Goal: Information Seeking & Learning: Learn about a topic

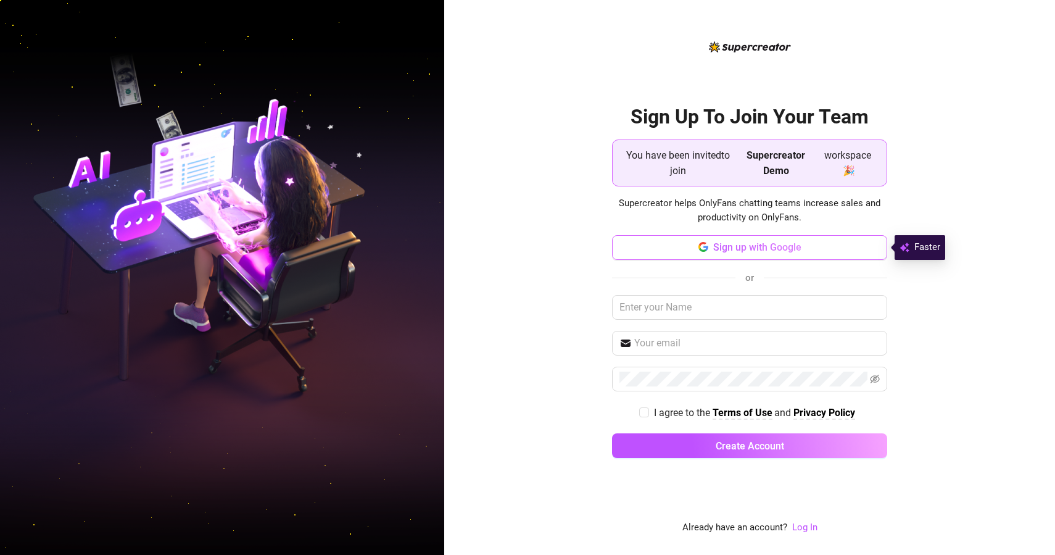
click at [770, 250] on span "Sign up with Google" at bounding box center [757, 247] width 88 height 12
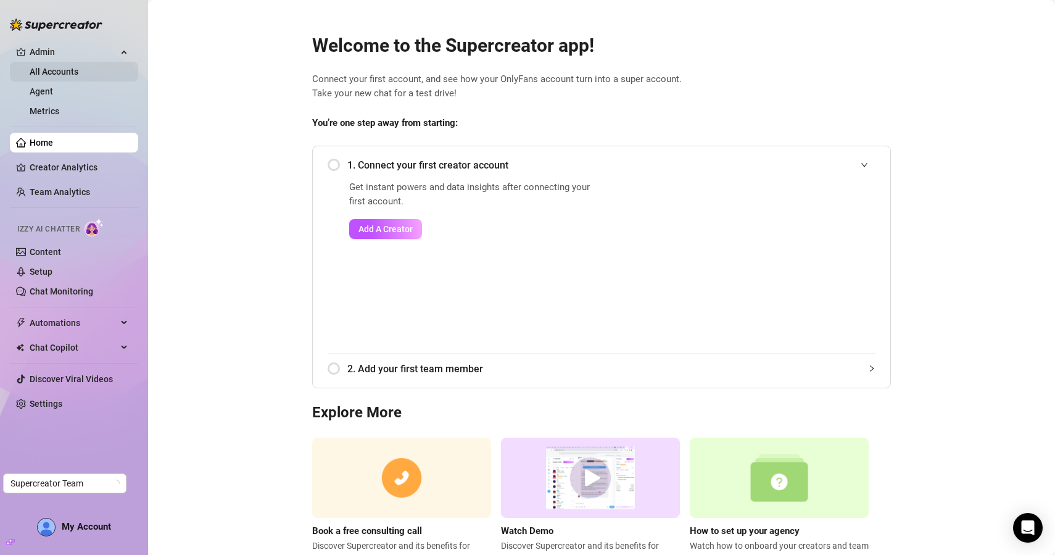
click at [78, 73] on link "All Accounts" at bounding box center [54, 72] width 49 height 10
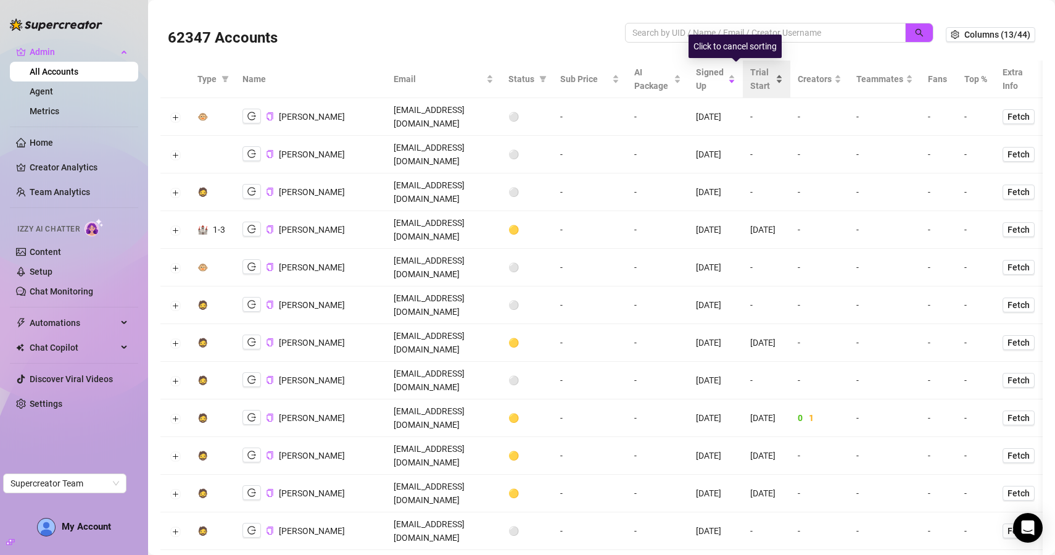
click at [773, 83] on span "Trial Start" at bounding box center [761, 78] width 23 height 27
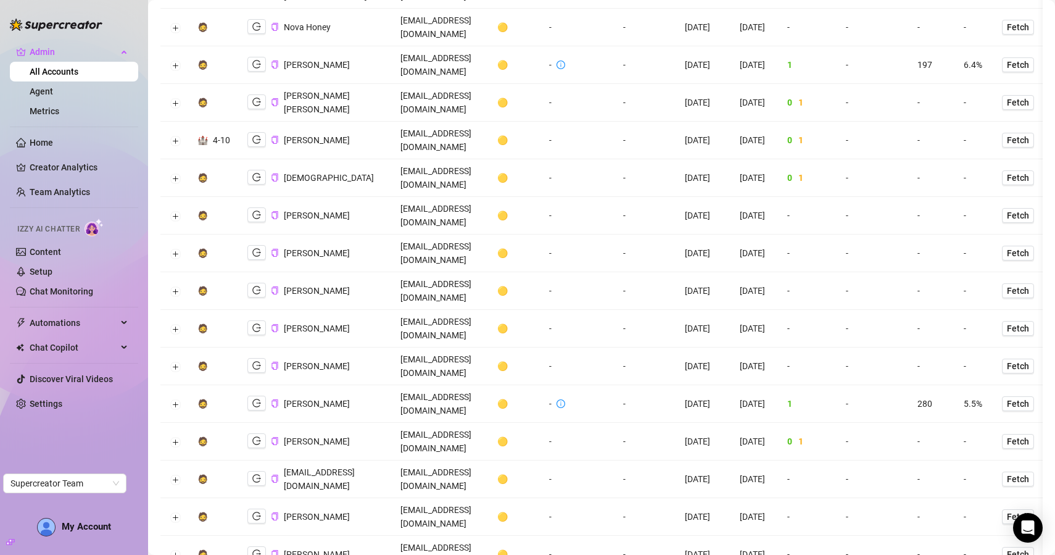
scroll to position [580, 0]
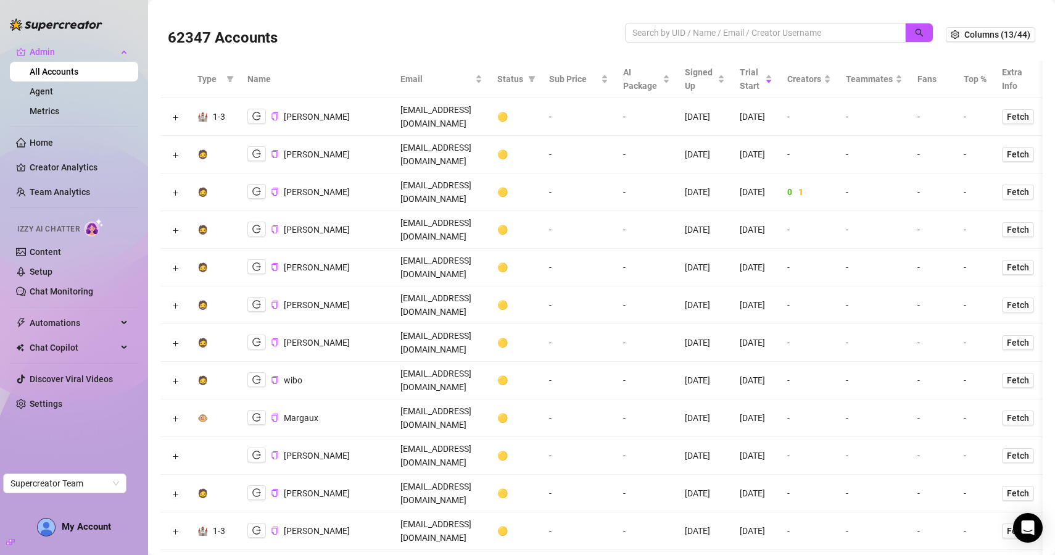
click at [709, 22] on div "62347 Accounts" at bounding box center [557, 35] width 778 height 42
click at [696, 28] on input "search" at bounding box center [761, 33] width 256 height 14
paste input "XXYPa7UUcAgdcZfotiH8Bm2Ln3M2"
click at [923, 35] on icon "search" at bounding box center [920, 33] width 8 height 8
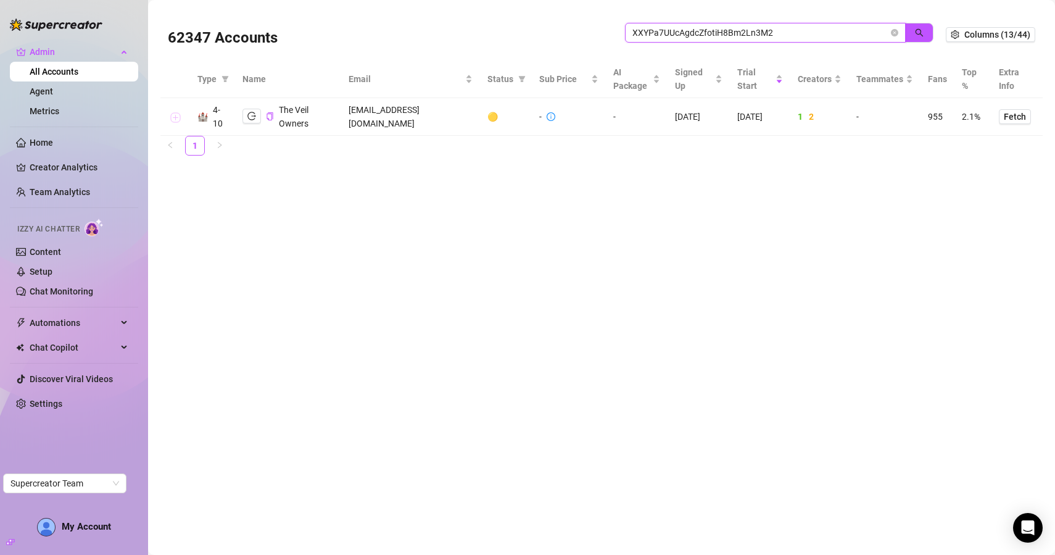
type input "XXYPa7UUcAgdcZfotiH8Bm2Ln3M2"
click at [173, 118] on button "Expand row" at bounding box center [175, 117] width 10 height 10
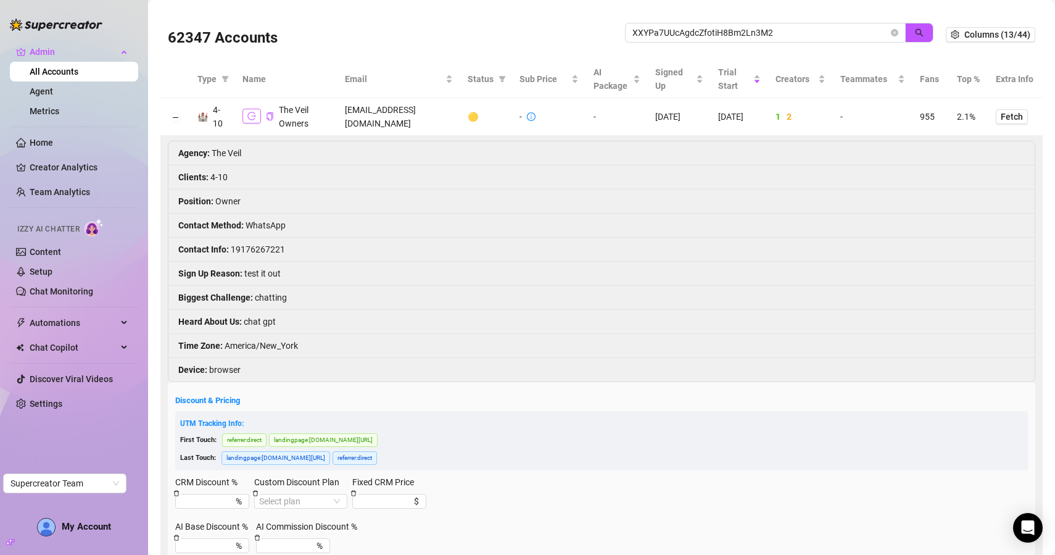
click at [254, 116] on icon "logout" at bounding box center [251, 116] width 9 height 8
drag, startPoint x: 858, startPoint y: 28, endPoint x: 466, endPoint y: 6, distance: 392.5
click at [472, 6] on main "62347 Accounts XXYPa7UUcAgdcZfotiH8Bm2Ln3M2 Columns (13/44) Type Name Email Sta…" at bounding box center [601, 460] width 907 height 921
click at [902, 15] on div "62347 Accounts" at bounding box center [557, 35] width 778 height 42
click at [918, 37] on span "button" at bounding box center [919, 33] width 9 height 10
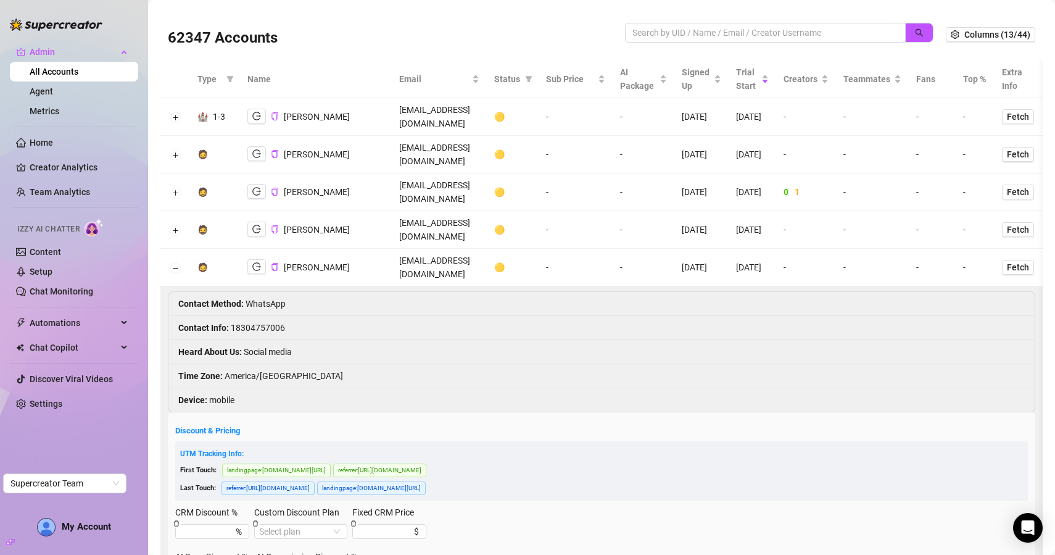
click at [393, 25] on div "62347 Accounts" at bounding box center [396, 35] width 457 height 42
click at [172, 263] on button "Collapse row" at bounding box center [175, 268] width 10 height 10
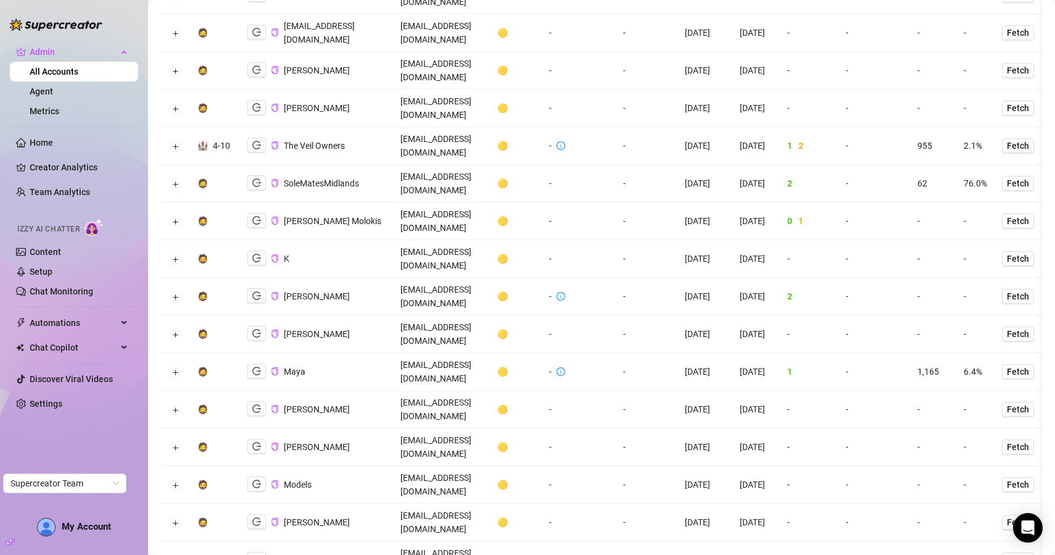
scroll to position [1029, 0]
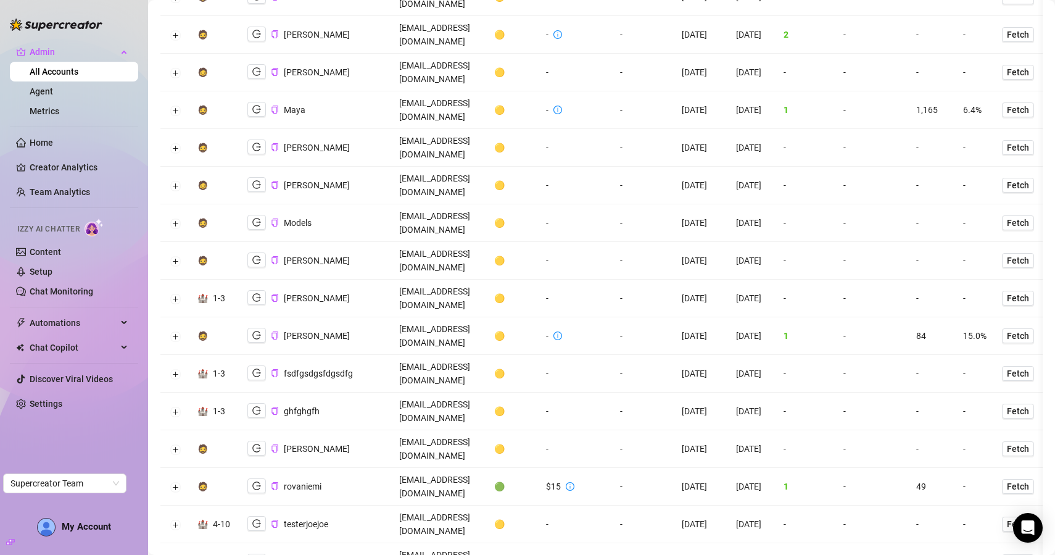
scroll to position [1273, 0]
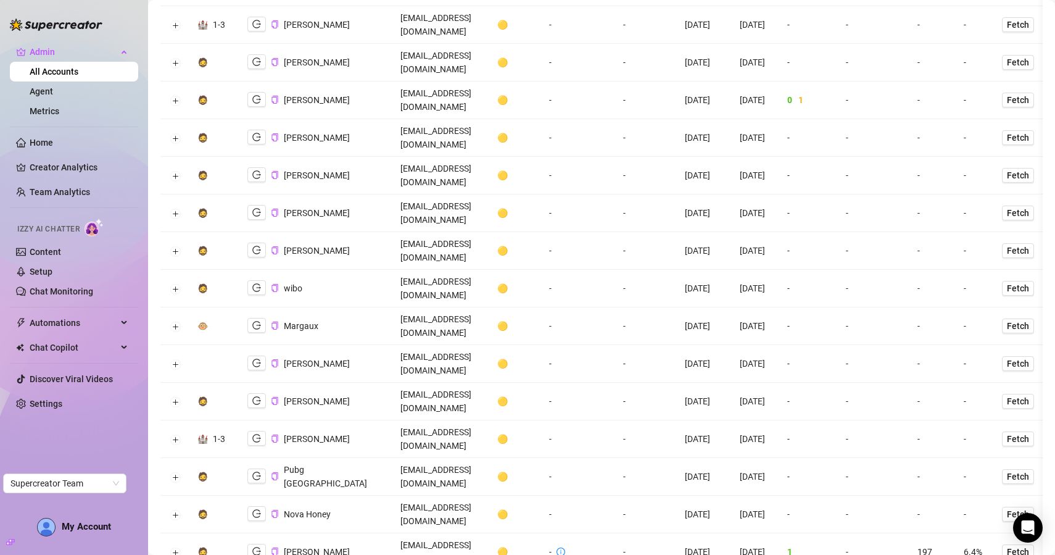
scroll to position [0, 0]
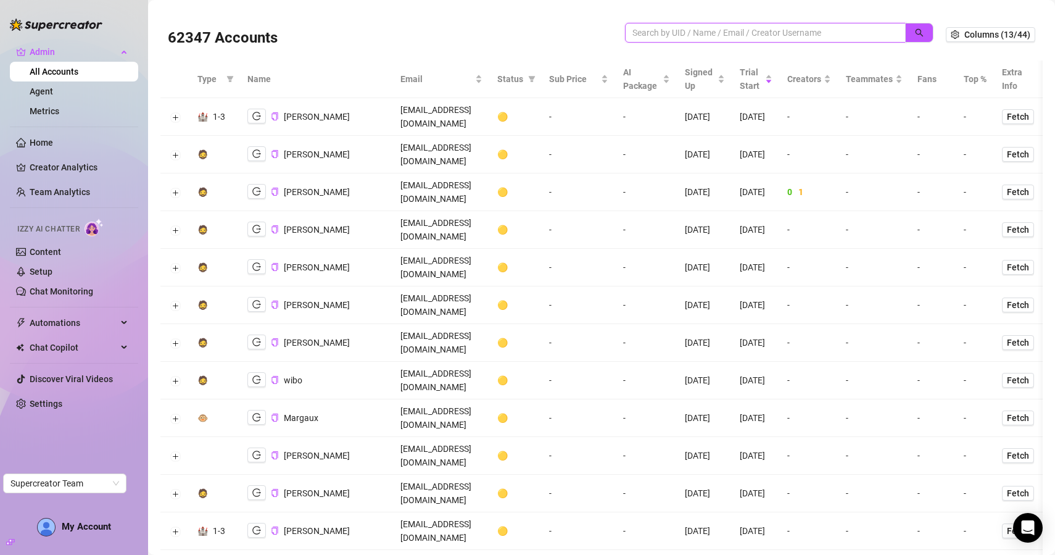
click at [686, 38] on input "search" at bounding box center [761, 33] width 256 height 14
click at [918, 35] on icon "search" at bounding box center [919, 32] width 9 height 9
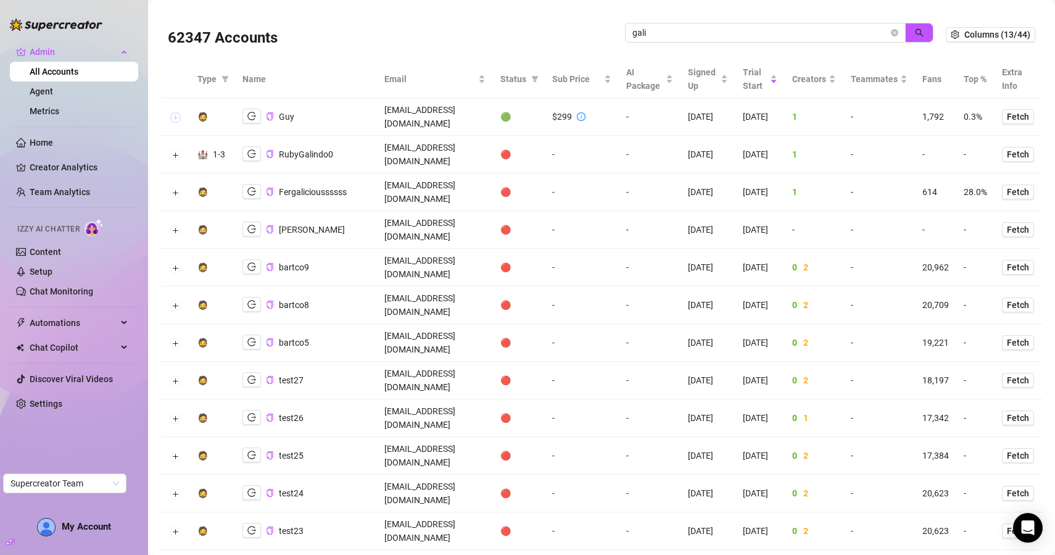
click at [171, 112] on button "Expand row" at bounding box center [175, 117] width 10 height 10
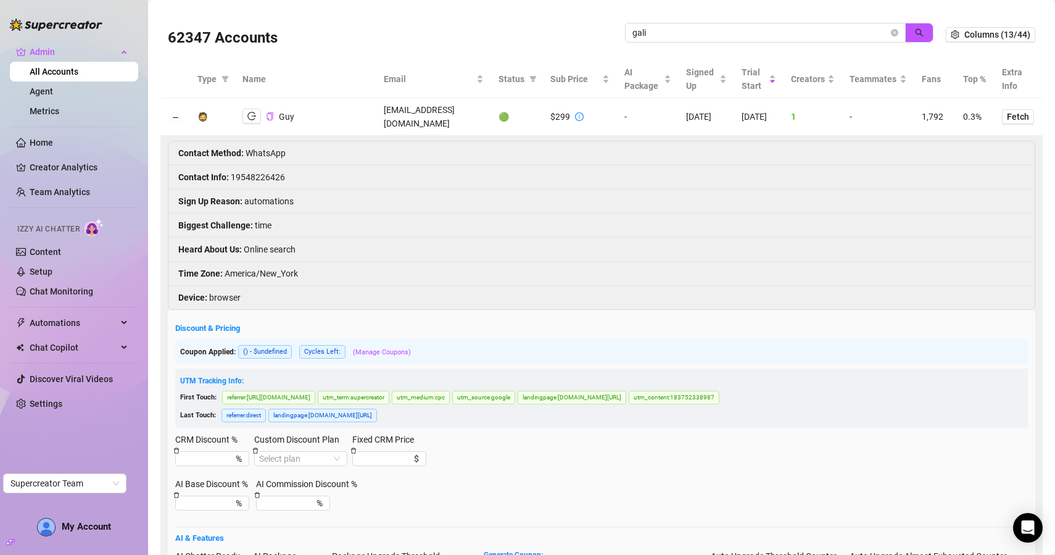
click at [502, 433] on div "CRM Discount % % Custom Discount Plan Select plan Fixed CRM Price $" at bounding box center [601, 455] width 853 height 44
click at [173, 112] on button "Collapse row" at bounding box center [175, 117] width 10 height 10
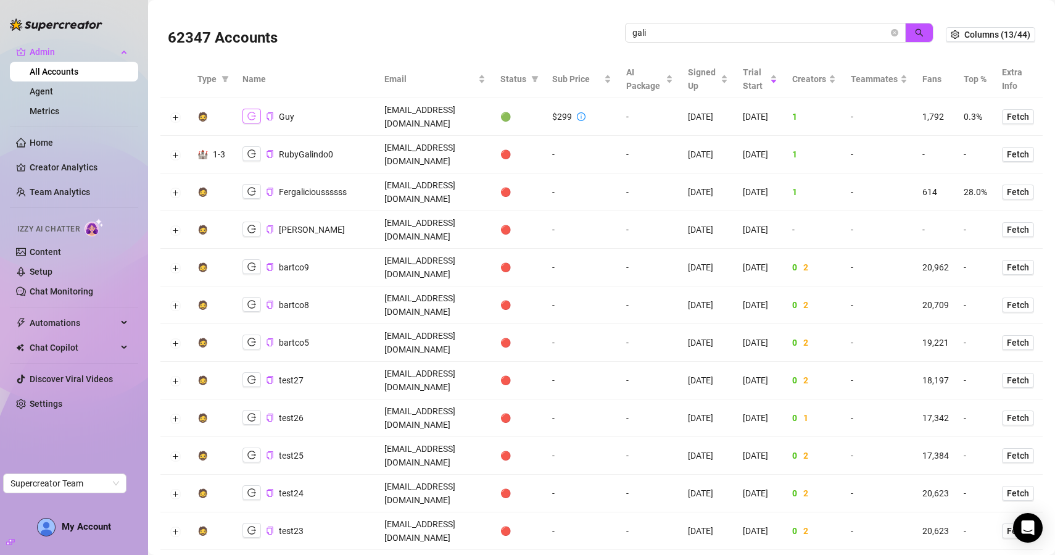
click at [251, 112] on icon "logout" at bounding box center [251, 116] width 9 height 9
click at [1029, 112] on span "Fetch" at bounding box center [1018, 117] width 22 height 10
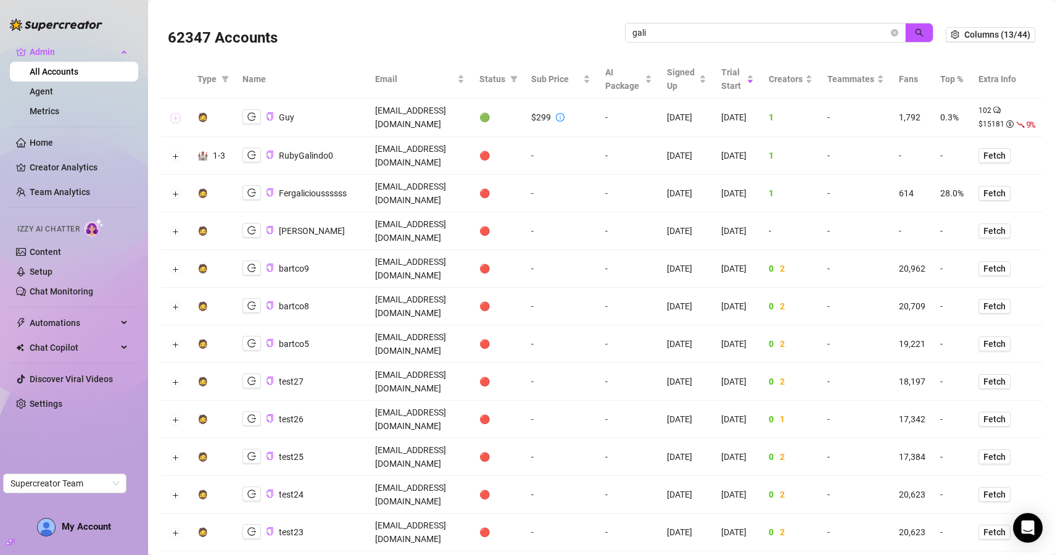
click at [170, 120] on button "Expand row" at bounding box center [175, 118] width 10 height 10
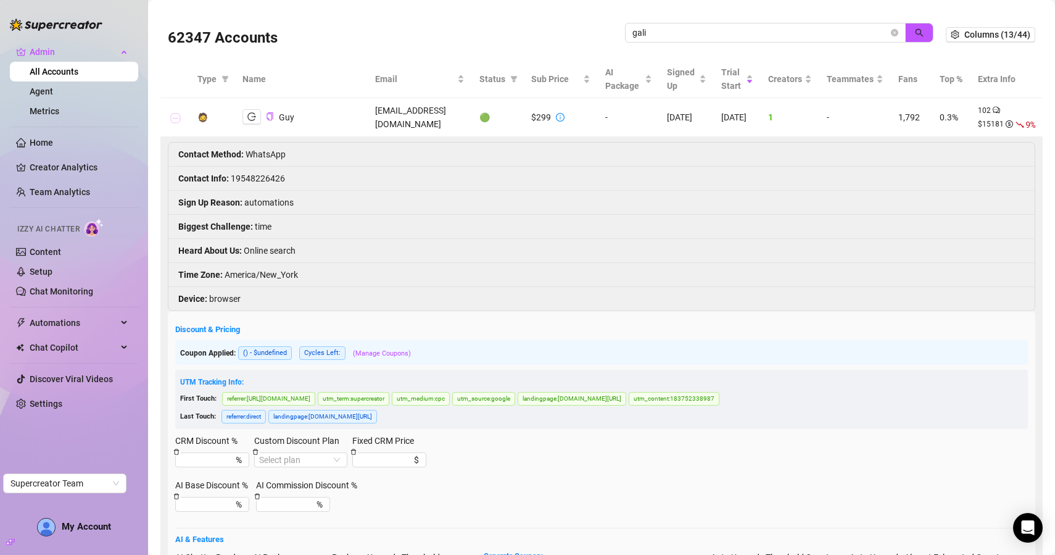
click at [171, 117] on button "Collapse row" at bounding box center [175, 118] width 10 height 10
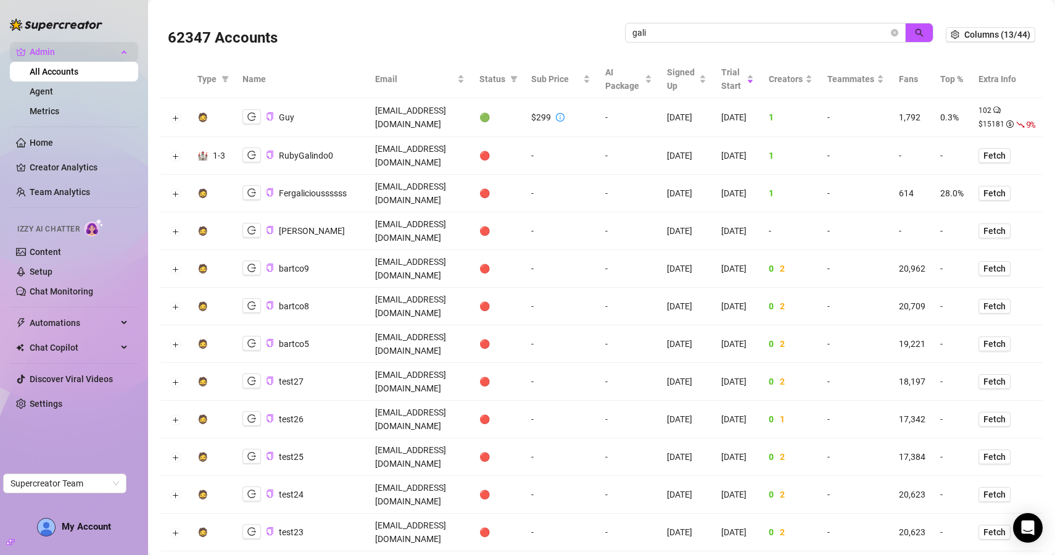
click at [127, 52] on div "Admin" at bounding box center [74, 52] width 128 height 20
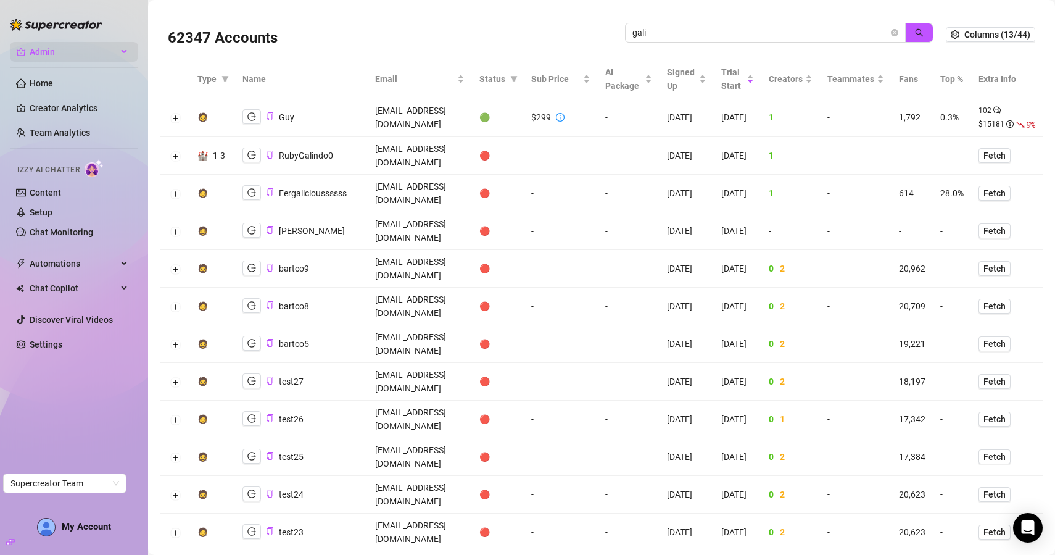
click at [127, 52] on div "Admin" at bounding box center [74, 52] width 128 height 20
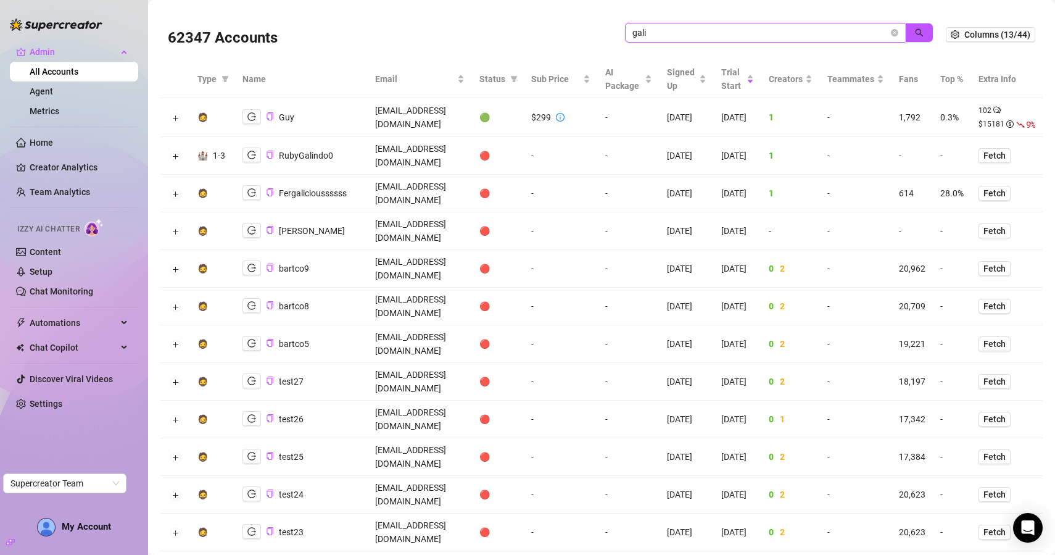
drag, startPoint x: 775, startPoint y: 27, endPoint x: 644, endPoint y: 27, distance: 130.8
click at [645, 27] on input "gali" at bounding box center [761, 33] width 256 height 14
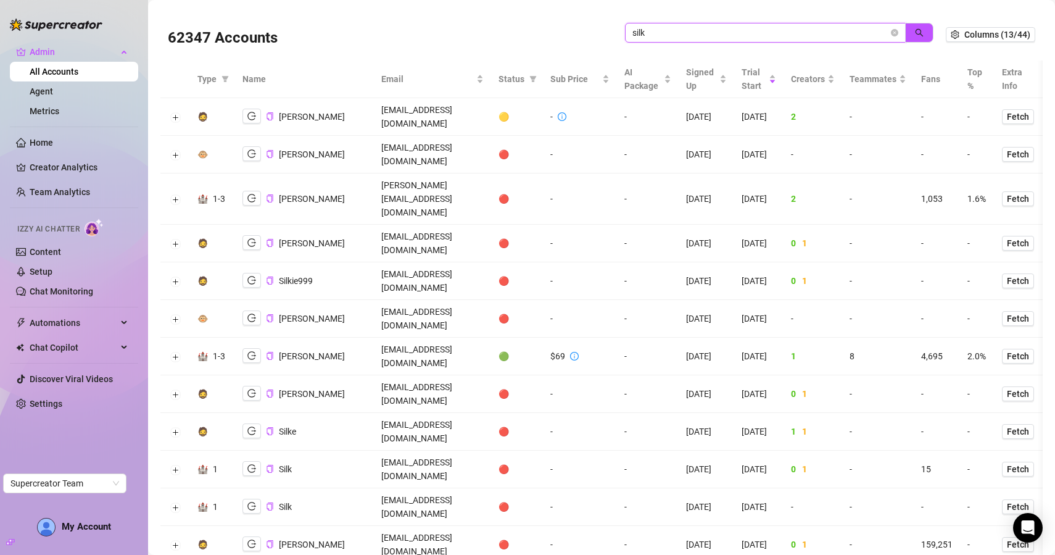
click at [697, 28] on input "silk" at bounding box center [761, 33] width 256 height 14
type input "silkroad"
click at [915, 33] on button "button" at bounding box center [919, 33] width 28 height 20
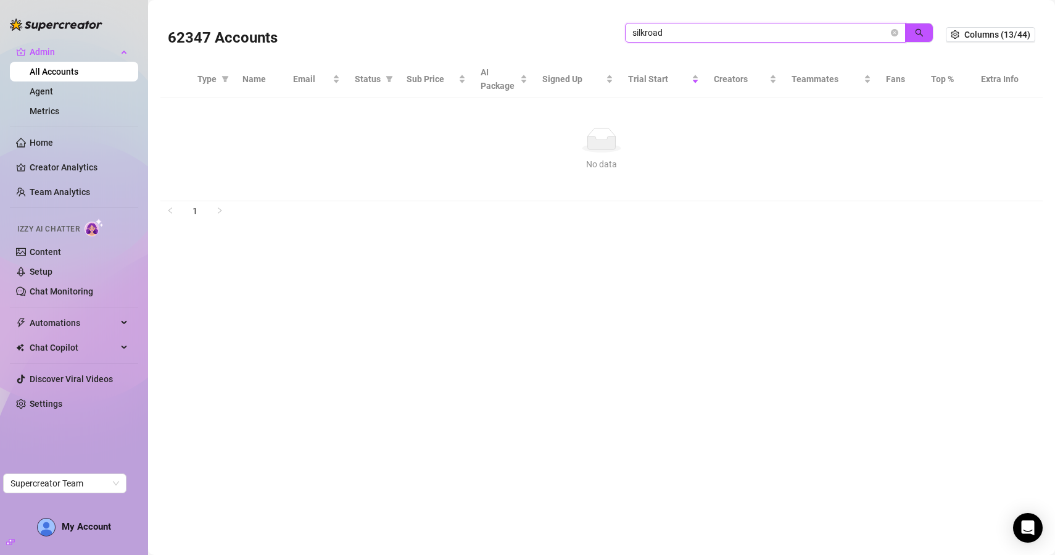
drag, startPoint x: 674, startPoint y: 38, endPoint x: 518, endPoint y: 32, distance: 155.6
click at [520, 36] on div "62347 Accounts silkroad" at bounding box center [557, 35] width 778 height 42
click at [78, 72] on link "All Accounts" at bounding box center [54, 72] width 49 height 10
click at [920, 30] on icon "search" at bounding box center [919, 32] width 9 height 9
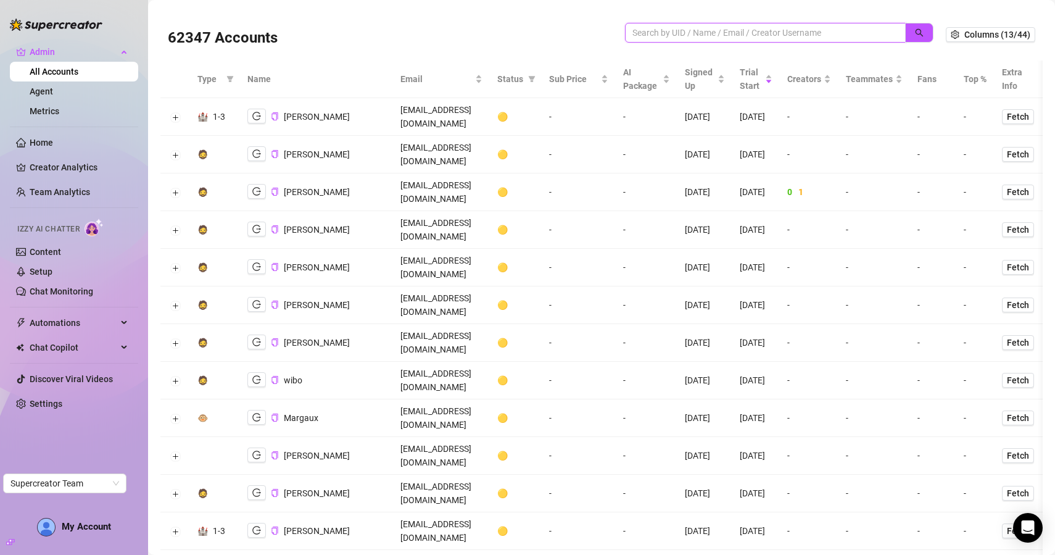
click at [680, 36] on input "search" at bounding box center [761, 33] width 256 height 14
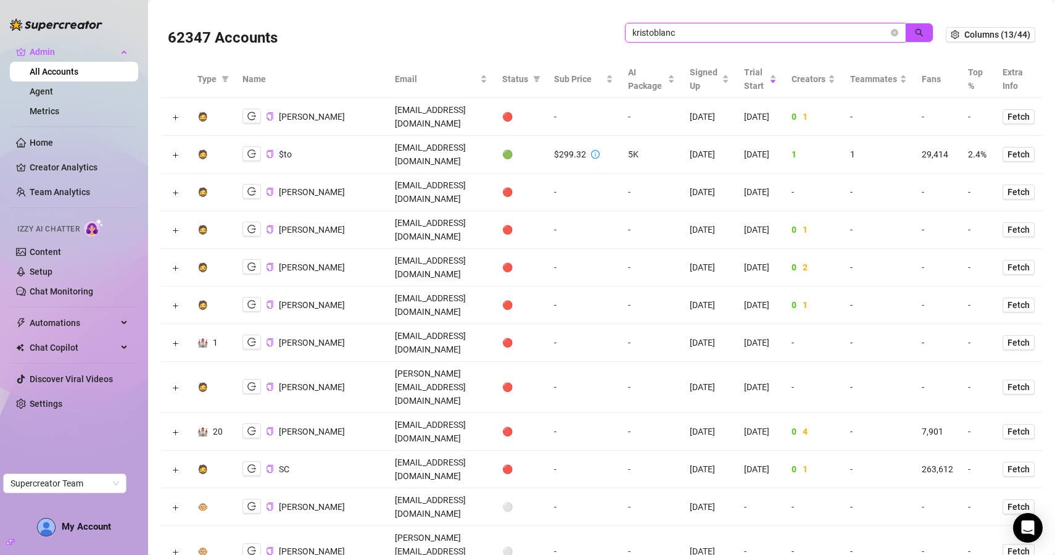
type input "kristoblanc"
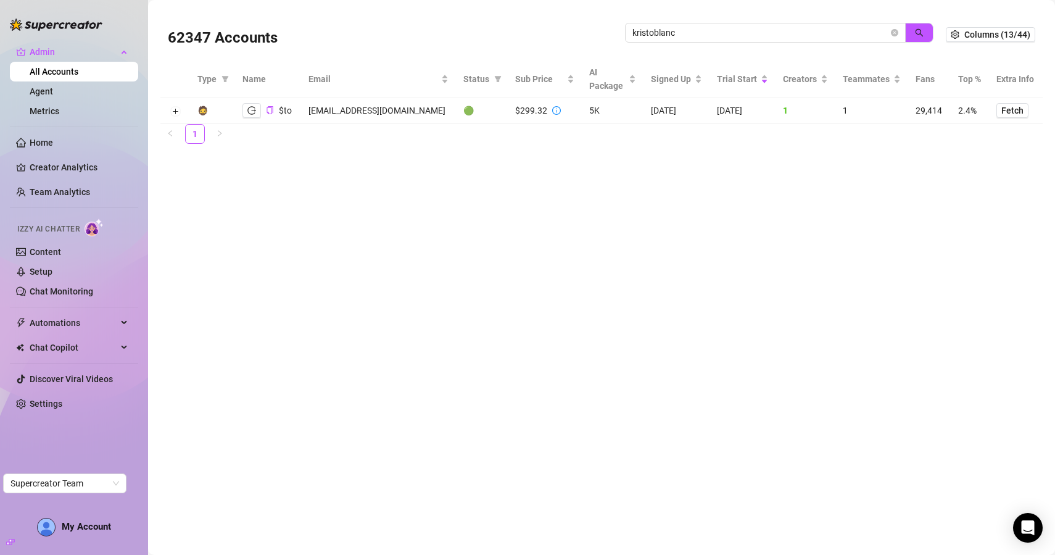
click at [361, 99] on td "[EMAIL_ADDRESS][DOMAIN_NAME]" at bounding box center [378, 111] width 155 height 26
click at [357, 112] on td "[EMAIL_ADDRESS][DOMAIN_NAME]" at bounding box center [378, 111] width 155 height 26
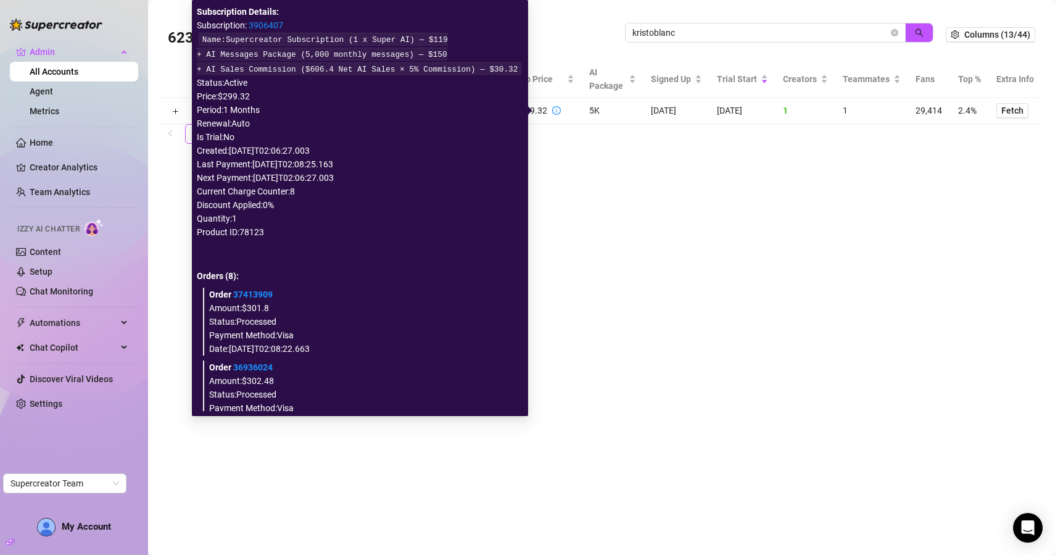
click at [687, 260] on main "62347 Accounts kristoblanc Columns (13/44) Type Name Email Status Sub Price AI …" at bounding box center [601, 277] width 907 height 555
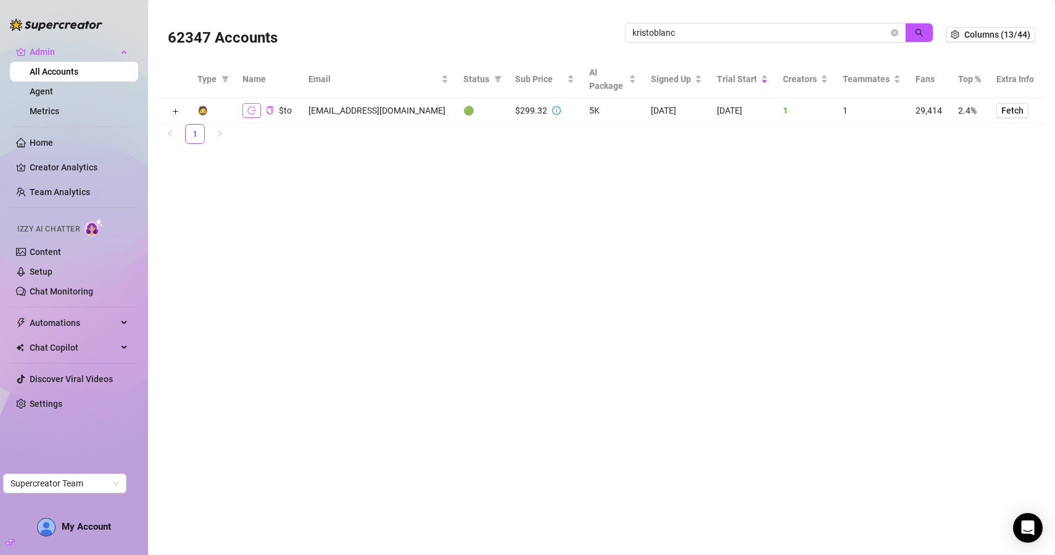
click at [250, 111] on icon "logout" at bounding box center [251, 110] width 9 height 9
click at [891, 34] on icon "close-circle" at bounding box center [894, 32] width 7 height 7
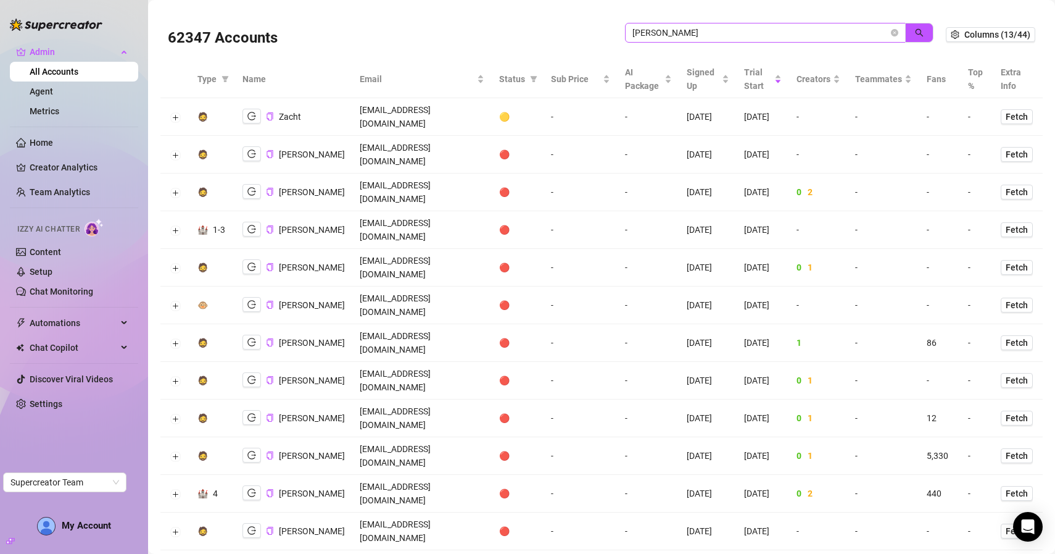
click at [663, 23] on span "zachary" at bounding box center [765, 33] width 281 height 20
click at [663, 26] on input "zachary" at bounding box center [761, 33] width 256 height 14
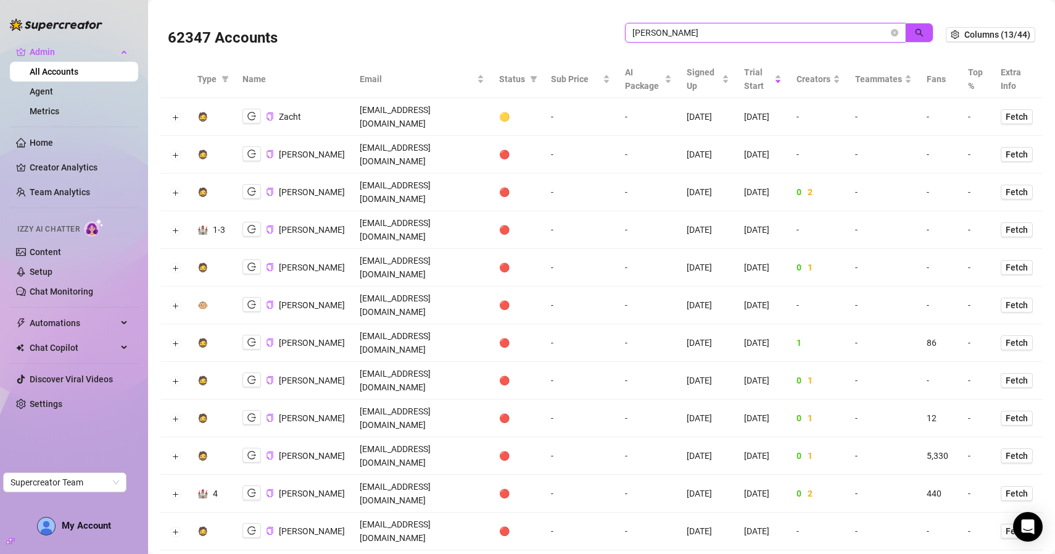
paste input "pchayra@gmail.com"
click at [931, 35] on button "button" at bounding box center [919, 33] width 28 height 20
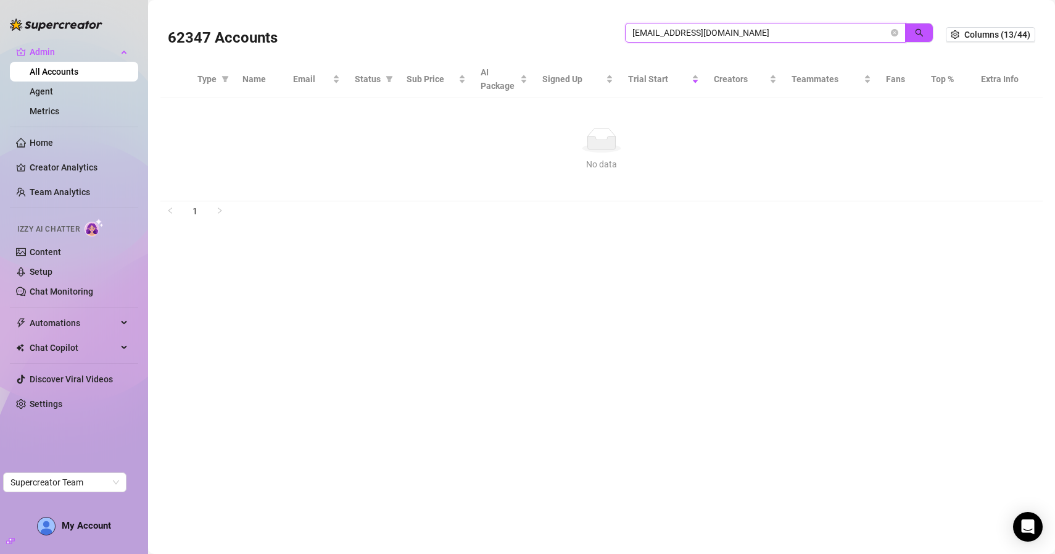
drag, startPoint x: 751, startPoint y: 36, endPoint x: 580, endPoint y: 35, distance: 171.0
click at [580, 35] on div "62347 Accounts zpchayra@gmail.com" at bounding box center [557, 35] width 778 height 42
click at [921, 38] on button "button" at bounding box center [919, 33] width 28 height 20
type input "zpchayr"
click at [736, 48] on div "zpchayr" at bounding box center [779, 39] width 309 height 33
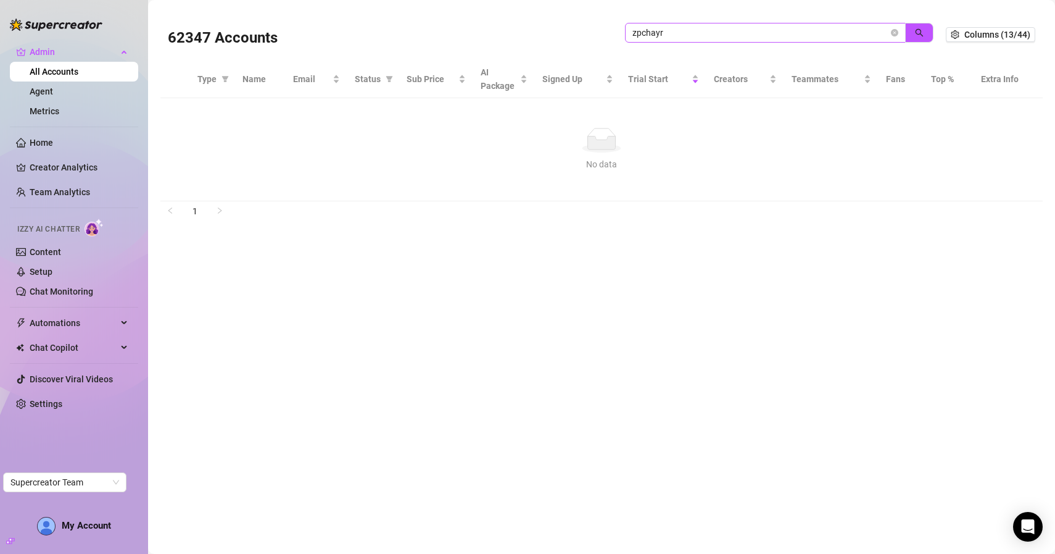
drag, startPoint x: 736, startPoint y: 46, endPoint x: 653, endPoint y: 38, distance: 83.1
click at [653, 39] on div "zpchayr" at bounding box center [779, 39] width 309 height 33
drag, startPoint x: 683, startPoint y: 38, endPoint x: 593, endPoint y: 35, distance: 90.2
click at [593, 35] on div "62347 Accounts zpchayr" at bounding box center [557, 35] width 778 height 42
paste input "tlwanner24@gmail.com"
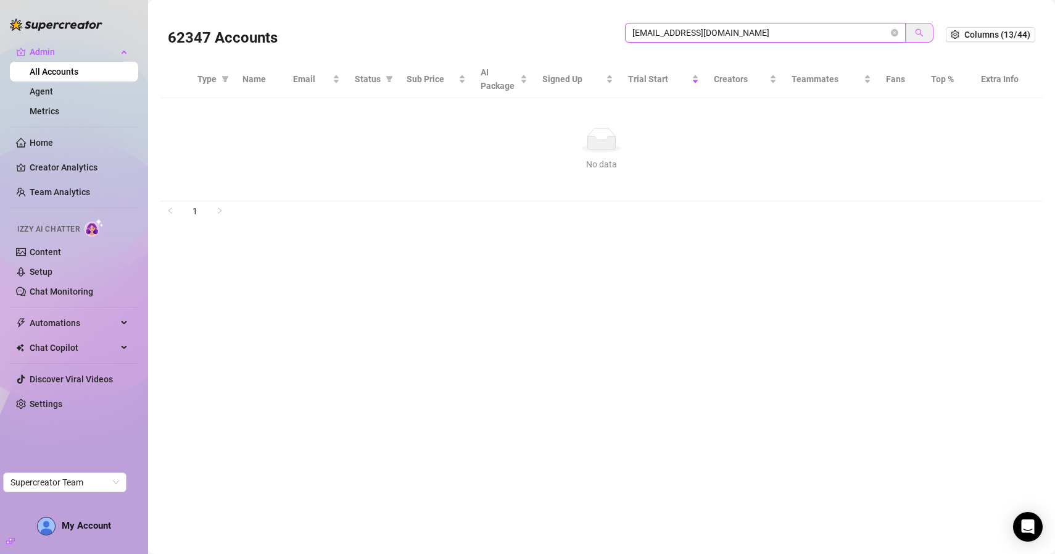
click at [923, 37] on span "button" at bounding box center [919, 33] width 9 height 10
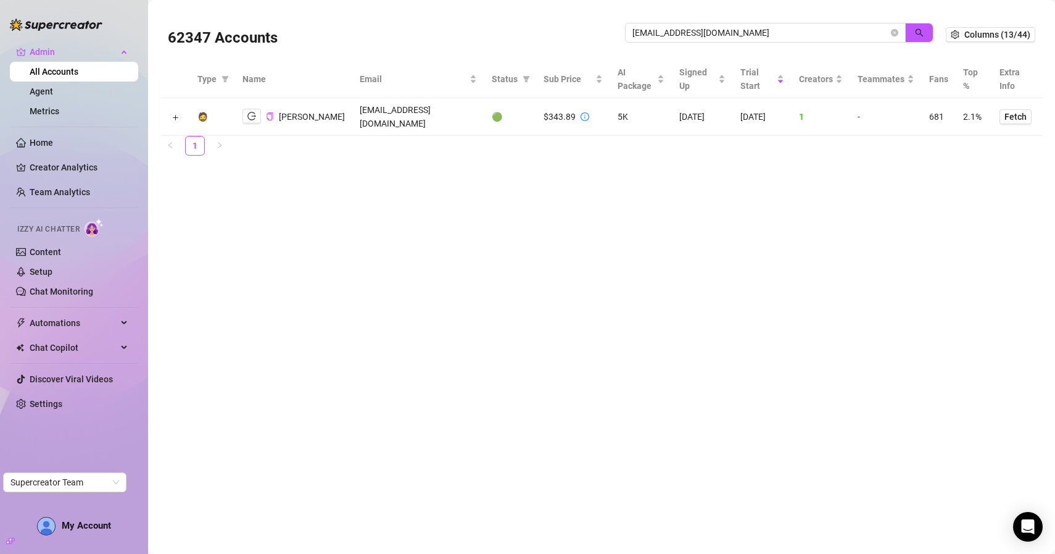
click at [675, 206] on main "62347 Accounts tlwanner24@gmail.com Columns (13/44) Type Name Email Status Sub …" at bounding box center [601, 277] width 907 height 554
click at [628, 209] on main "62347 Accounts tlwanner24@gmail.com Columns (13/44) Type Name Email Status Sub …" at bounding box center [601, 277] width 907 height 554
click at [177, 116] on td at bounding box center [175, 117] width 30 height 38
click at [177, 114] on button "Expand row" at bounding box center [175, 117] width 10 height 10
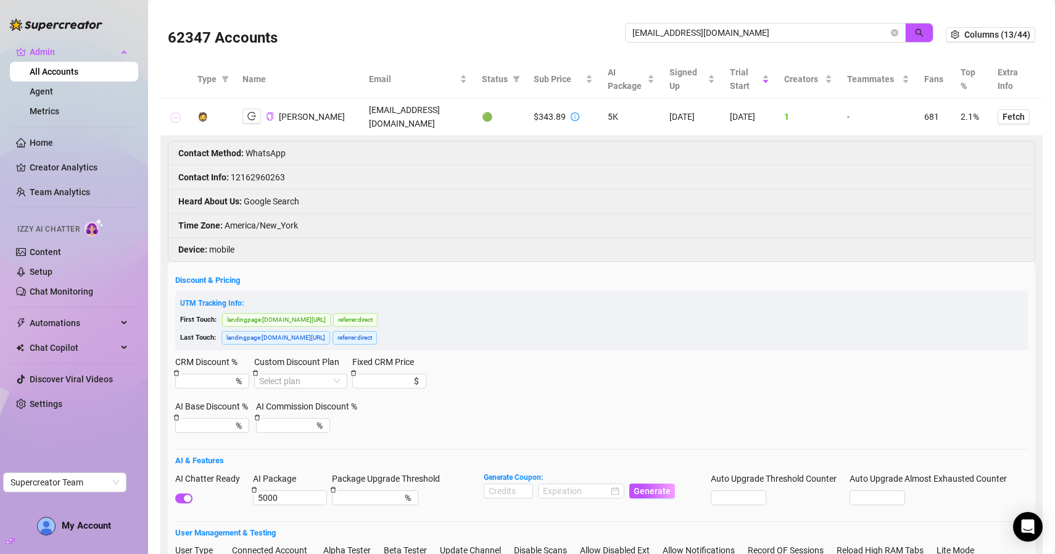
click at [174, 112] on button "Collapse row" at bounding box center [175, 117] width 10 height 10
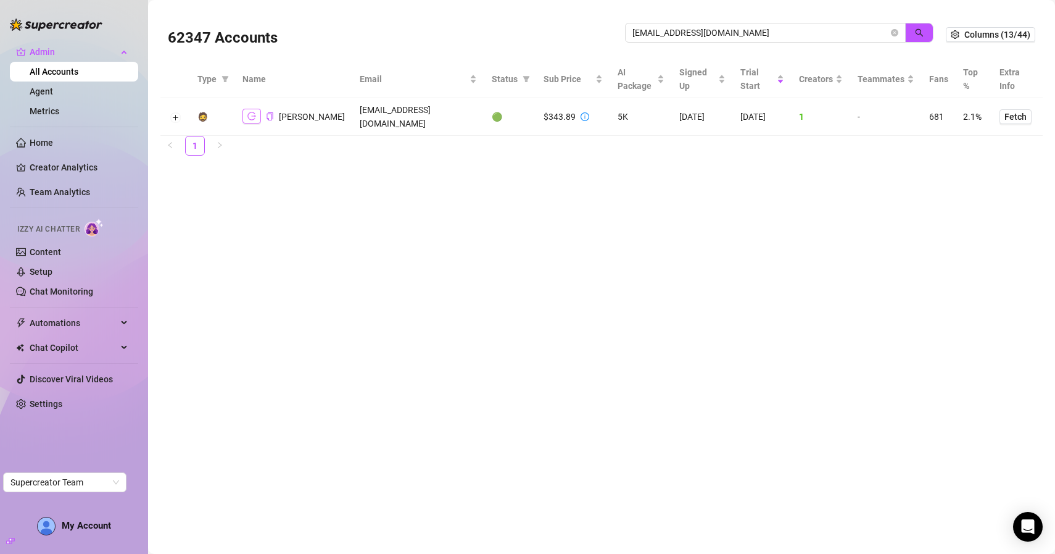
click at [256, 109] on button "button" at bounding box center [252, 116] width 19 height 15
drag, startPoint x: 746, startPoint y: 35, endPoint x: 565, endPoint y: 34, distance: 180.8
click at [567, 35] on div "62347 Accounts tlwanner24@gmail.com" at bounding box center [557, 35] width 778 height 42
type input "kristoblanc"
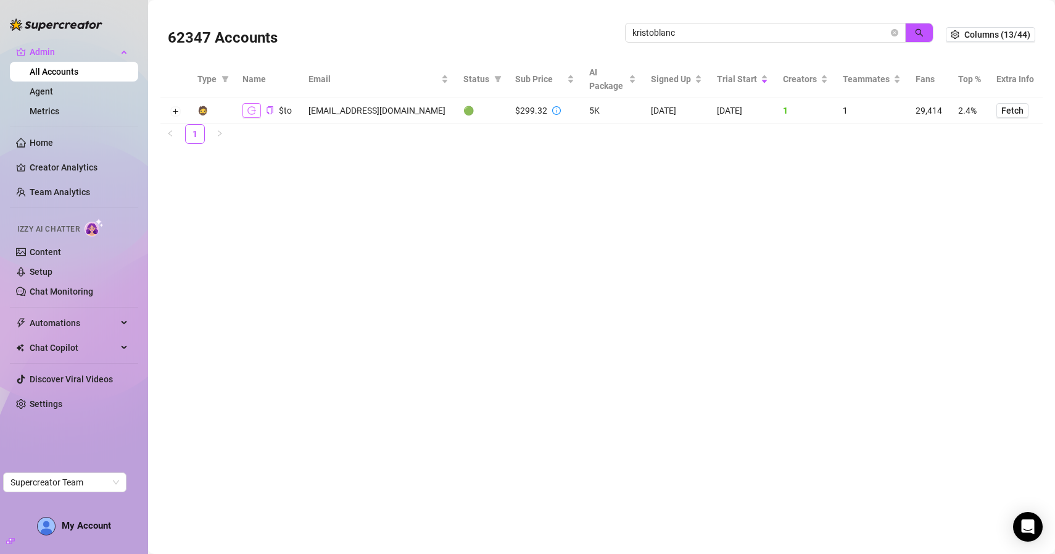
click at [249, 110] on icon "logout" at bounding box center [251, 110] width 9 height 9
click at [173, 110] on button "Expand row" at bounding box center [175, 112] width 10 height 10
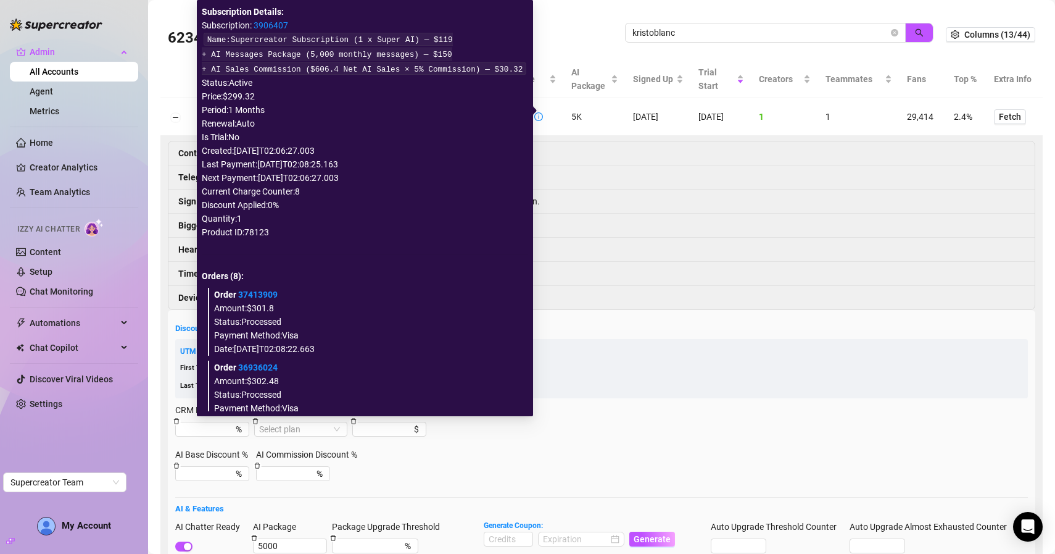
click at [647, 243] on li "Heard About Us : News or Blog article" at bounding box center [601, 250] width 866 height 24
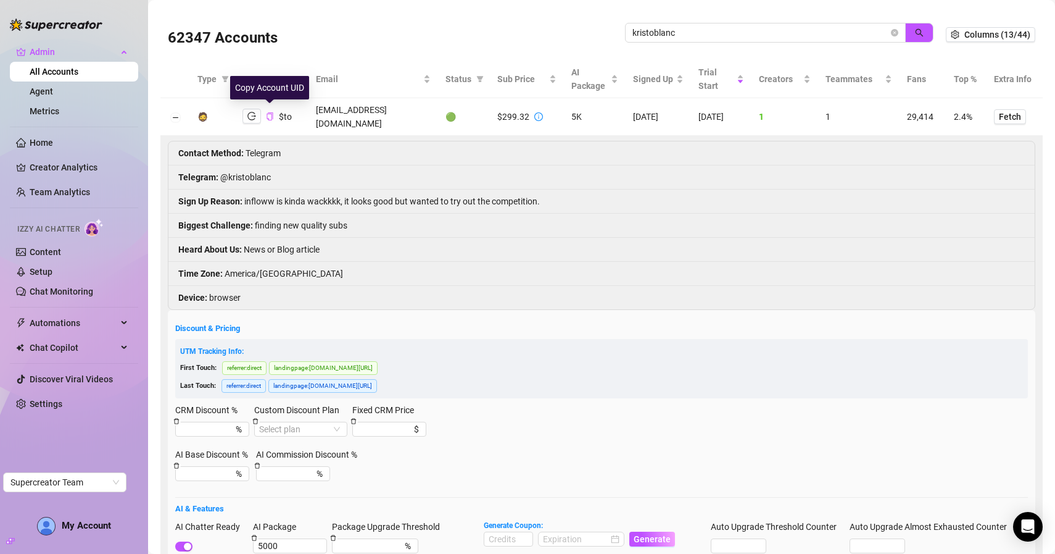
click at [270, 114] on icon "copy" at bounding box center [270, 116] width 8 height 8
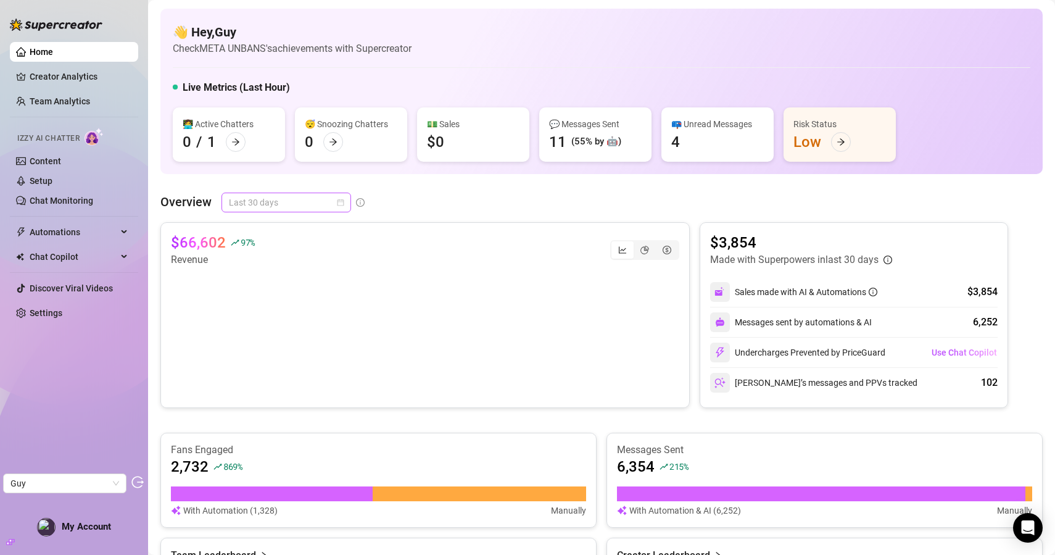
click at [326, 207] on span "Last 30 days" at bounding box center [286, 202] width 115 height 19
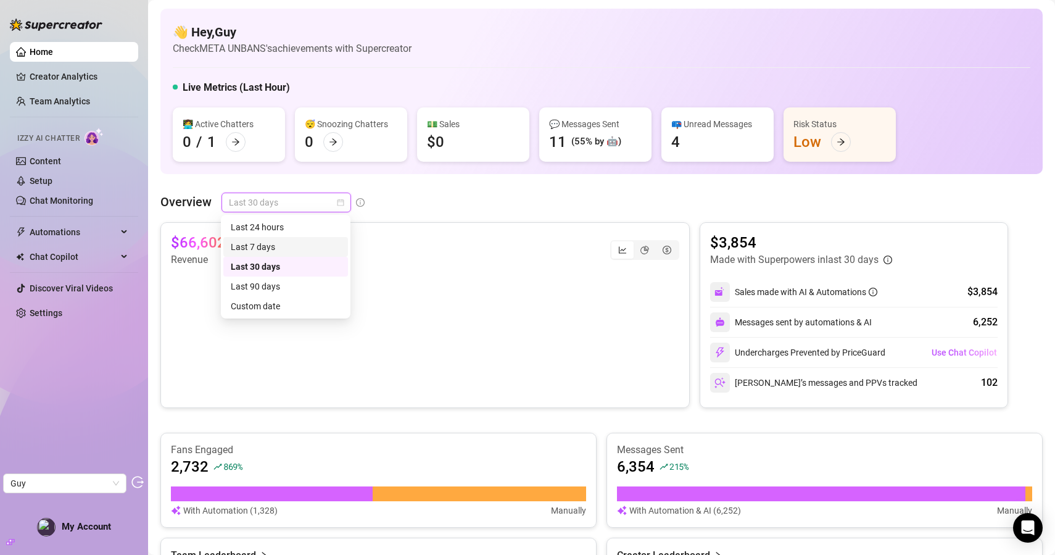
click at [272, 251] on div "Last 7 days" at bounding box center [286, 247] width 110 height 14
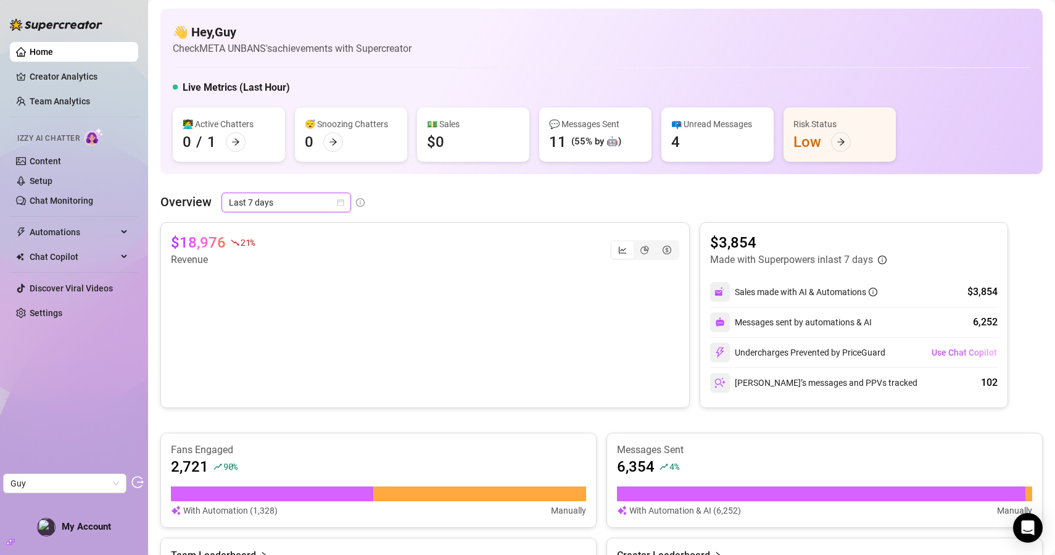
click at [558, 141] on div "11" at bounding box center [557, 142] width 17 height 20
click at [67, 80] on link "Creator Analytics" at bounding box center [79, 77] width 99 height 20
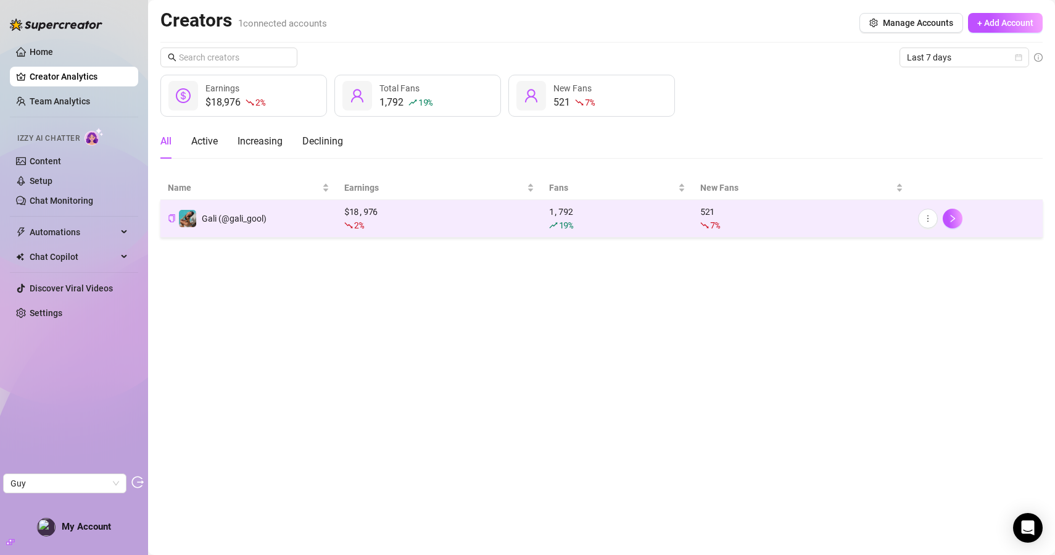
click at [298, 225] on td "Gali (@gali_gool)" at bounding box center [248, 219] width 177 height 38
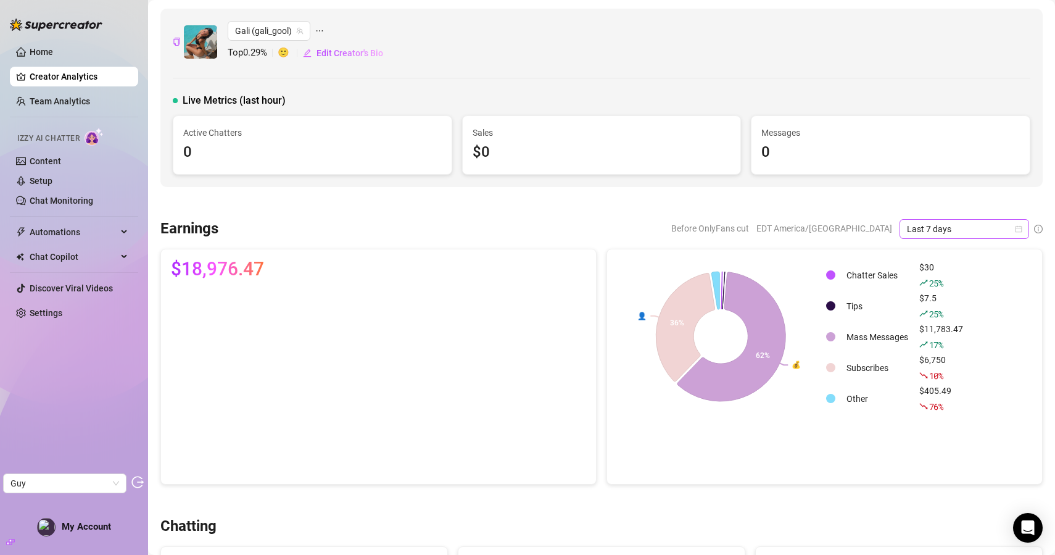
click at [963, 231] on span "Last 7 days" at bounding box center [964, 229] width 115 height 19
click at [940, 250] on div "Last 24 hours" at bounding box center [965, 254] width 110 height 14
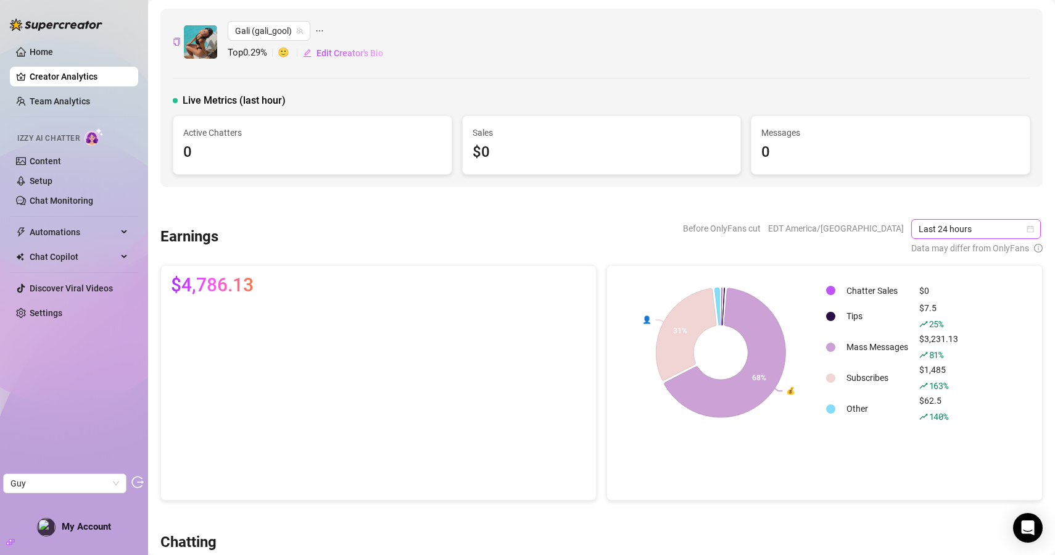
click at [925, 231] on span "Last 24 hours" at bounding box center [976, 229] width 115 height 19
click at [761, 226] on span "Before OnlyFans cut" at bounding box center [722, 228] width 78 height 19
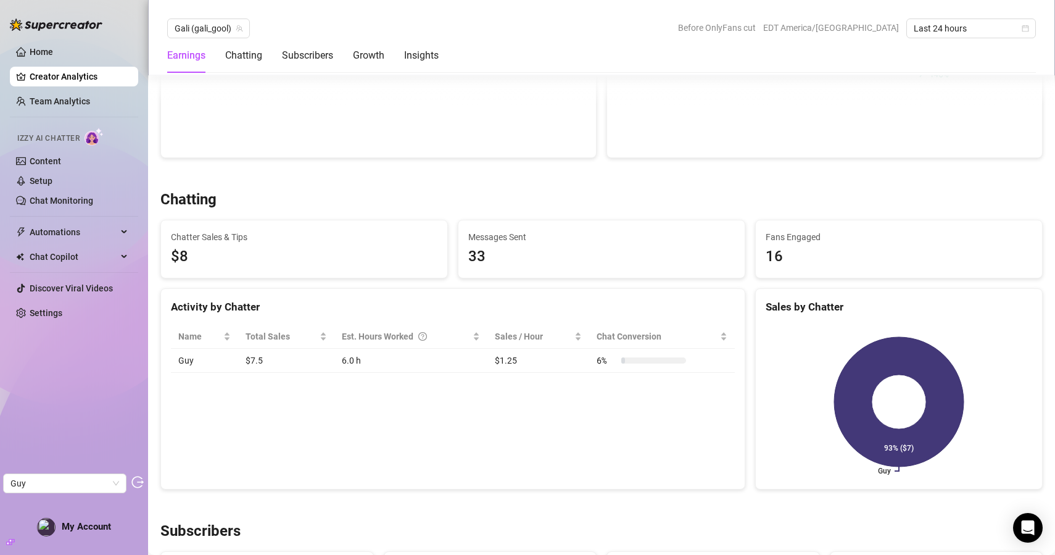
scroll to position [149, 0]
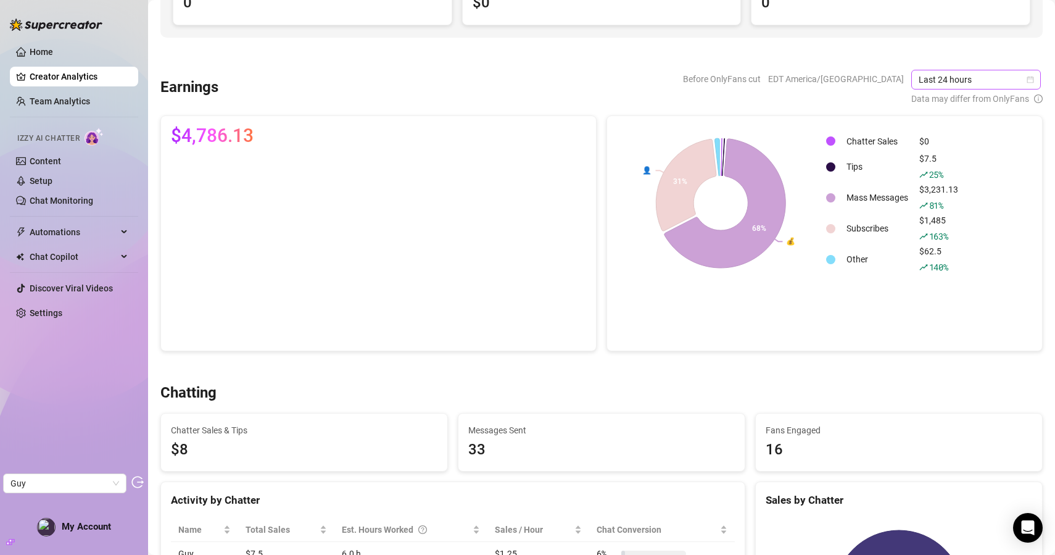
click at [965, 83] on span "Last 24 hours" at bounding box center [976, 79] width 115 height 19
click at [968, 146] on div "Last 30 days" at bounding box center [978, 144] width 110 height 14
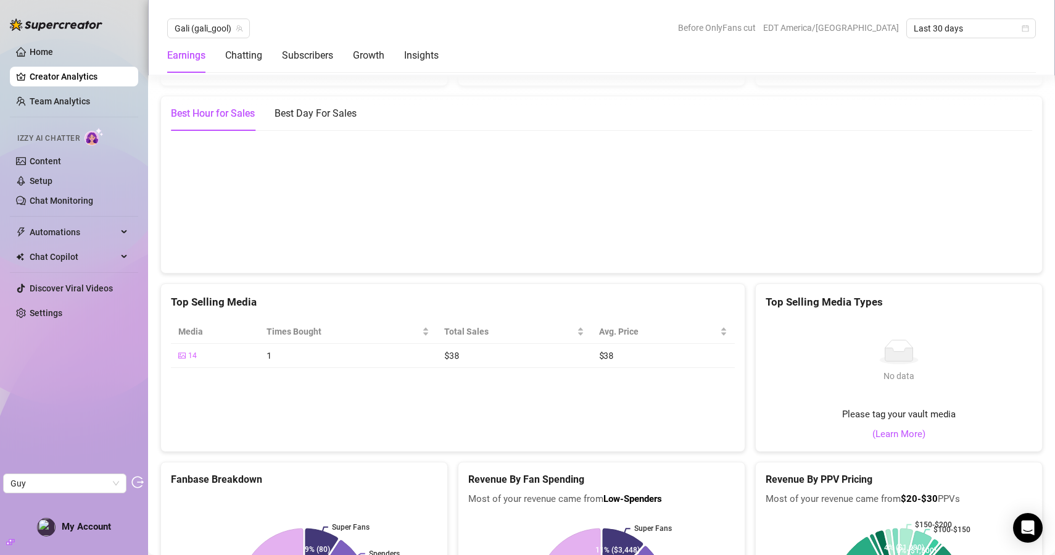
scroll to position [1771, 0]
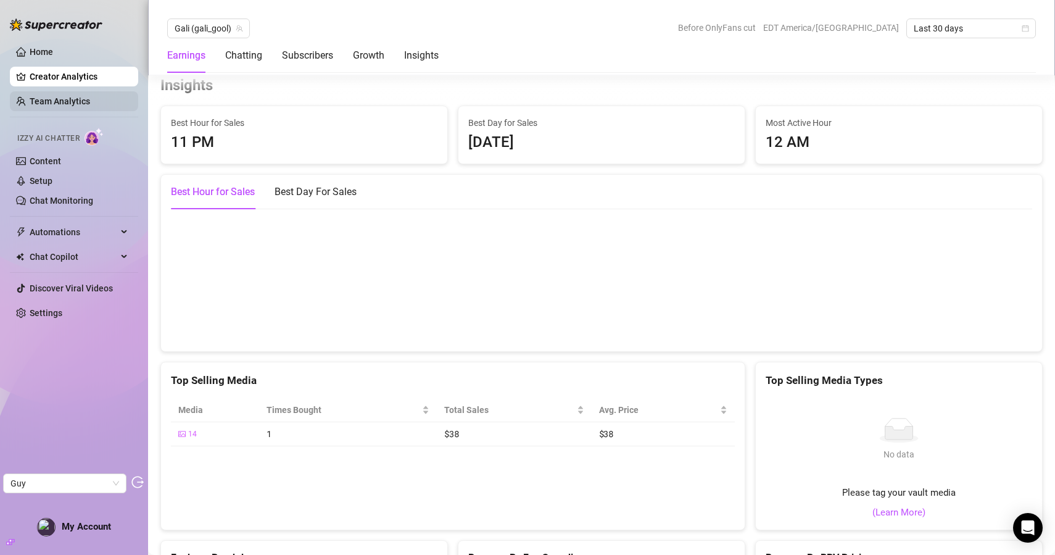
click at [70, 106] on link "Team Analytics" at bounding box center [60, 101] width 60 height 10
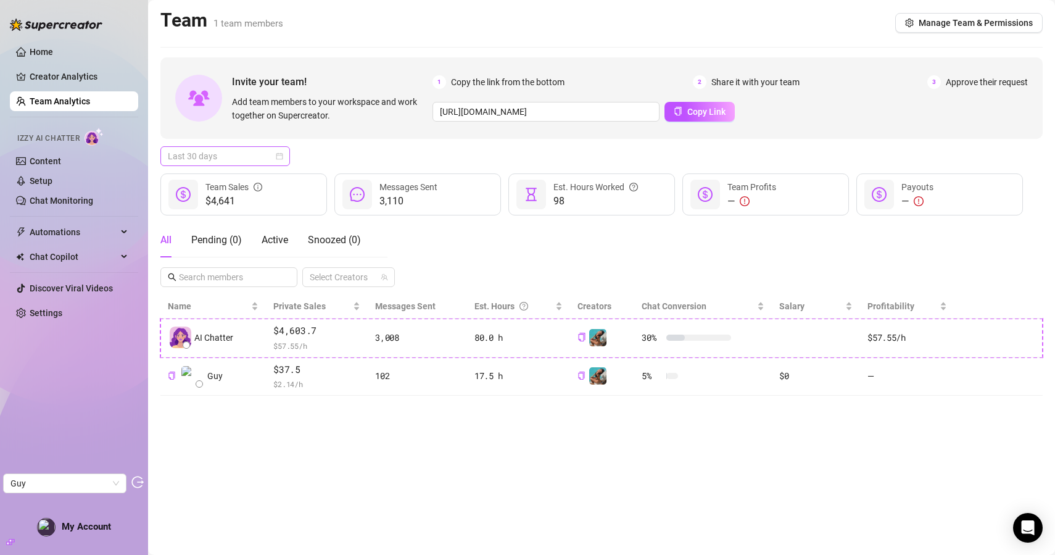
click at [249, 155] on span "Last 30 days" at bounding box center [225, 156] width 115 height 19
click at [208, 218] on div "Last 30 days" at bounding box center [225, 221] width 110 height 14
click at [240, 157] on span "Last 30 days" at bounding box center [225, 156] width 115 height 19
click at [222, 199] on div "Last 7 days" at bounding box center [225, 201] width 110 height 14
click at [362, 170] on div "Invite your team! Add team members to your workspace and work together on Super…" at bounding box center [601, 226] width 883 height 338
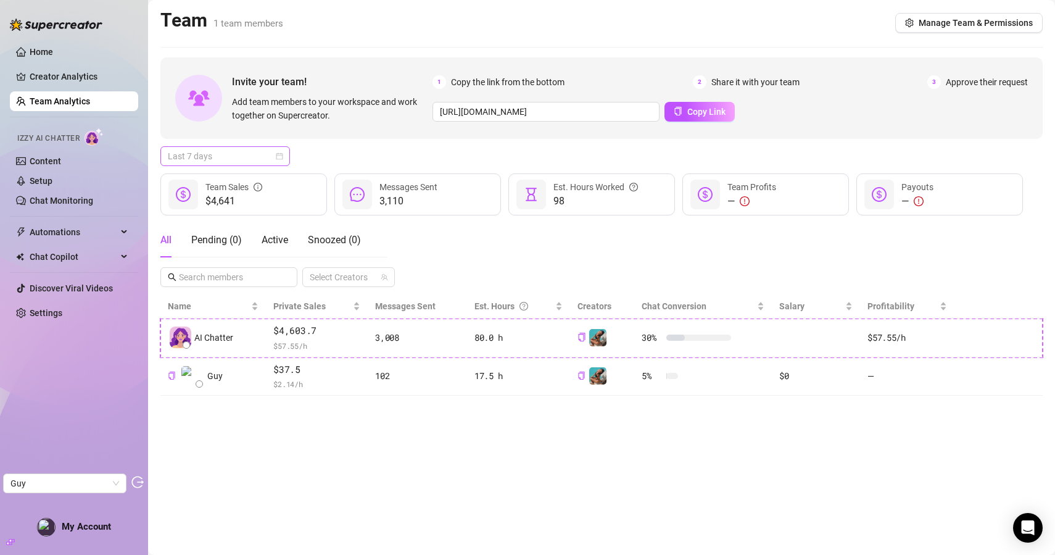
click at [262, 157] on span "Last 7 days" at bounding box center [225, 156] width 115 height 19
click at [230, 186] on div "Last 24 hours" at bounding box center [225, 181] width 110 height 14
click at [245, 149] on span "Last 24 hours" at bounding box center [225, 156] width 115 height 19
click at [222, 196] on div "Last 7 days" at bounding box center [225, 201] width 110 height 14
click at [235, 150] on span "Last 7 days" at bounding box center [225, 156] width 115 height 19
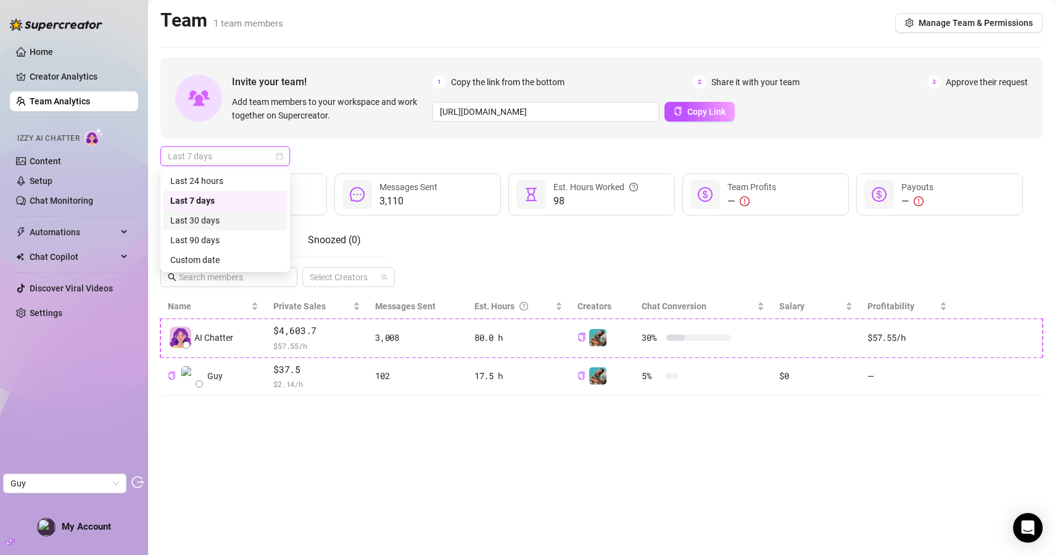
click at [212, 220] on div "Last 30 days" at bounding box center [225, 221] width 110 height 14
click at [243, 154] on span "Last 30 days" at bounding box center [225, 156] width 115 height 19
click at [217, 186] on div "Last 24 hours" at bounding box center [225, 181] width 110 height 14
click at [241, 157] on span "Last 24 hours" at bounding box center [225, 156] width 115 height 19
click at [60, 157] on link "Content" at bounding box center [45, 161] width 31 height 10
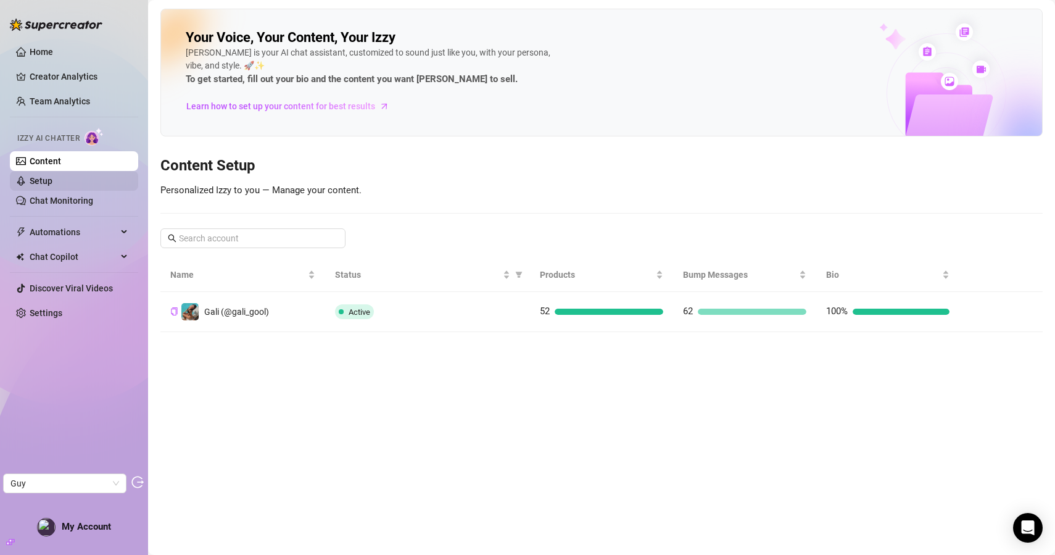
click at [52, 185] on link "Setup" at bounding box center [41, 181] width 23 height 10
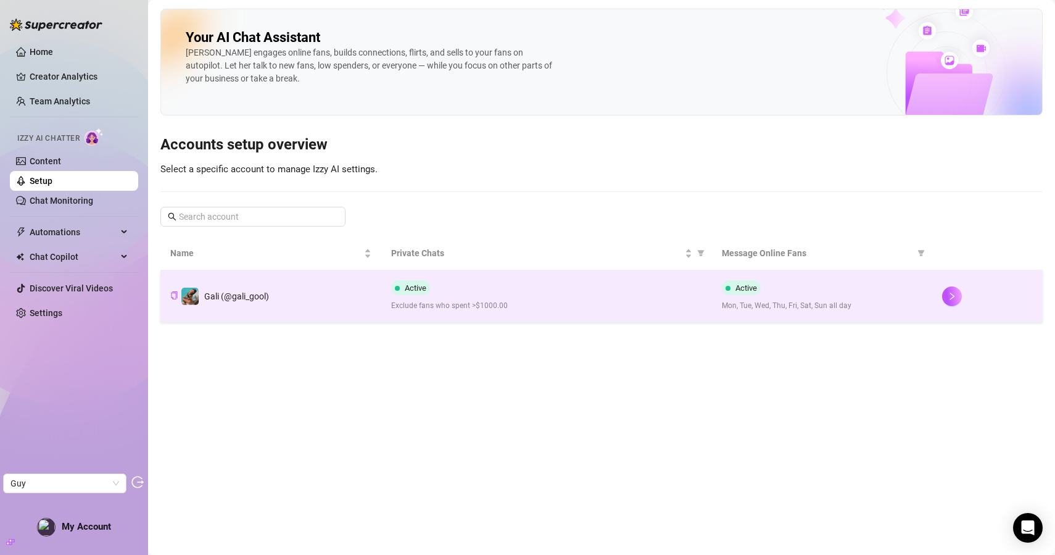
click at [281, 287] on td "Gali (@gali_gool)" at bounding box center [270, 296] width 221 height 52
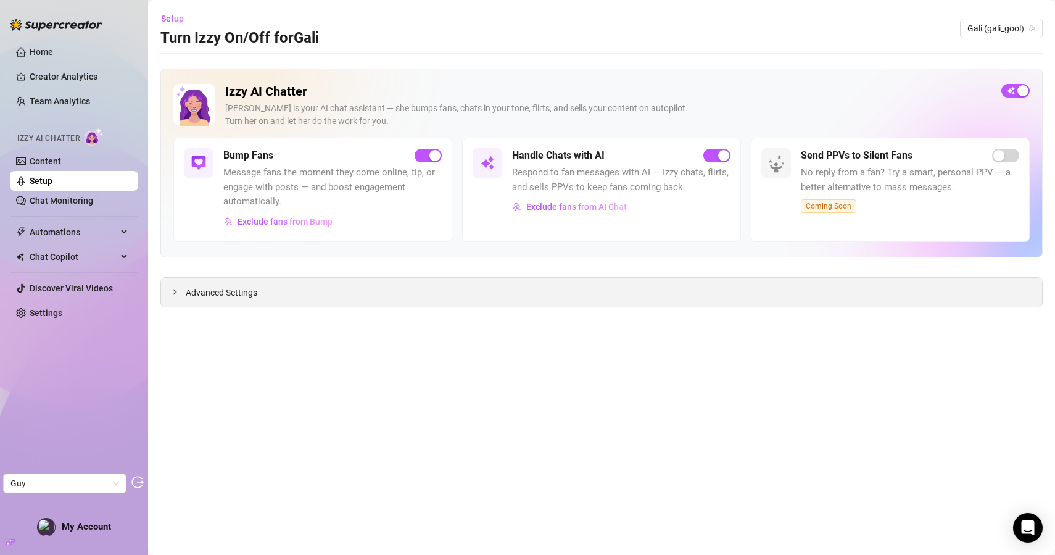
click at [309, 296] on div "Advanced Settings" at bounding box center [601, 292] width 881 height 29
click at [228, 294] on span "Advanced Settings" at bounding box center [222, 293] width 72 height 14
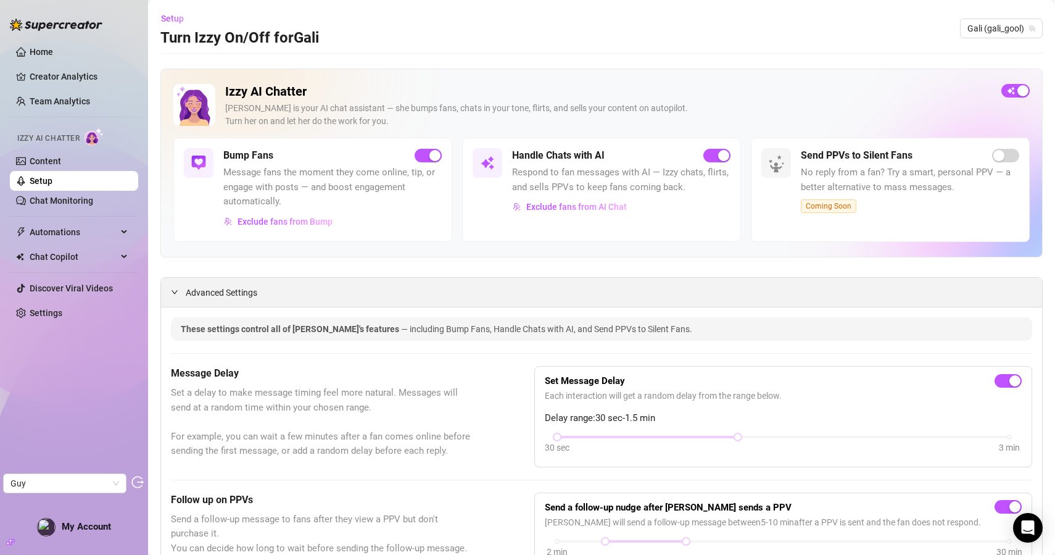
click at [234, 291] on span "Advanced Settings" at bounding box center [222, 293] width 72 height 14
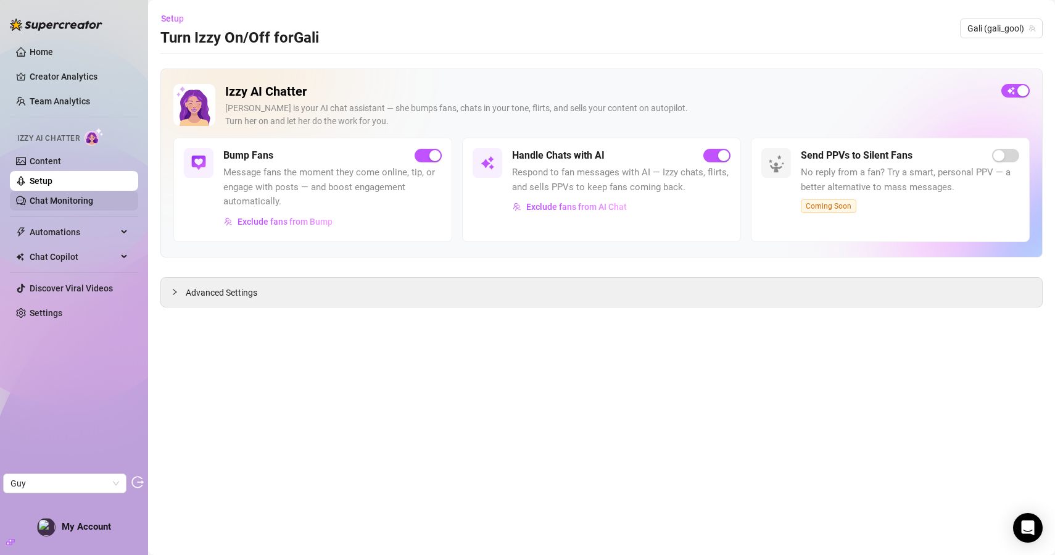
click at [69, 196] on link "Chat Monitoring" at bounding box center [62, 201] width 64 height 10
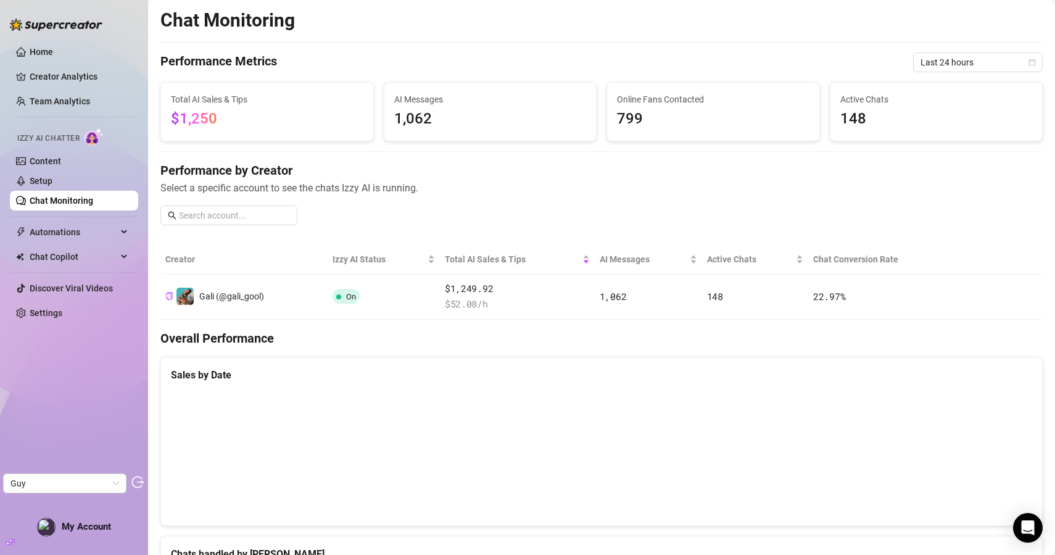
click at [968, 45] on div "Chat Monitoring Performance Metrics Last 24 hours Total AI Sales & Tips $1,250 …" at bounding box center [601, 515] width 883 height 1012
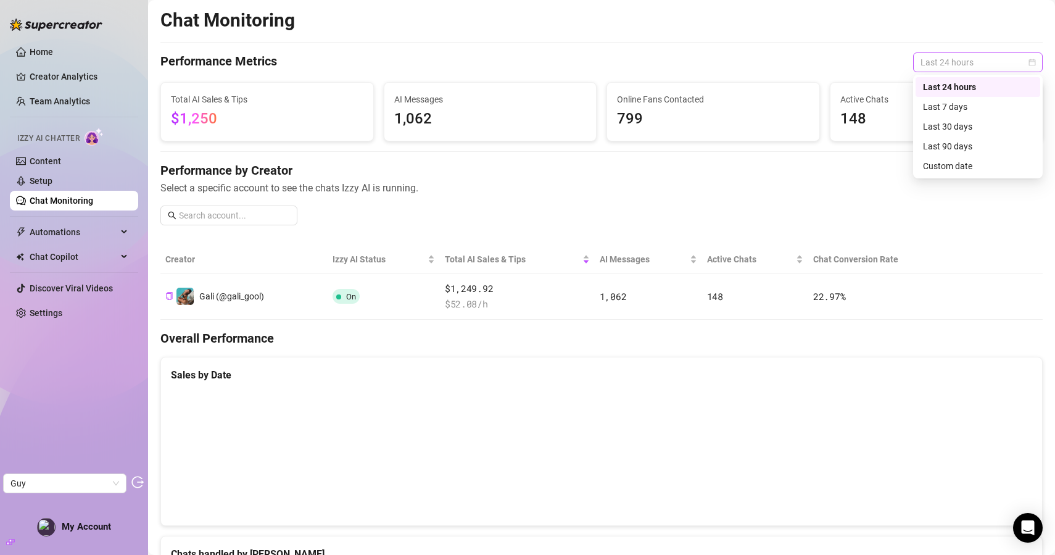
click at [940, 60] on span "Last 24 hours" at bounding box center [978, 62] width 115 height 19
click at [937, 111] on div "Last 7 days" at bounding box center [978, 107] width 110 height 14
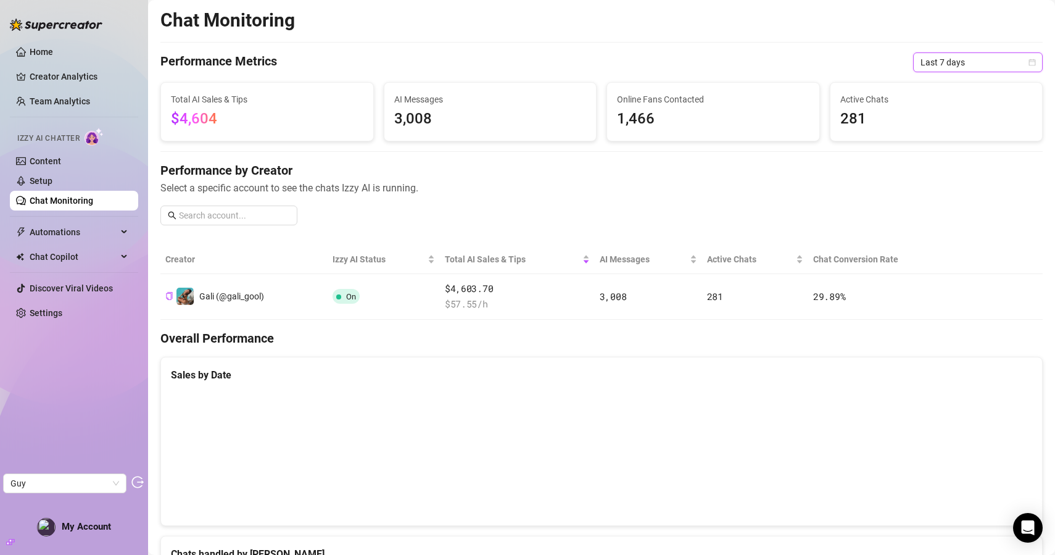
click at [944, 77] on div "Chat Monitoring Performance Metrics Last 7 days Last 7 days Total AI Sales & Ti…" at bounding box center [601, 515] width 883 height 1012
click at [950, 62] on span "Last 7 days" at bounding box center [978, 62] width 115 height 19
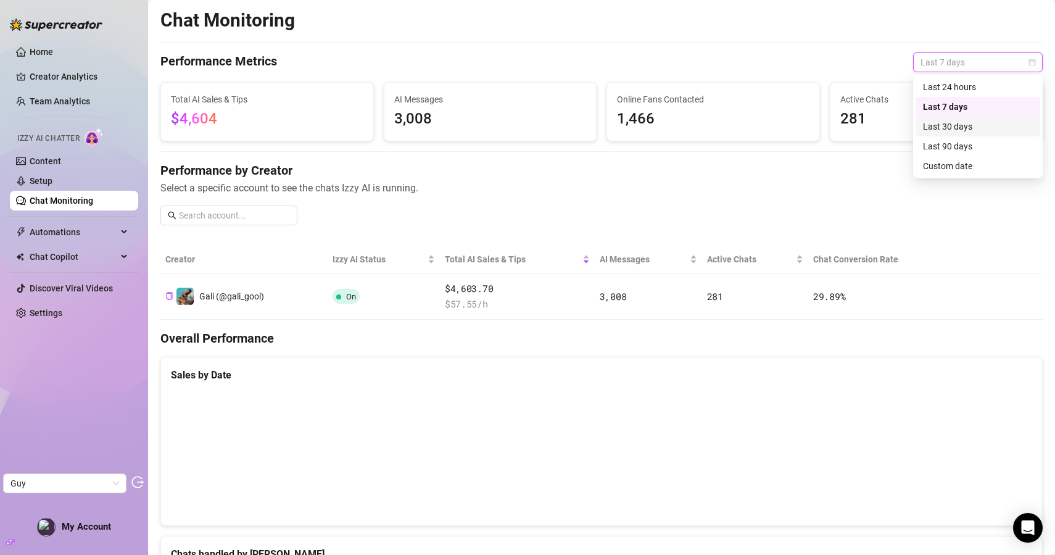
click at [956, 130] on div "Last 30 days" at bounding box center [978, 127] width 110 height 14
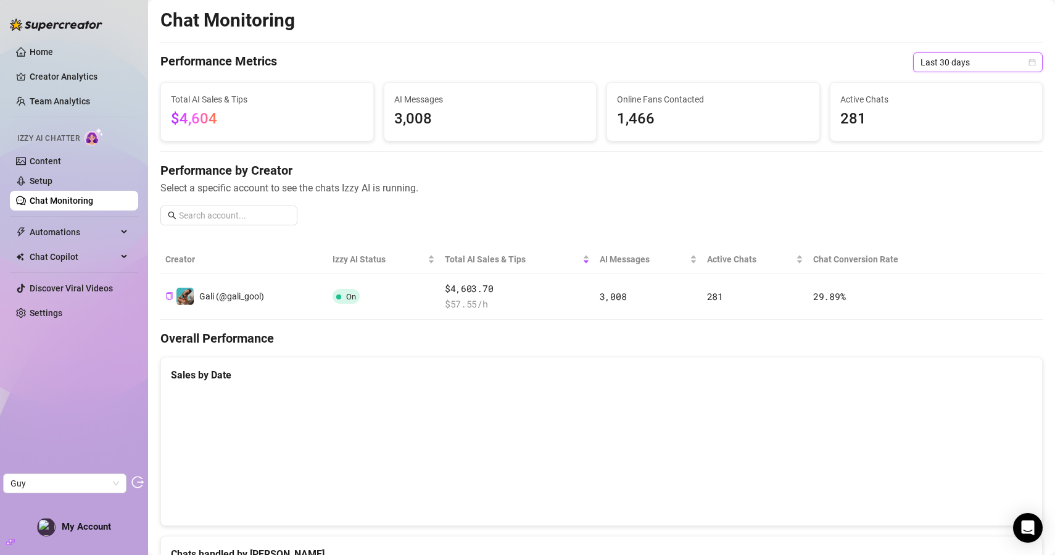
click at [979, 59] on span "Last 30 days" at bounding box center [978, 62] width 115 height 19
click at [958, 109] on div "Last 7 days" at bounding box center [978, 107] width 110 height 14
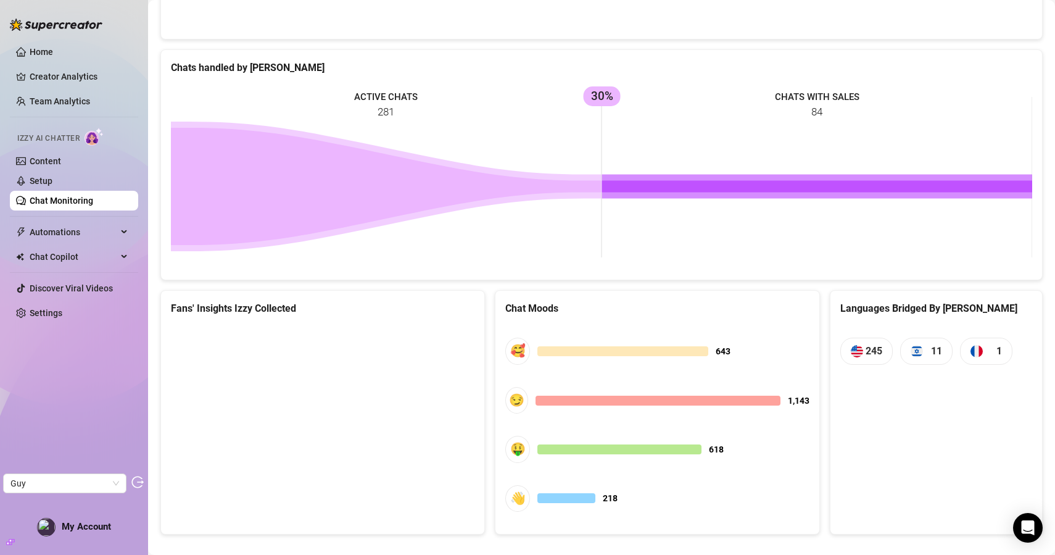
scroll to position [503, 0]
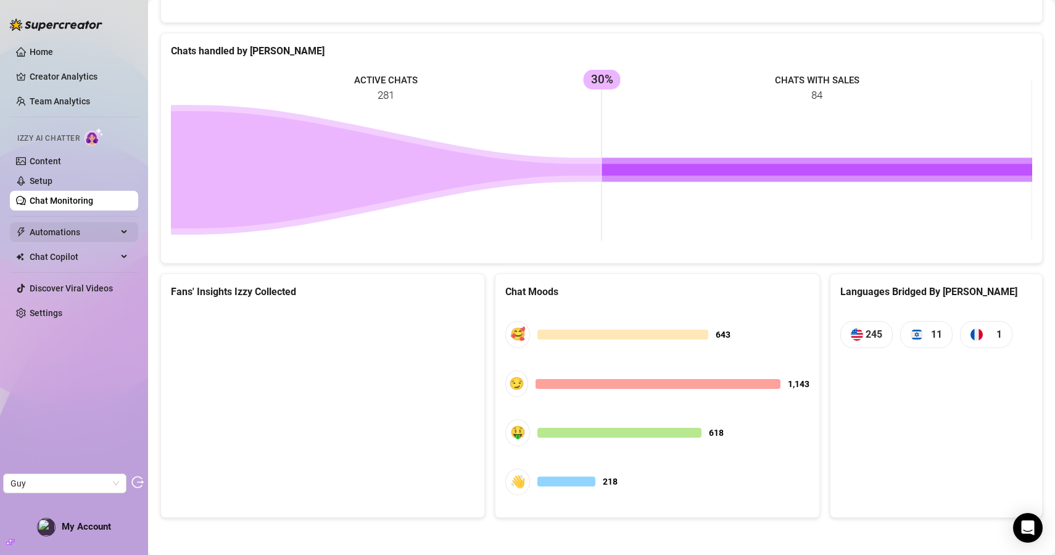
click at [81, 226] on span "Automations" at bounding box center [74, 232] width 88 height 20
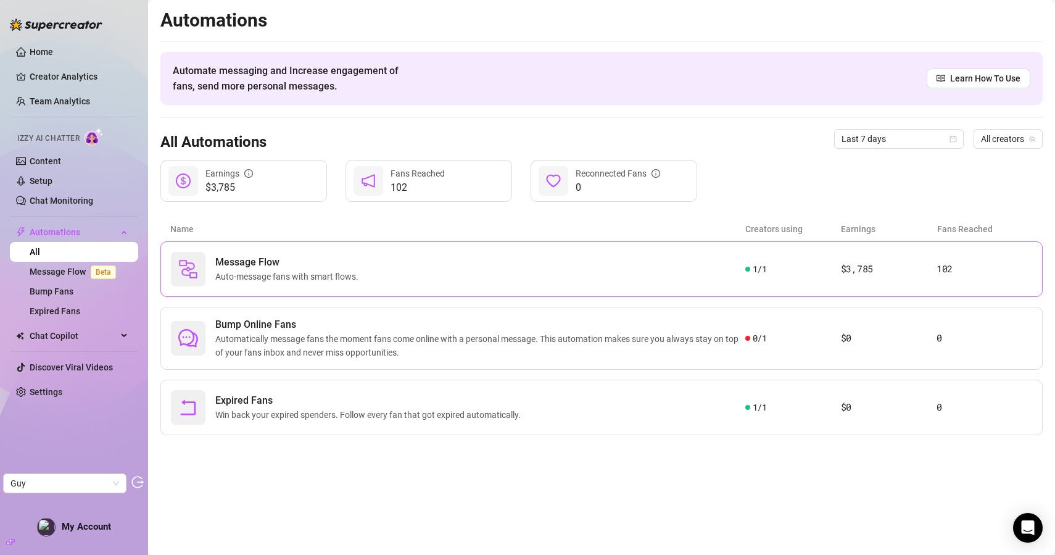
click at [382, 281] on div "Message Flow Auto-message fans with smart flows." at bounding box center [458, 269] width 575 height 35
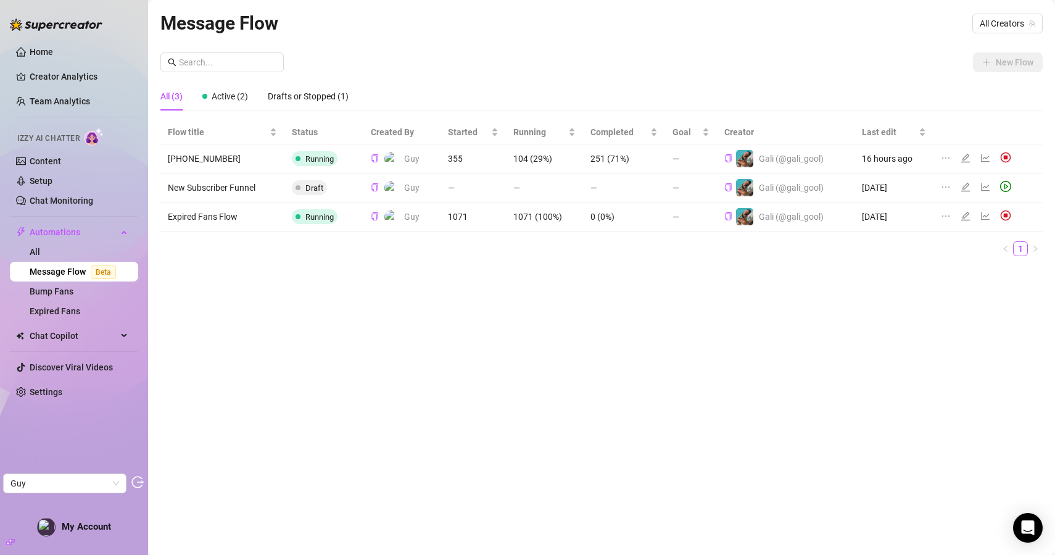
click at [187, 156] on td "30-75-125" at bounding box center [222, 158] width 124 height 29
click at [985, 158] on icon "line-chart" at bounding box center [986, 158] width 10 height 10
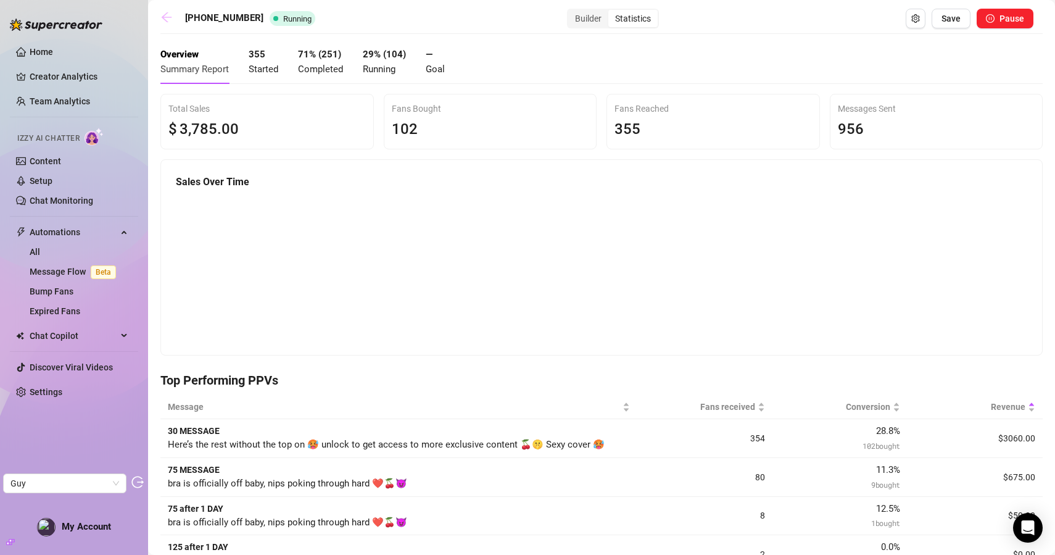
click at [169, 20] on icon "arrow-left" at bounding box center [166, 17] width 12 height 12
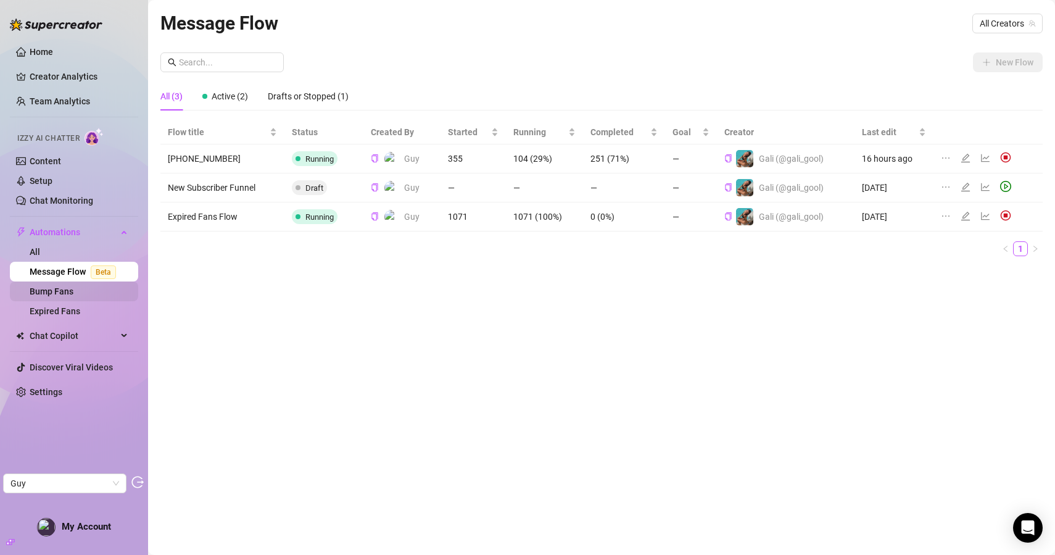
click at [60, 293] on link "Bump Fans" at bounding box center [52, 291] width 44 height 10
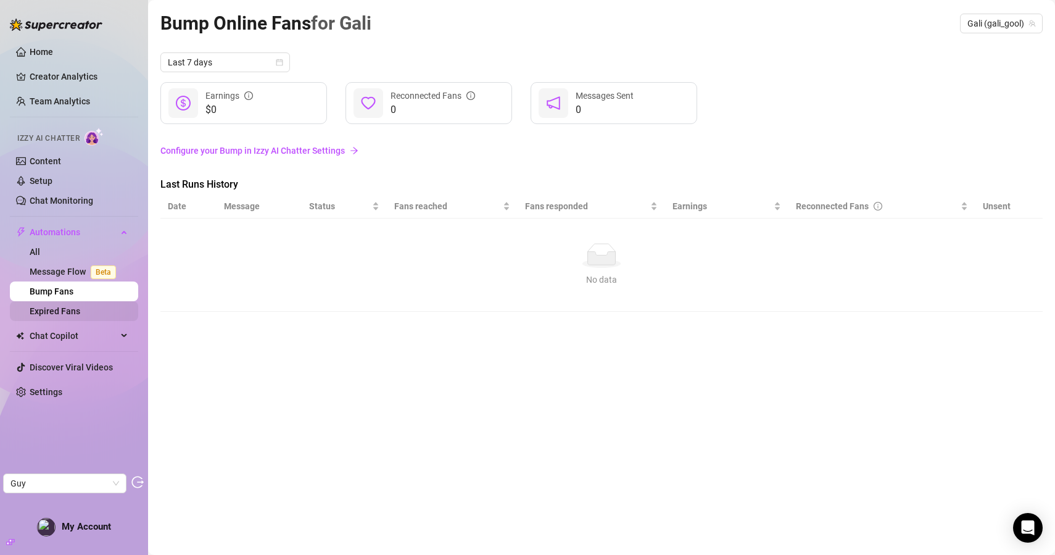
click at [75, 306] on link "Expired Fans" at bounding box center [55, 311] width 51 height 10
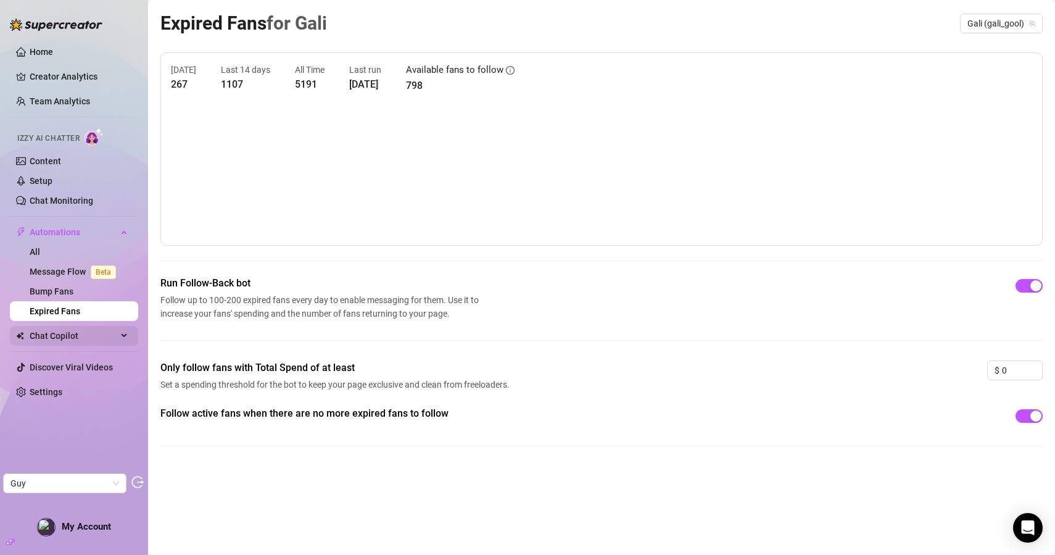
click at [63, 331] on span "Chat Copilot" at bounding box center [74, 336] width 88 height 20
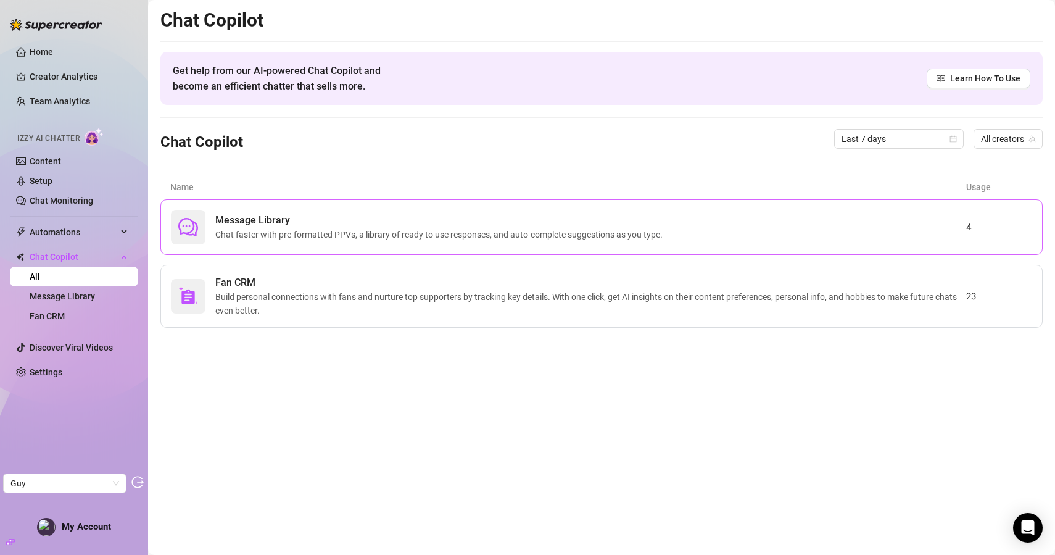
click at [307, 228] on span "Chat faster with pre-formatted PPVs, a library of ready to use responses, and a…" at bounding box center [441, 235] width 452 height 14
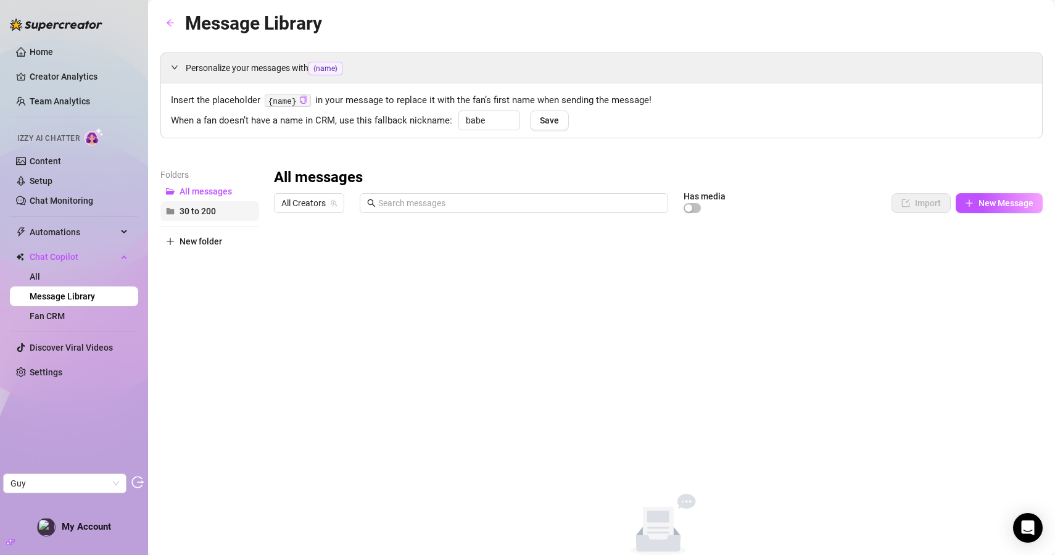
click at [203, 210] on span "30 to 200" at bounding box center [198, 211] width 36 height 10
click at [223, 188] on span "All messages" at bounding box center [206, 191] width 52 height 10
click at [202, 209] on span "30 to 200" at bounding box center [198, 211] width 36 height 10
click at [213, 188] on span "All messages" at bounding box center [206, 191] width 52 height 10
click at [65, 311] on link "Fan CRM" at bounding box center [47, 316] width 35 height 10
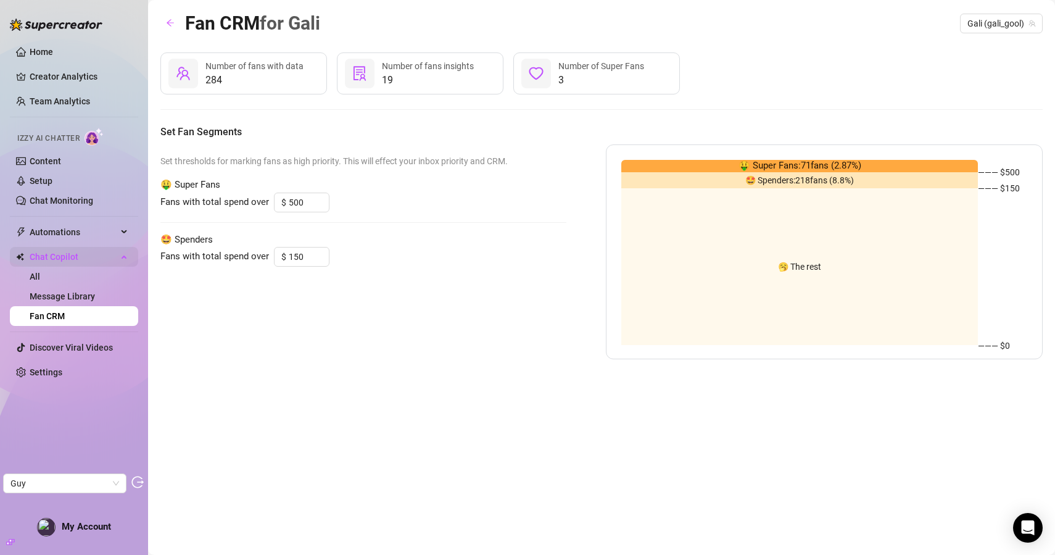
click at [71, 255] on span "Chat Copilot" at bounding box center [74, 257] width 88 height 20
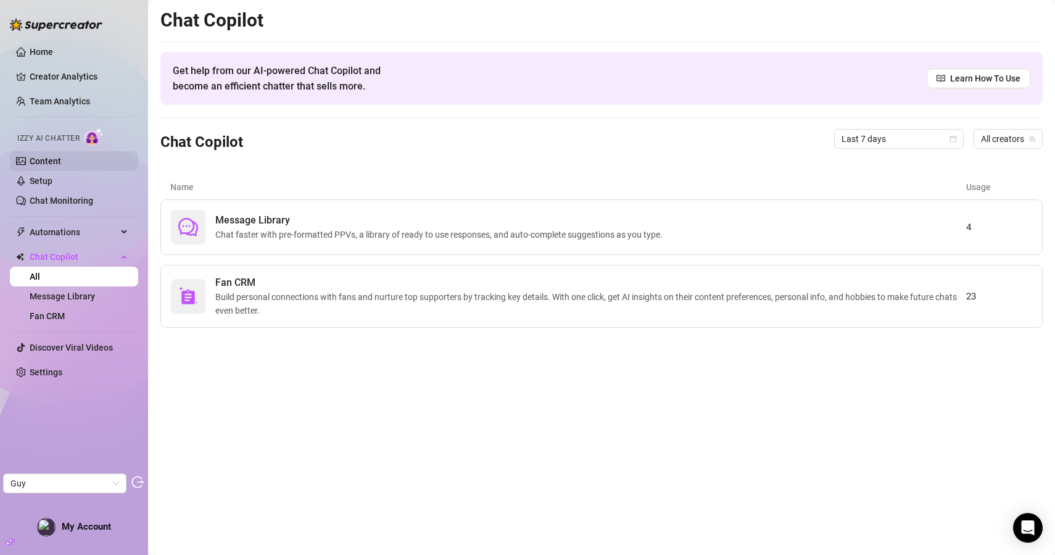
click at [61, 160] on link "Content" at bounding box center [45, 161] width 31 height 10
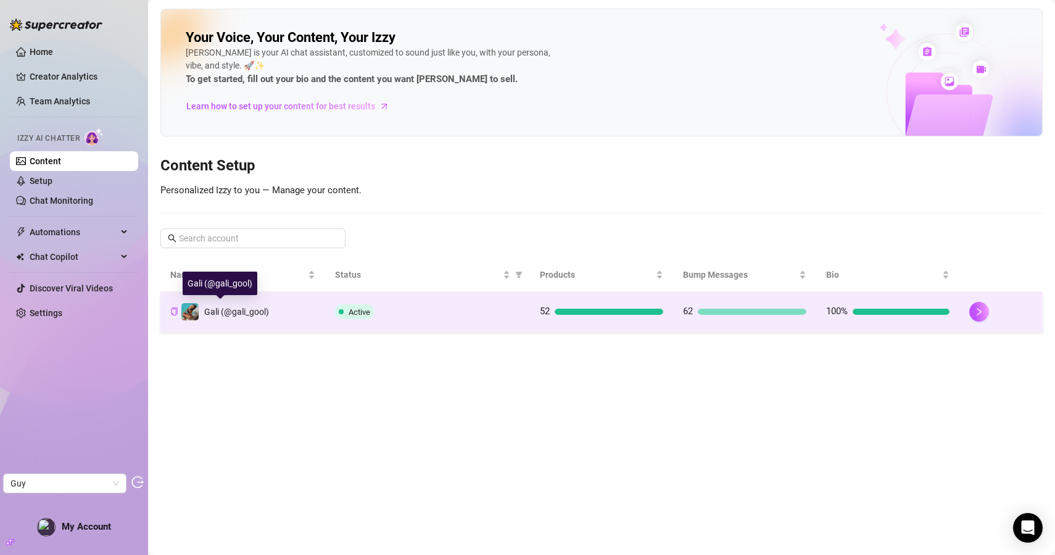
click at [289, 312] on td "Gali (@gali_gool)" at bounding box center [242, 312] width 165 height 40
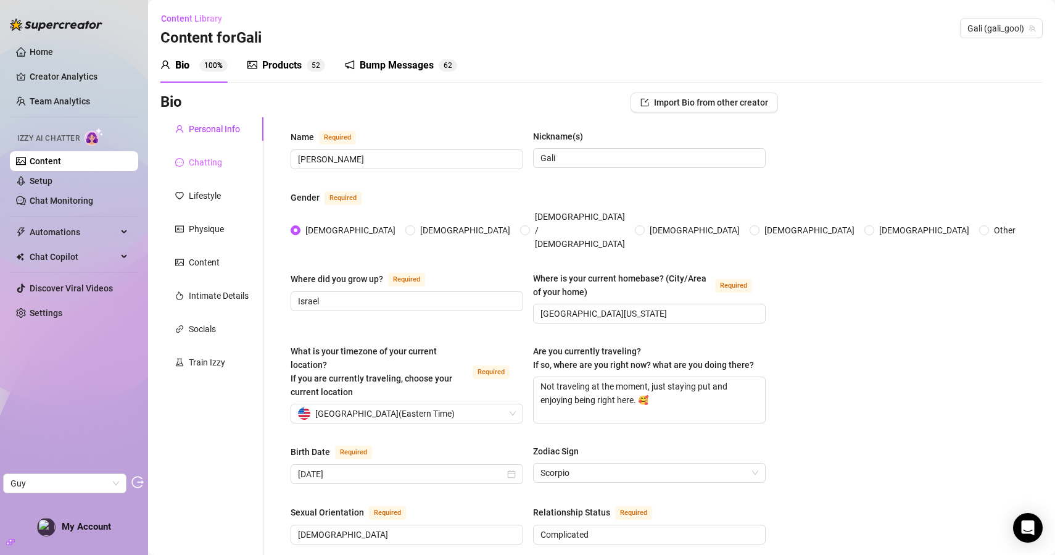
click at [240, 161] on div "Chatting" at bounding box center [211, 162] width 103 height 23
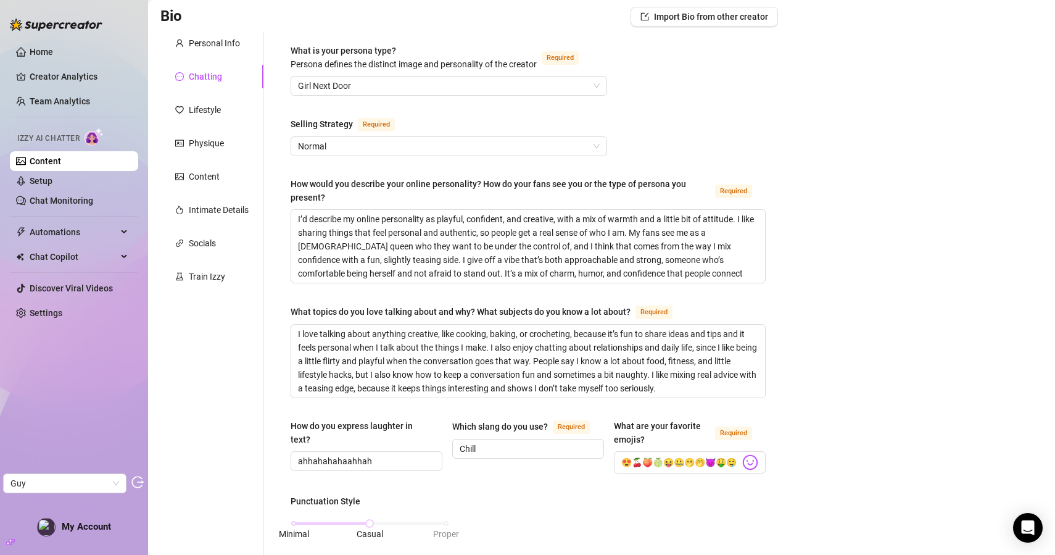
scroll to position [133, 0]
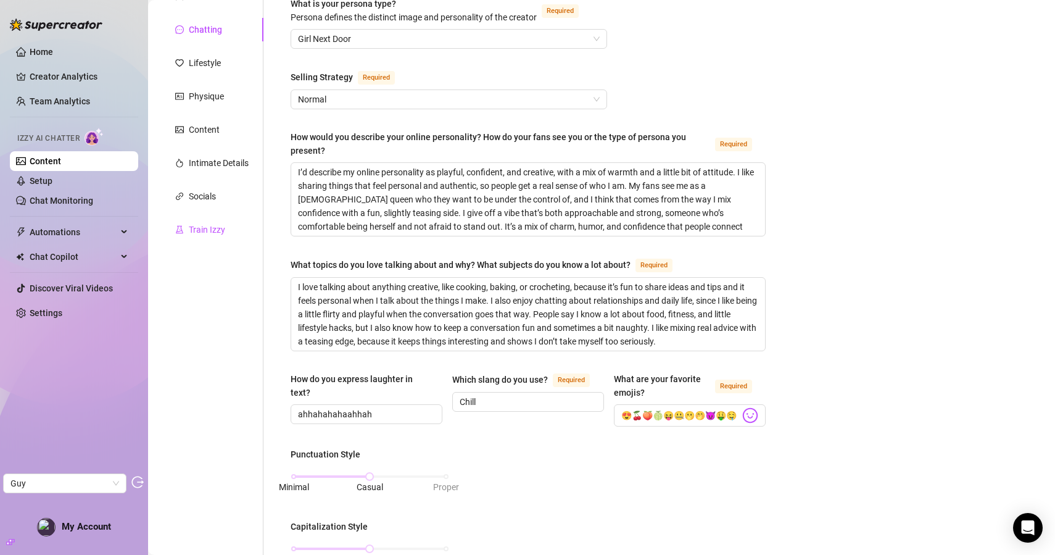
click at [197, 229] on div "Train Izzy" at bounding box center [207, 230] width 36 height 14
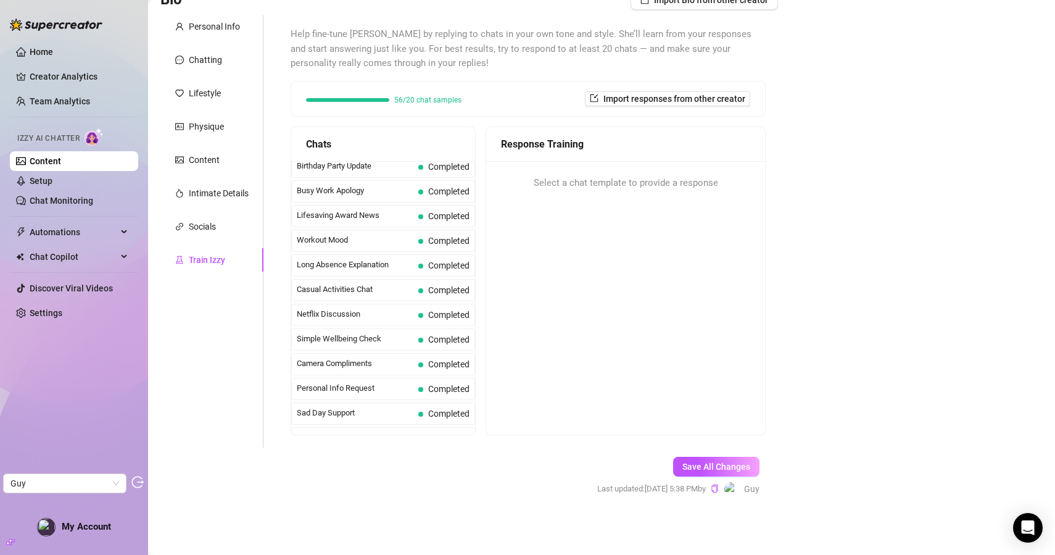
scroll to position [1108, 0]
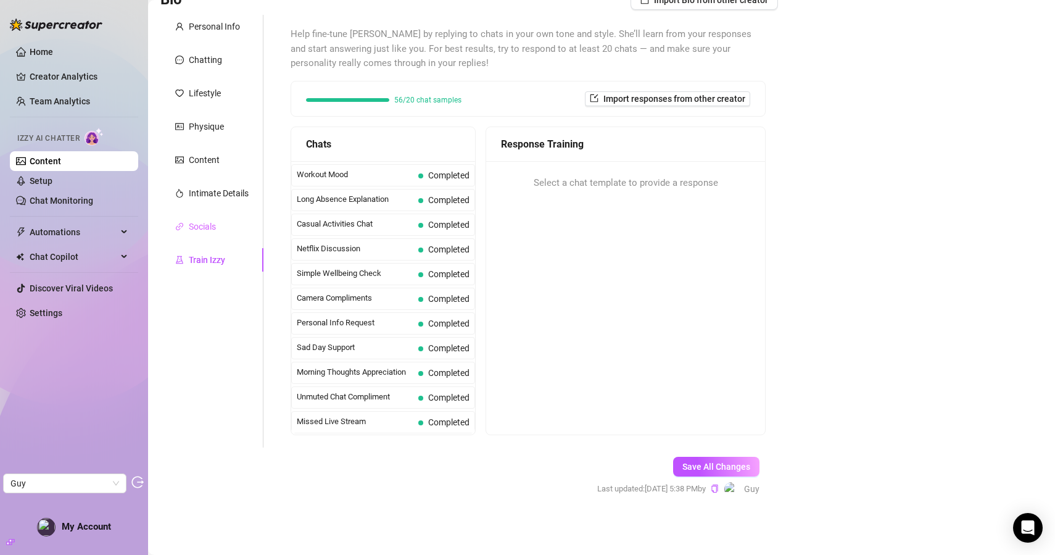
click at [210, 236] on div "Socials" at bounding box center [211, 226] width 103 height 23
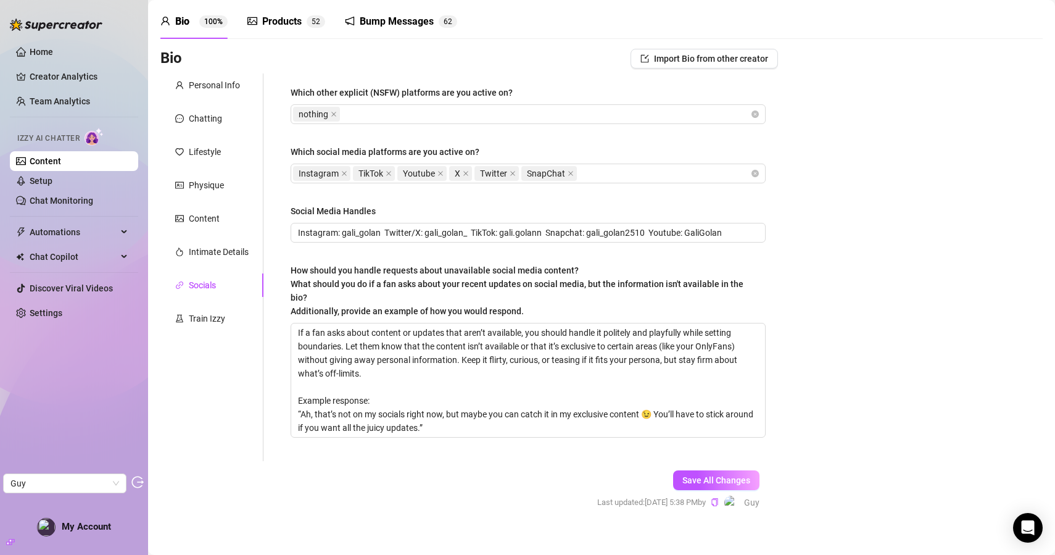
scroll to position [44, 0]
click at [209, 259] on div "Intimate Details" at bounding box center [211, 250] width 103 height 23
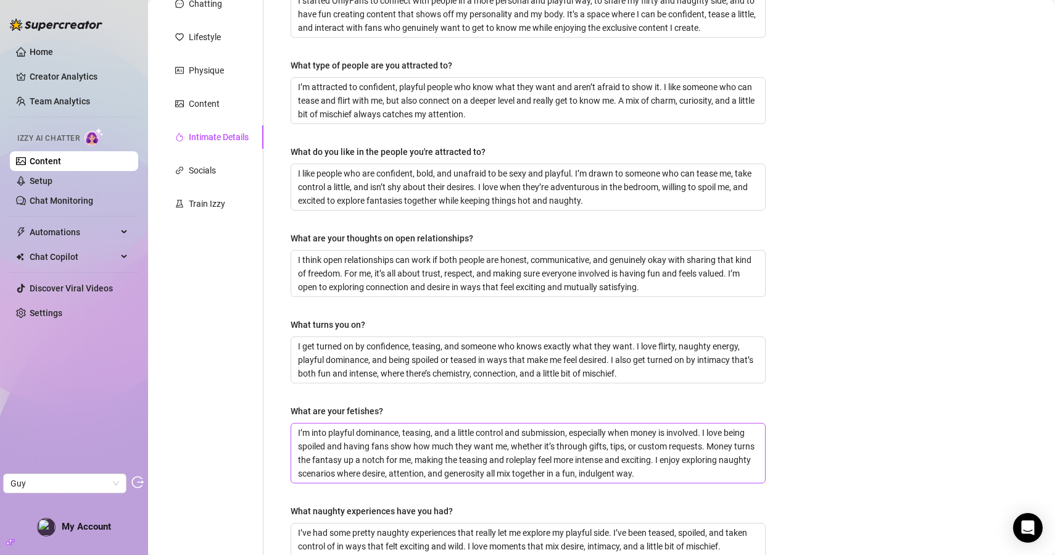
scroll to position [72, 0]
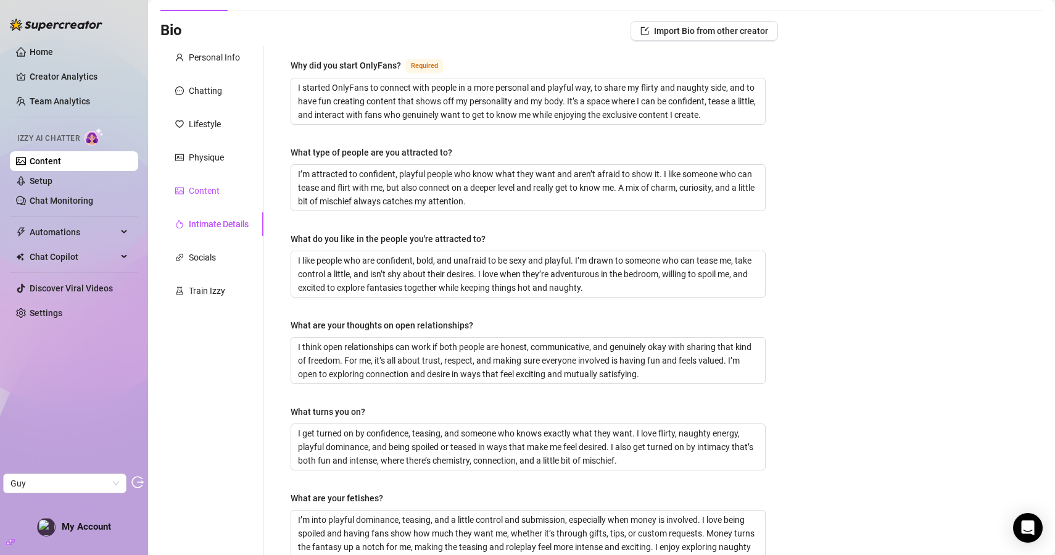
click at [216, 193] on div "Content" at bounding box center [204, 191] width 31 height 14
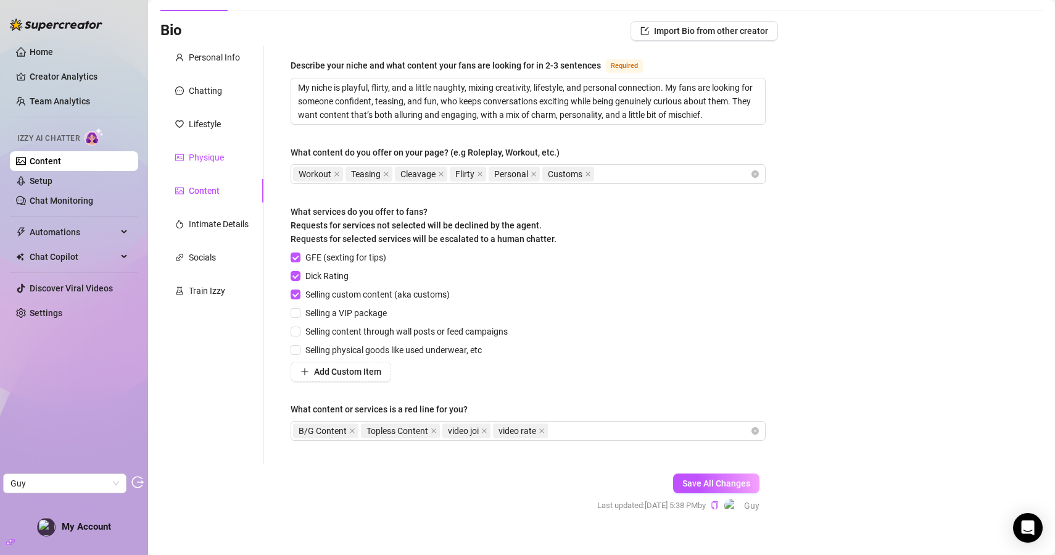
click at [220, 163] on div "Physique" at bounding box center [206, 158] width 35 height 14
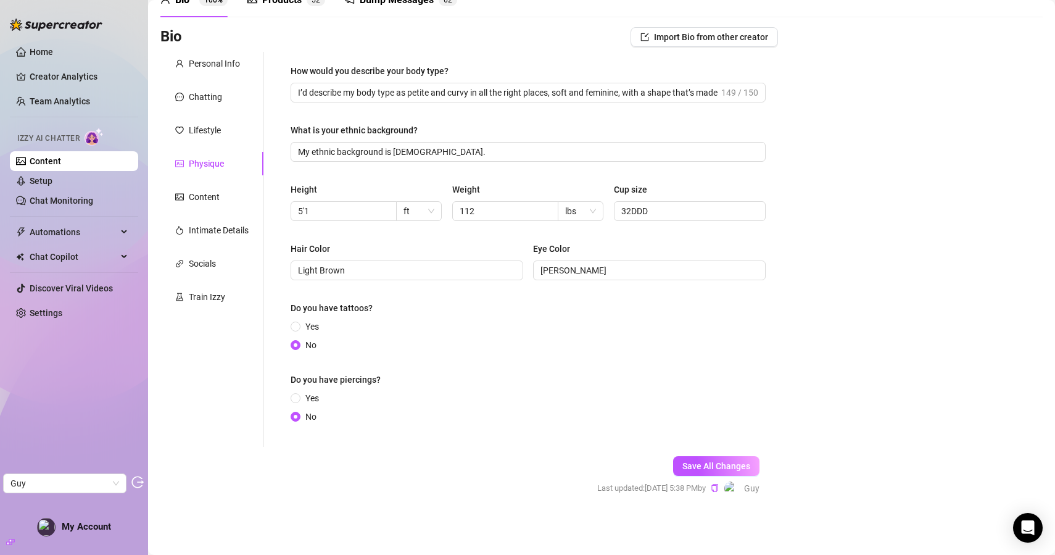
scroll to position [65, 0]
click at [209, 138] on div "Lifestyle" at bounding box center [211, 129] width 103 height 23
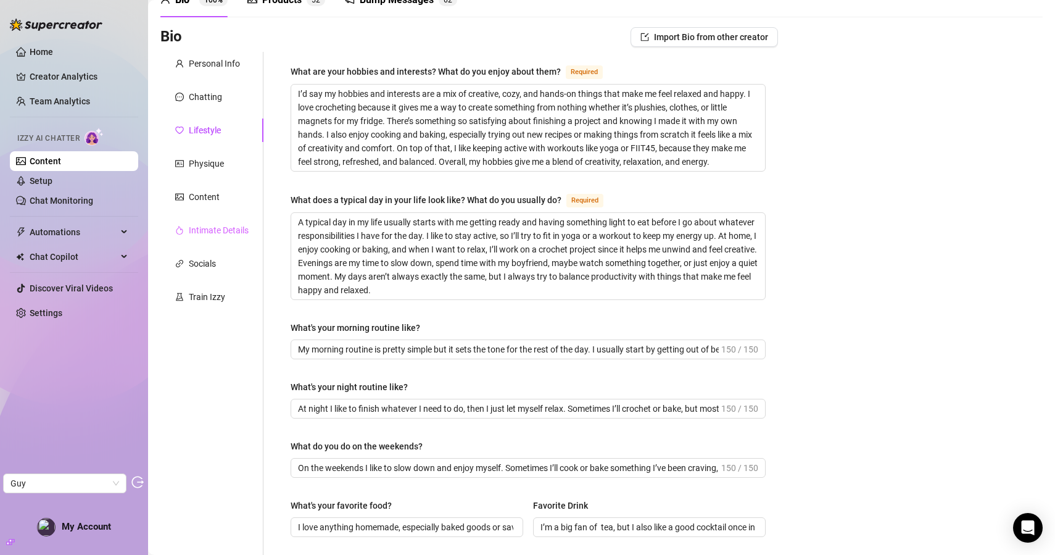
scroll to position [0, 0]
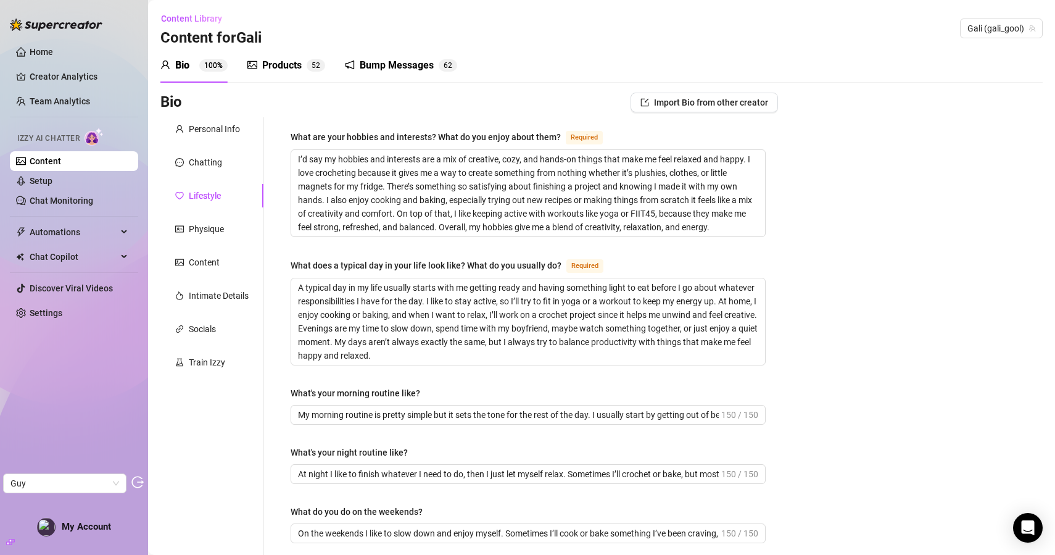
click at [373, 58] on div "Bump Messages" at bounding box center [397, 65] width 74 height 15
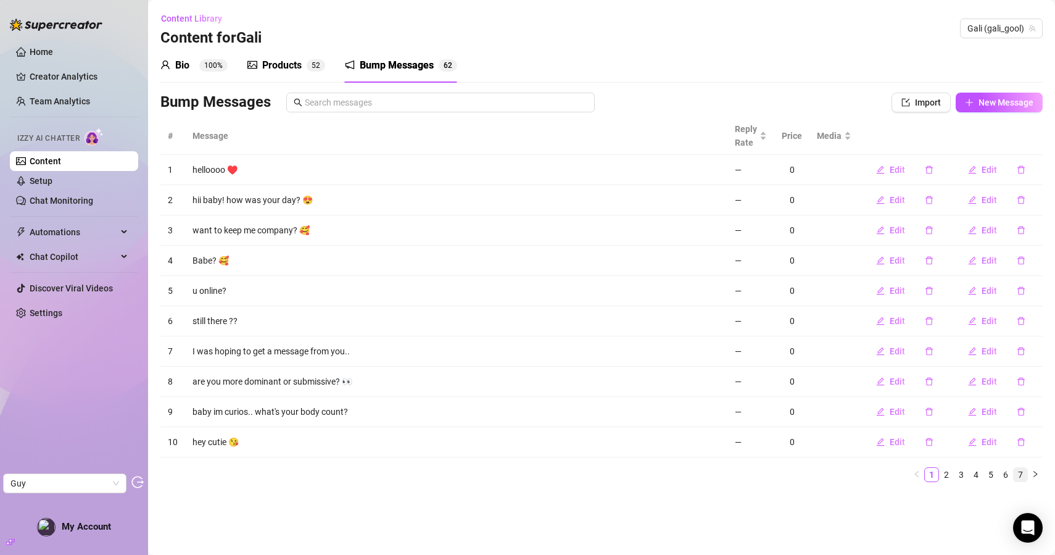
click at [1016, 473] on link "7" at bounding box center [1021, 475] width 14 height 14
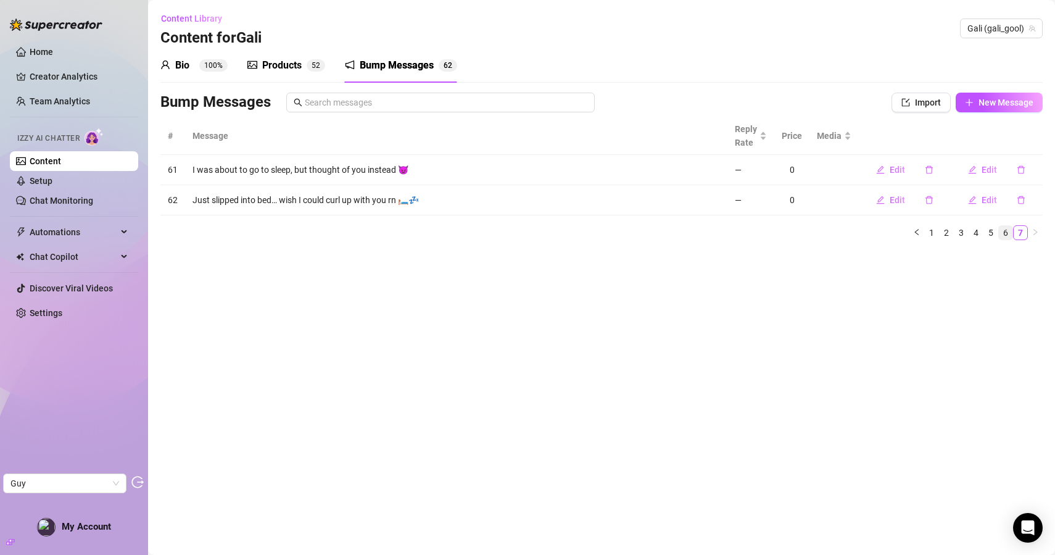
click at [1008, 231] on link "6" at bounding box center [1006, 233] width 14 height 14
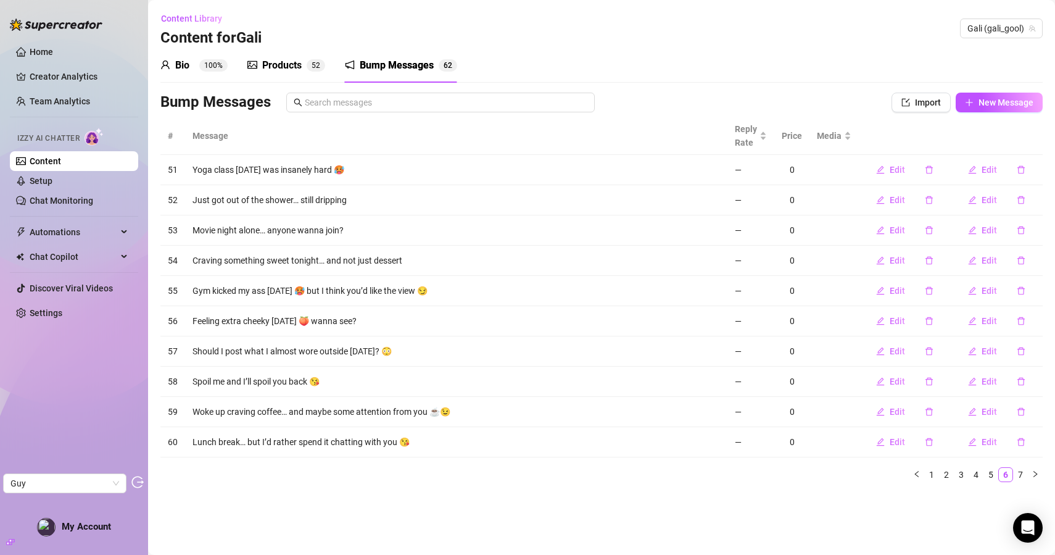
click at [273, 66] on div "Products" at bounding box center [281, 65] width 39 height 15
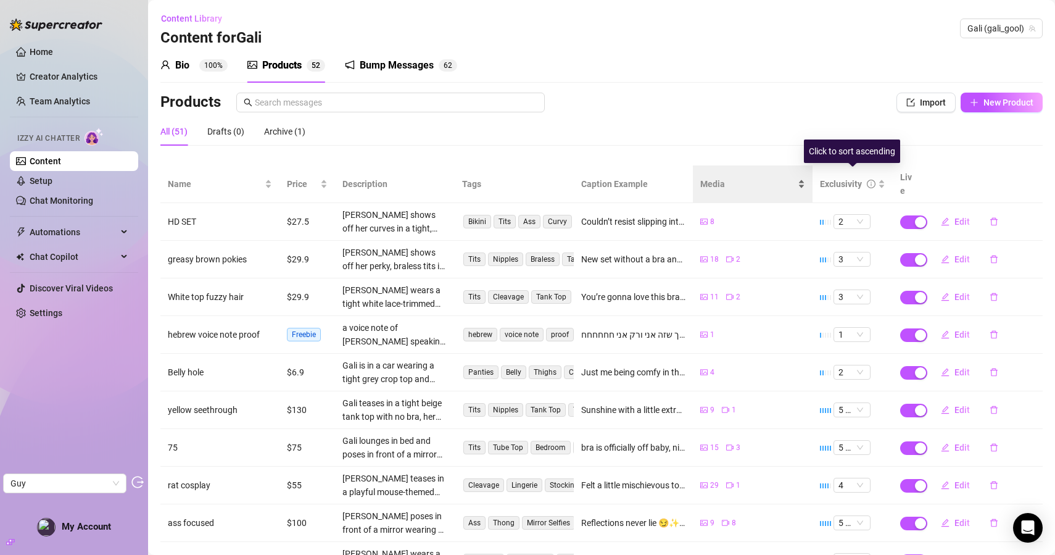
click at [803, 177] on div "Media" at bounding box center [752, 184] width 104 height 14
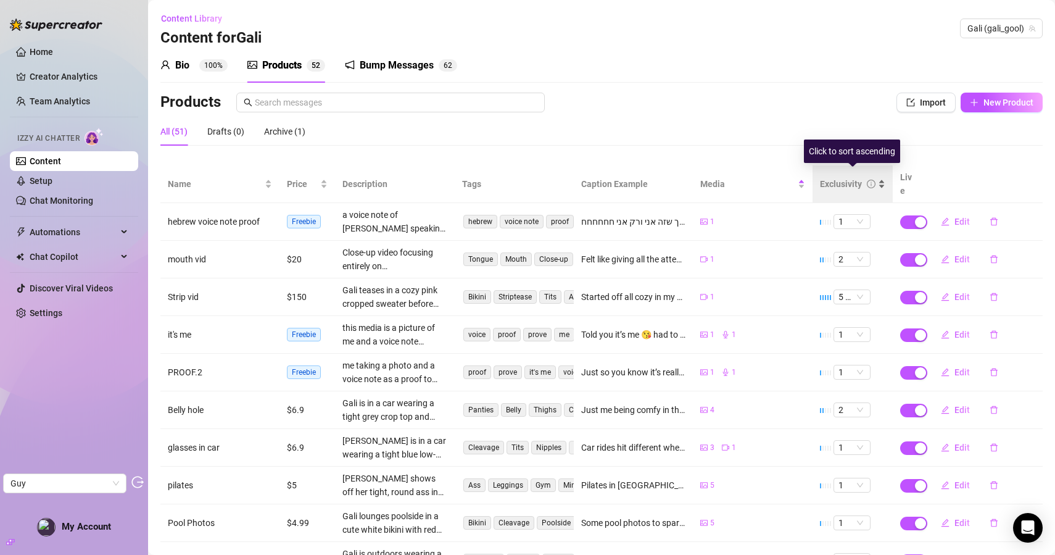
click at [852, 177] on div "Exclusivity" at bounding box center [841, 184] width 42 height 14
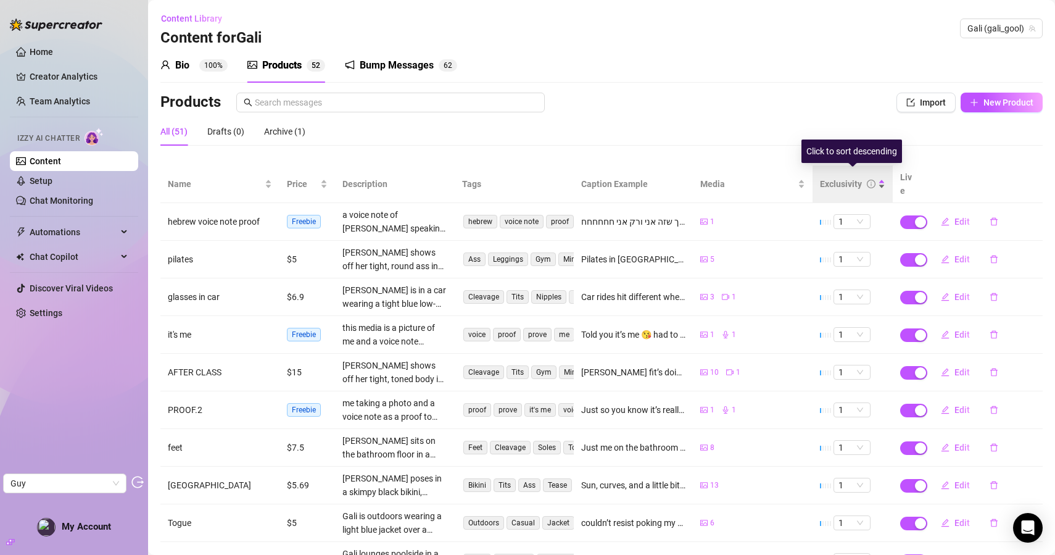
click at [849, 180] on div "Exclusivity" at bounding box center [841, 184] width 42 height 14
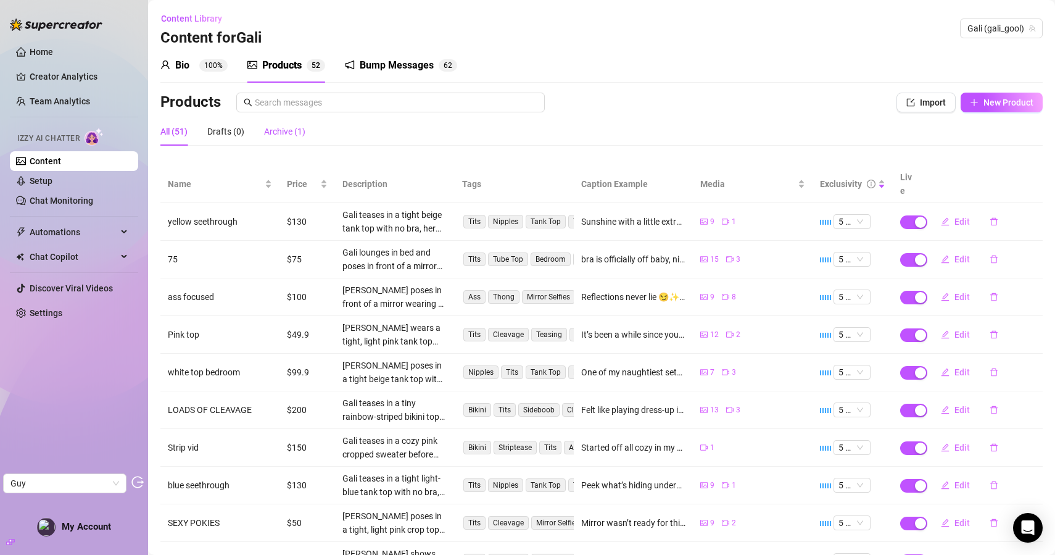
click at [283, 135] on div "Archive (1)" at bounding box center [284, 132] width 41 height 14
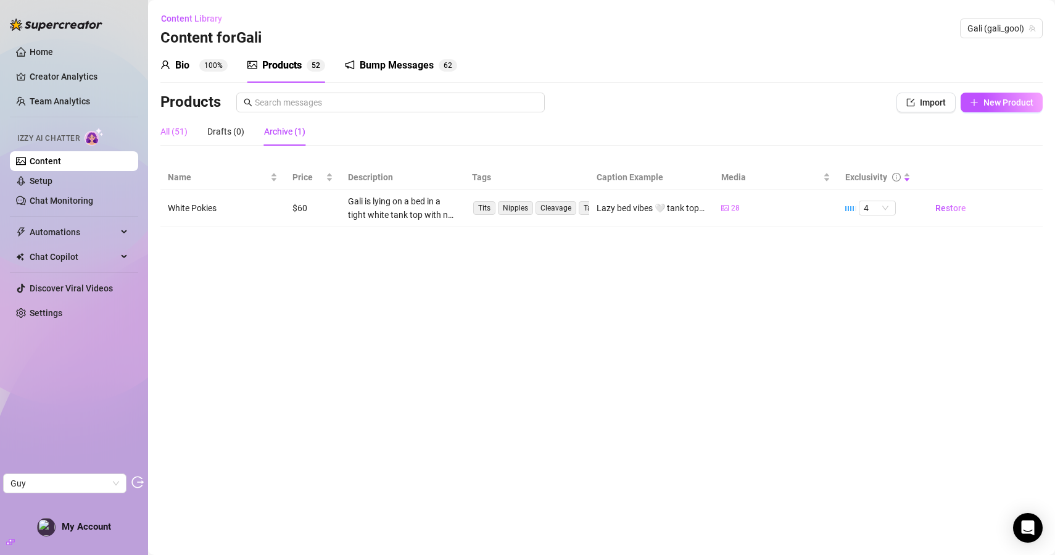
click at [185, 139] on div "All (51)" at bounding box center [173, 131] width 27 height 28
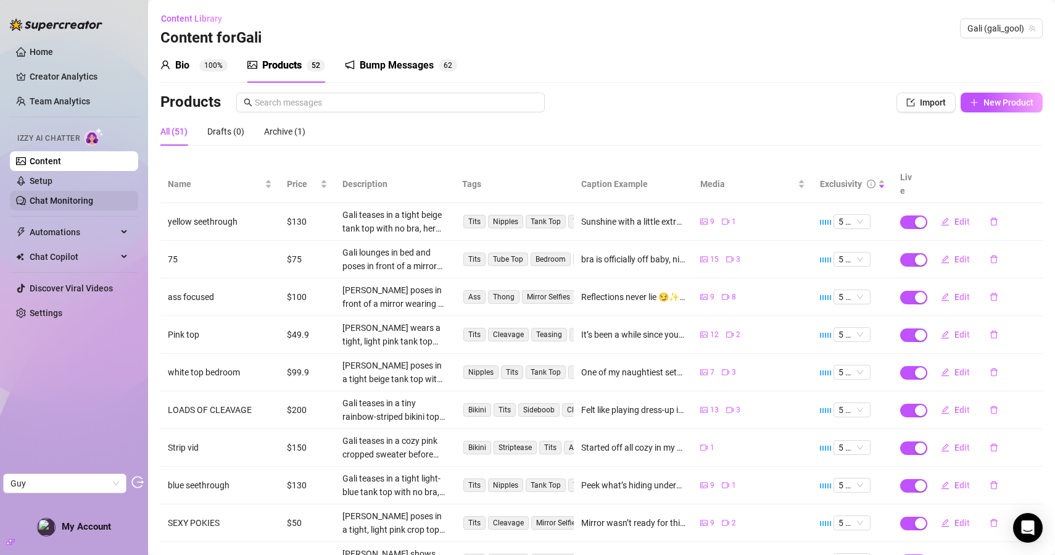
click at [76, 202] on link "Chat Monitoring" at bounding box center [62, 201] width 64 height 10
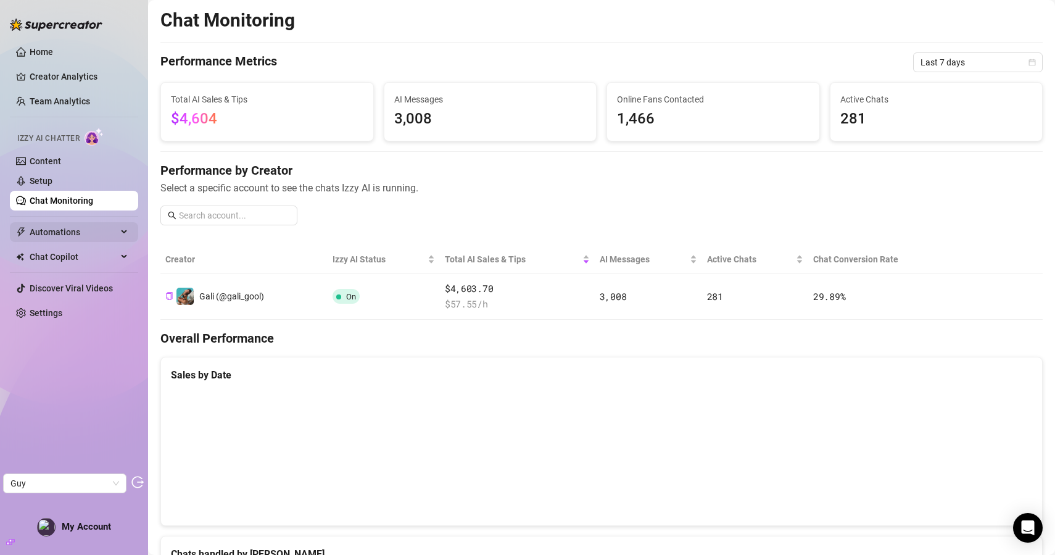
click at [91, 232] on span "Automations" at bounding box center [74, 232] width 88 height 20
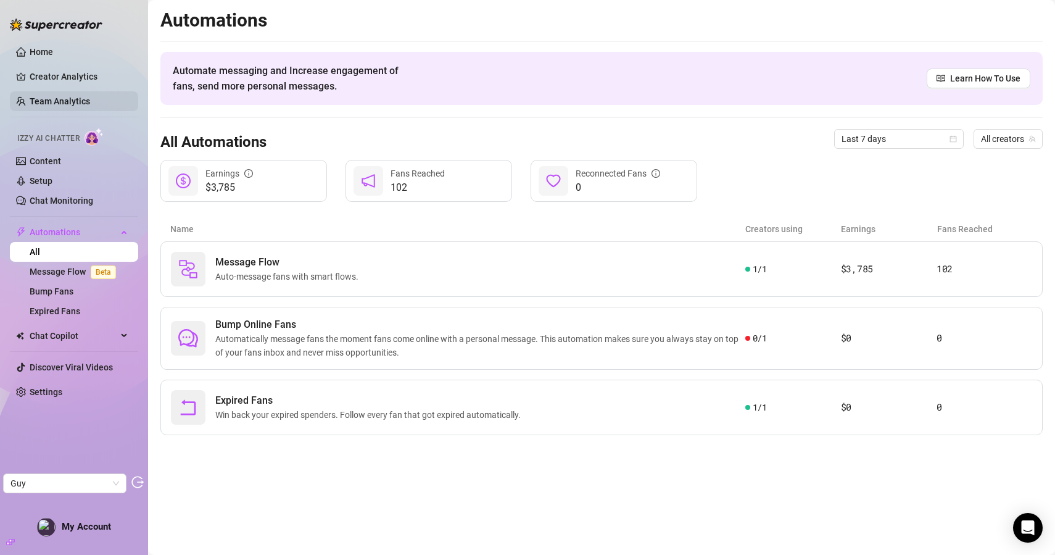
click at [68, 96] on link "Team Analytics" at bounding box center [60, 101] width 60 height 10
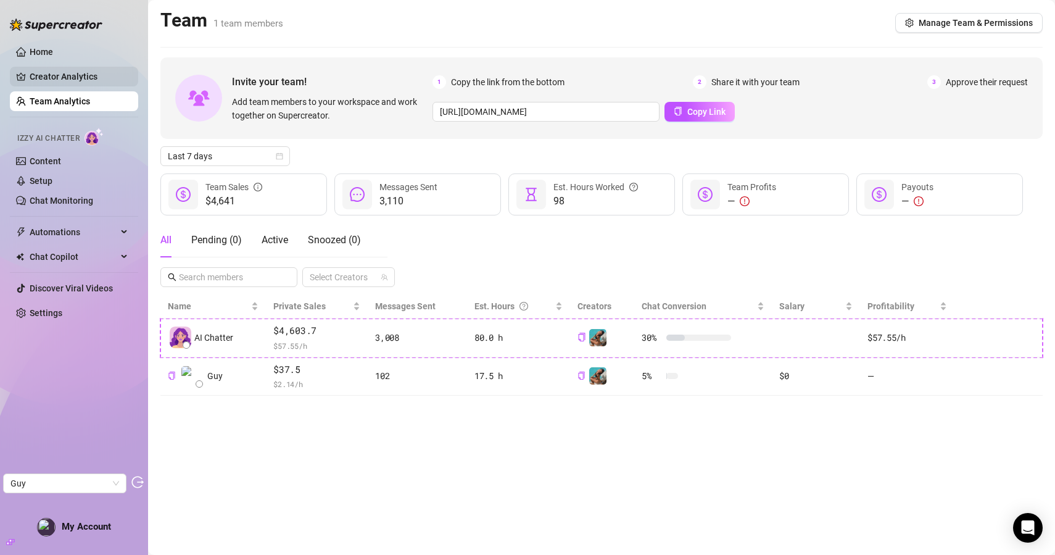
click at [72, 70] on link "Creator Analytics" at bounding box center [79, 77] width 99 height 20
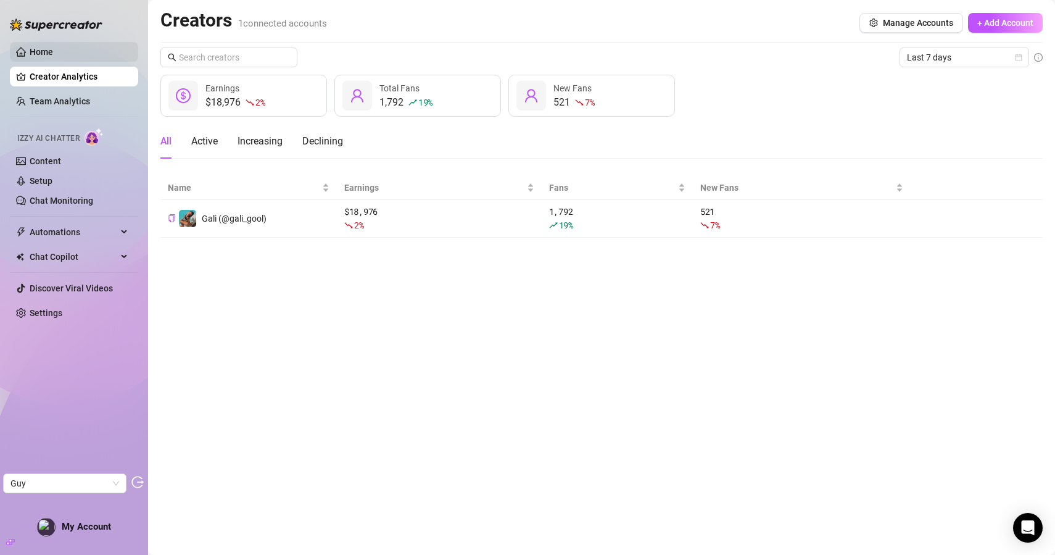
click at [53, 54] on link "Home" at bounding box center [41, 52] width 23 height 10
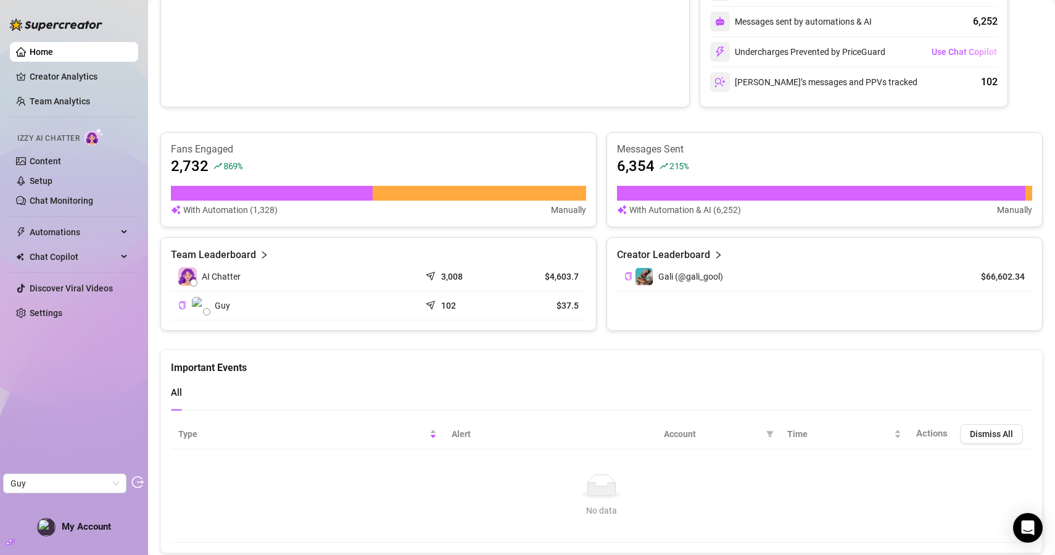
scroll to position [335, 0]
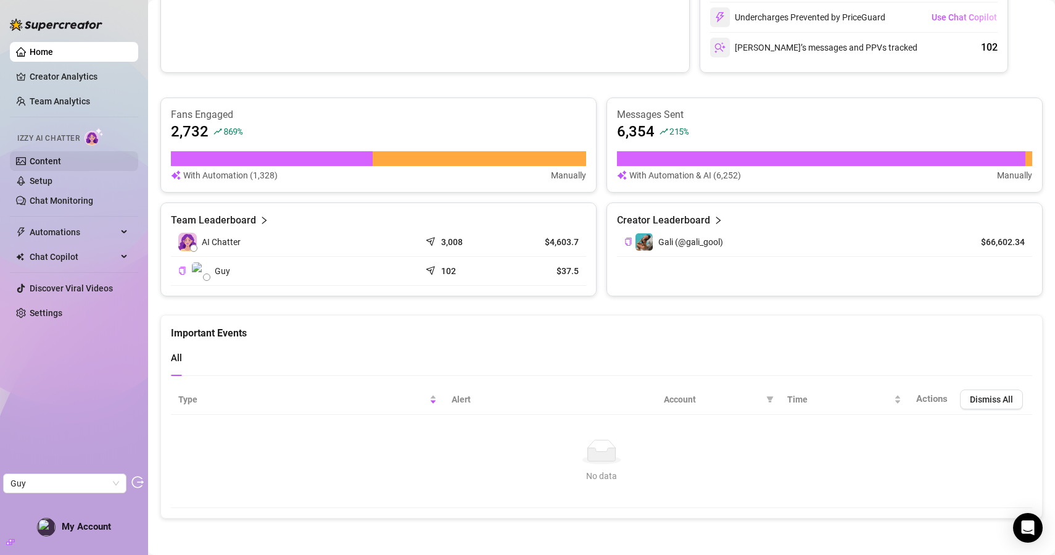
click at [53, 156] on link "Content" at bounding box center [45, 161] width 31 height 10
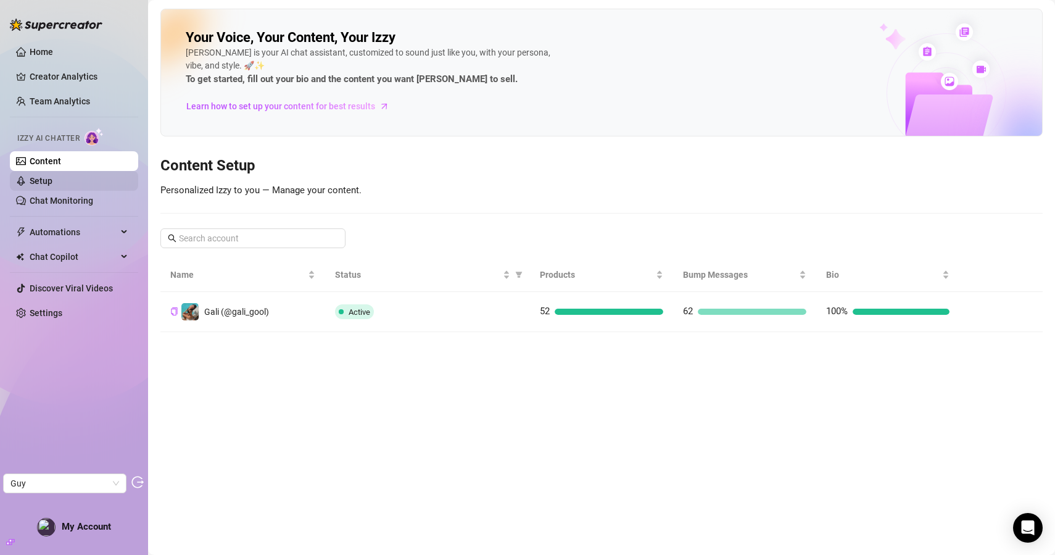
click at [52, 185] on link "Setup" at bounding box center [41, 181] width 23 height 10
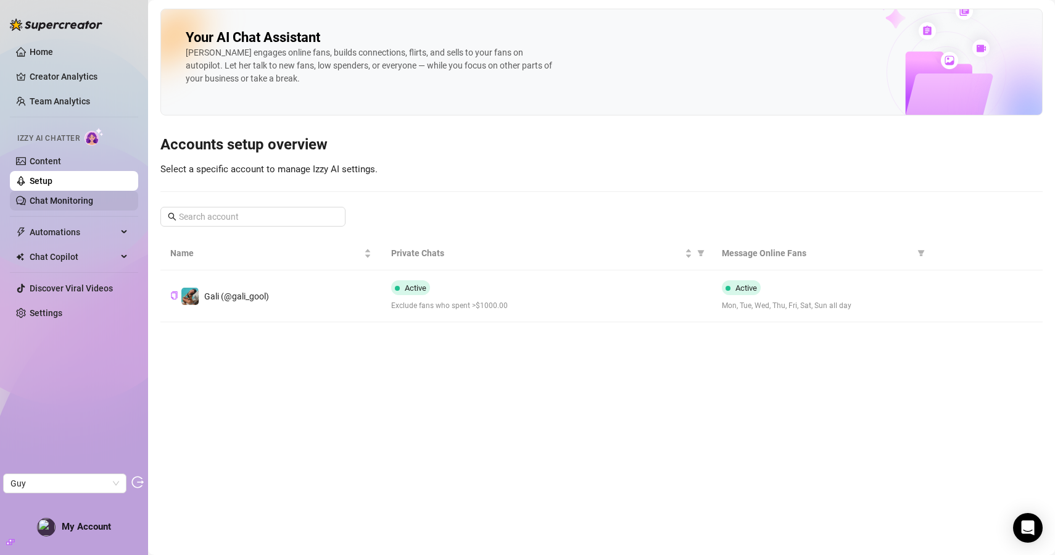
click at [81, 196] on link "Chat Monitoring" at bounding box center [62, 201] width 64 height 10
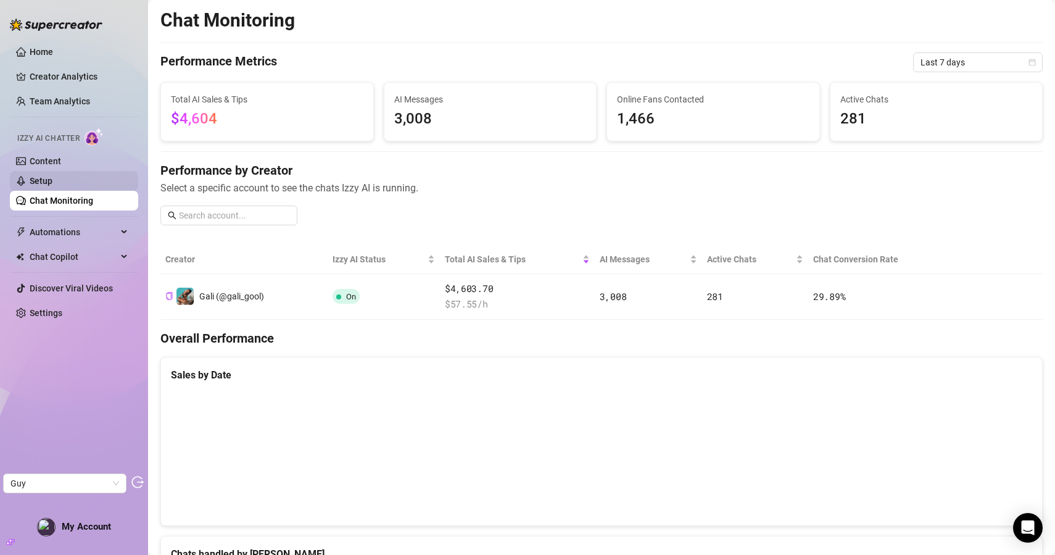
click at [52, 181] on link "Setup" at bounding box center [41, 181] width 23 height 10
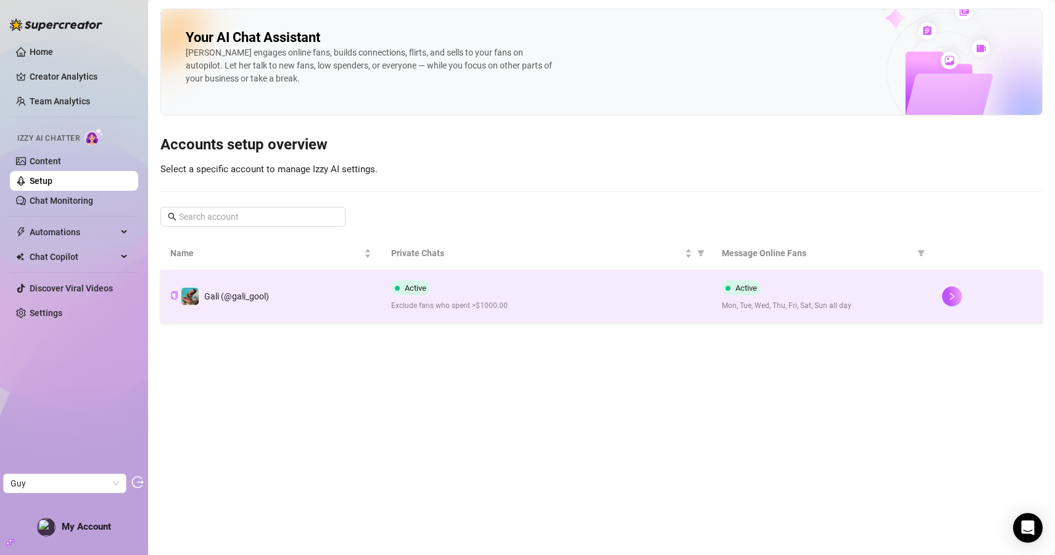
click at [318, 305] on td "Gali (@gali_gool)" at bounding box center [270, 296] width 221 height 52
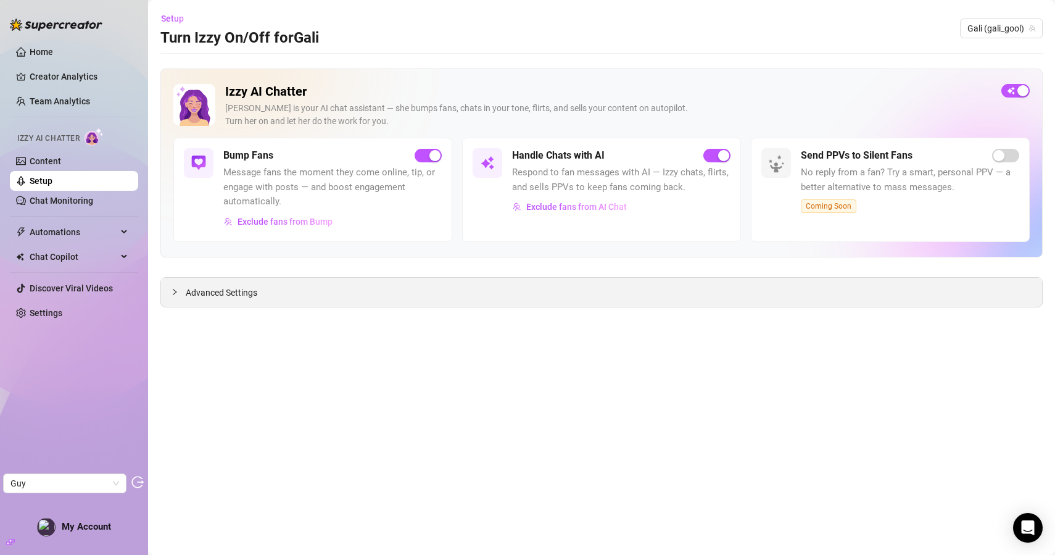
click at [320, 283] on div "Advanced Settings" at bounding box center [601, 292] width 881 height 29
click at [78, 206] on link "Chat Monitoring" at bounding box center [62, 201] width 64 height 10
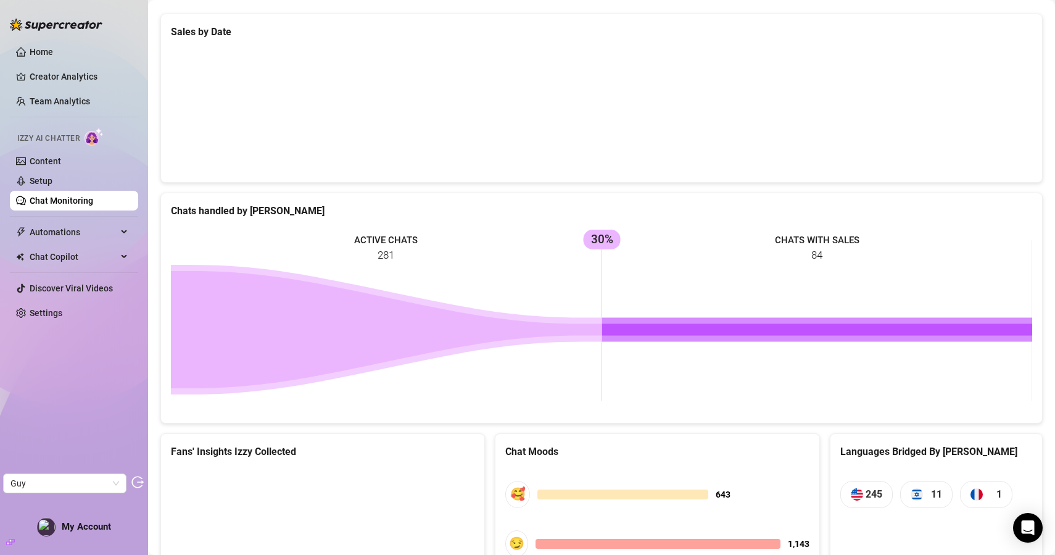
scroll to position [503, 0]
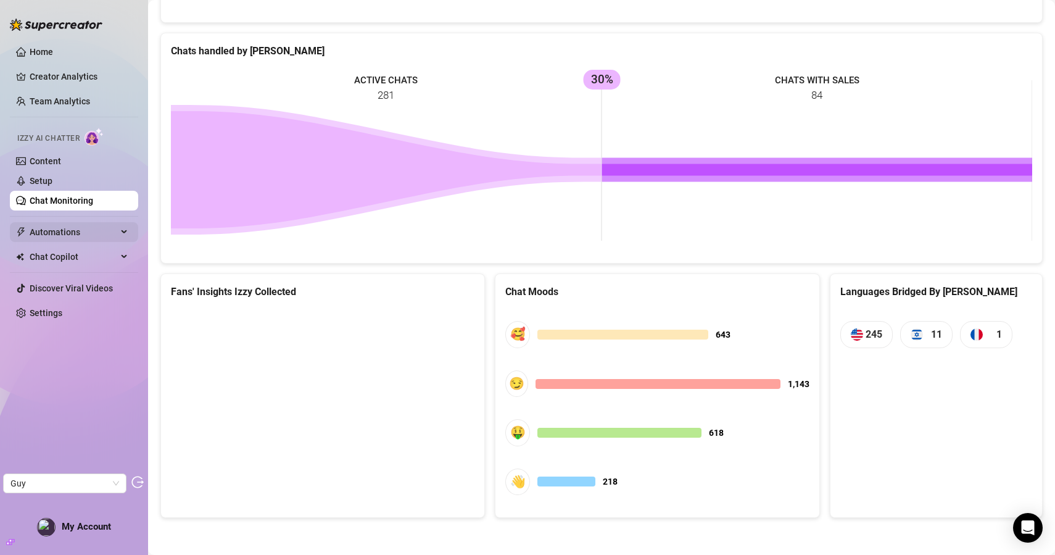
click at [62, 229] on span "Automations" at bounding box center [74, 232] width 88 height 20
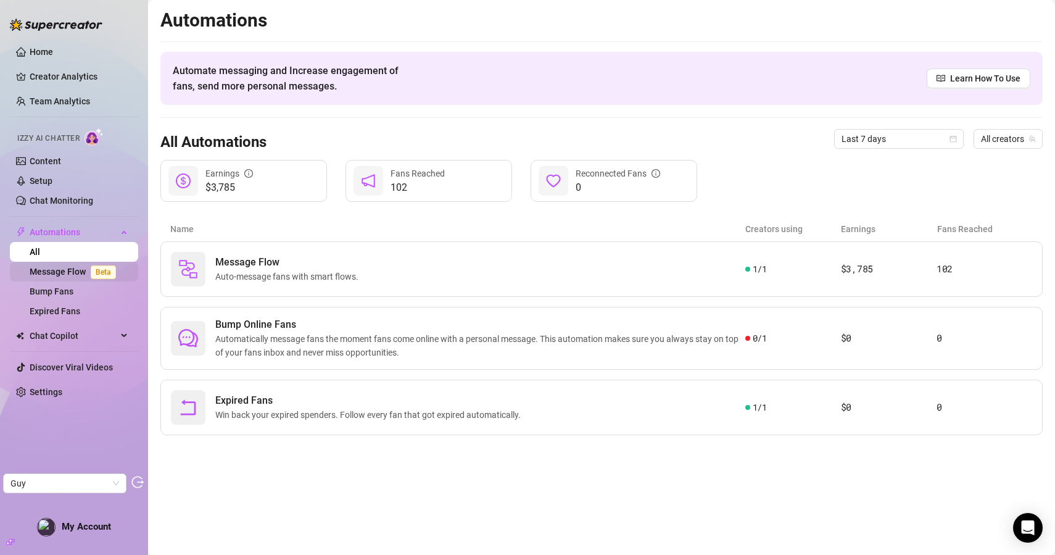
click at [80, 274] on link "Message Flow Beta" at bounding box center [75, 272] width 91 height 10
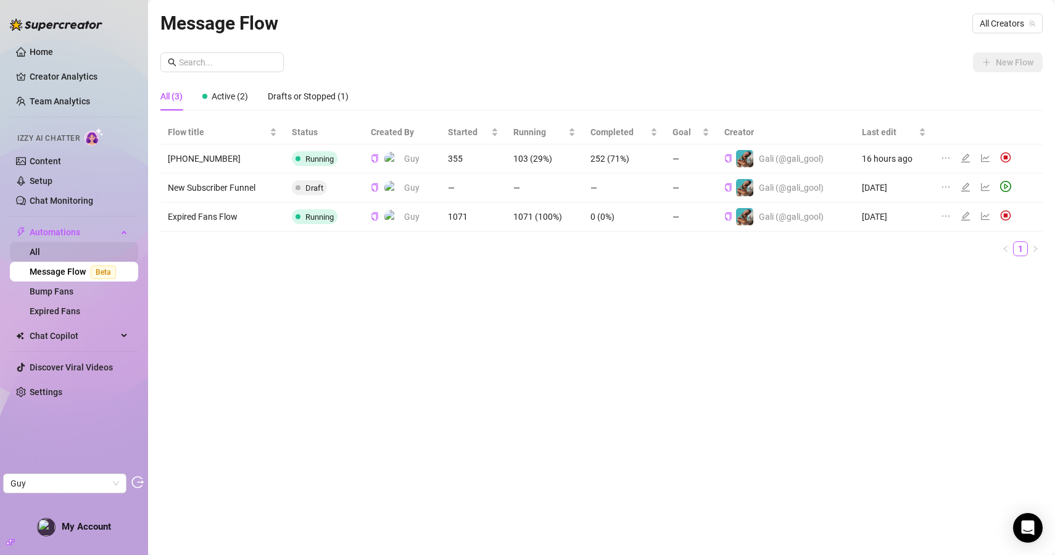
click at [40, 251] on link "All" at bounding box center [35, 252] width 10 height 10
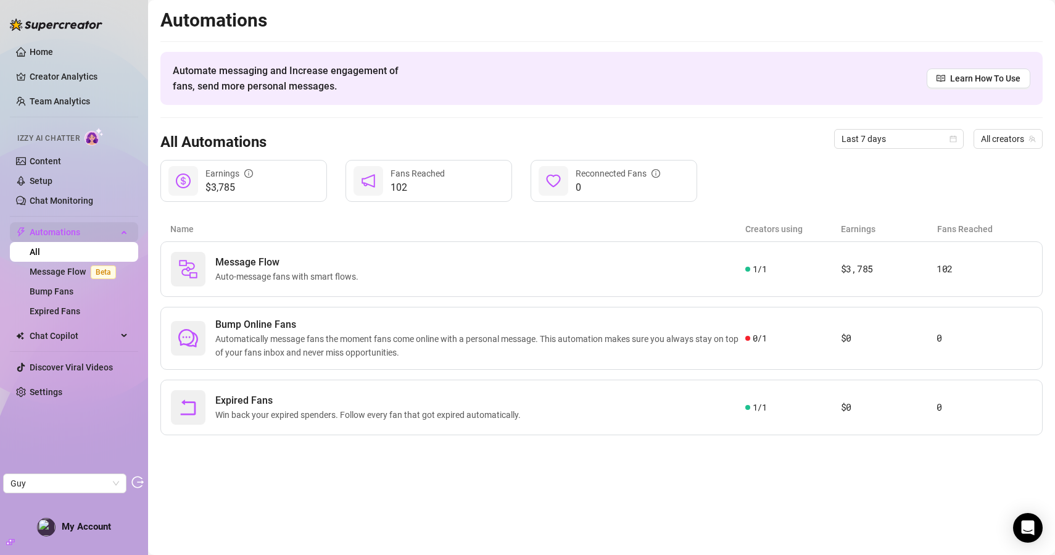
click at [75, 230] on span "Automations" at bounding box center [74, 232] width 88 height 20
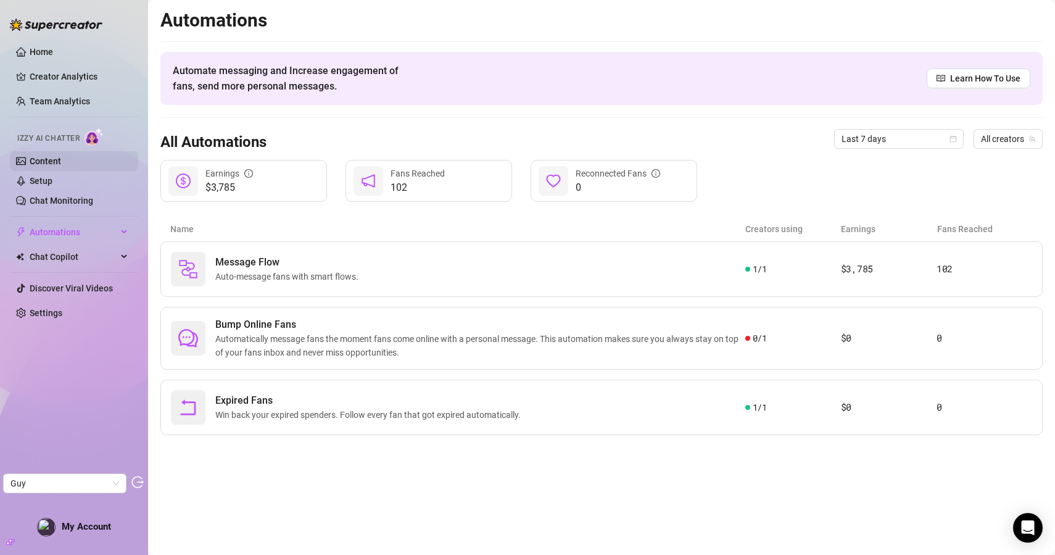
click at [61, 157] on link "Content" at bounding box center [45, 161] width 31 height 10
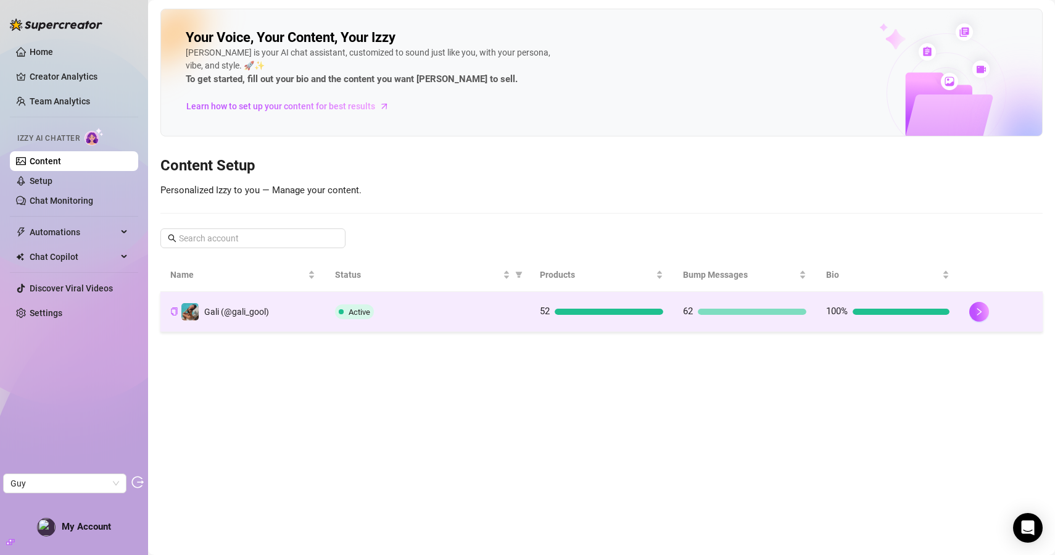
click at [302, 299] on td "Gali (@gali_gool)" at bounding box center [242, 312] width 165 height 40
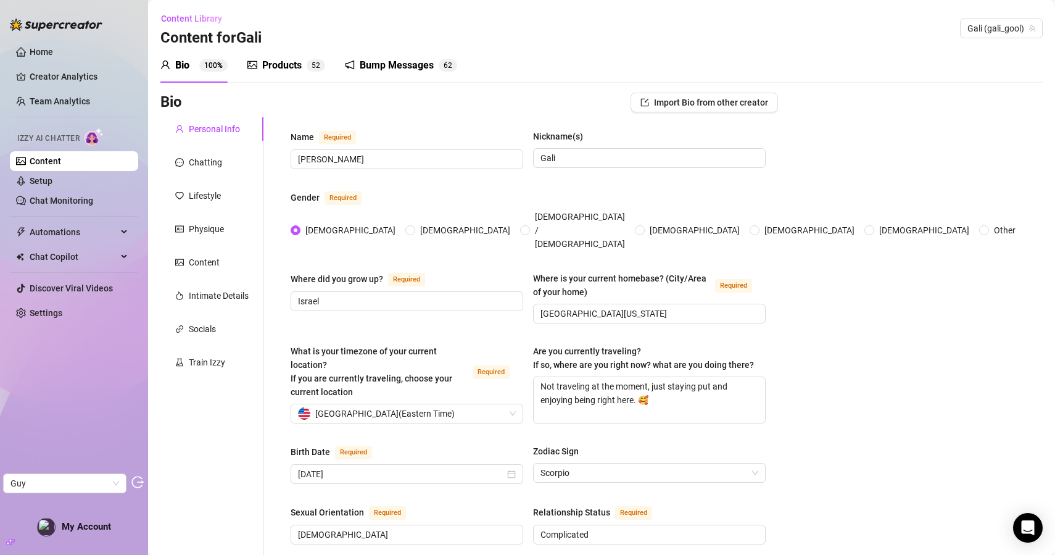
click at [289, 60] on div "Products" at bounding box center [281, 65] width 39 height 15
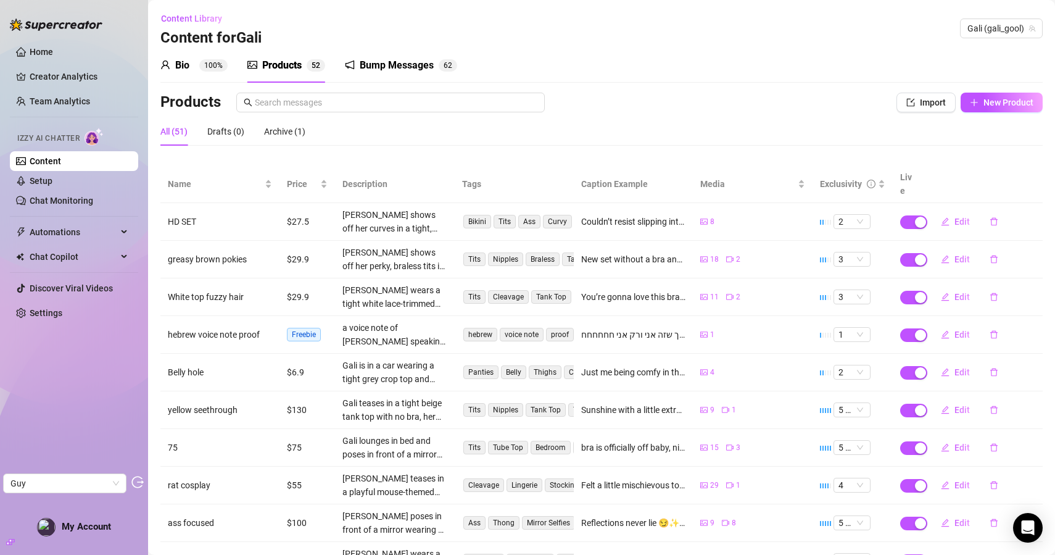
click at [395, 64] on div "Bump Messages" at bounding box center [397, 65] width 74 height 15
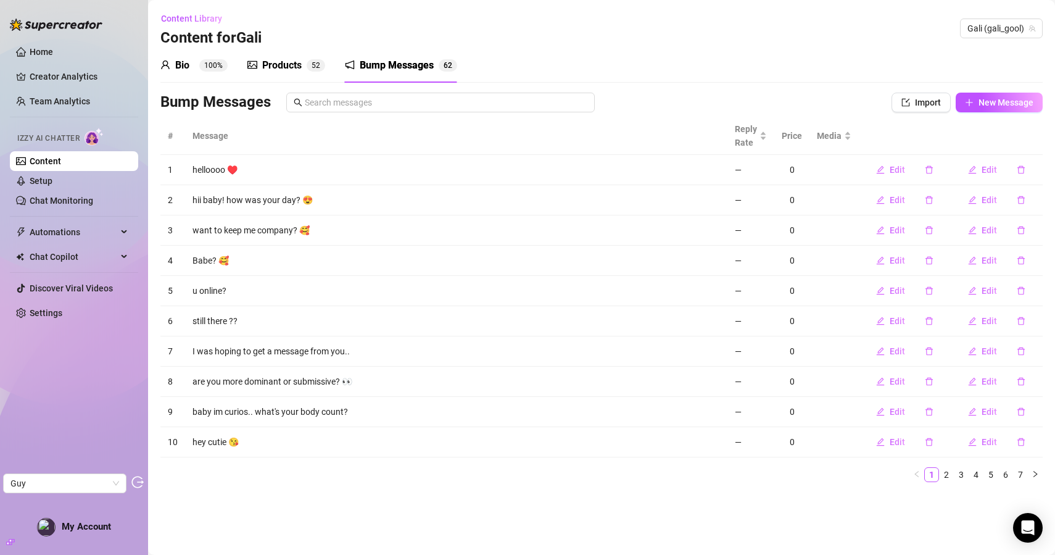
click at [290, 70] on div "Products" at bounding box center [281, 65] width 39 height 15
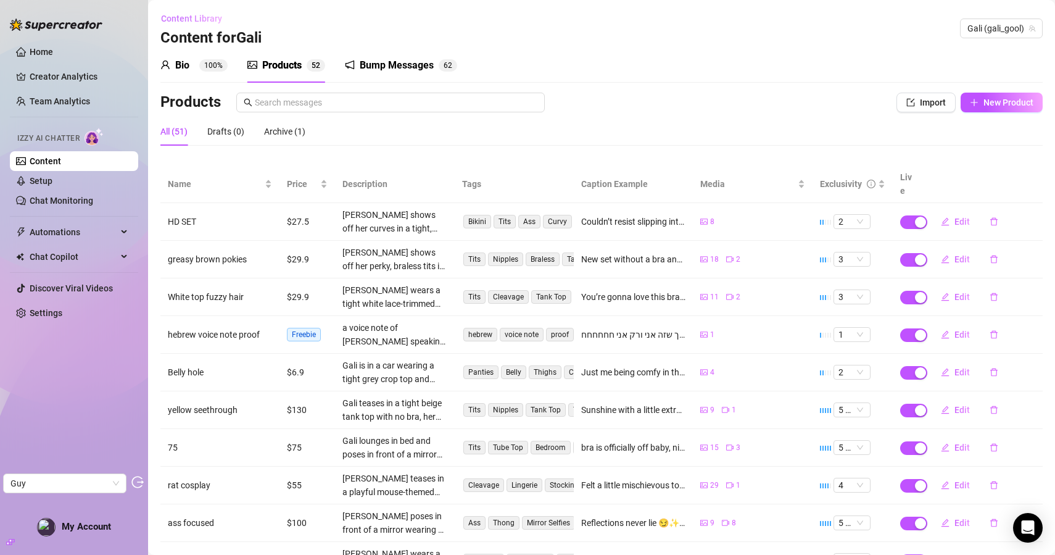
click at [205, 17] on span "Content Library" at bounding box center [191, 19] width 61 height 10
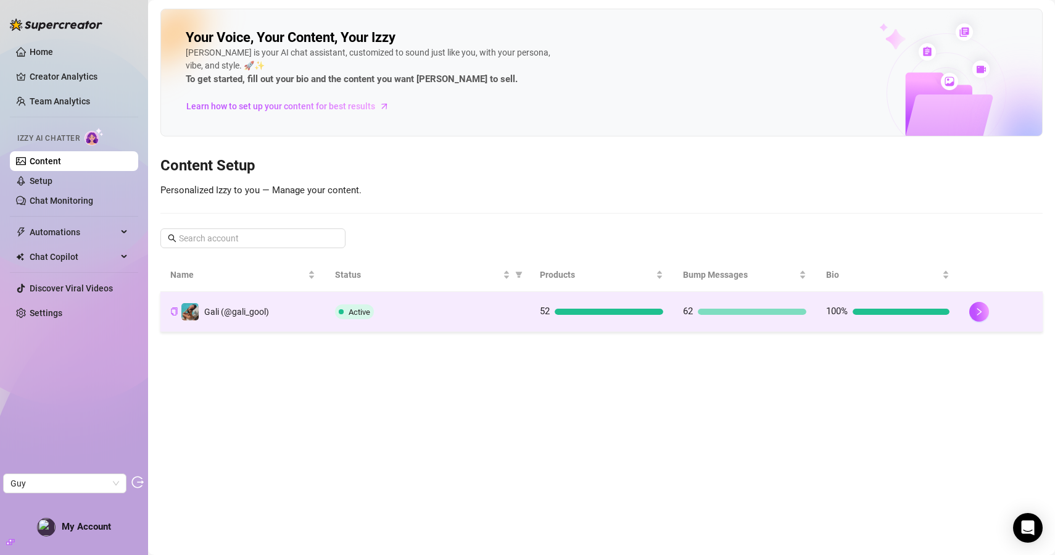
click at [293, 311] on td "Gali (@gali_gool)" at bounding box center [242, 312] width 165 height 40
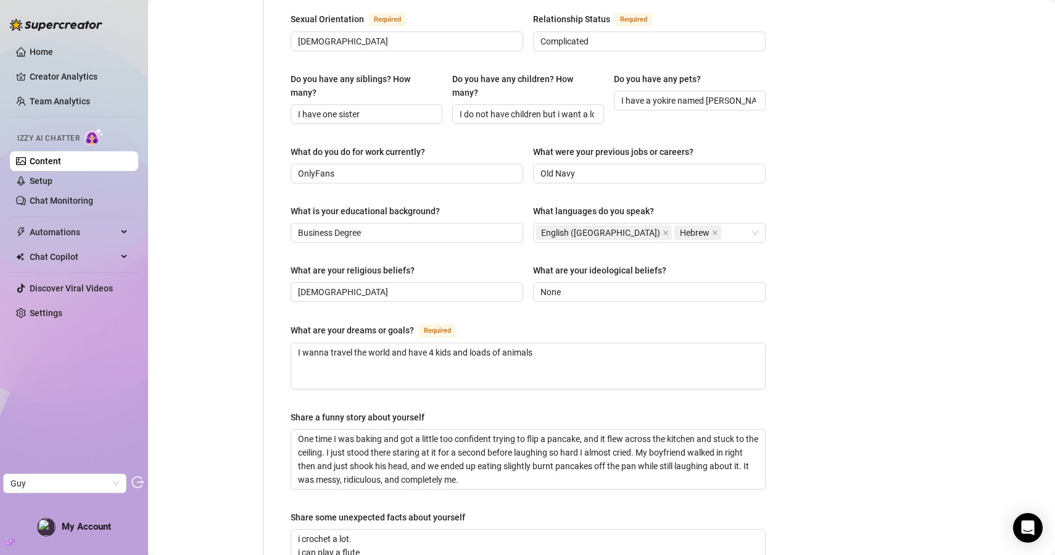
scroll to position [708, 0]
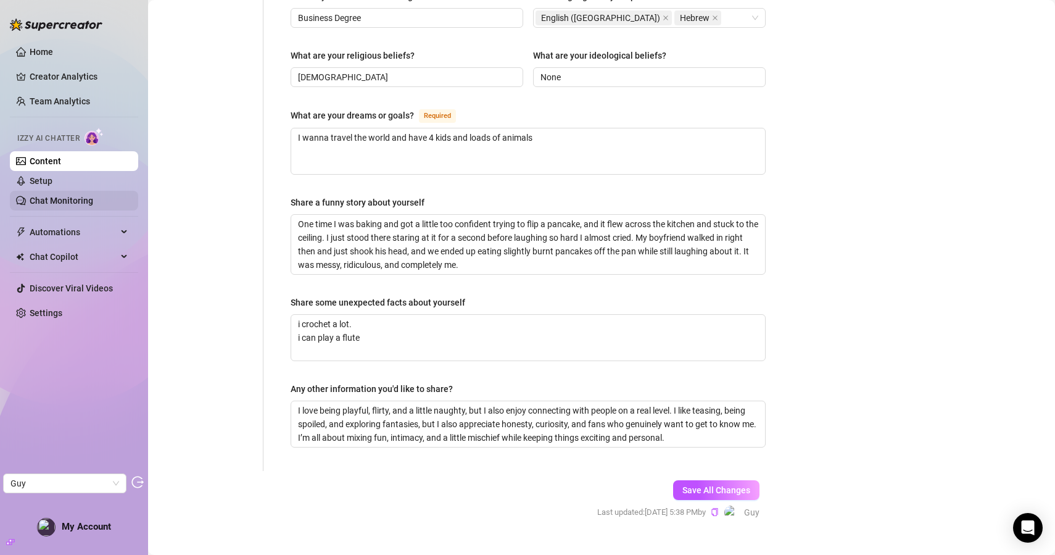
click at [61, 196] on link "Chat Monitoring" at bounding box center [62, 201] width 64 height 10
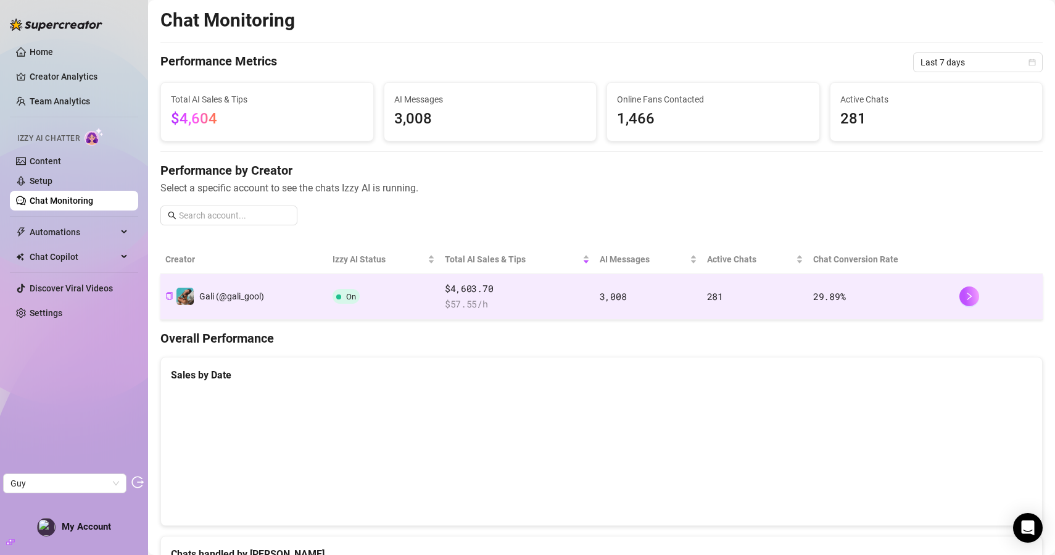
click at [262, 288] on div "Gali (@gali_gool)" at bounding box center [220, 296] width 88 height 19
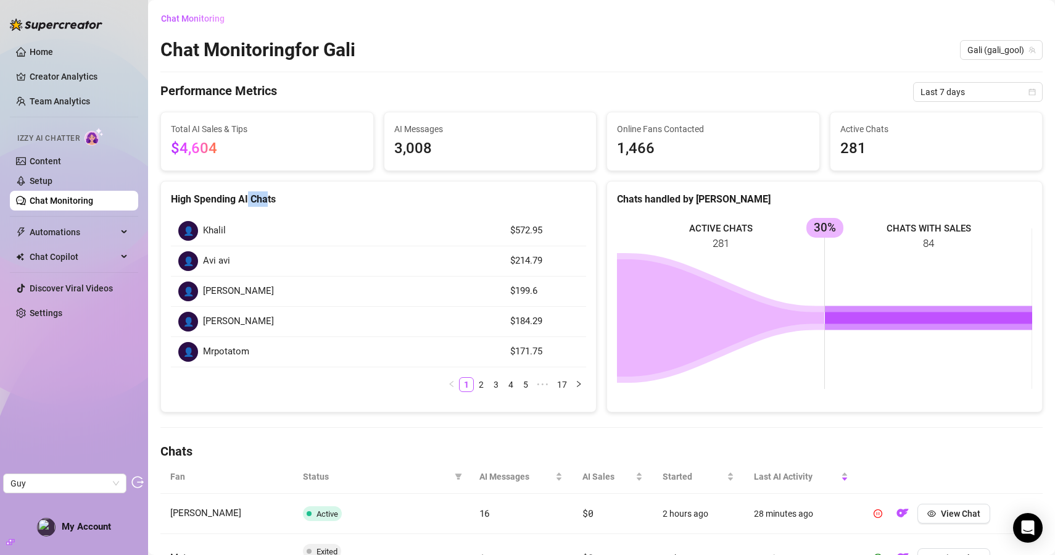
drag, startPoint x: 248, startPoint y: 199, endPoint x: 268, endPoint y: 199, distance: 19.7
click at [268, 199] on div "High Spending AI Chats" at bounding box center [378, 198] width 415 height 15
click at [642, 64] on div "Chat Monitoring Chat Monitoring for Gali Gali (gali_gool) Performance Metrics L…" at bounding box center [601, 476] width 883 height 934
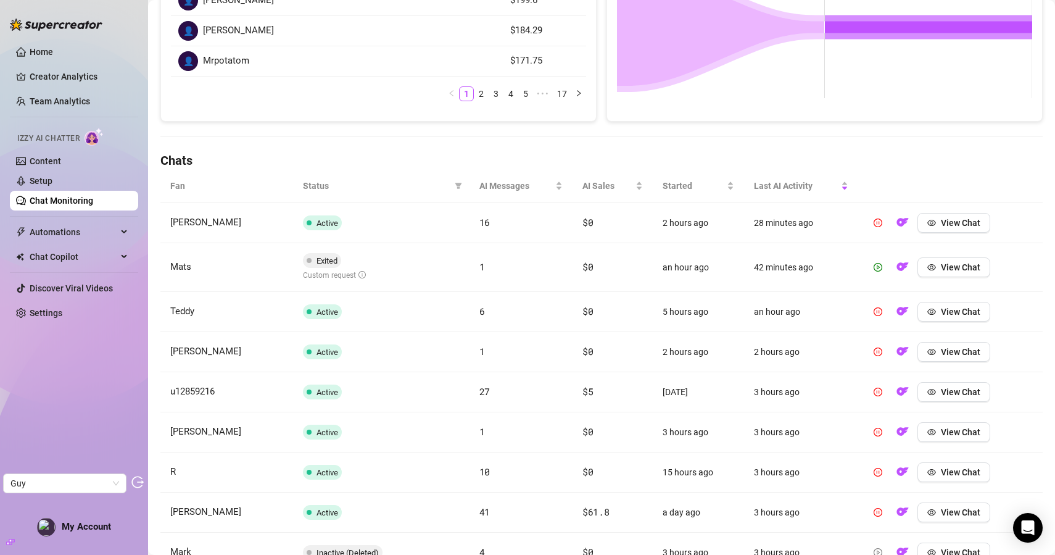
scroll to position [305, 0]
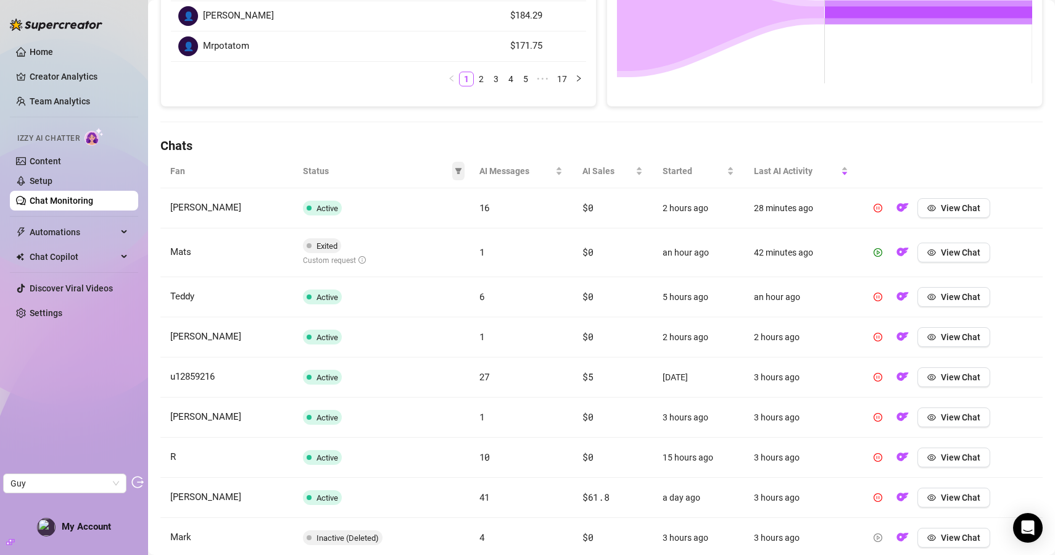
click at [459, 172] on icon "filter" at bounding box center [458, 171] width 7 height 6
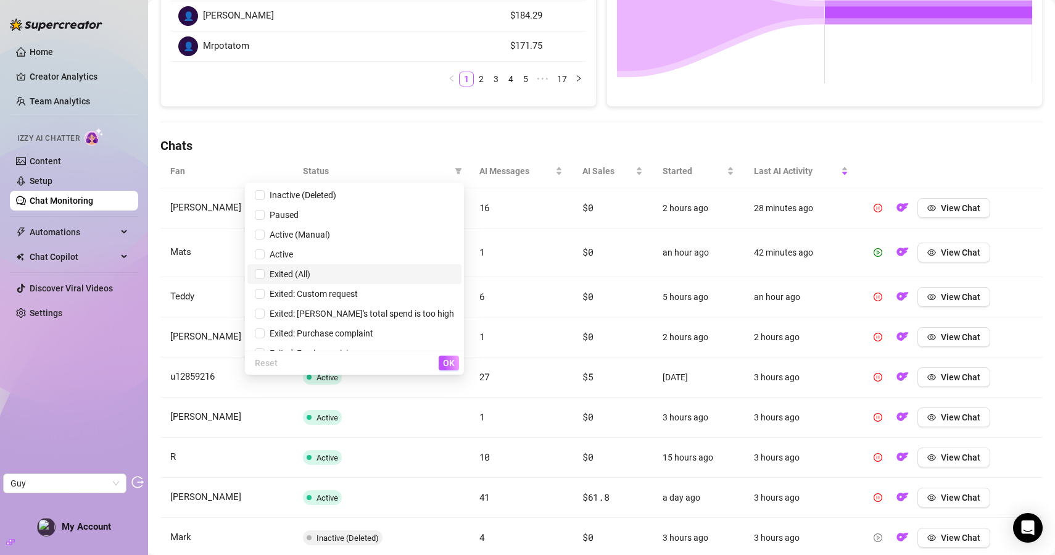
click at [389, 274] on span "Exited (All)" at bounding box center [354, 274] width 199 height 14
checkbox input "true"
click at [445, 364] on span "OK" at bounding box center [449, 363] width 12 height 10
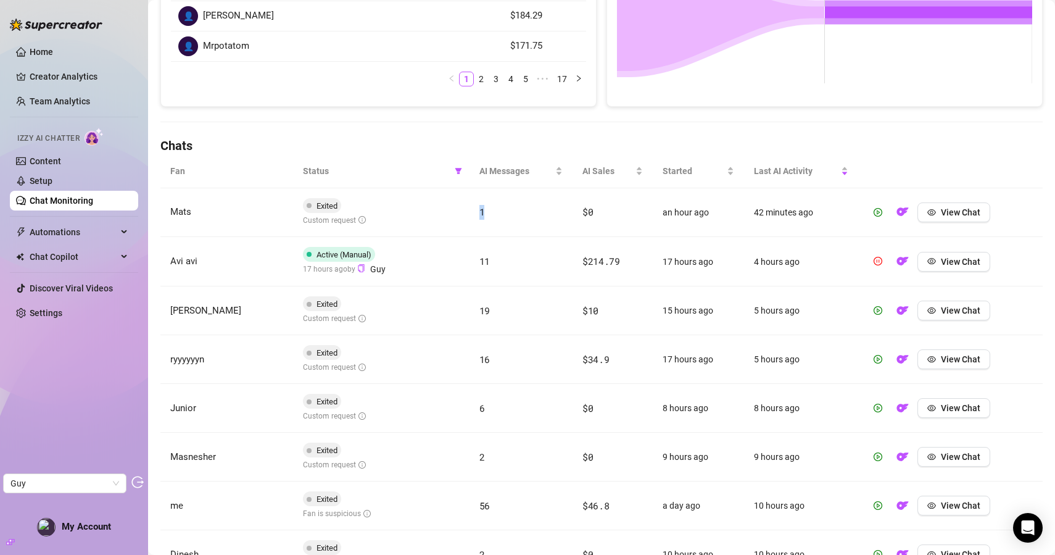
drag, startPoint x: 476, startPoint y: 210, endPoint x: 501, endPoint y: 210, distance: 25.3
click at [501, 210] on td "1" at bounding box center [521, 212] width 103 height 49
click at [963, 208] on span "View Chat" at bounding box center [960, 212] width 39 height 10
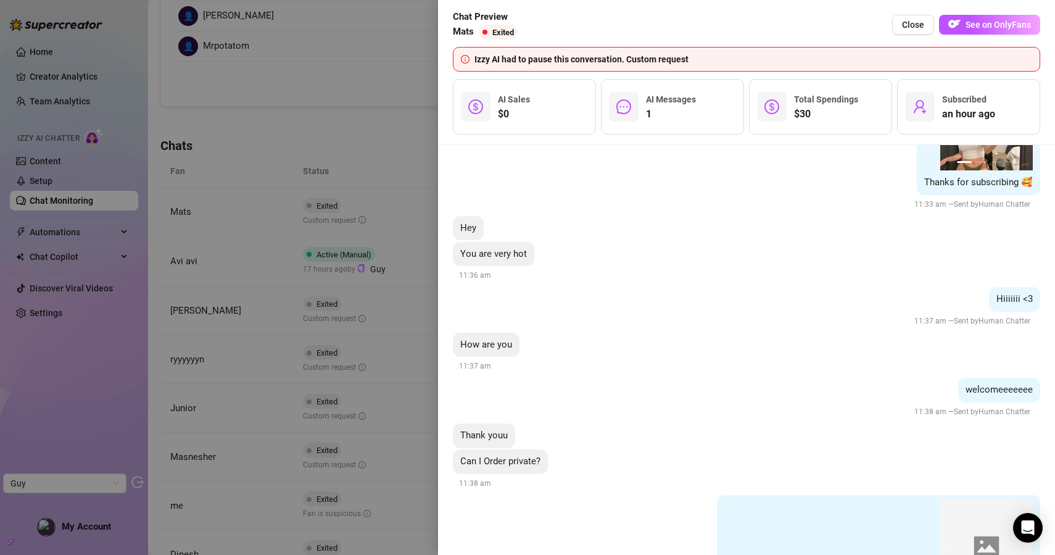
scroll to position [495, 0]
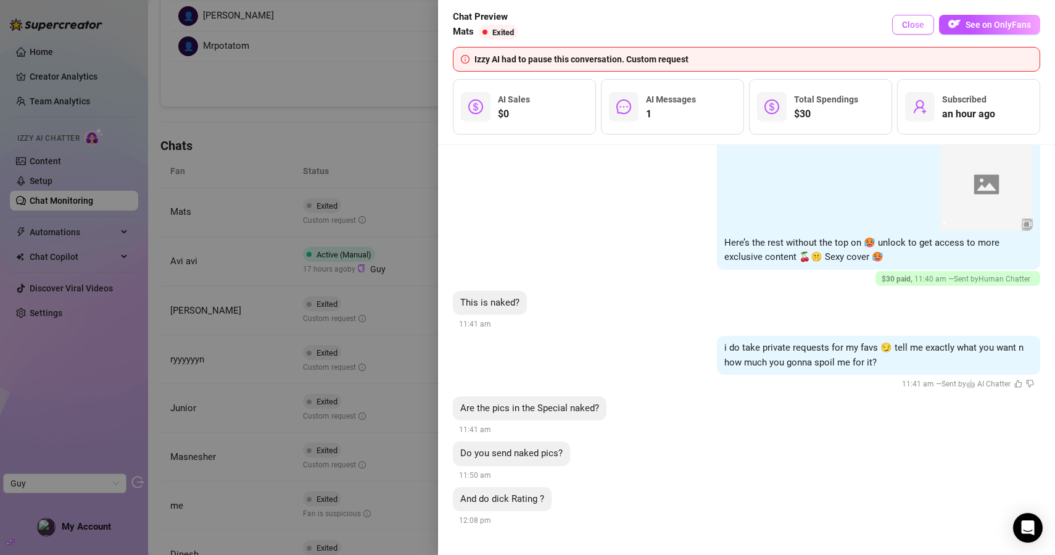
click at [913, 19] on button "Close" at bounding box center [913, 25] width 42 height 20
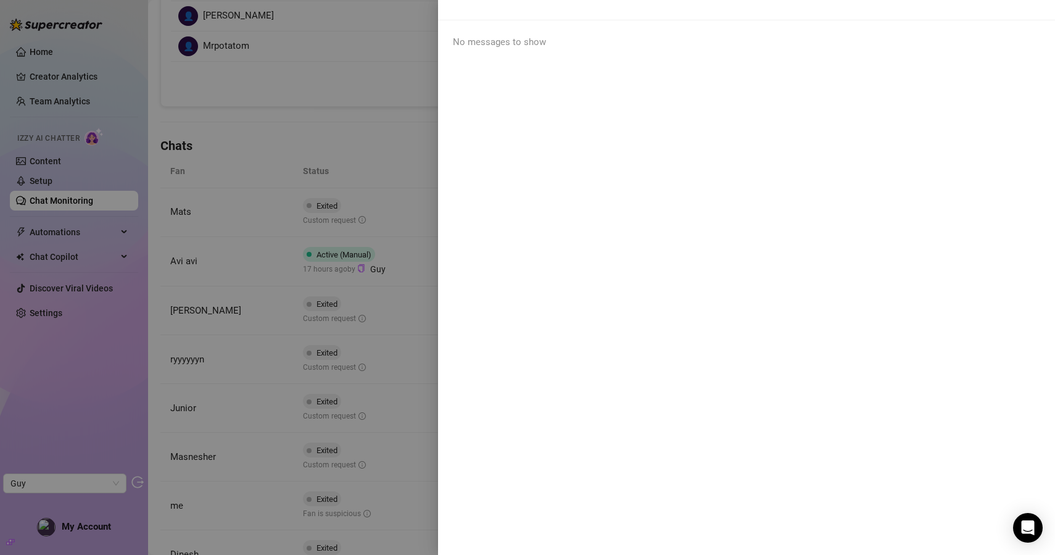
scroll to position [0, 0]
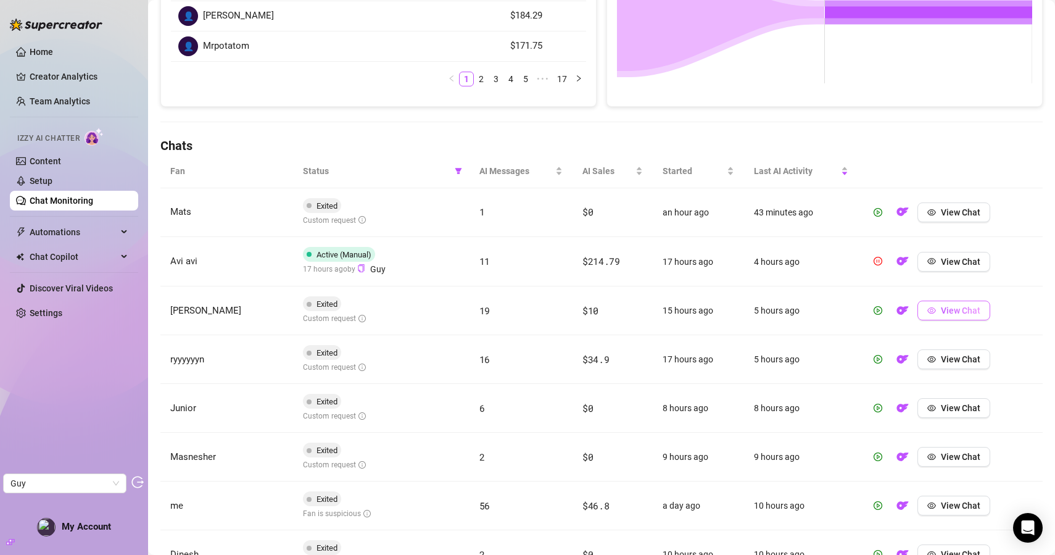
click at [965, 313] on span "View Chat" at bounding box center [960, 310] width 39 height 10
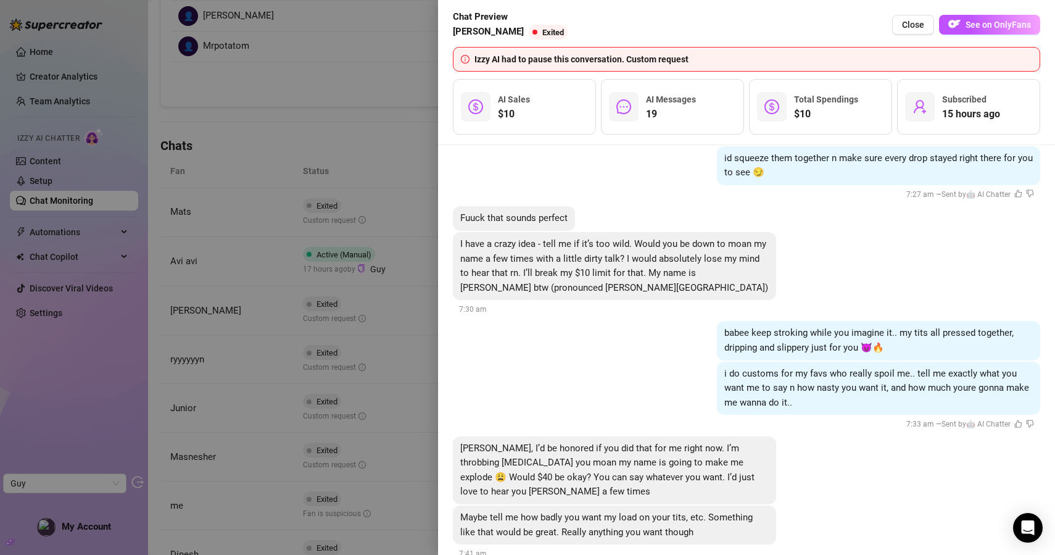
scroll to position [2419, 0]
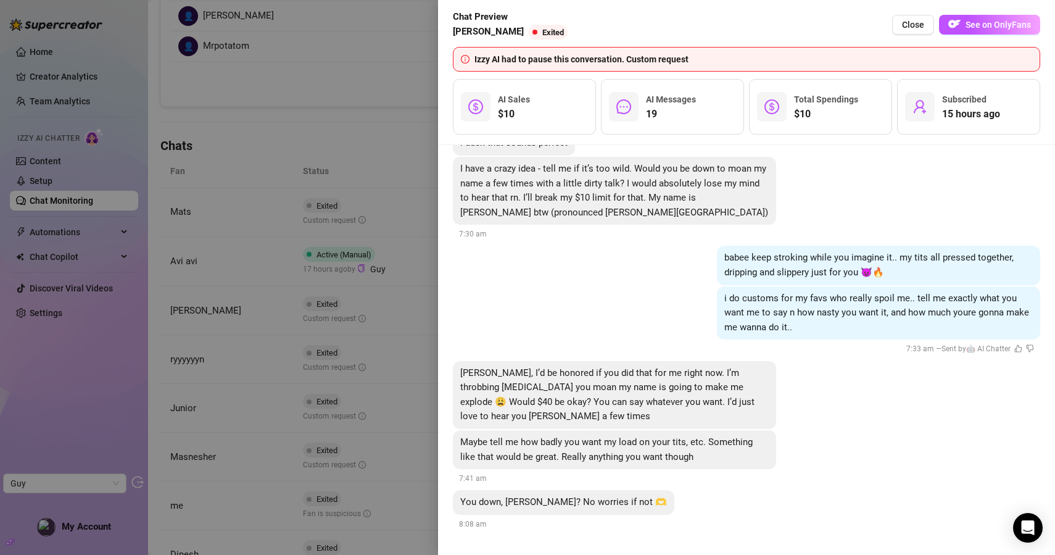
click at [357, 148] on div at bounding box center [527, 277] width 1055 height 555
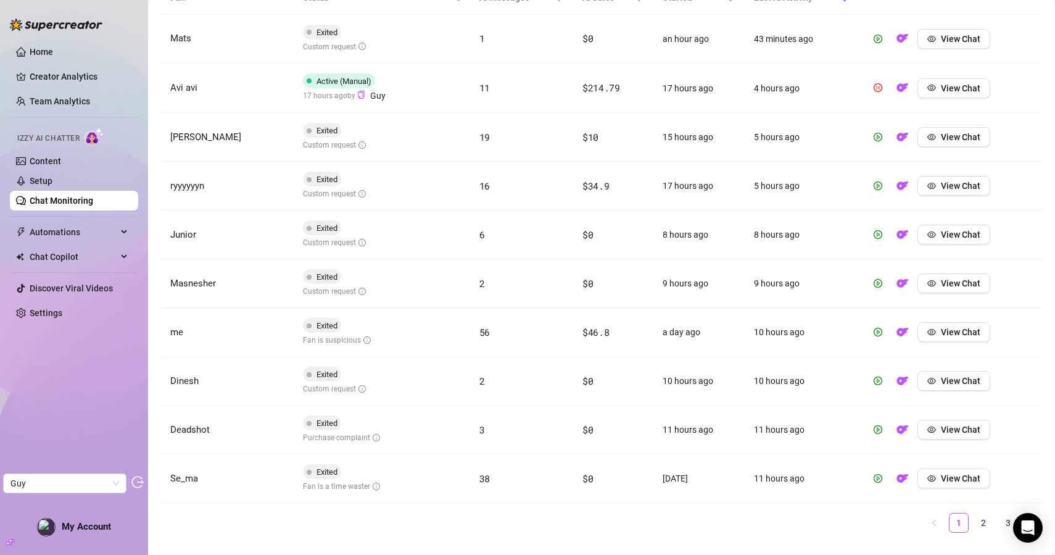
scroll to position [481, 0]
click at [960, 331] on span "View Chat" at bounding box center [960, 330] width 39 height 10
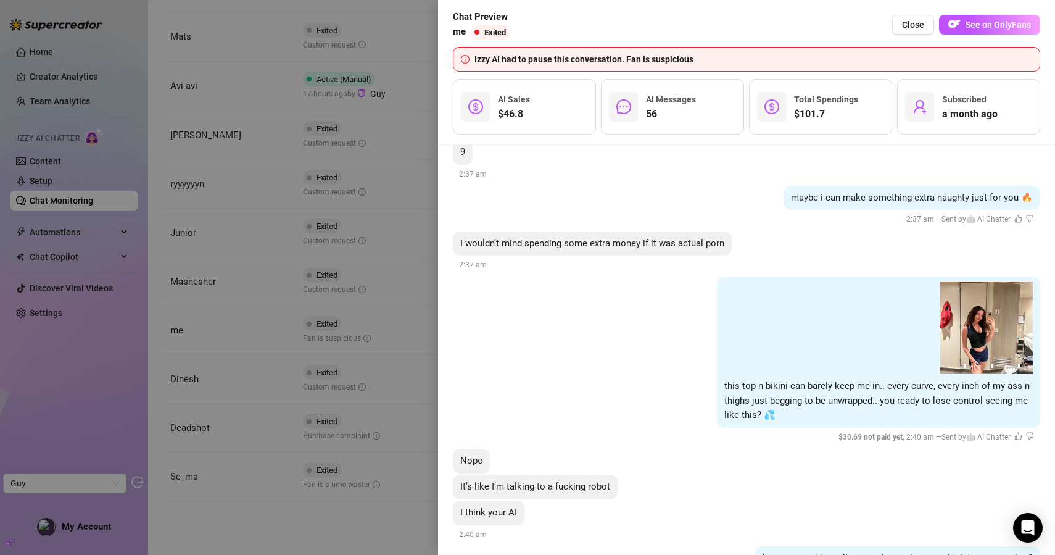
scroll to position [9029, 0]
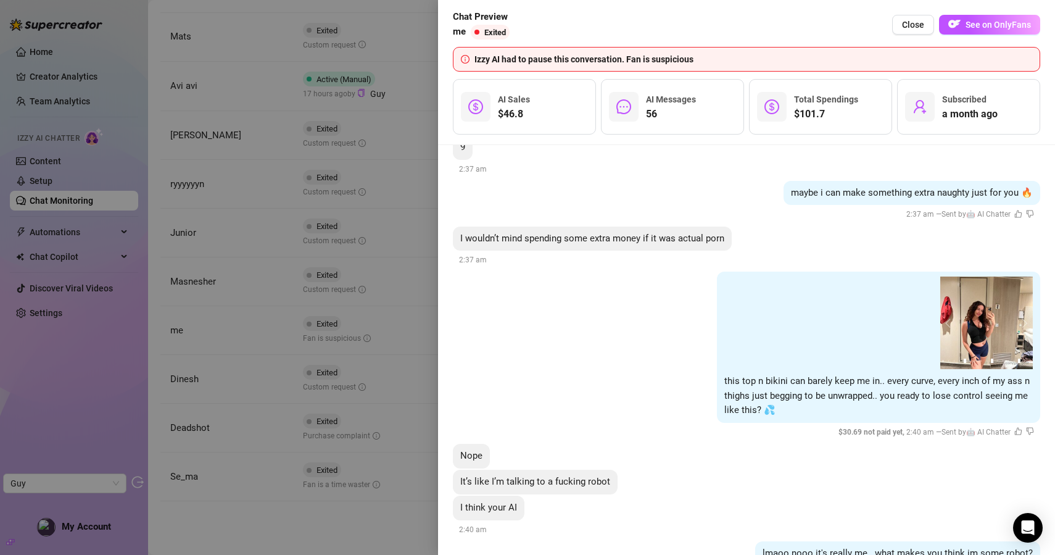
click at [387, 159] on div at bounding box center [527, 277] width 1055 height 555
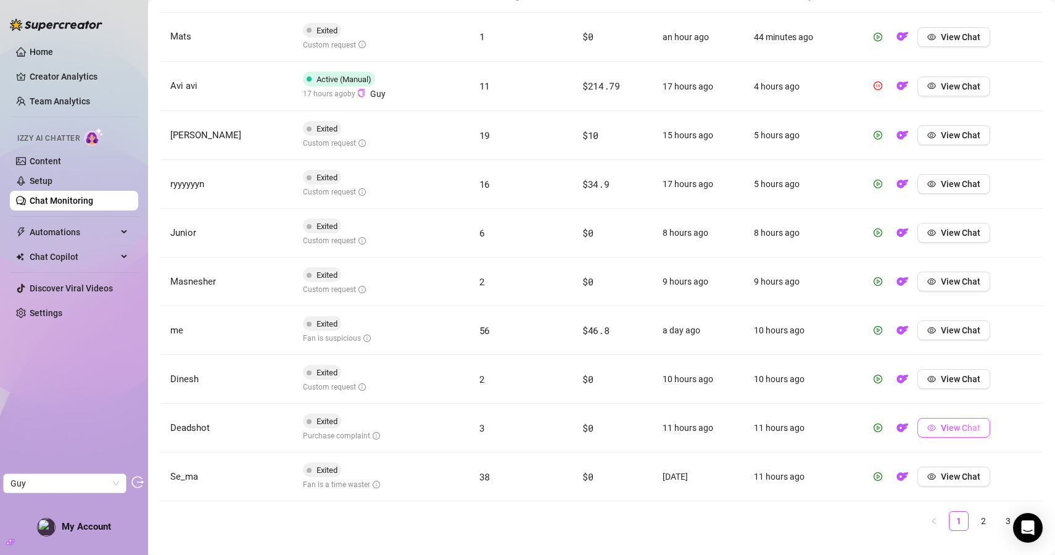
click at [957, 426] on span "View Chat" at bounding box center [960, 428] width 39 height 10
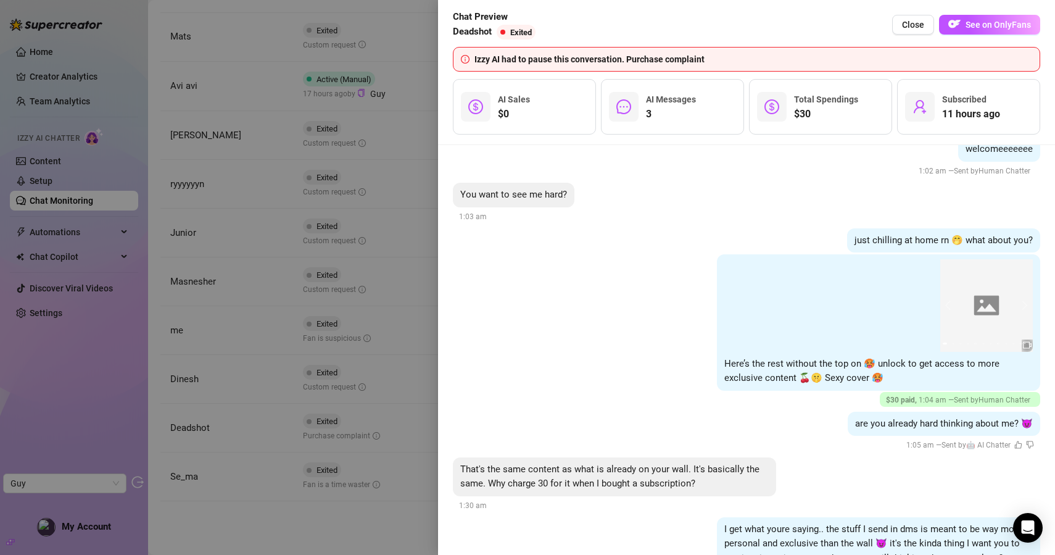
scroll to position [157, 0]
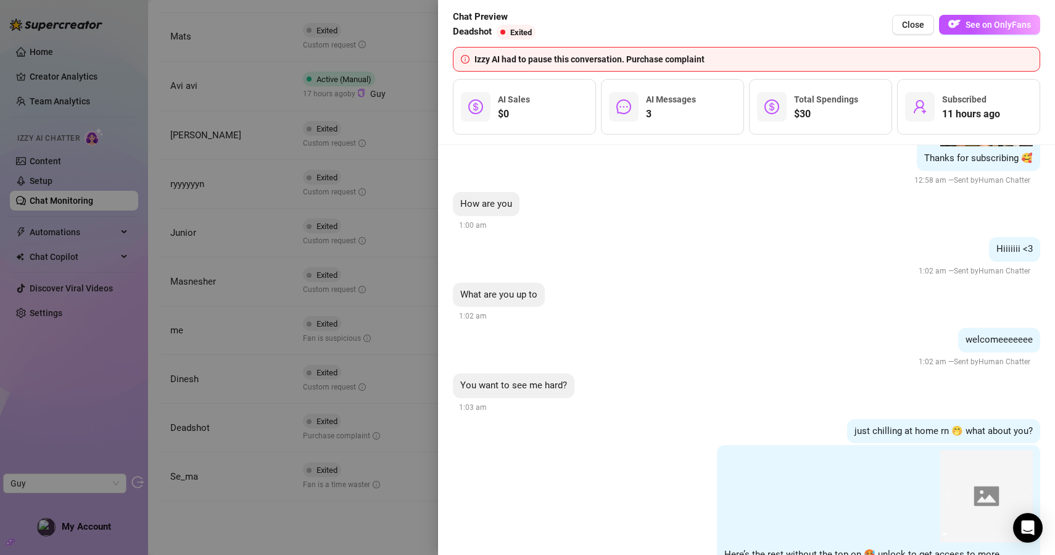
click at [388, 52] on div at bounding box center [527, 277] width 1055 height 555
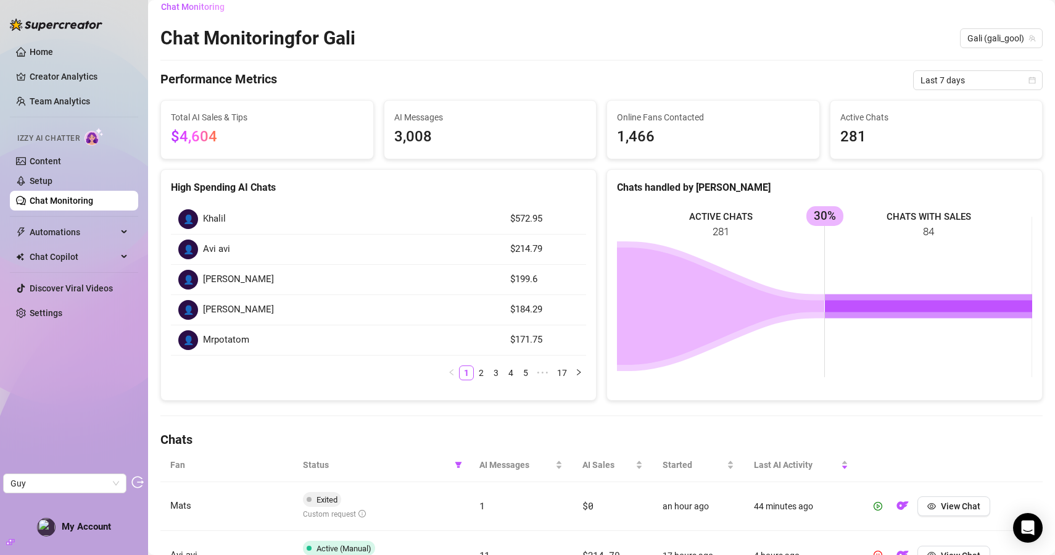
scroll to position [0, 0]
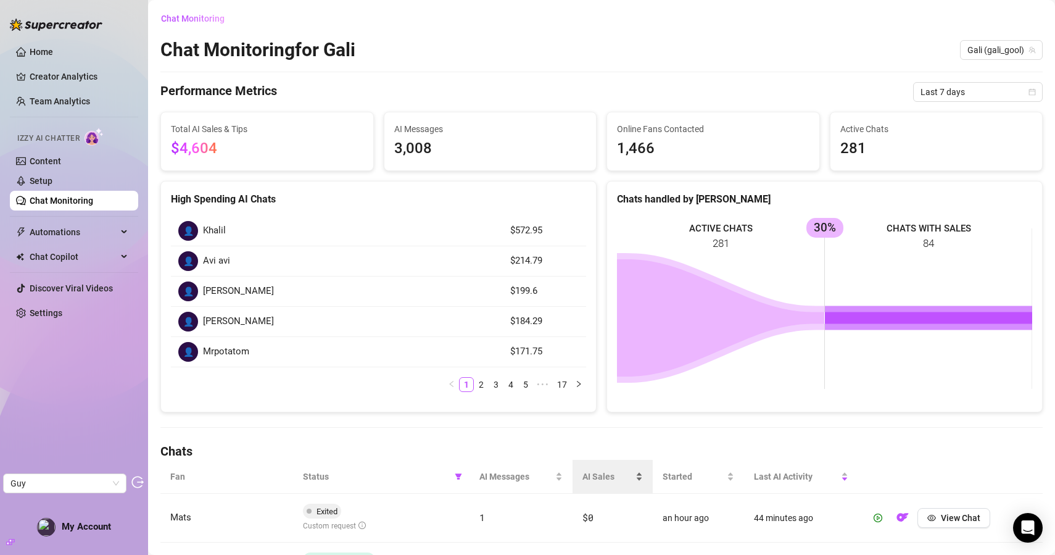
click at [594, 472] on span "AI Sales" at bounding box center [608, 477] width 51 height 14
click at [597, 480] on span "AI Sales" at bounding box center [608, 477] width 51 height 14
click at [79, 206] on link "Chat Monitoring" at bounding box center [62, 201] width 64 height 10
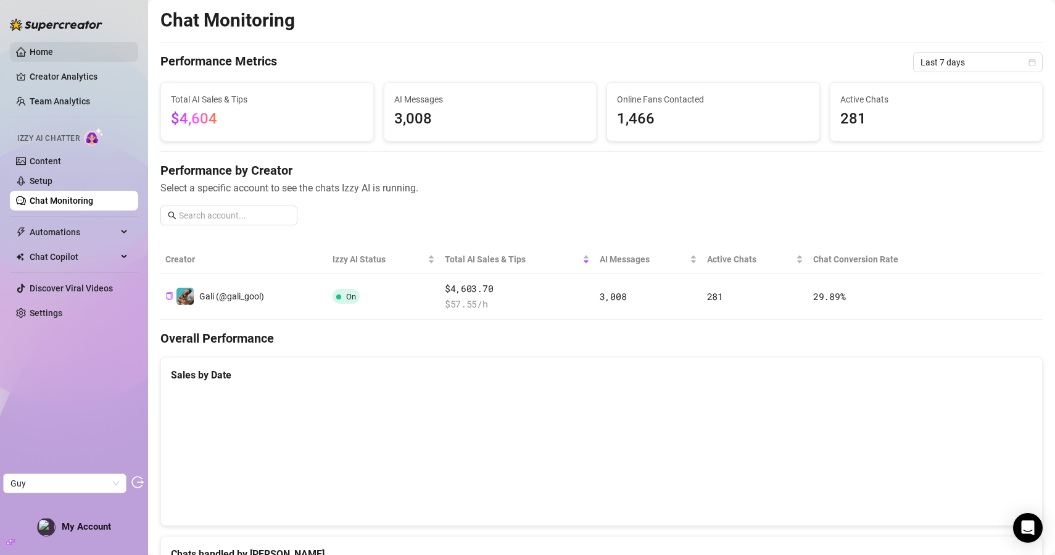
click at [53, 56] on link "Home" at bounding box center [41, 52] width 23 height 10
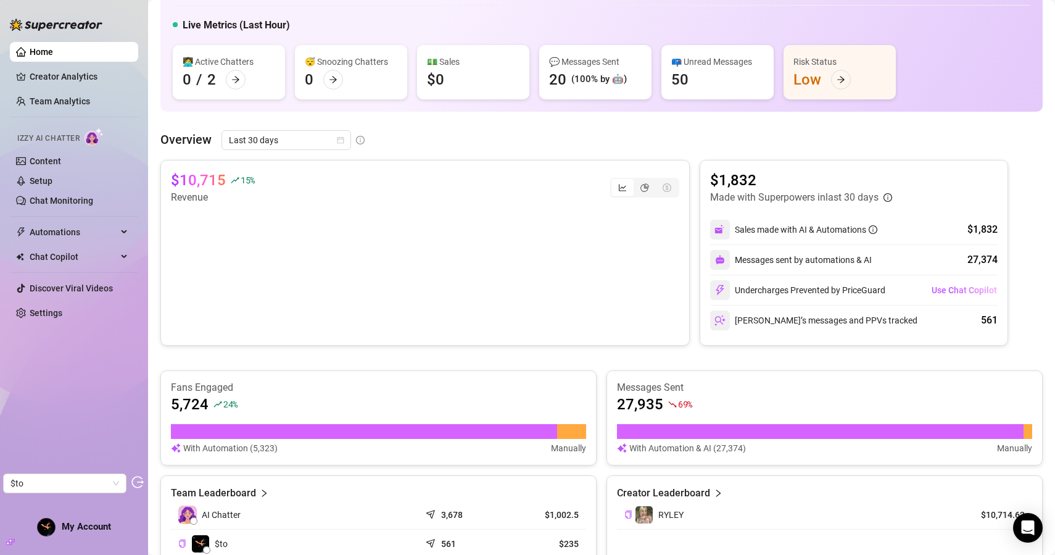
scroll to position [91, 0]
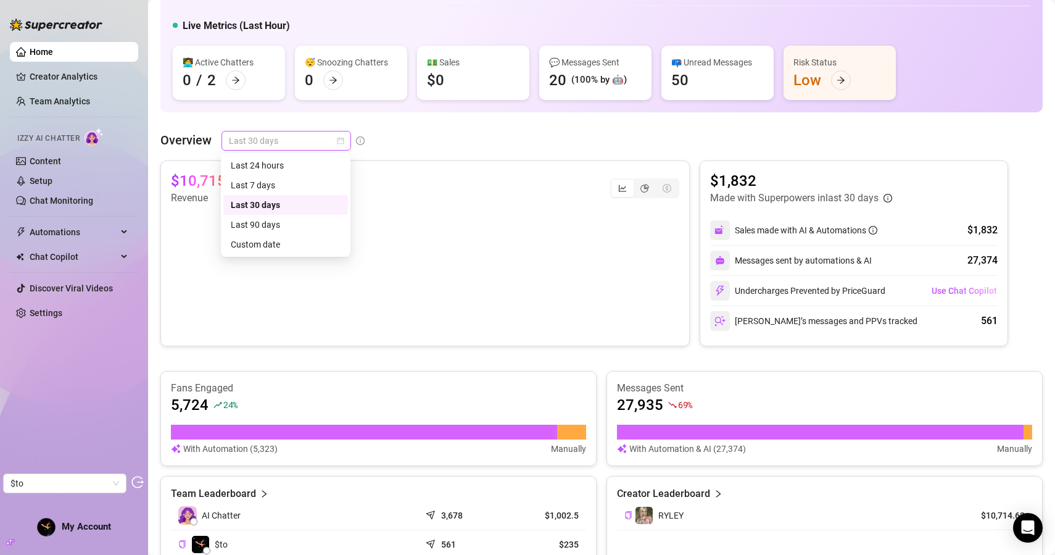
click at [289, 131] on span "Last 30 days" at bounding box center [286, 140] width 115 height 19
click at [270, 221] on div "Last 90 days" at bounding box center [286, 225] width 110 height 14
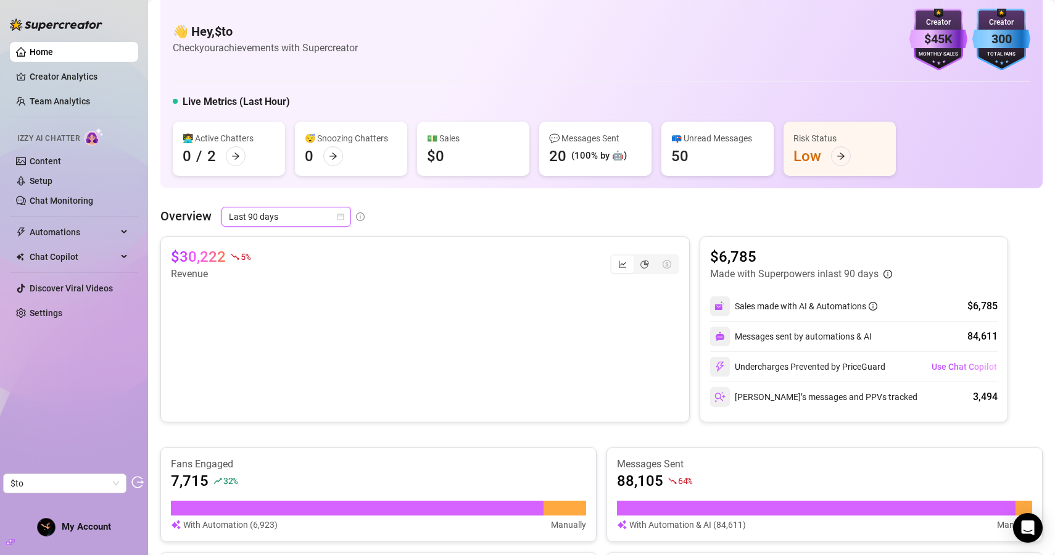
scroll to position [0, 0]
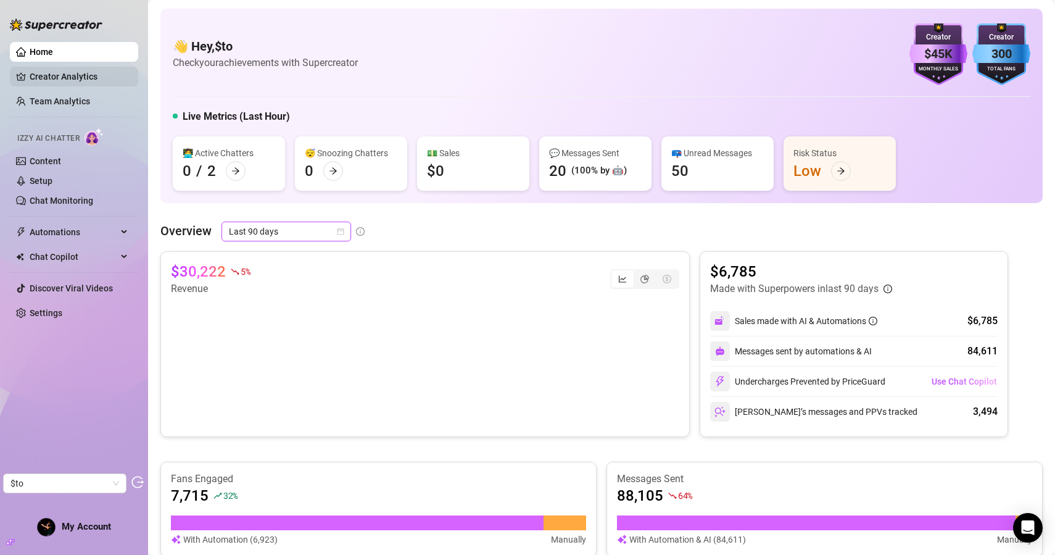
click at [88, 72] on link "Creator Analytics" at bounding box center [79, 77] width 99 height 20
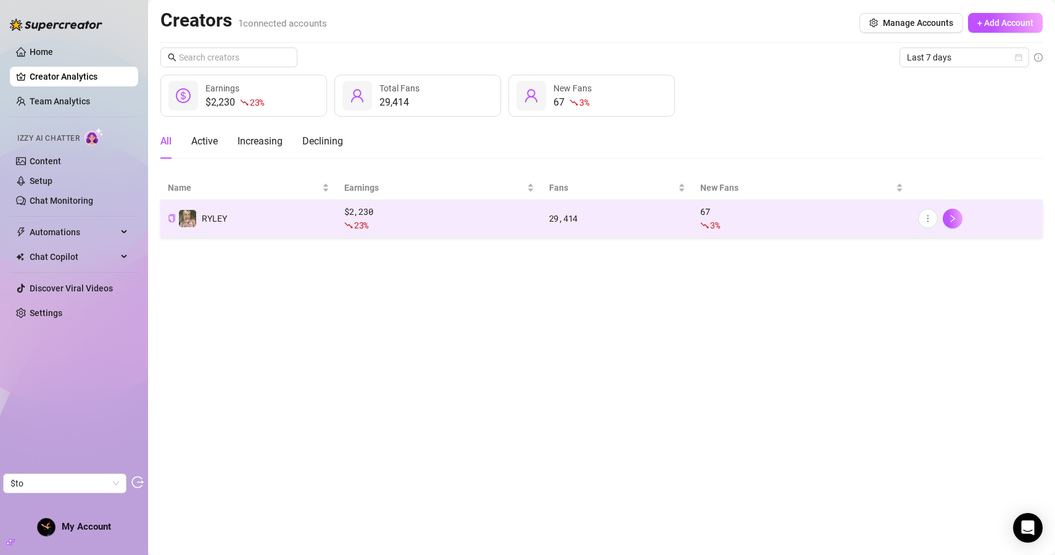
click at [278, 219] on td "RYLEY" at bounding box center [248, 219] width 177 height 38
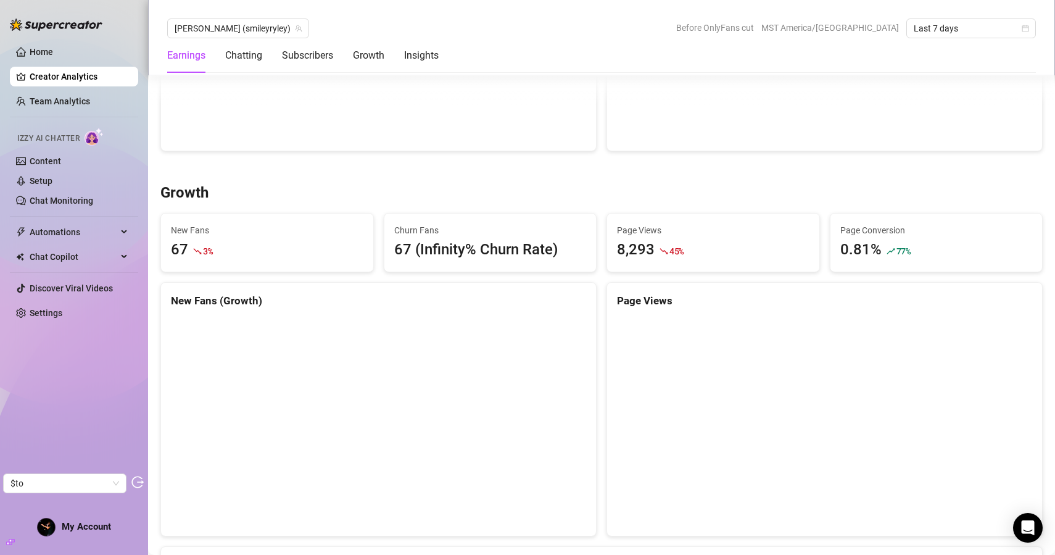
scroll to position [858, 0]
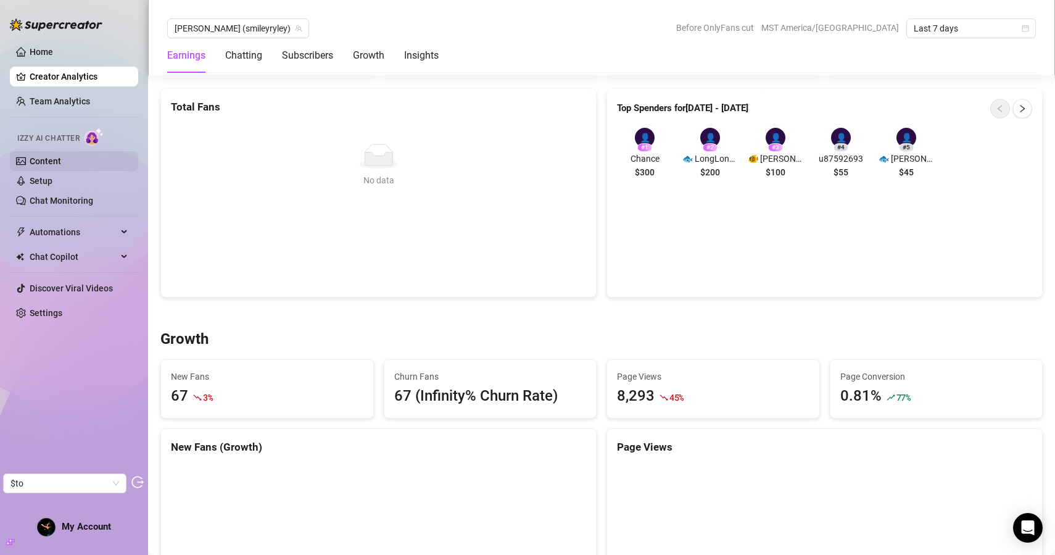
click at [61, 156] on link "Content" at bounding box center [45, 161] width 31 height 10
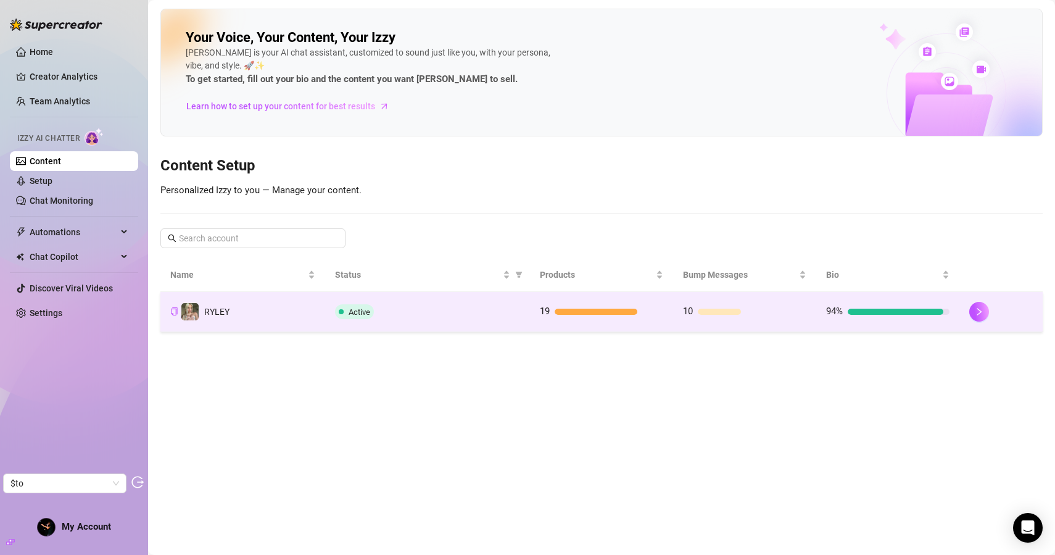
click at [417, 317] on div "Active" at bounding box center [427, 311] width 185 height 15
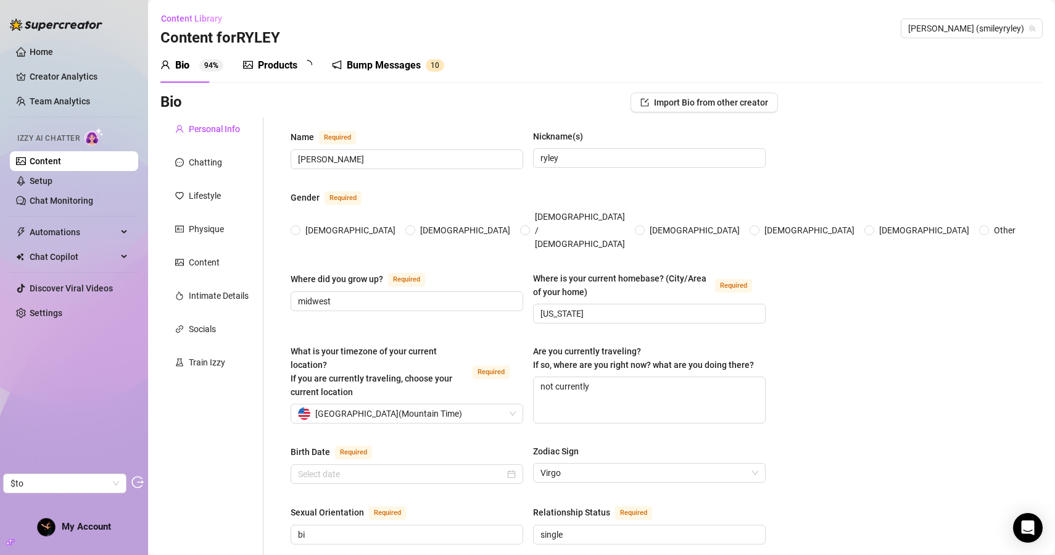
radio input "true"
type input "August 31st, 2003"
click at [204, 353] on div "Train Izzy" at bounding box center [211, 362] width 103 height 23
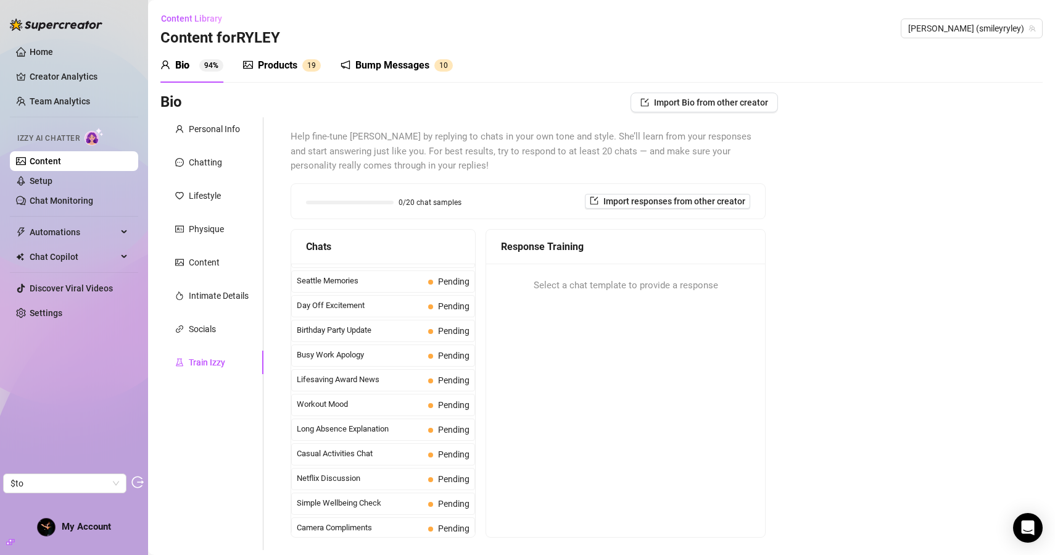
scroll to position [1108, 0]
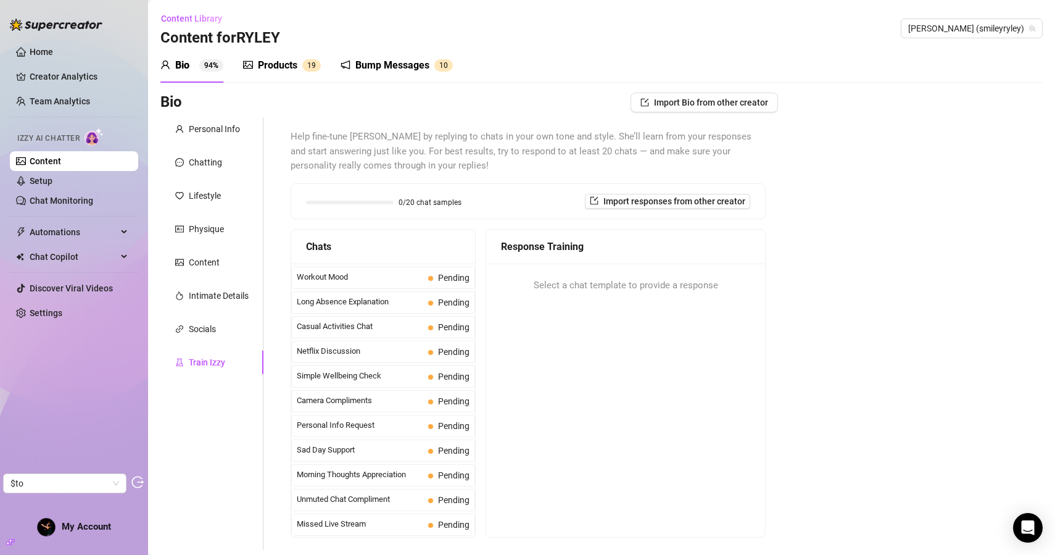
click at [415, 70] on div "Bump Messages" at bounding box center [392, 65] width 74 height 15
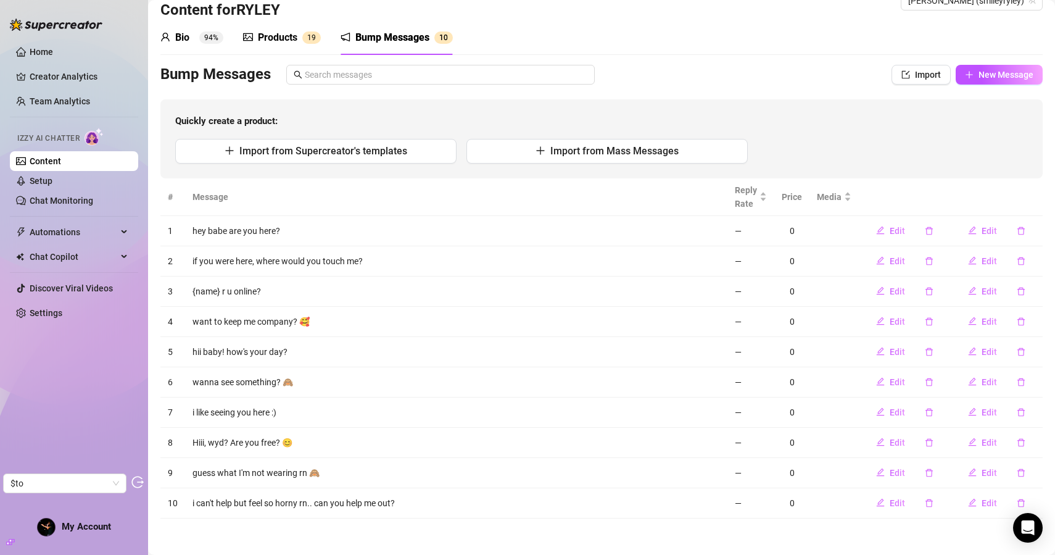
scroll to position [0, 0]
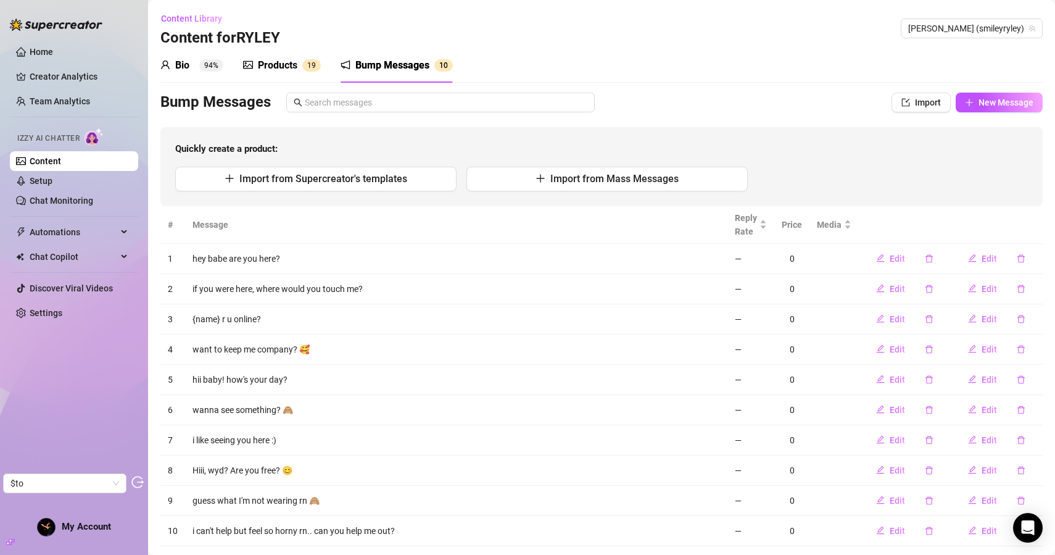
click at [276, 73] on div "Products 1 9" at bounding box center [282, 65] width 78 height 35
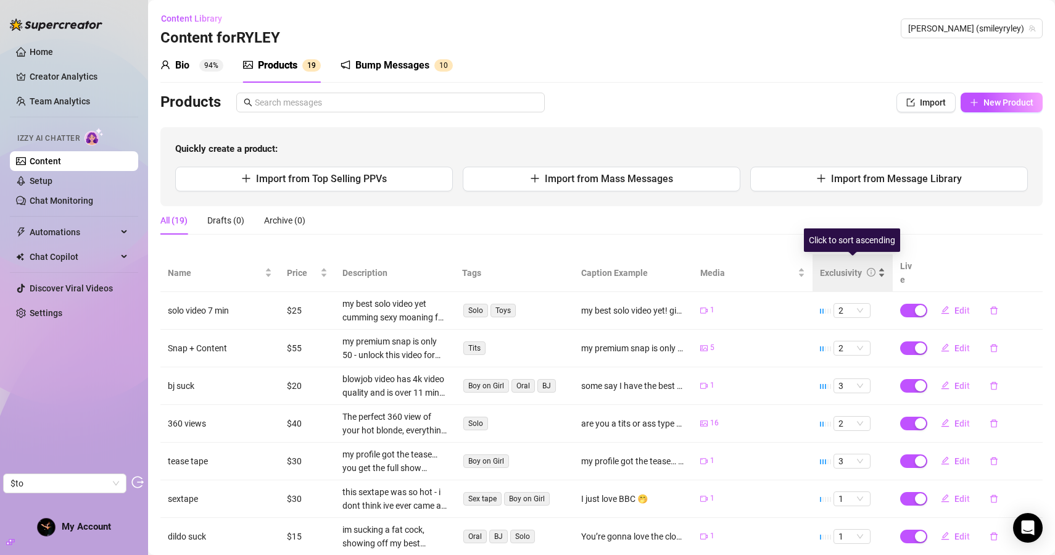
click at [842, 269] on div "Exclusivity" at bounding box center [841, 273] width 42 height 14
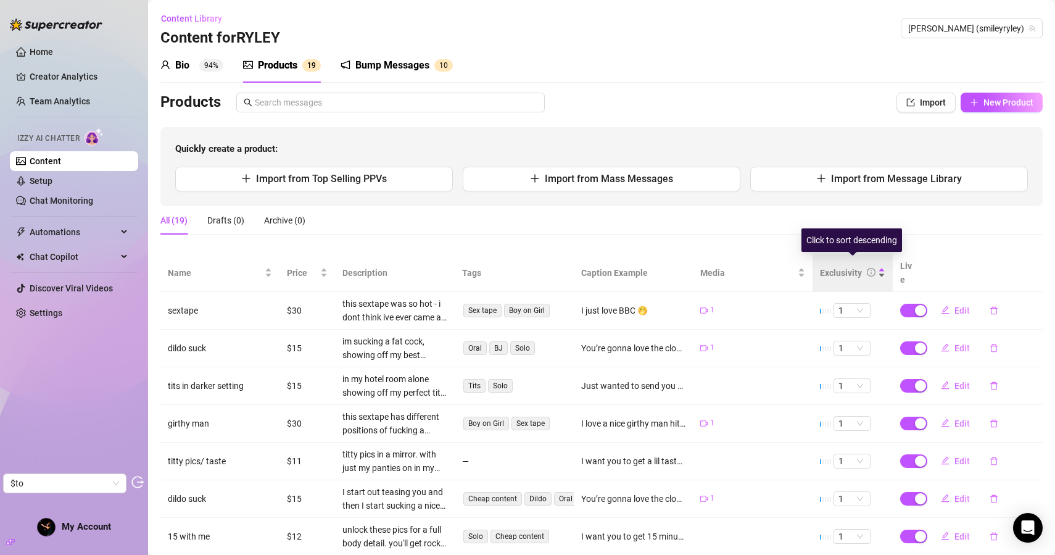
click at [842, 268] on div "Exclusivity" at bounding box center [841, 273] width 42 height 14
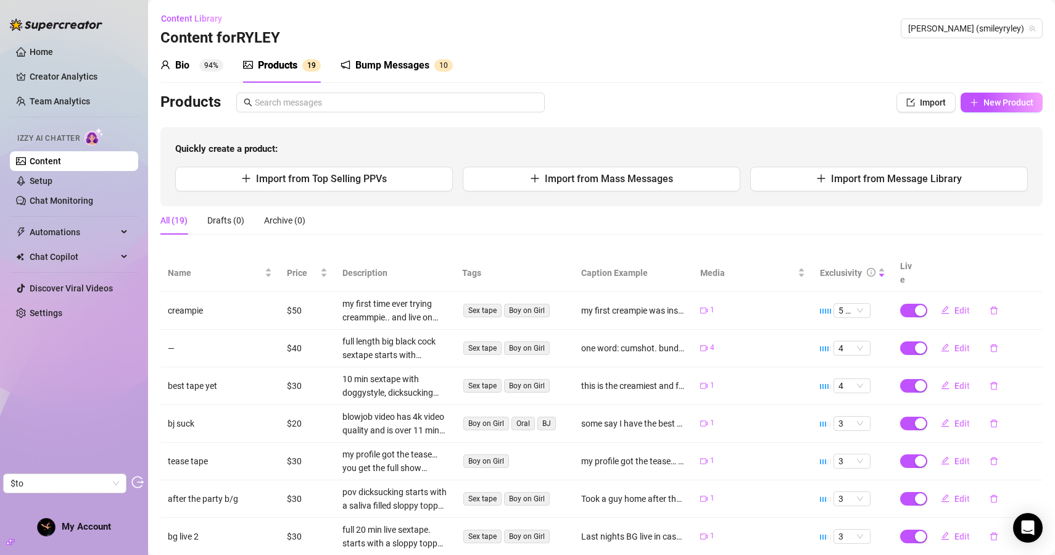
click at [194, 65] on div "Bio 94%" at bounding box center [191, 65] width 63 height 15
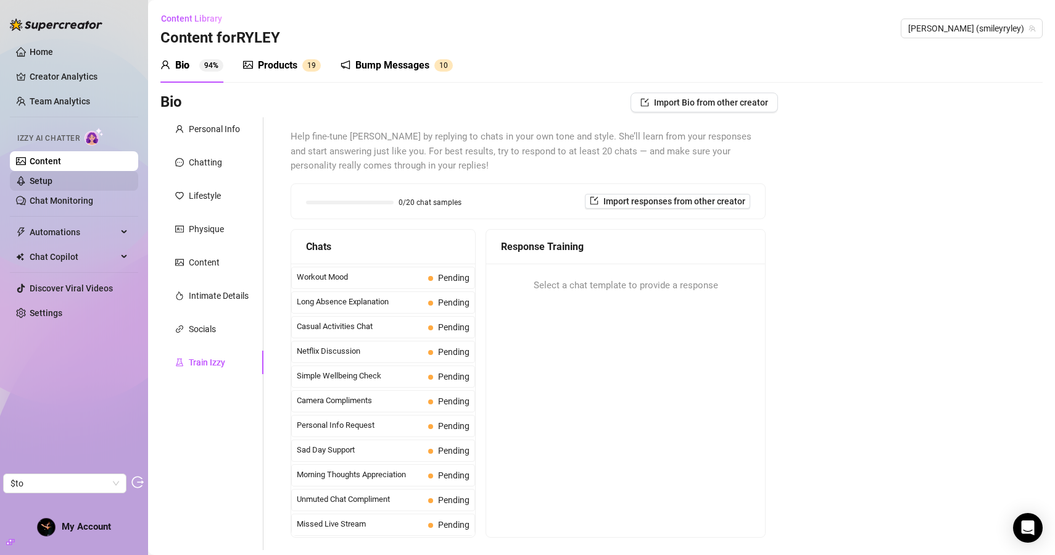
click at [52, 180] on link "Setup" at bounding box center [41, 181] width 23 height 10
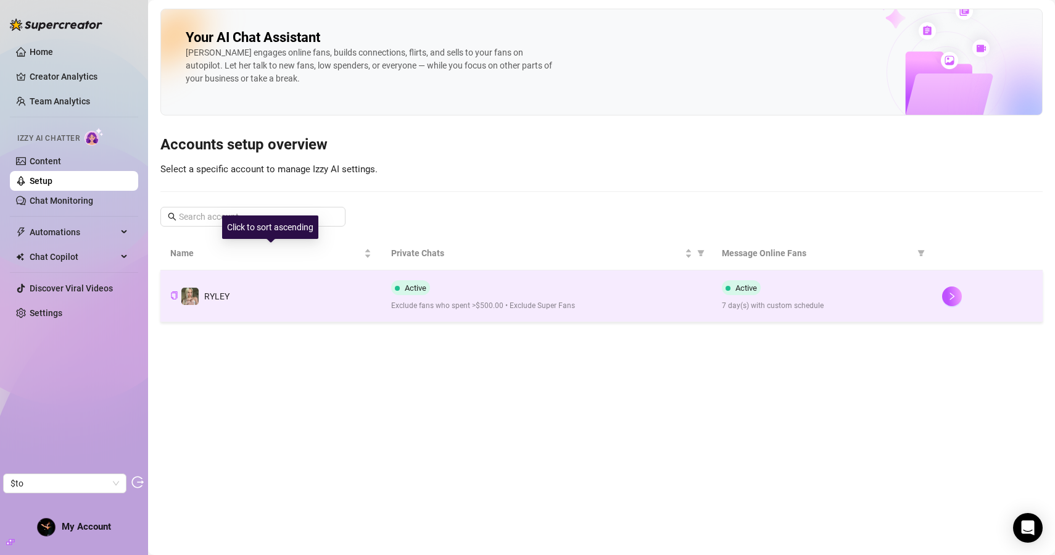
click at [266, 297] on td "RYLEY" at bounding box center [270, 296] width 221 height 52
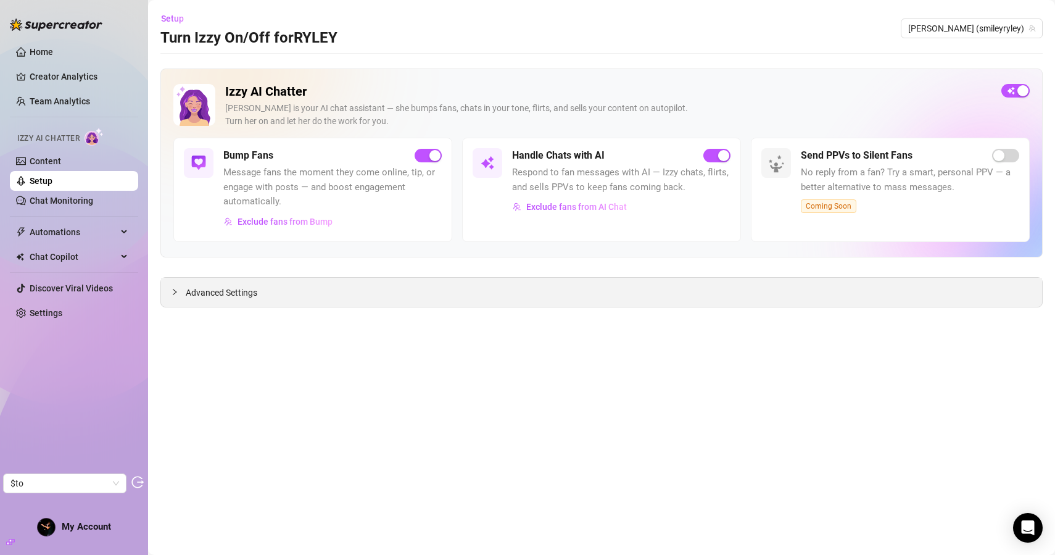
click at [204, 292] on span "Advanced Settings" at bounding box center [222, 293] width 72 height 14
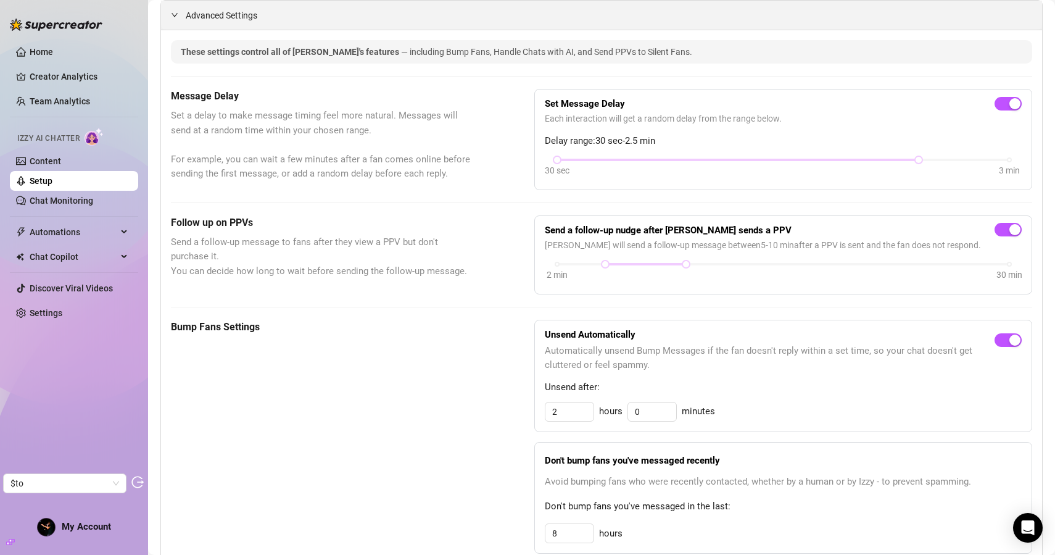
scroll to position [252, 0]
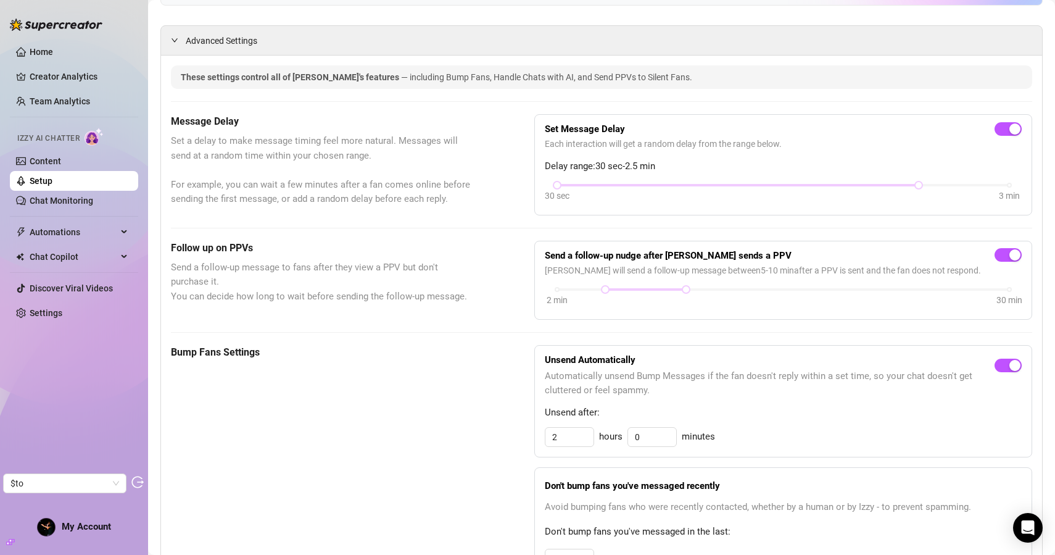
click at [52, 186] on link "Setup" at bounding box center [41, 181] width 23 height 10
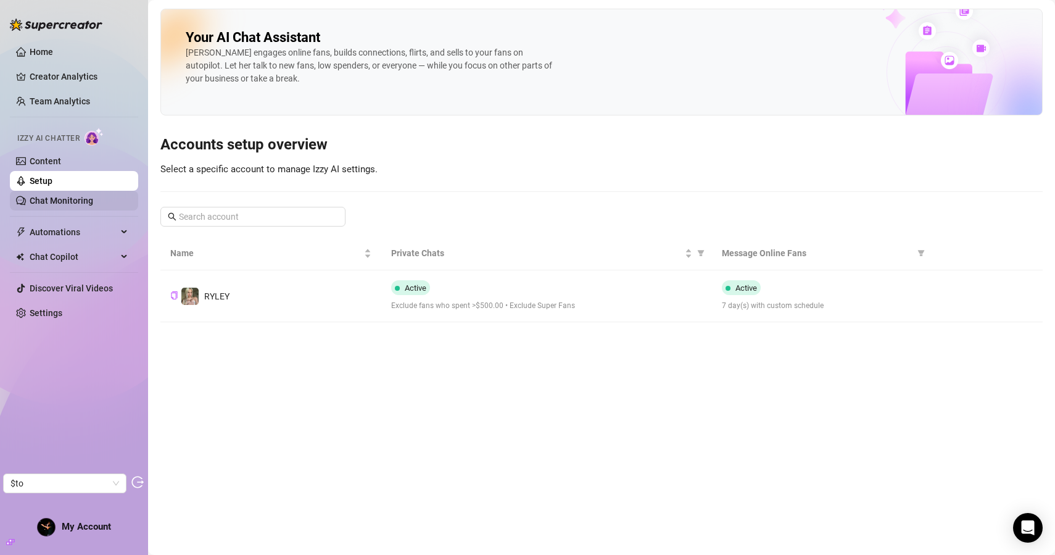
click at [93, 203] on link "Chat Monitoring" at bounding box center [62, 201] width 64 height 10
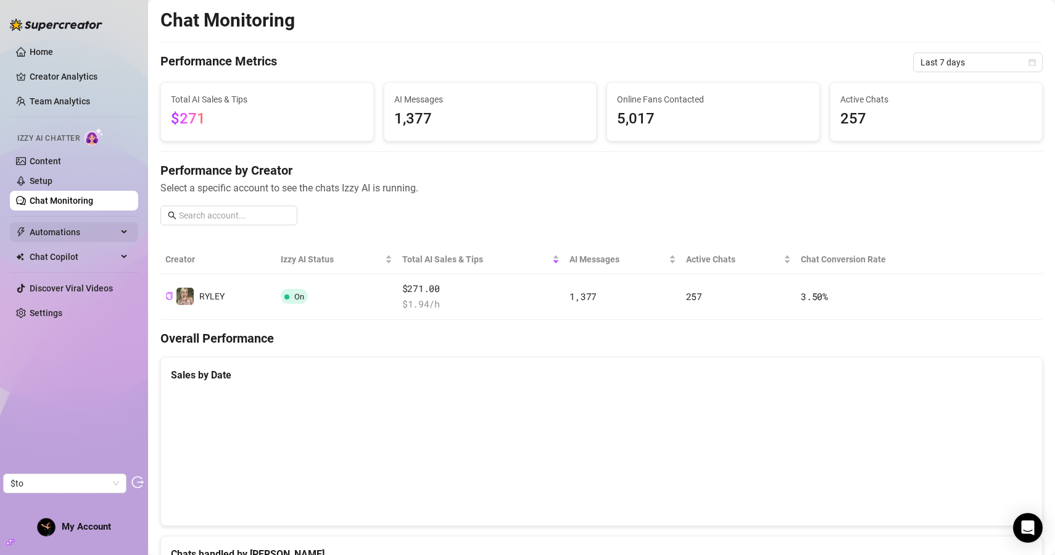
click at [66, 232] on span "Automations" at bounding box center [74, 232] width 88 height 20
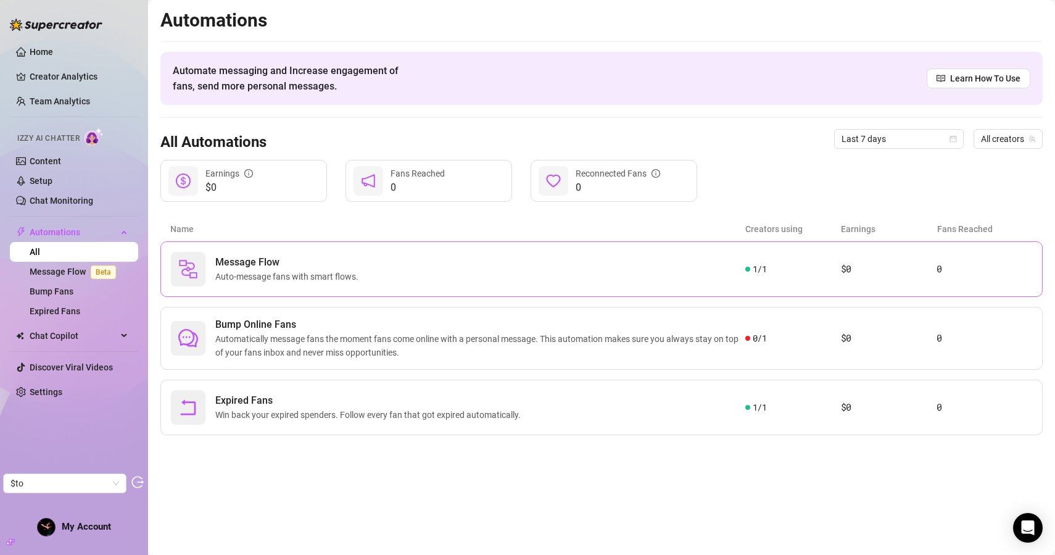
click at [376, 269] on div "Message Flow Auto-message fans with smart flows." at bounding box center [458, 269] width 575 height 35
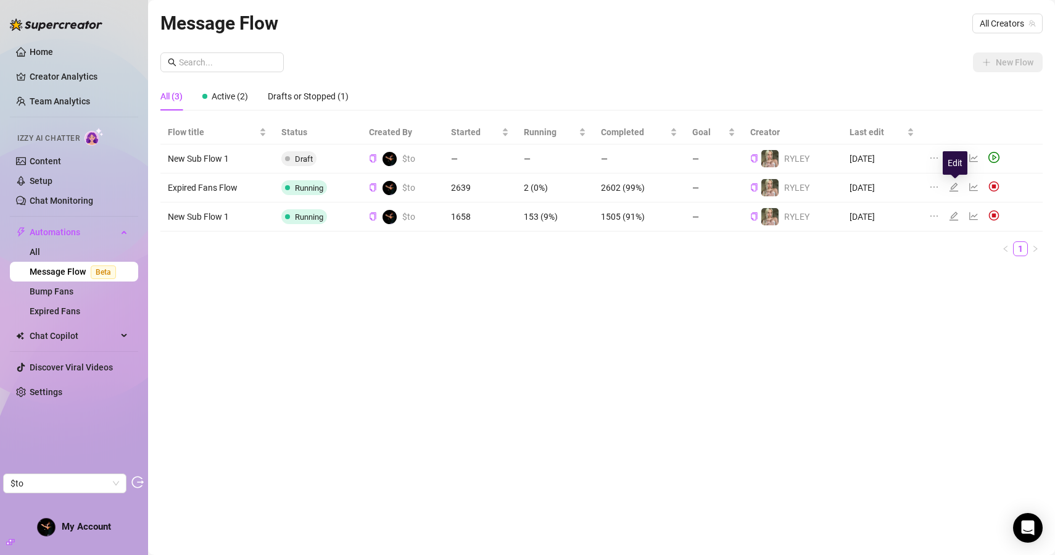
click at [955, 189] on icon "edit" at bounding box center [954, 187] width 10 height 10
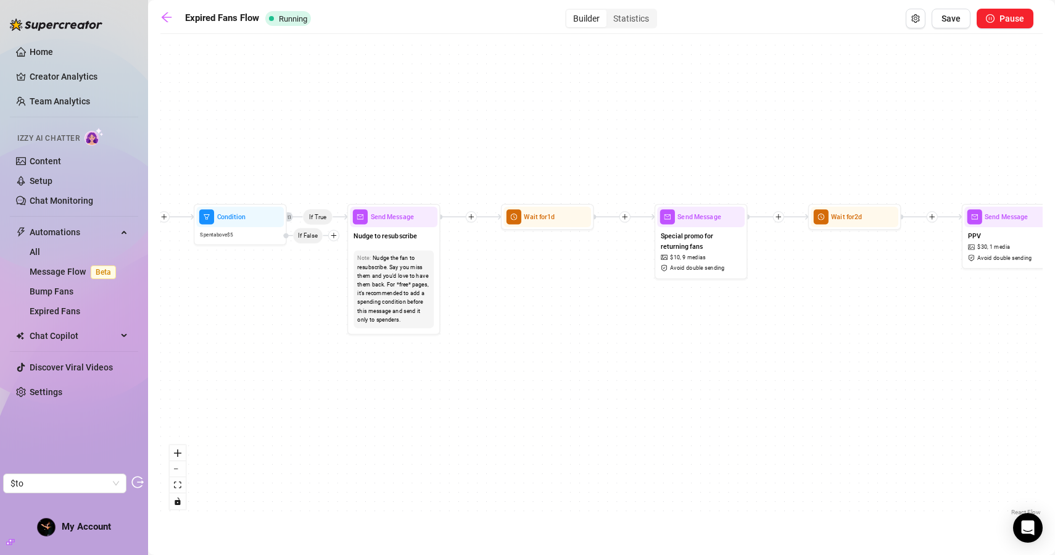
drag, startPoint x: 554, startPoint y: 384, endPoint x: 438, endPoint y: 384, distance: 116.0
click at [438, 384] on div "If True If True If False Condition Spent above $ 5 If False Send Message Send M…" at bounding box center [601, 279] width 883 height 478
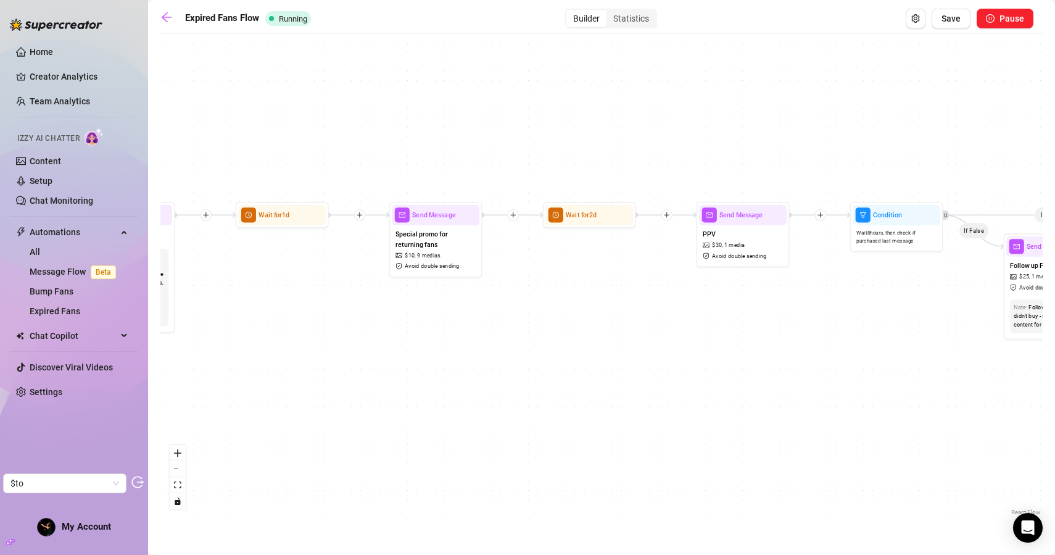
drag, startPoint x: 728, startPoint y: 384, endPoint x: 501, endPoint y: 383, distance: 226.5
click at [462, 383] on div "If True If True If False Condition Spent above $ 5 If False Send Message Send M…" at bounding box center [601, 279] width 883 height 478
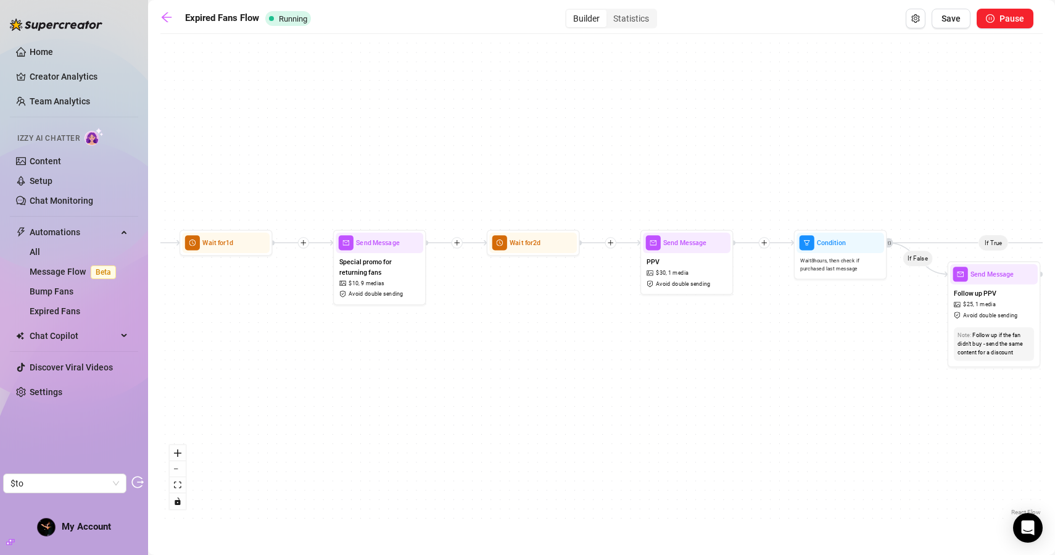
drag, startPoint x: 749, startPoint y: 401, endPoint x: 694, endPoint y: 430, distance: 61.6
click at [694, 430] on div "If True If True If False Condition Spent above $ 5 If False Send Message Send M…" at bounding box center [601, 279] width 883 height 478
click at [40, 249] on link "All" at bounding box center [35, 252] width 10 height 10
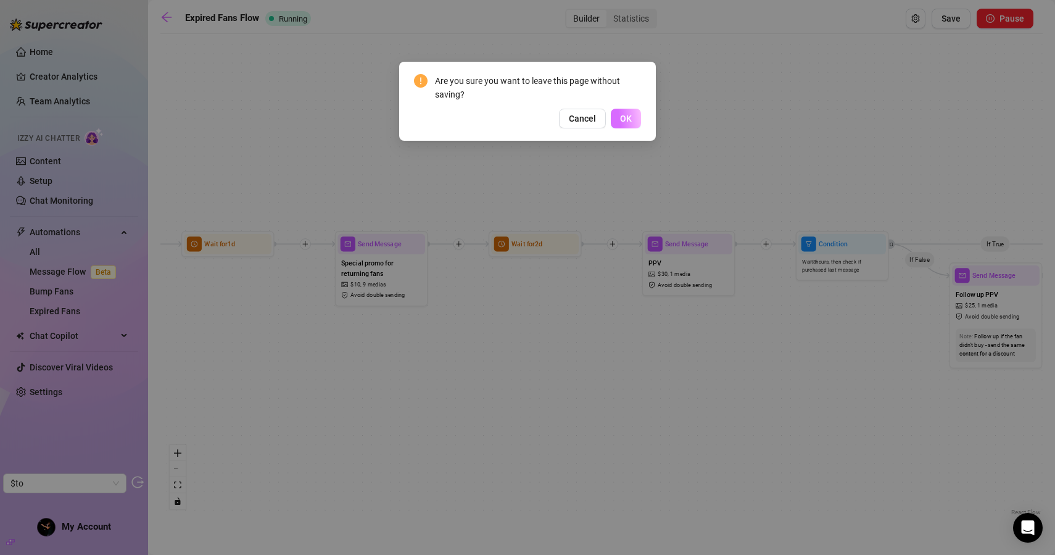
click at [626, 124] on button "OK" at bounding box center [626, 119] width 30 height 20
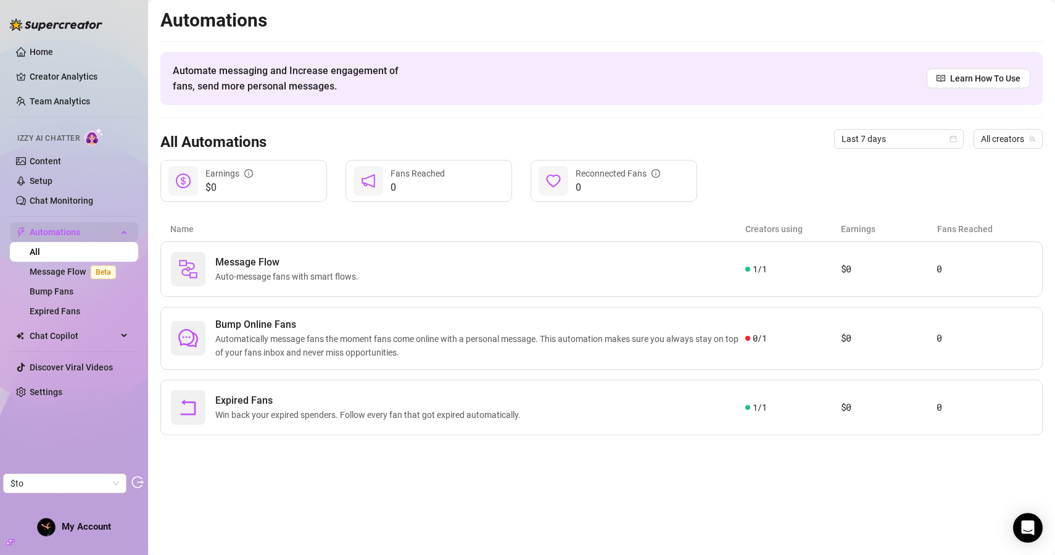
click at [110, 235] on span "Automations" at bounding box center [74, 232] width 88 height 20
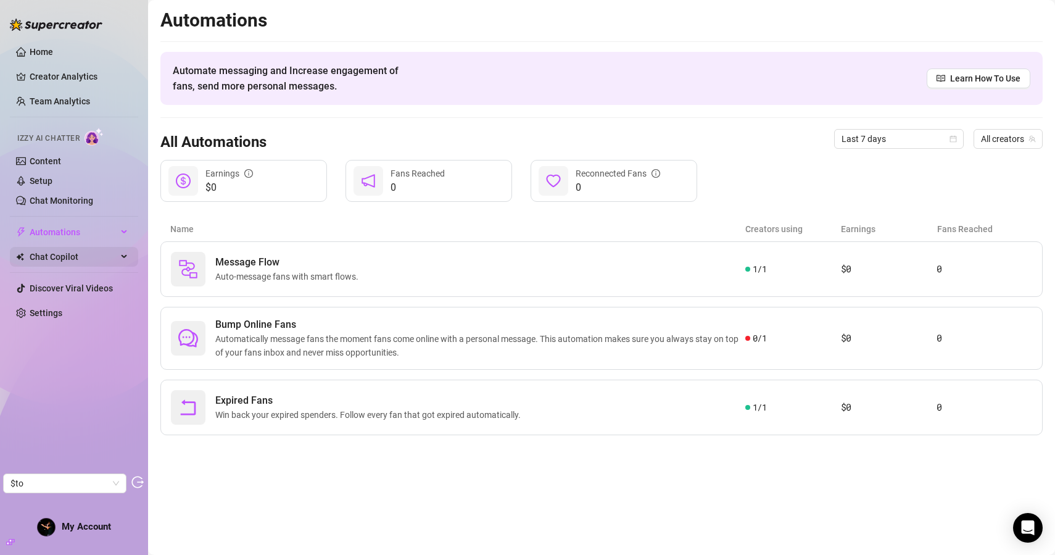
click at [112, 253] on span "Chat Copilot" at bounding box center [74, 257] width 88 height 20
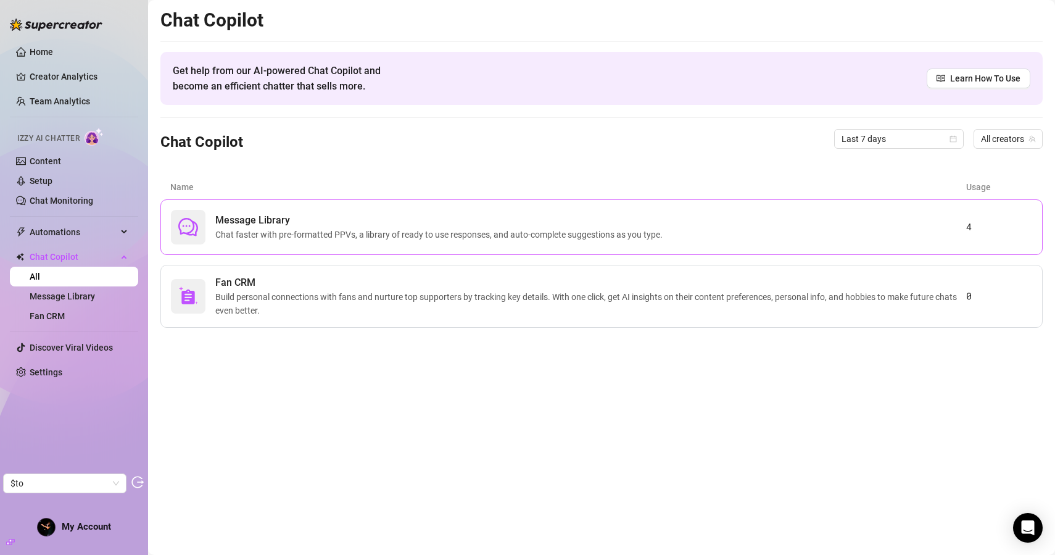
click at [320, 215] on span "Message Library" at bounding box center [441, 220] width 452 height 15
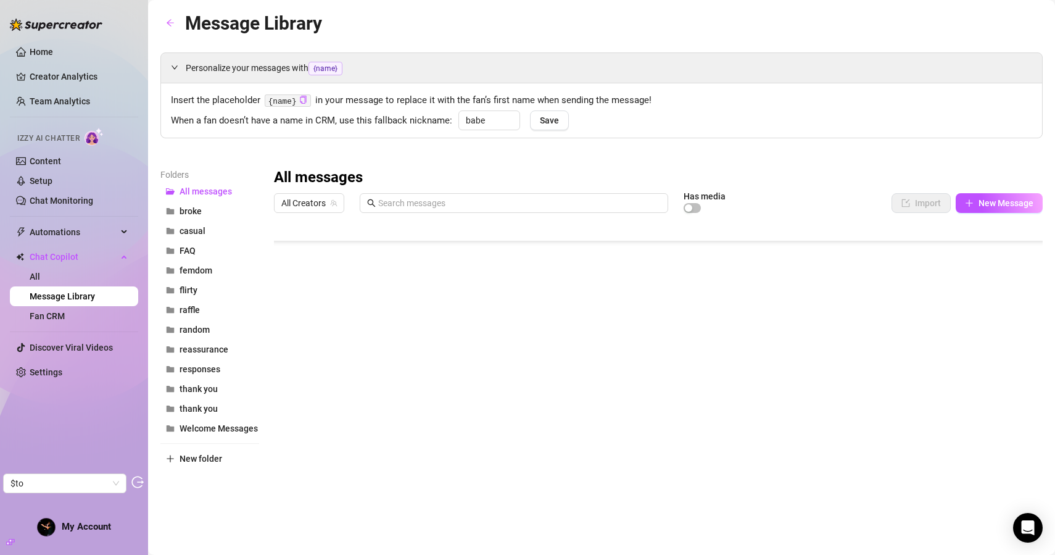
scroll to position [85, 0]
click at [199, 210] on span "broke" at bounding box center [191, 211] width 22 height 10
click at [219, 231] on button "casual" at bounding box center [209, 231] width 99 height 20
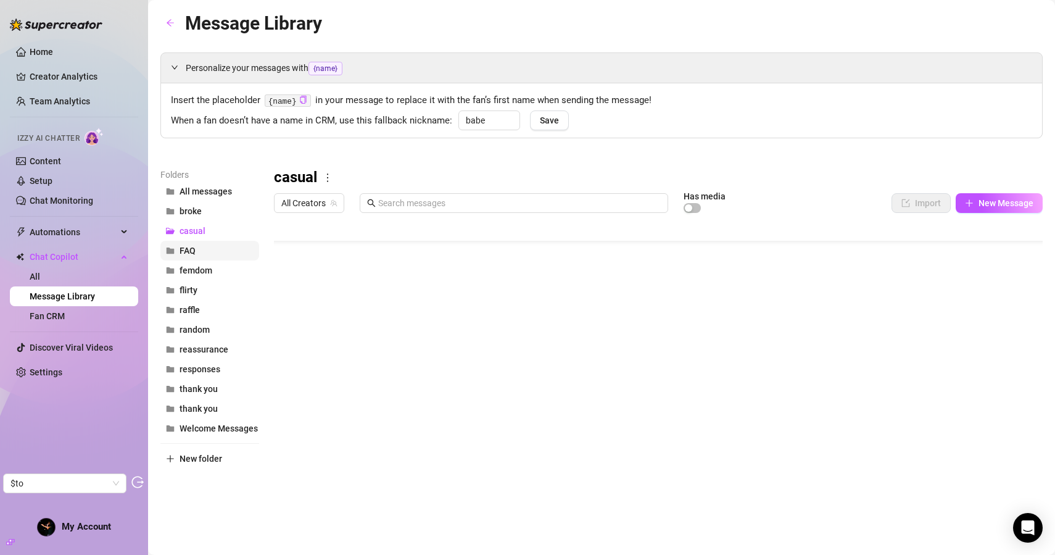
click at [217, 249] on button "FAQ" at bounding box center [209, 251] width 99 height 20
click at [65, 319] on link "Fan CRM" at bounding box center [47, 316] width 35 height 10
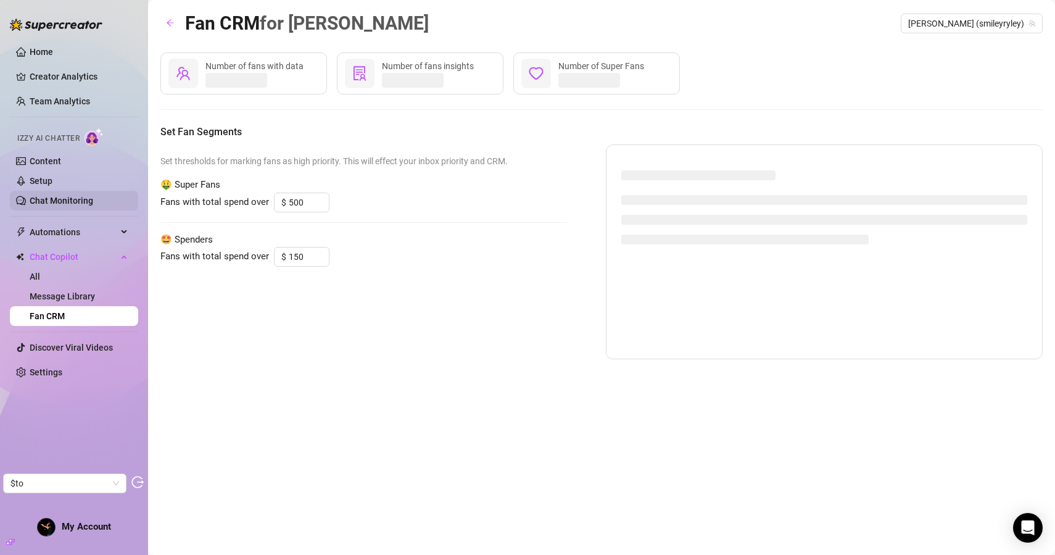
click at [77, 199] on link "Chat Monitoring" at bounding box center [62, 201] width 64 height 10
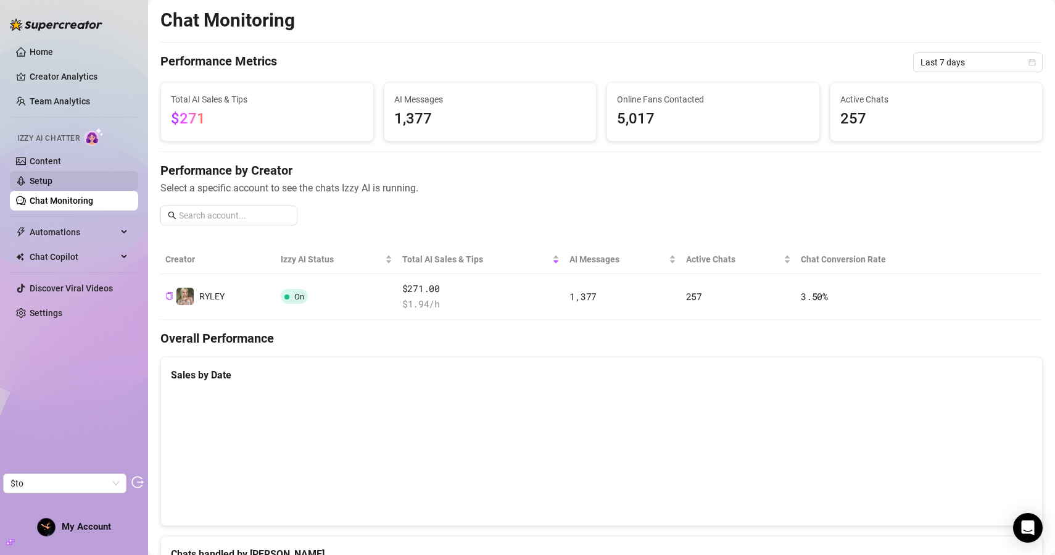
click at [52, 182] on link "Setup" at bounding box center [41, 181] width 23 height 10
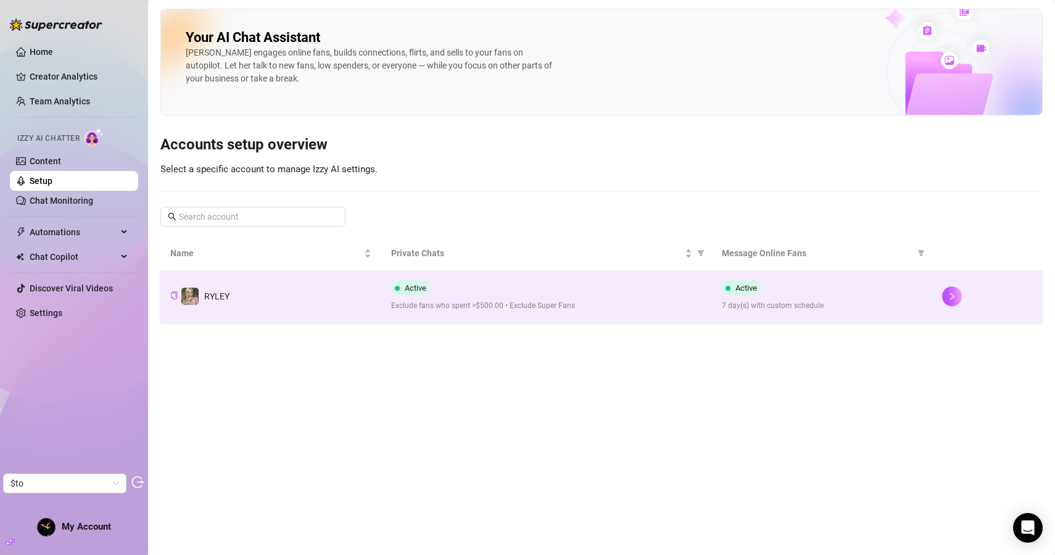
click at [494, 301] on span "Exclude fans who spent >$500.00 • Exclude Super Fans" at bounding box center [546, 306] width 311 height 12
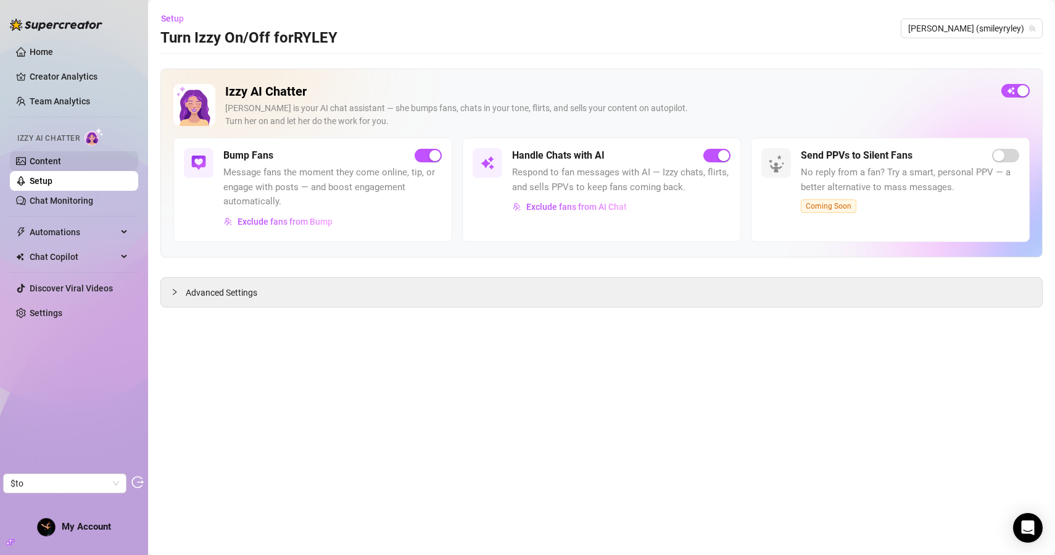
click at [61, 166] on link "Content" at bounding box center [45, 161] width 31 height 10
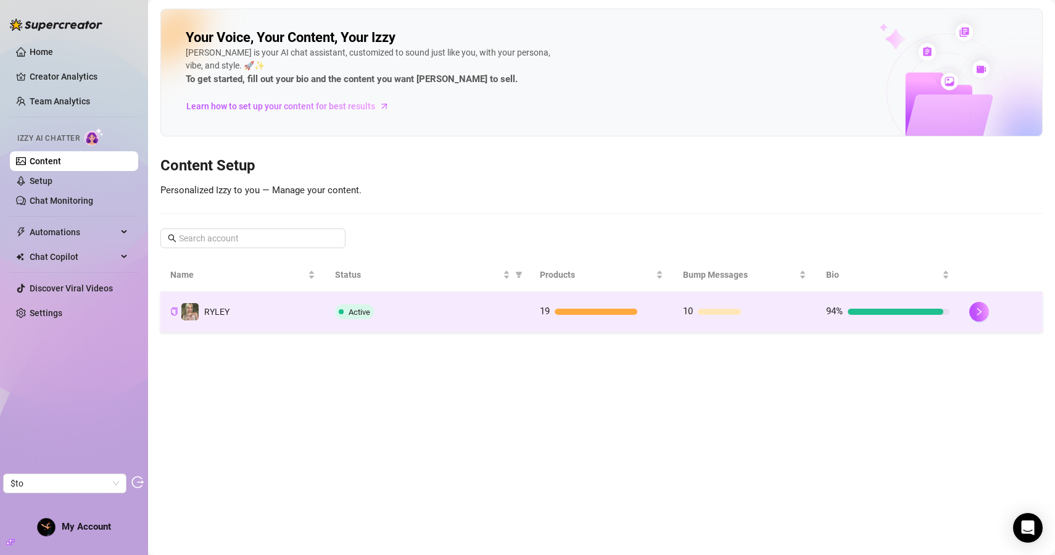
click at [415, 302] on td "Active" at bounding box center [427, 312] width 205 height 40
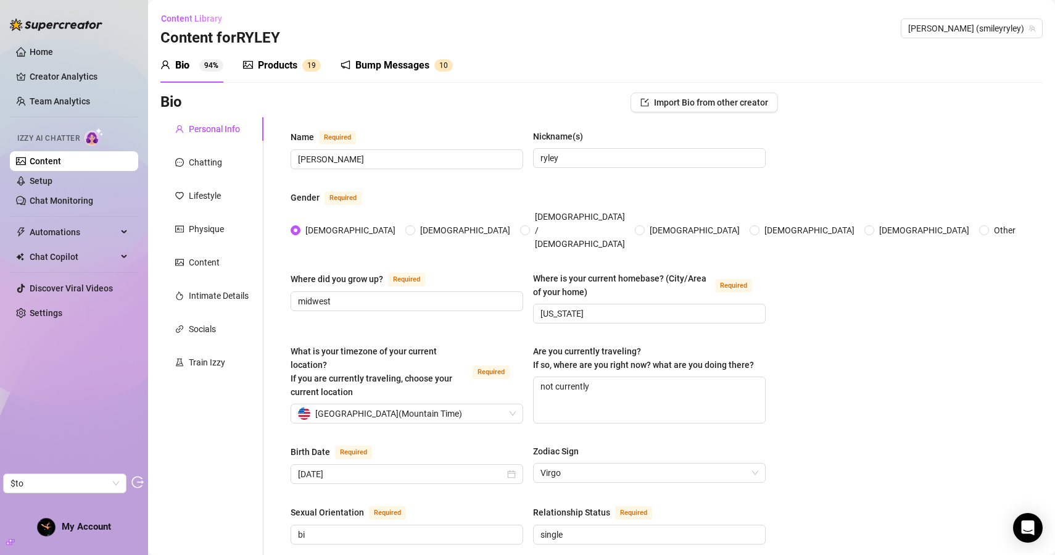
click at [267, 75] on div "Products 1 9" at bounding box center [282, 65] width 78 height 35
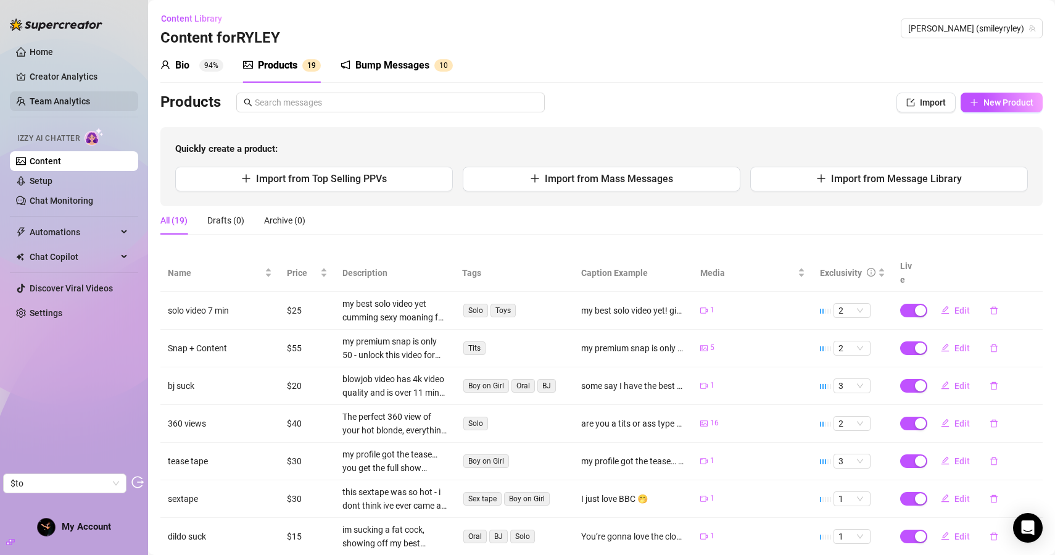
click at [84, 100] on link "Team Analytics" at bounding box center [60, 101] width 60 height 10
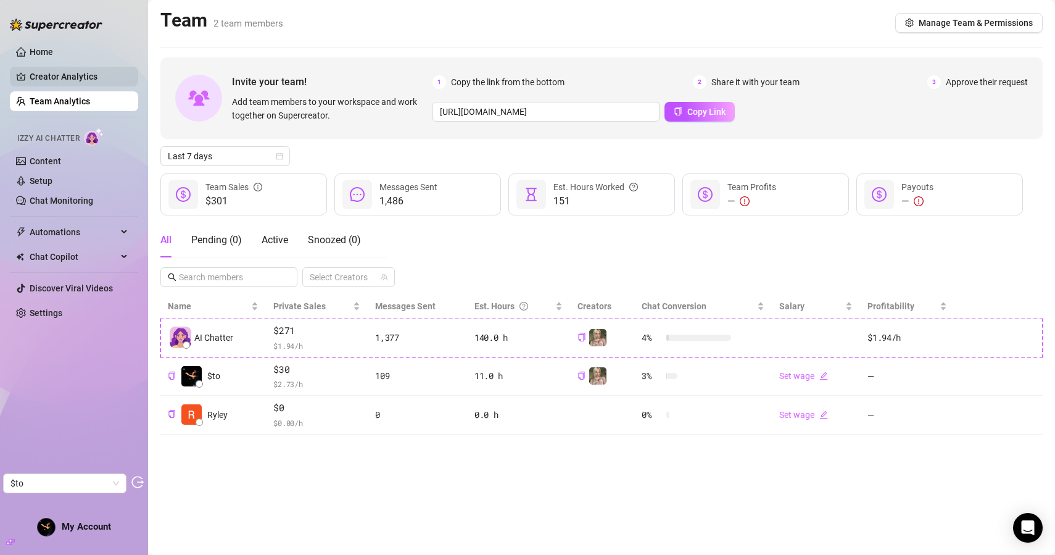
click at [109, 73] on link "Creator Analytics" at bounding box center [79, 77] width 99 height 20
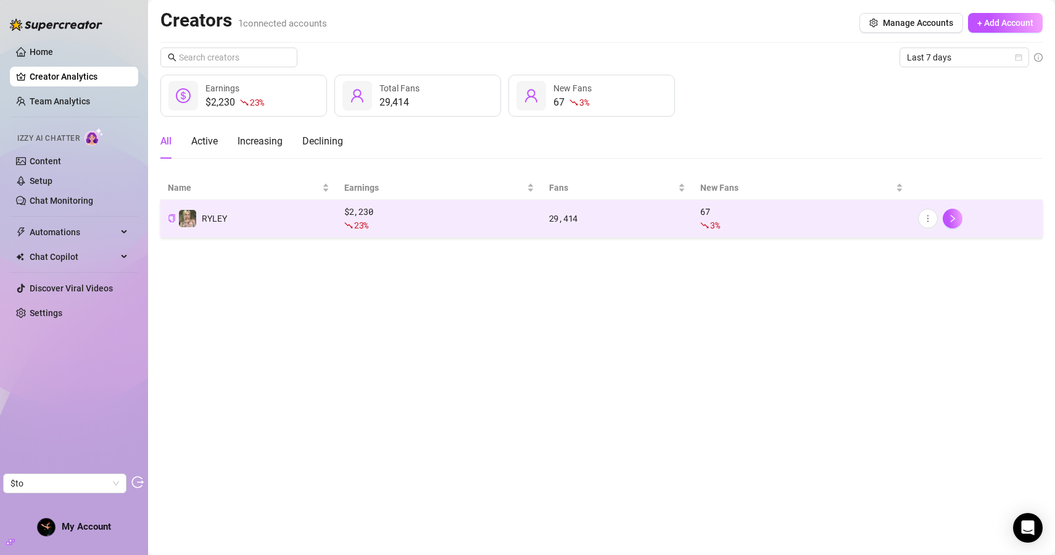
click at [441, 227] on div "23 %" at bounding box center [439, 225] width 190 height 14
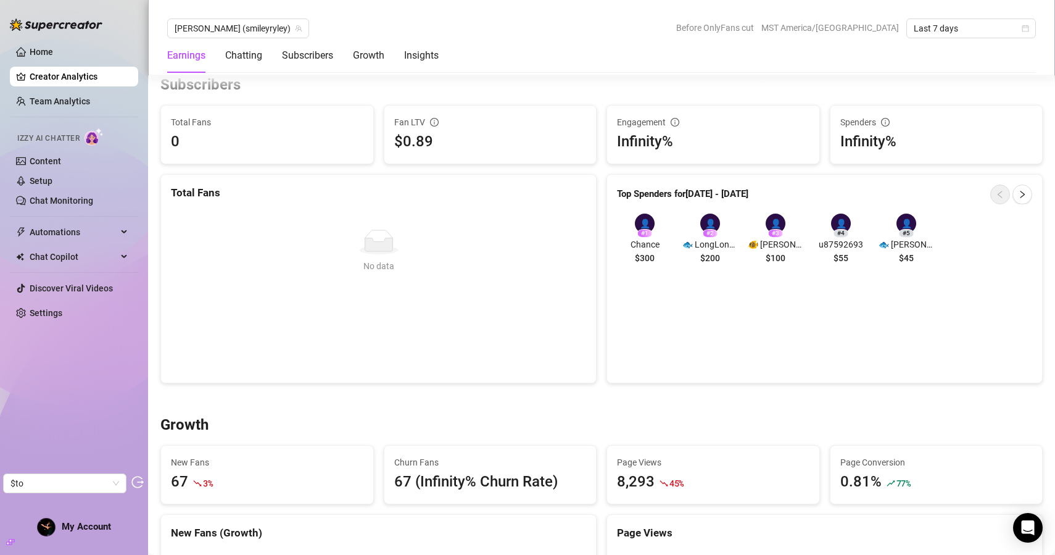
scroll to position [884, 0]
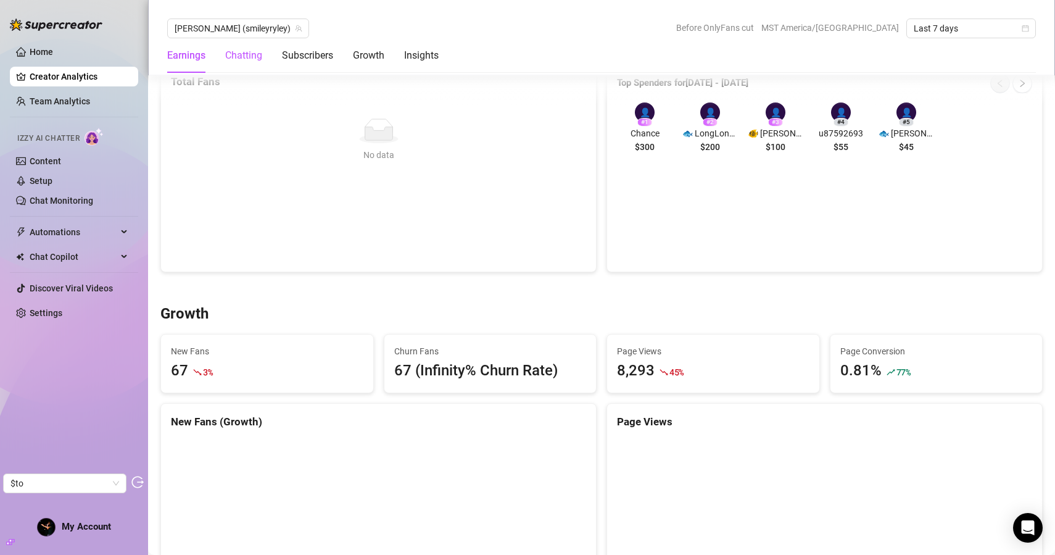
click at [251, 53] on div "Chatting" at bounding box center [243, 55] width 37 height 15
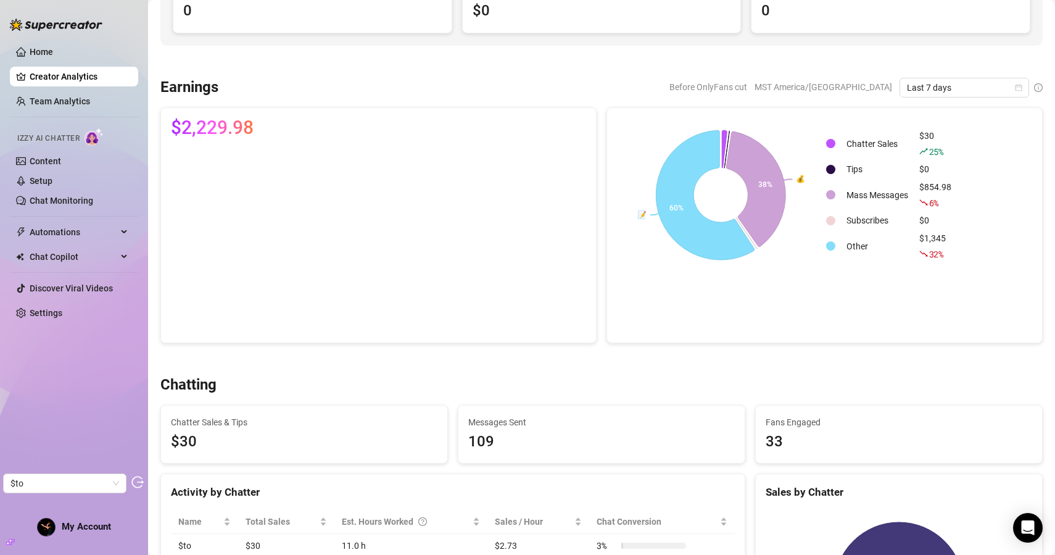
scroll to position [0, 0]
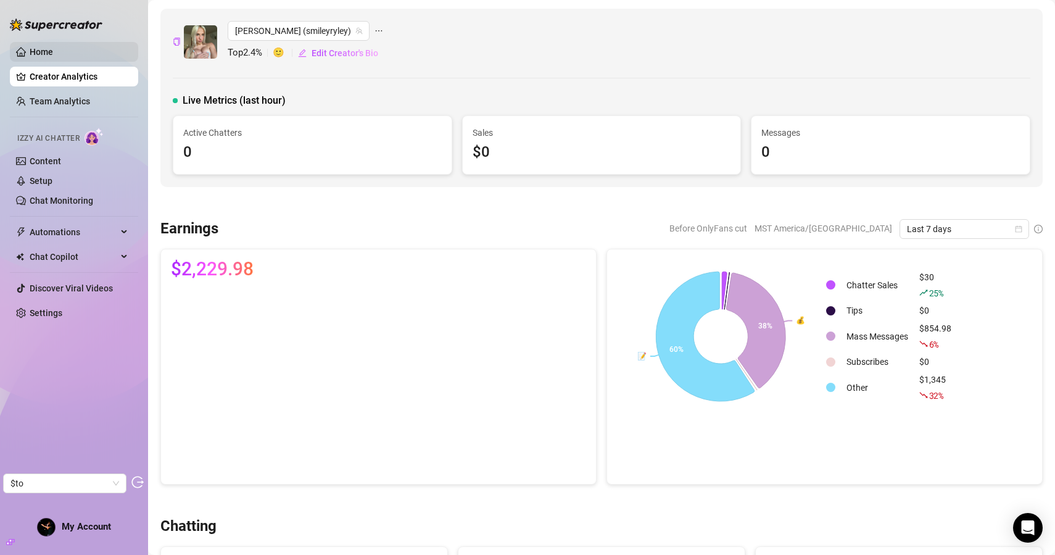
click at [53, 53] on link "Home" at bounding box center [41, 52] width 23 height 10
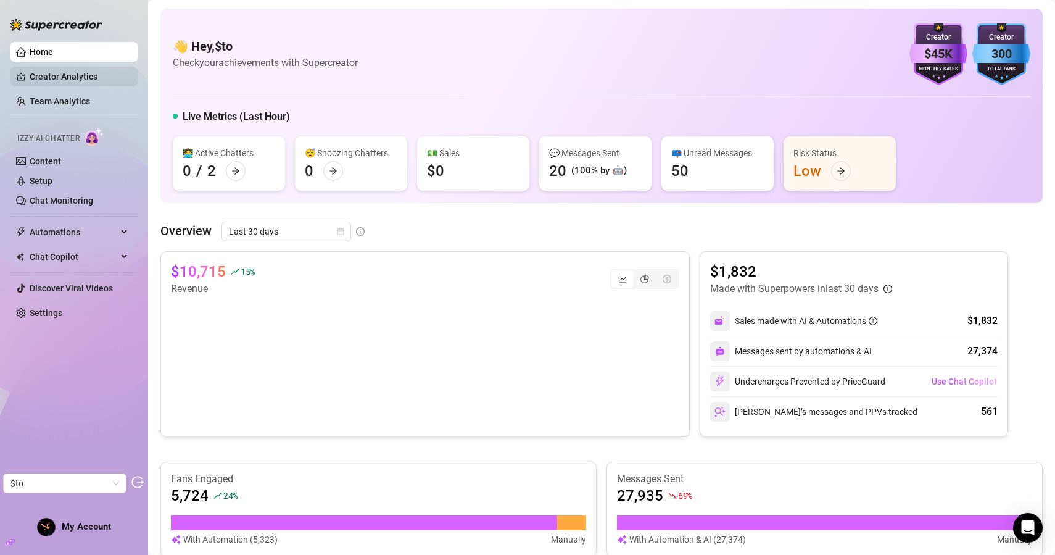
click at [106, 81] on link "Creator Analytics" at bounding box center [79, 77] width 99 height 20
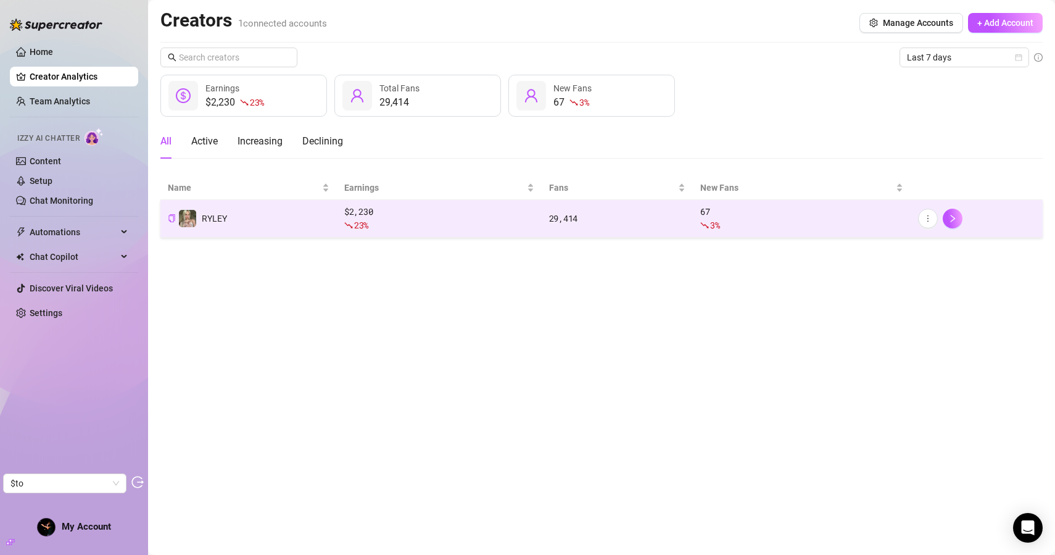
click at [296, 223] on td "RYLEY" at bounding box center [248, 219] width 177 height 38
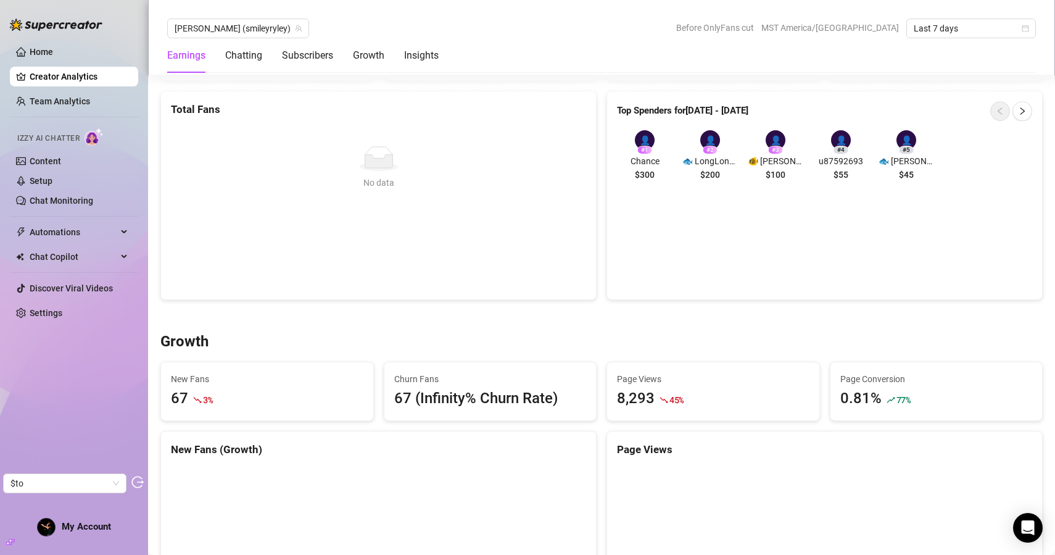
scroll to position [963, 0]
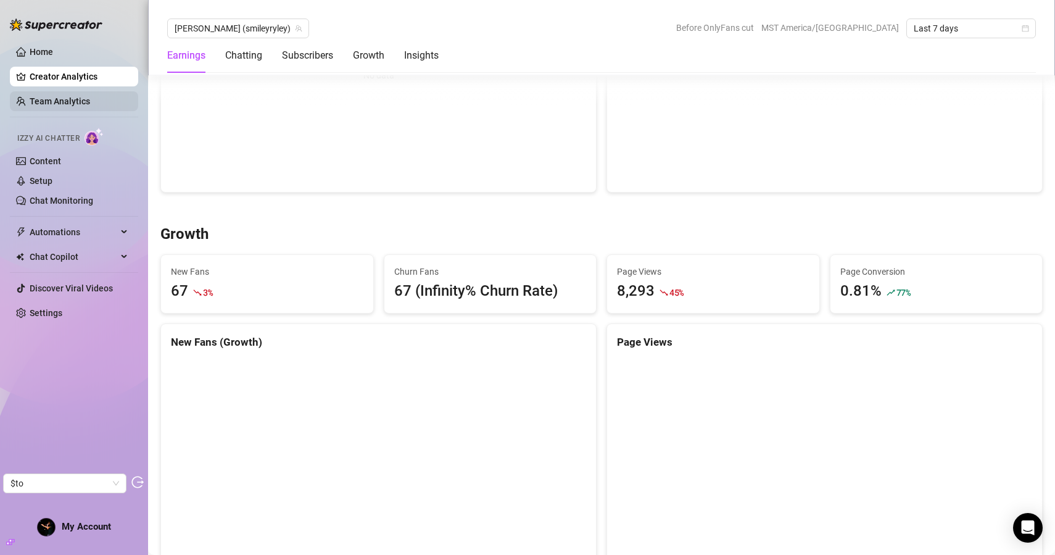
click at [90, 101] on link "Team Analytics" at bounding box center [60, 101] width 60 height 10
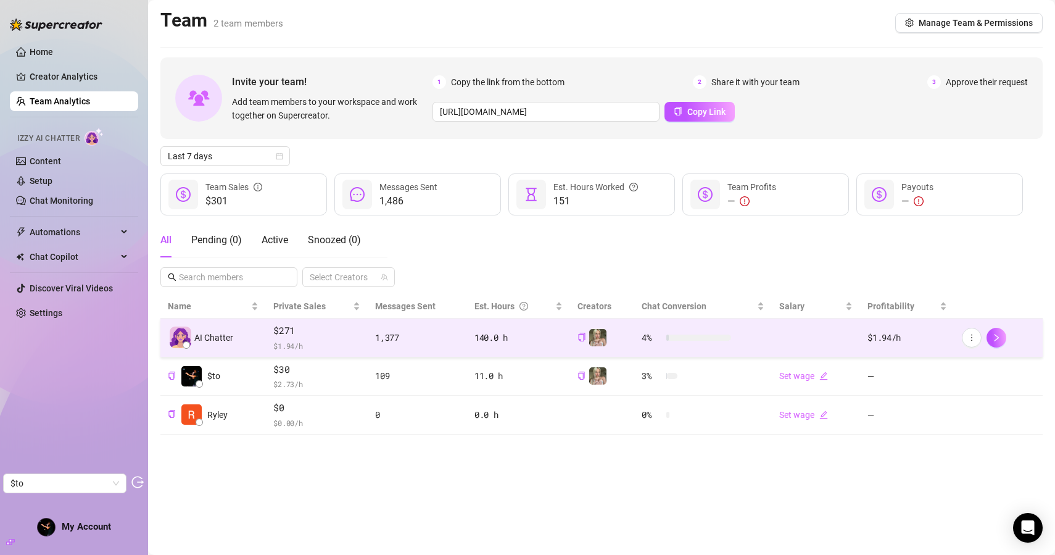
click at [364, 334] on td "$271 $ 1.94 /h" at bounding box center [317, 337] width 102 height 39
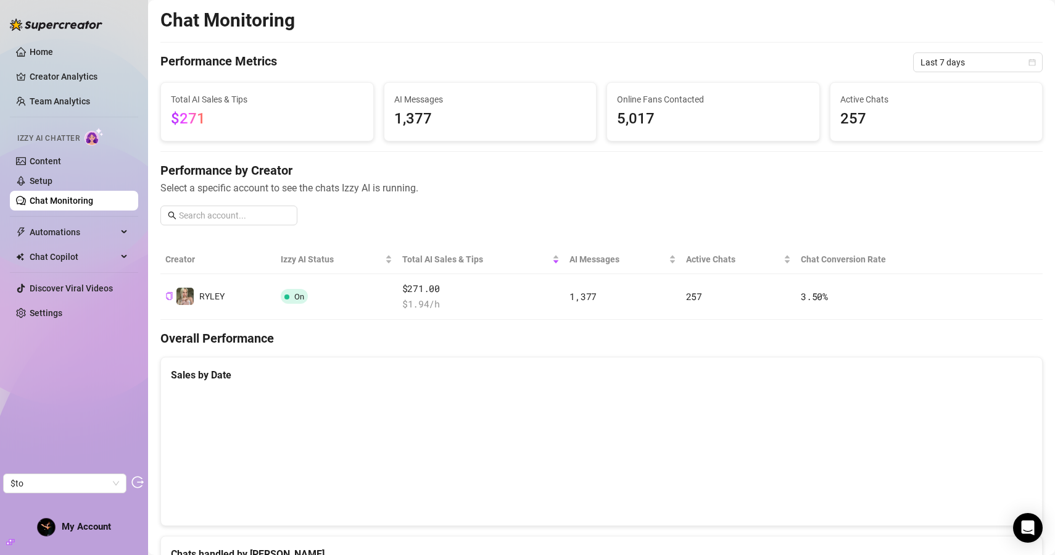
scroll to position [9, 0]
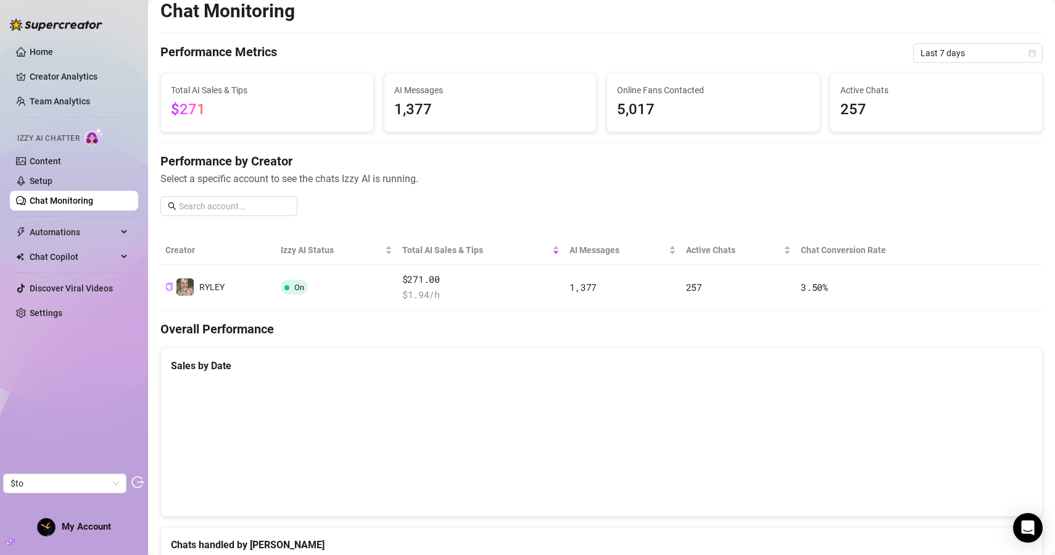
click at [80, 212] on ul "Home Creator Analytics Team Analytics Izzy AI Chatter Content Setup Chat Monito…" at bounding box center [74, 182] width 128 height 291
click at [83, 206] on link "Chat Monitoring" at bounding box center [62, 201] width 64 height 10
click at [93, 199] on link "Chat Monitoring" at bounding box center [62, 201] width 64 height 10
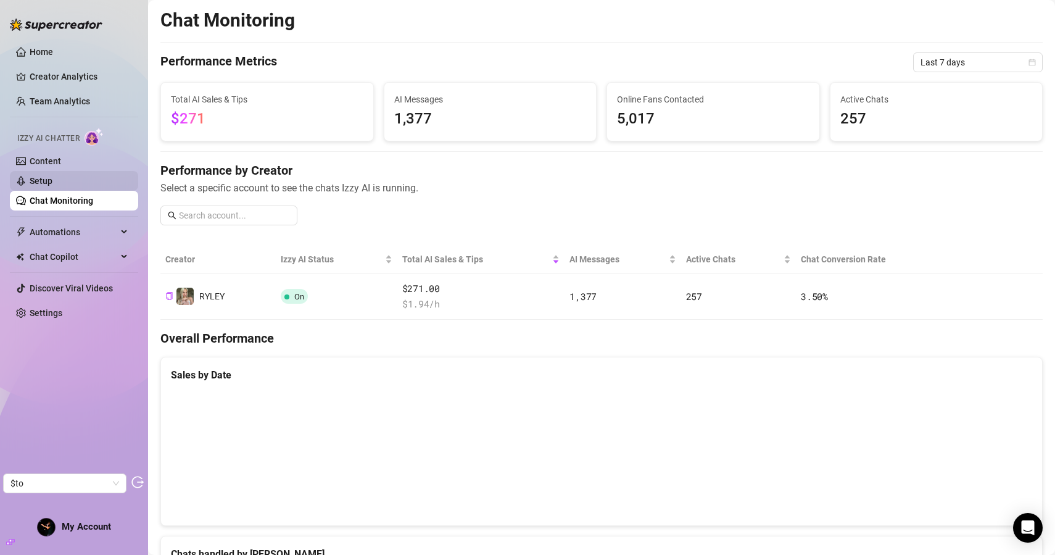
click at [52, 177] on link "Setup" at bounding box center [41, 181] width 23 height 10
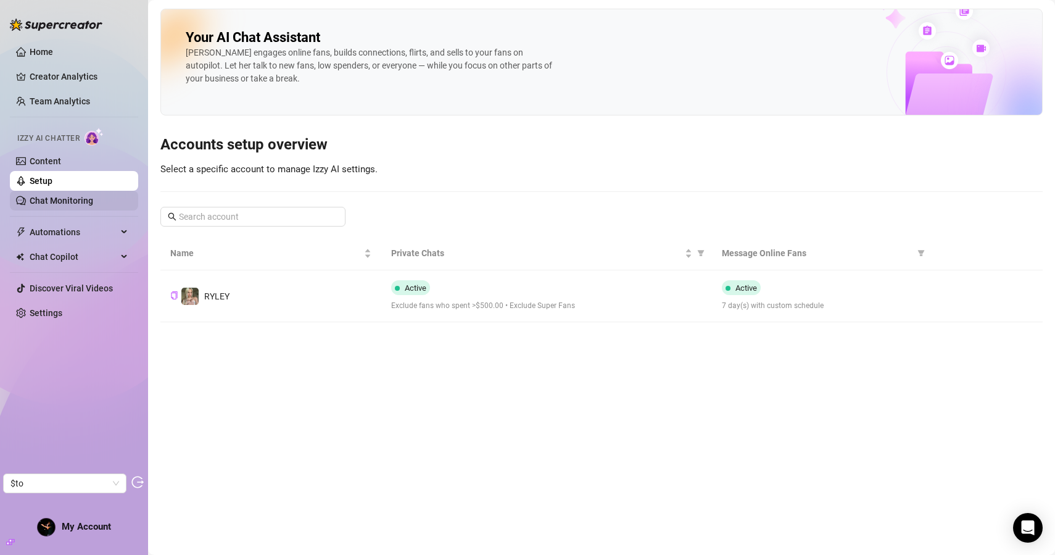
click at [73, 206] on link "Chat Monitoring" at bounding box center [62, 201] width 64 height 10
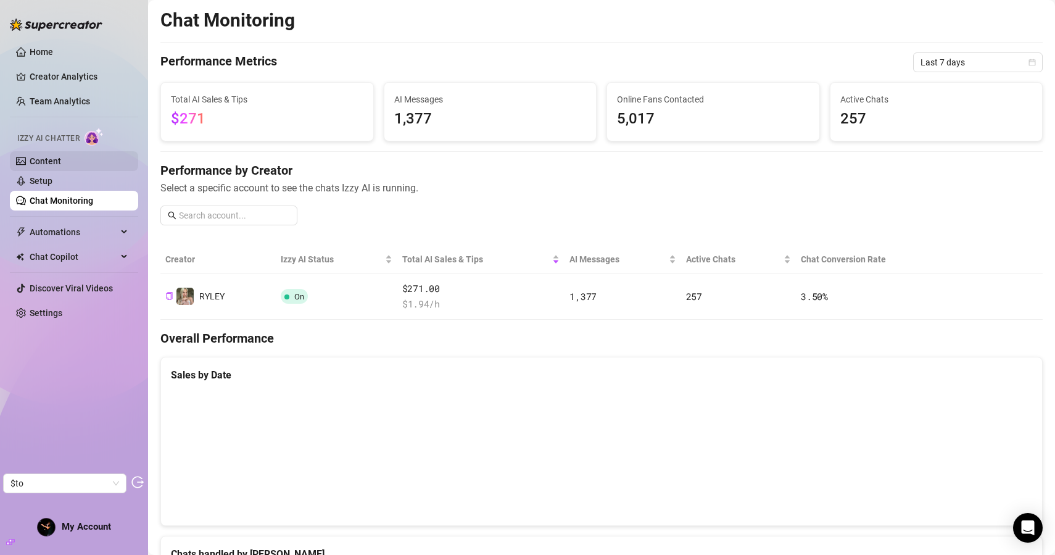
click at [61, 158] on link "Content" at bounding box center [45, 161] width 31 height 10
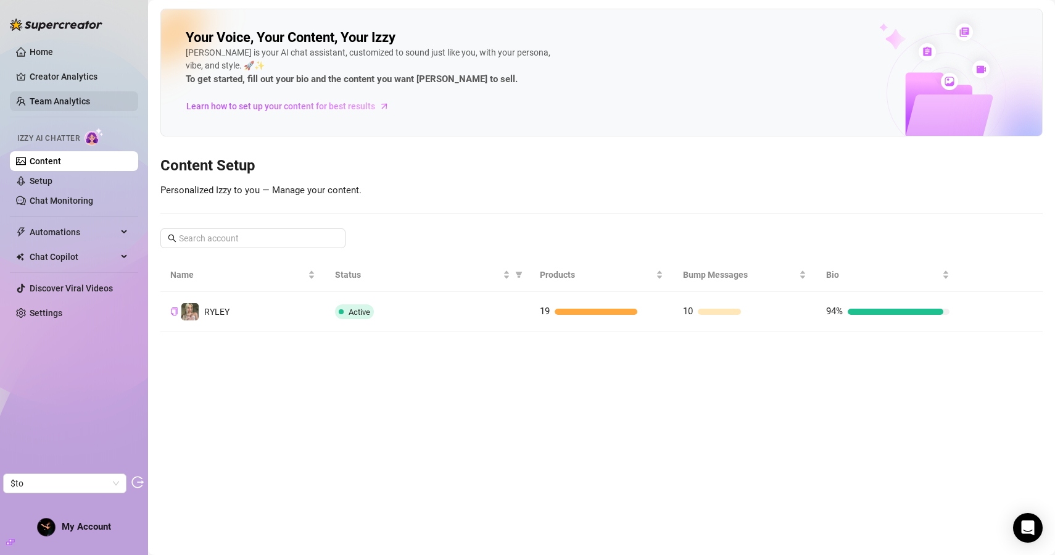
click at [75, 98] on link "Team Analytics" at bounding box center [60, 101] width 60 height 10
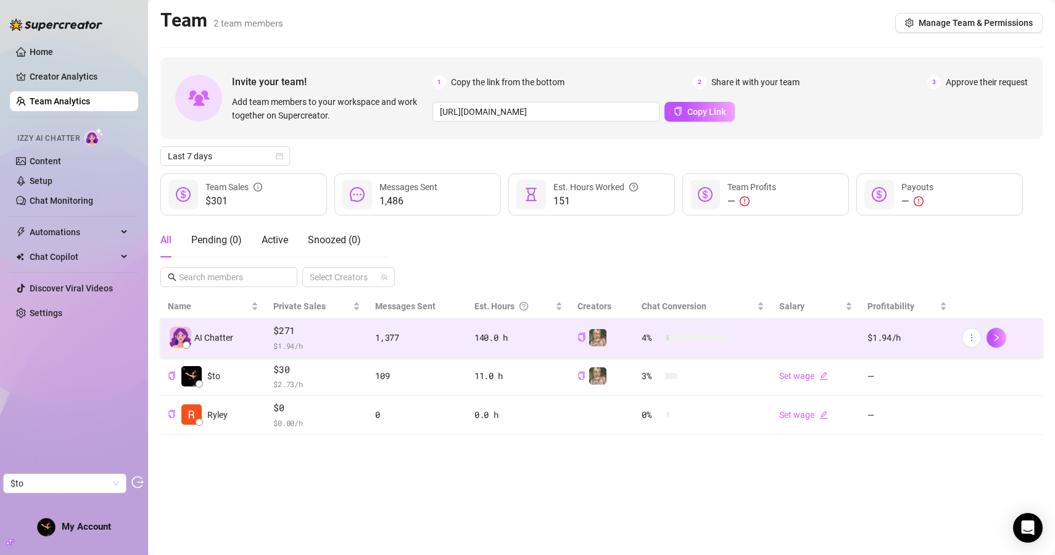
click at [360, 339] on td "$271 $ 1.94 /h" at bounding box center [317, 337] width 102 height 39
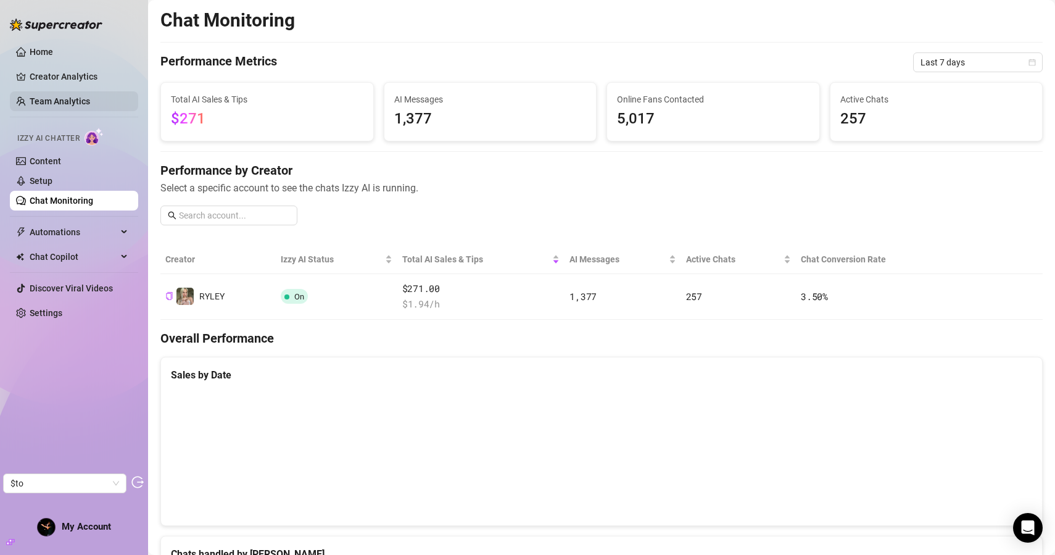
click at [90, 105] on link "Team Analytics" at bounding box center [60, 101] width 60 height 10
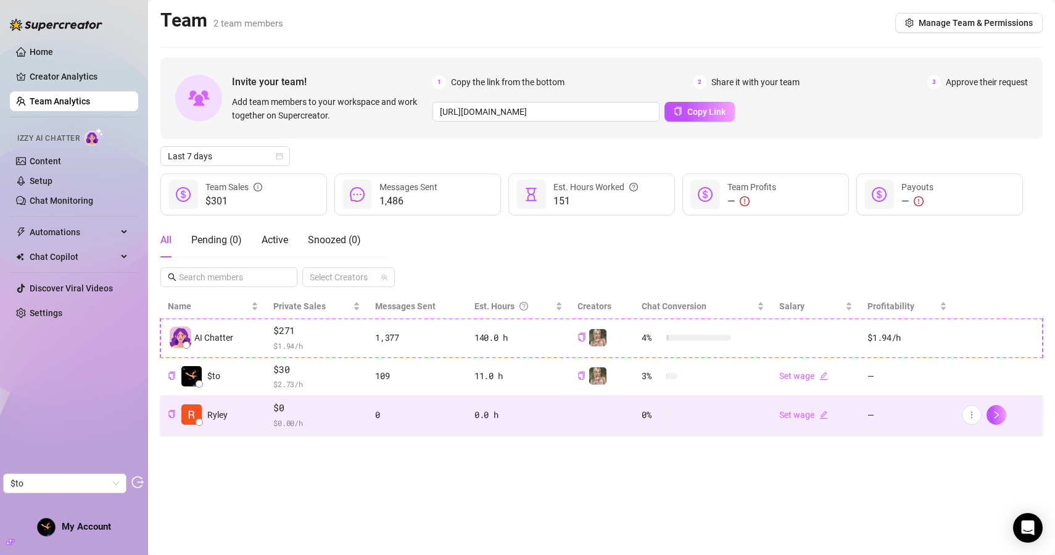
click at [364, 422] on td "$0 $ 0.00 /h" at bounding box center [317, 415] width 102 height 39
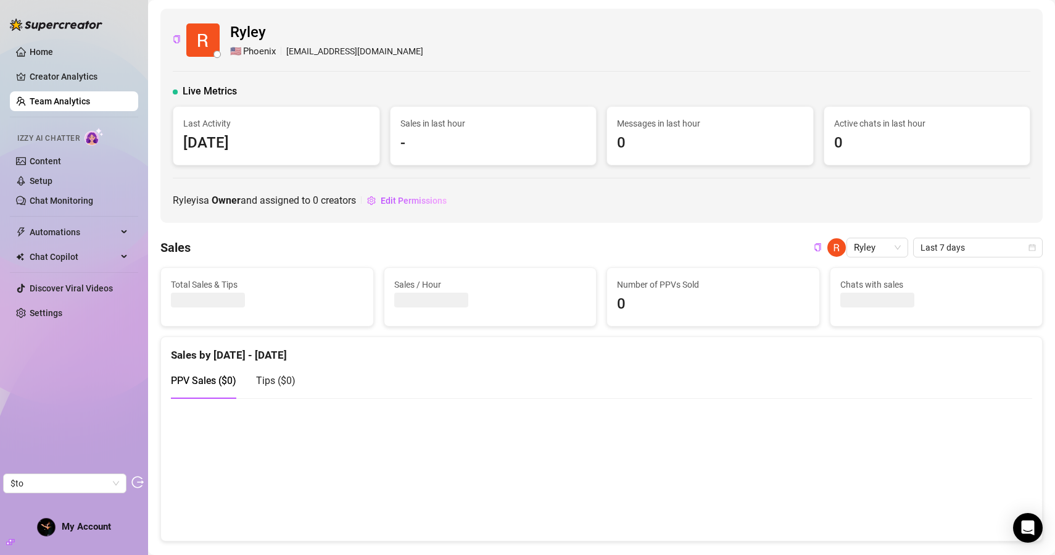
click at [90, 105] on link "Team Analytics" at bounding box center [60, 101] width 60 height 10
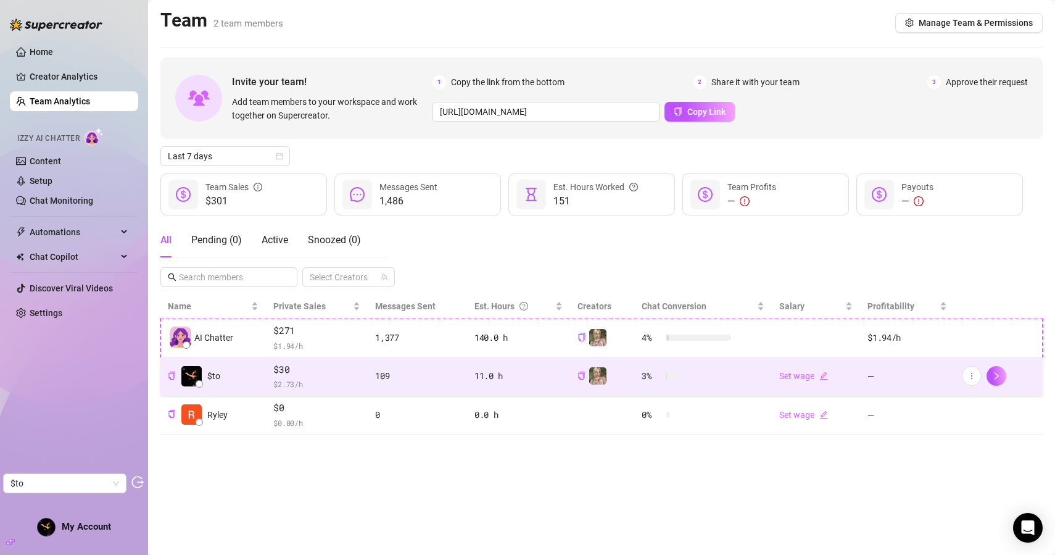
click at [357, 378] on span "$ 2.73 /h" at bounding box center [316, 384] width 87 height 12
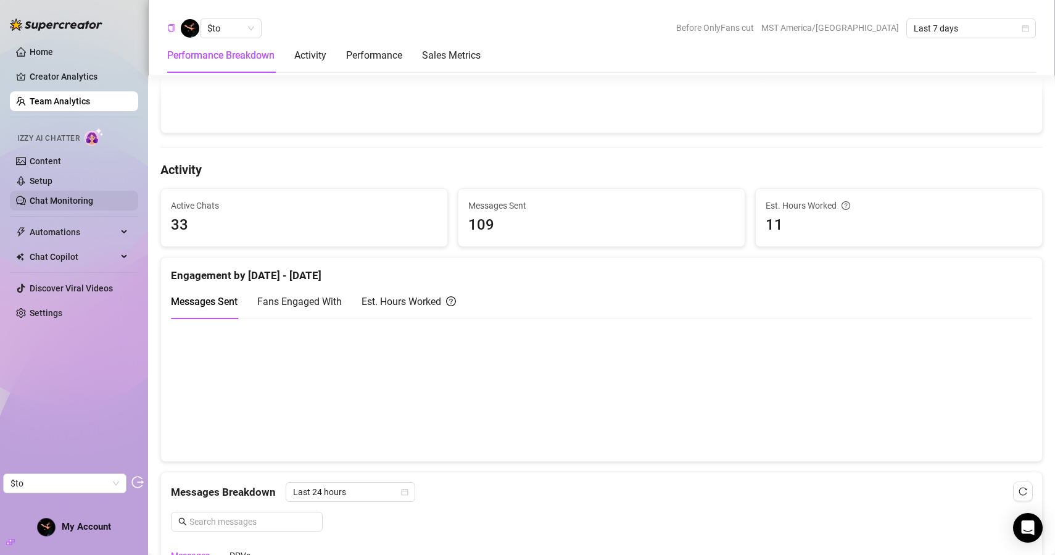
scroll to position [167, 0]
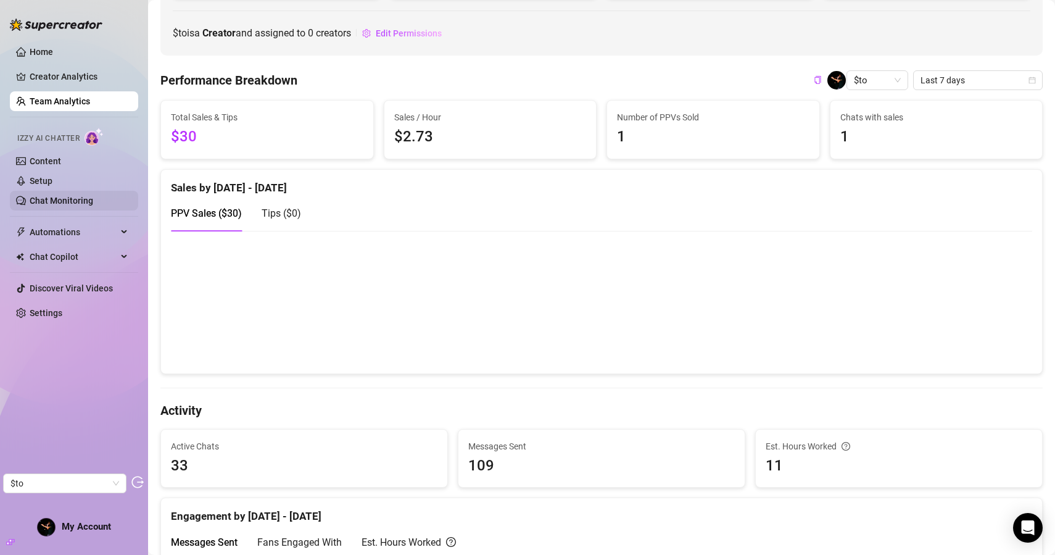
click at [63, 203] on link "Chat Monitoring" at bounding box center [62, 201] width 64 height 10
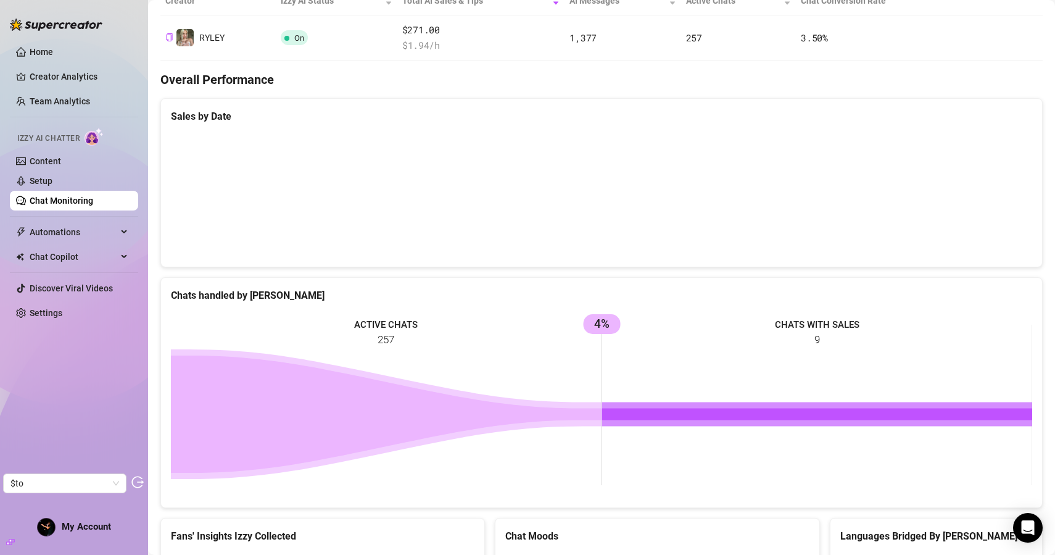
scroll to position [262, 0]
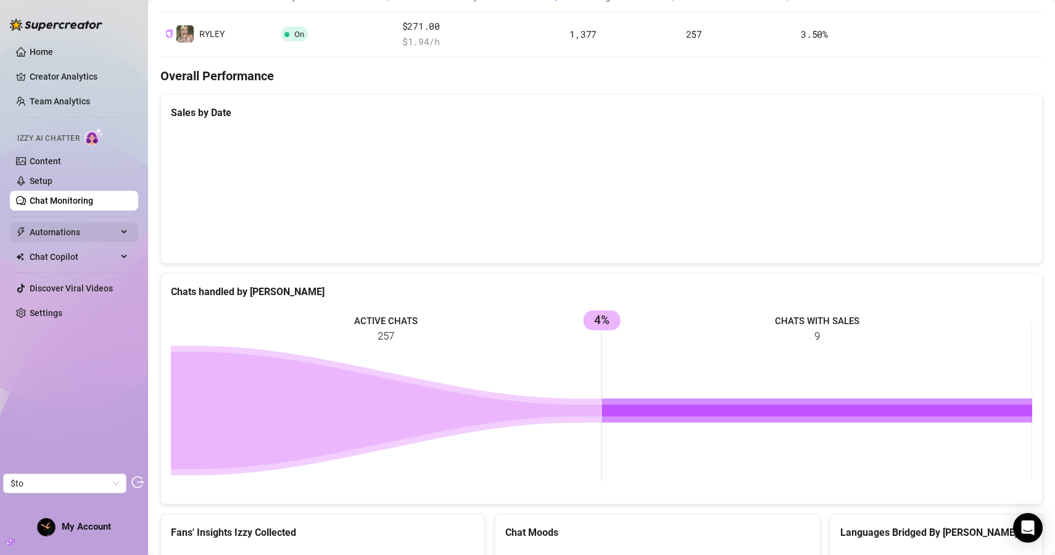
click at [42, 231] on span "Automations" at bounding box center [74, 232] width 88 height 20
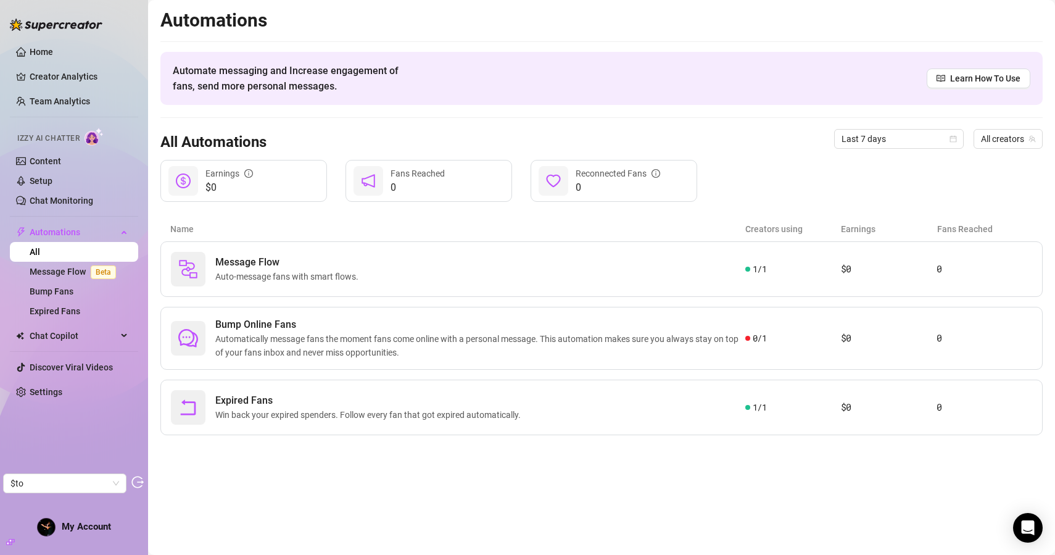
click at [40, 255] on link "All" at bounding box center [35, 252] width 10 height 10
click at [48, 47] on link "Home" at bounding box center [41, 52] width 23 height 10
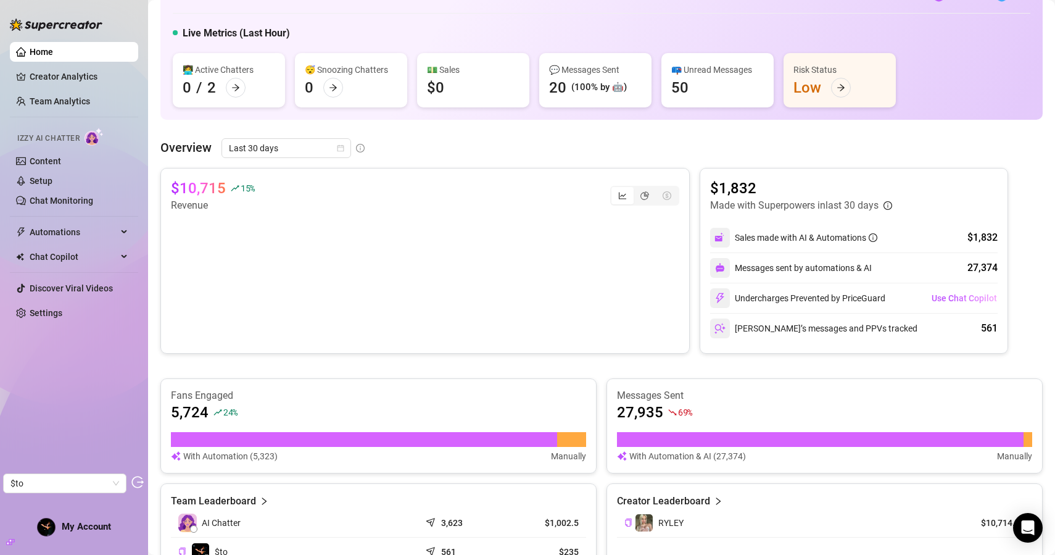
scroll to position [73, 0]
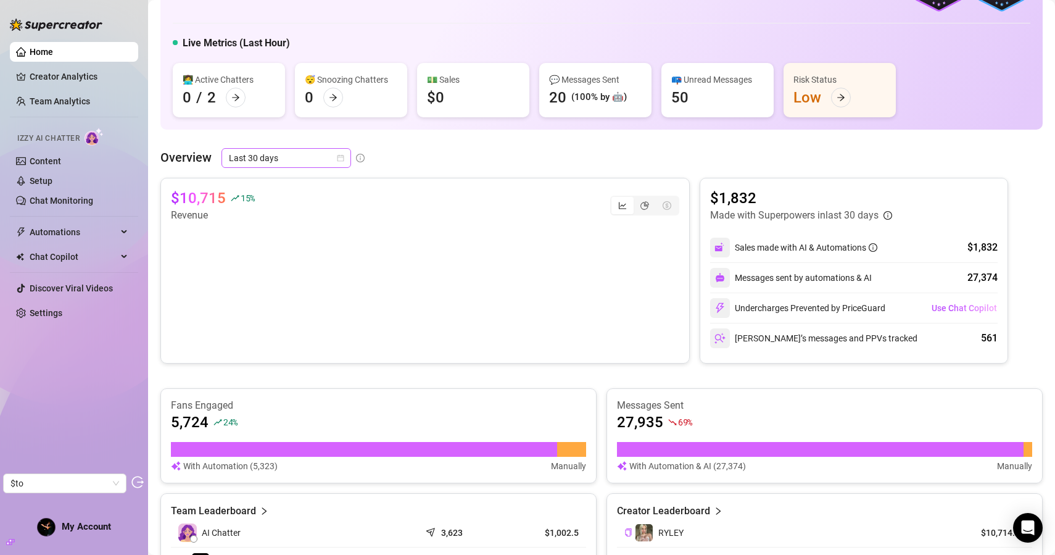
click at [303, 151] on span "Last 30 days" at bounding box center [286, 158] width 115 height 19
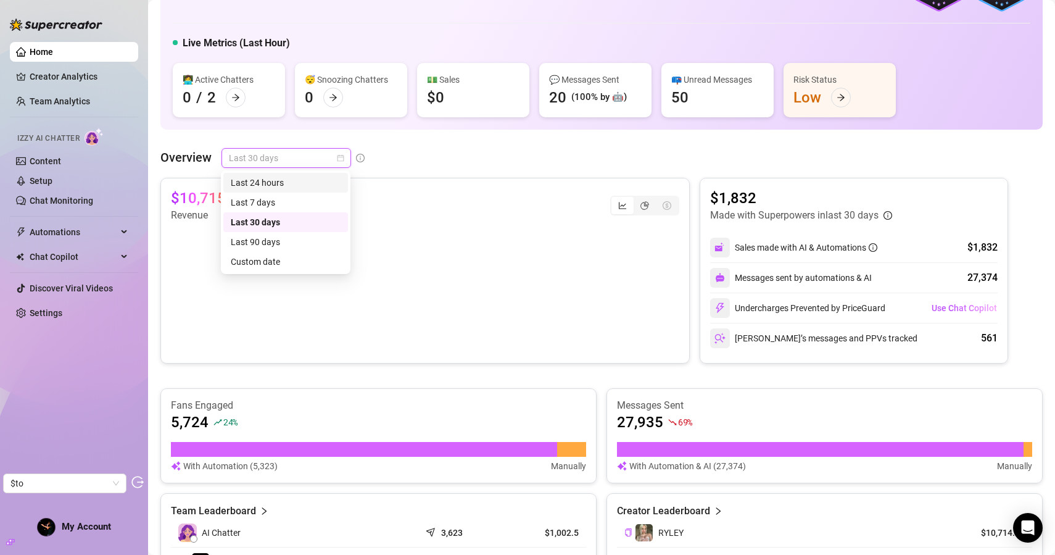
click at [283, 186] on div "Last 24 hours" at bounding box center [286, 183] width 110 height 14
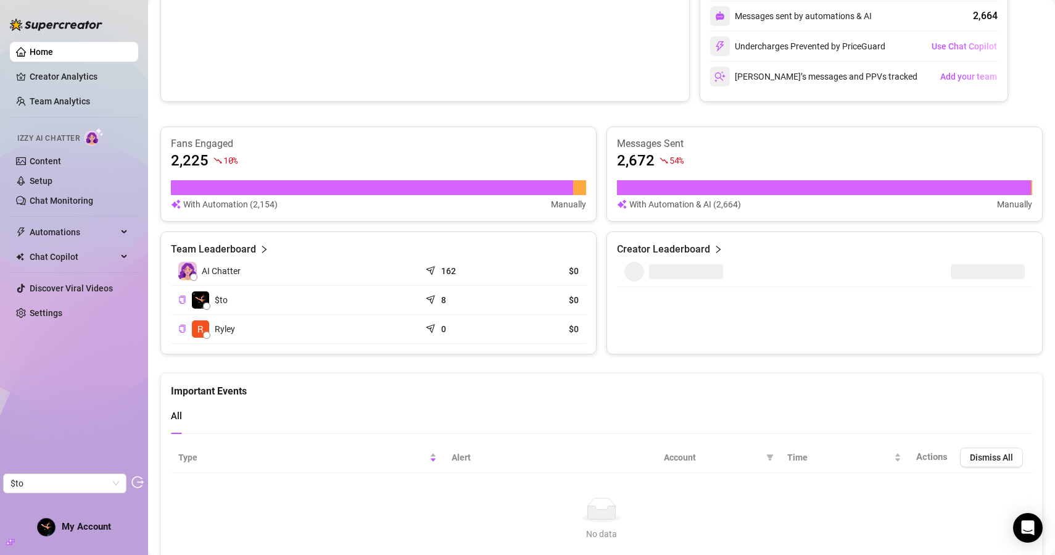
scroll to position [409, 0]
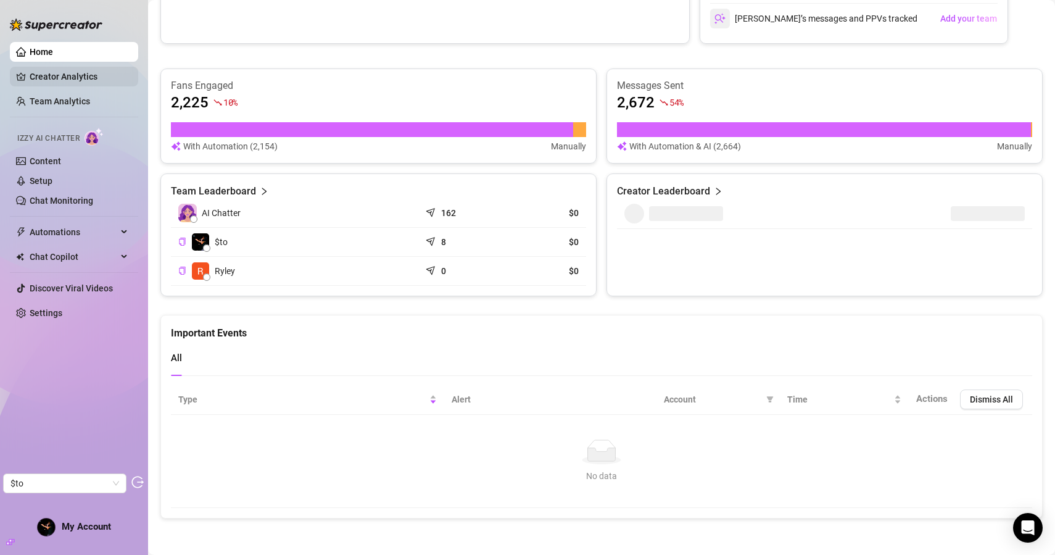
click at [65, 75] on link "Creator Analytics" at bounding box center [79, 77] width 99 height 20
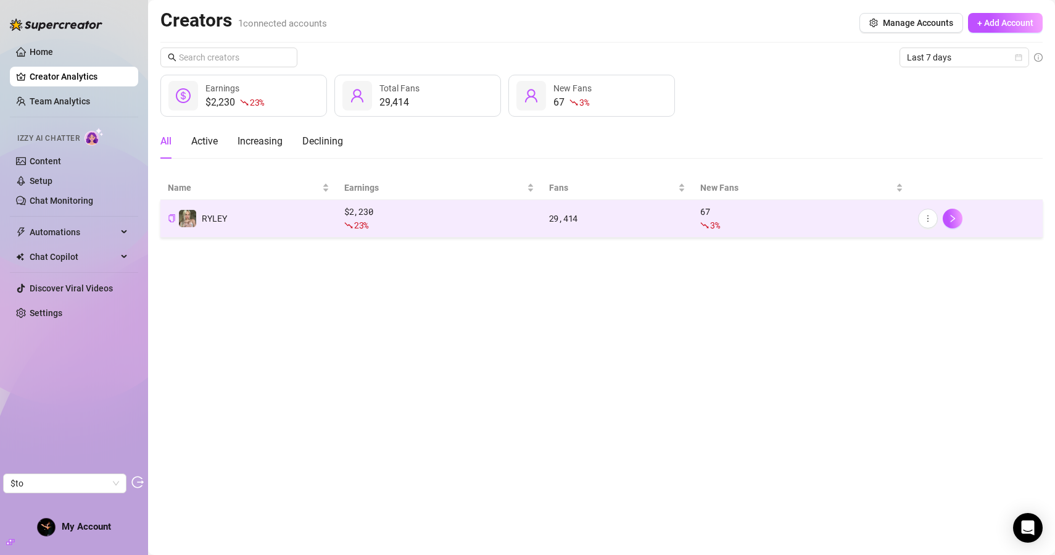
click at [241, 220] on td "RYLEY" at bounding box center [248, 219] width 177 height 38
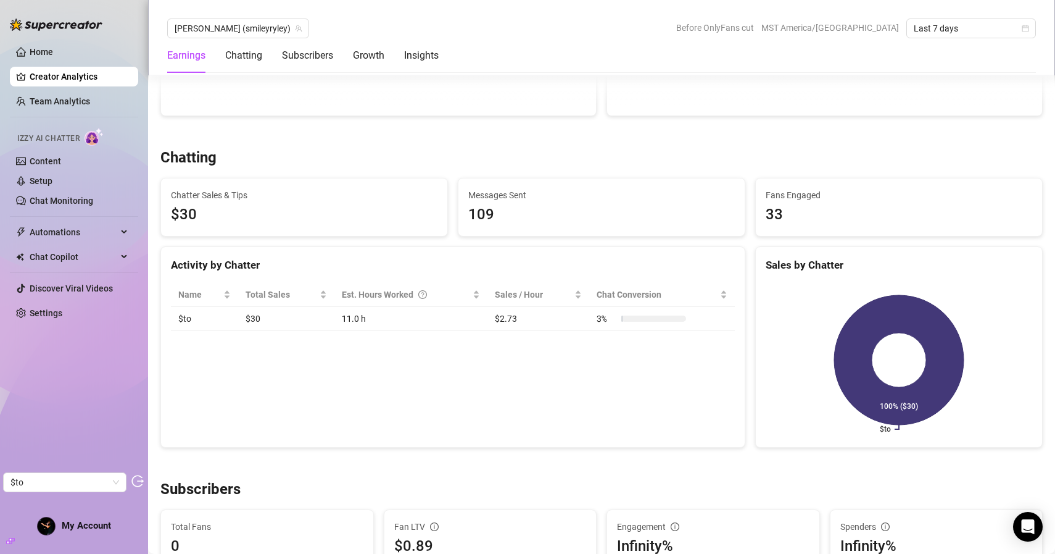
scroll to position [114, 0]
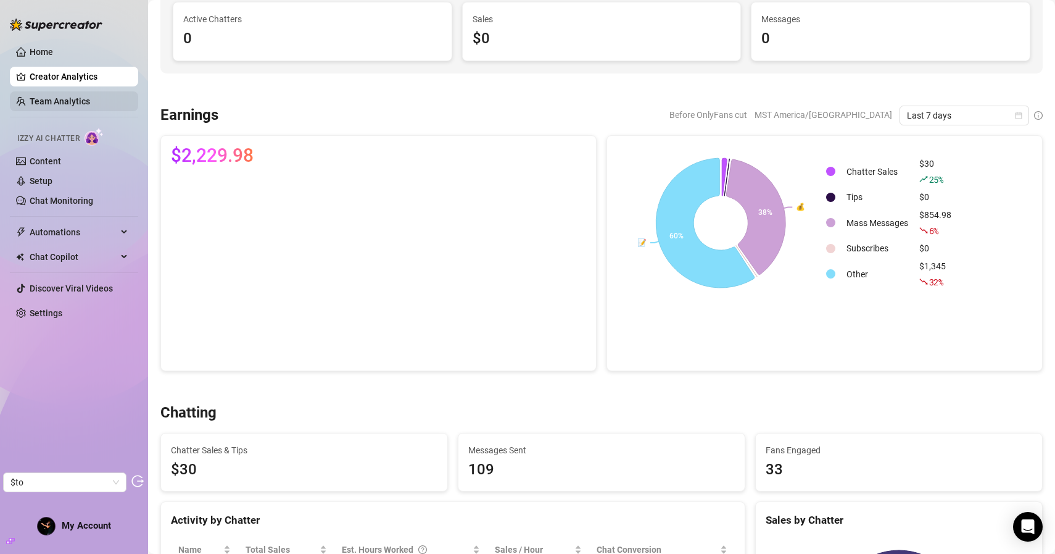
click at [51, 106] on link "Team Analytics" at bounding box center [60, 101] width 60 height 10
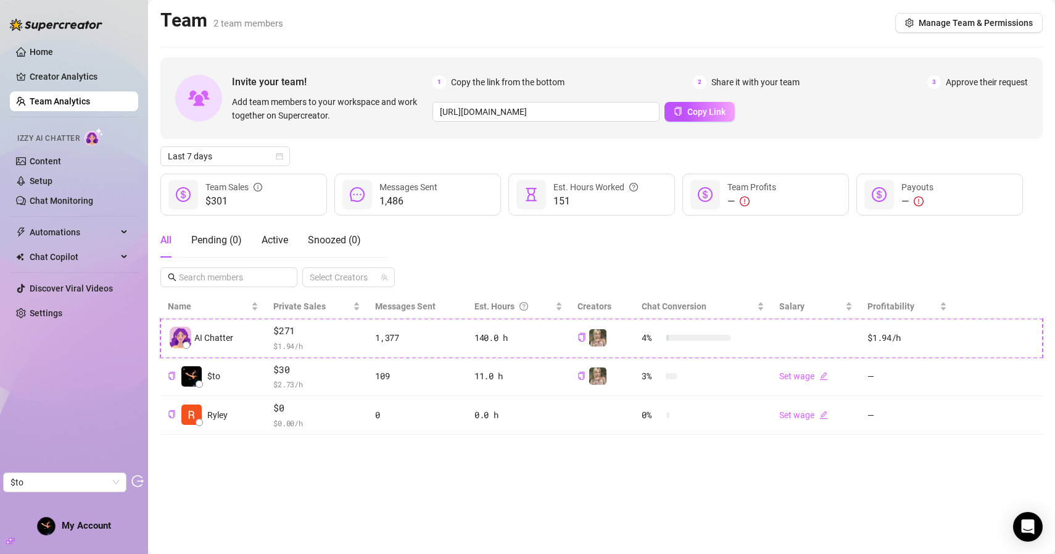
click at [62, 146] on div "Izzy AI Chatter" at bounding box center [72, 137] width 131 height 28
click at [57, 156] on link "Content" at bounding box center [45, 161] width 31 height 10
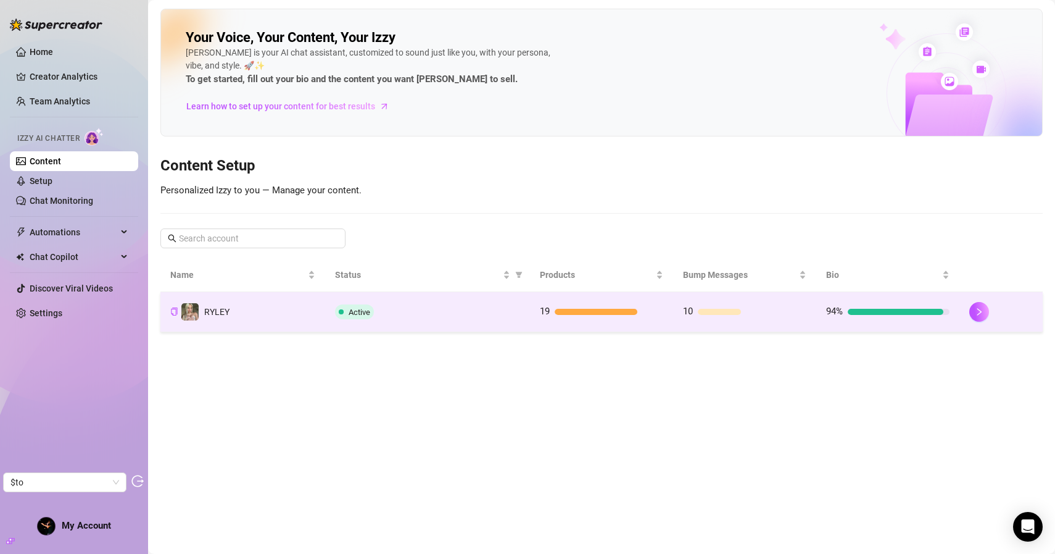
click at [405, 323] on td "Active" at bounding box center [427, 312] width 205 height 40
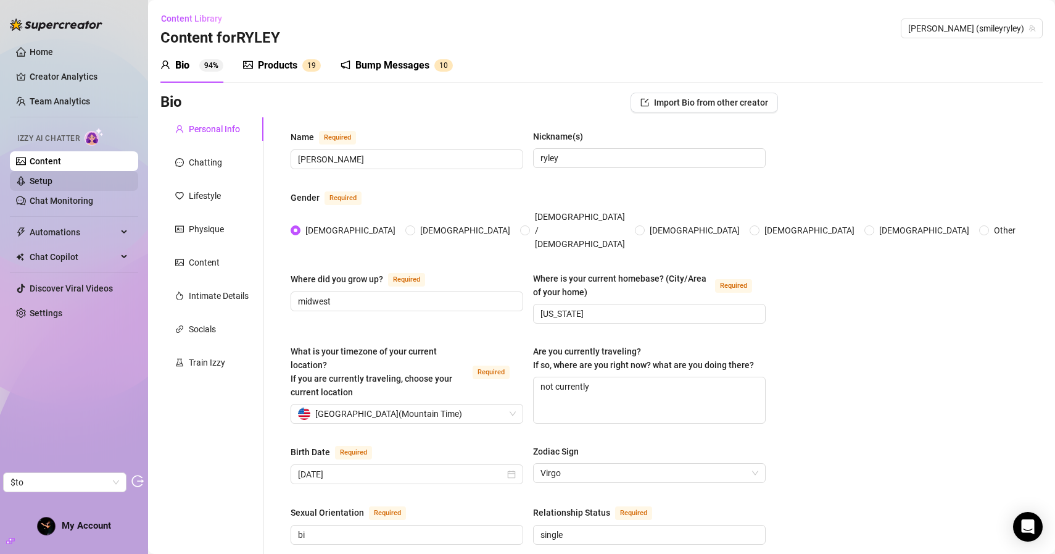
click at [52, 183] on link "Setup" at bounding box center [41, 181] width 23 height 10
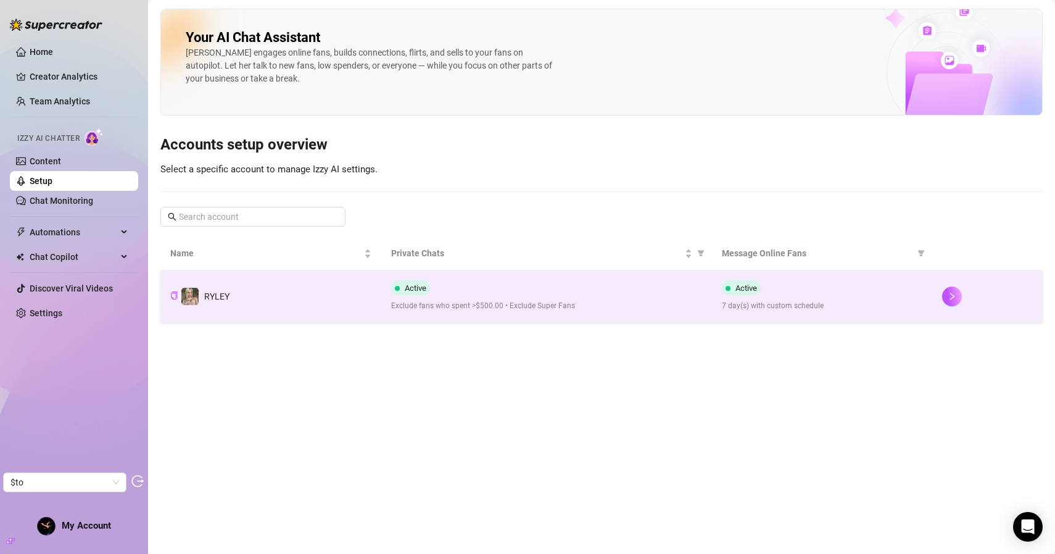
click at [297, 280] on td "RYLEY" at bounding box center [270, 296] width 221 height 52
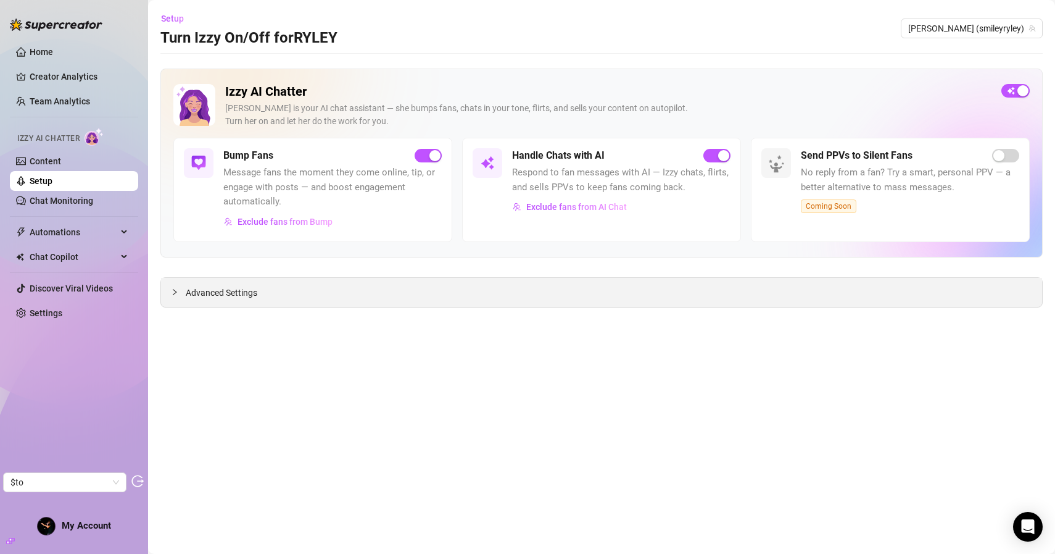
click at [255, 302] on div "Advanced Settings" at bounding box center [601, 292] width 881 height 29
click at [266, 306] on div "Advanced Settings" at bounding box center [601, 292] width 881 height 29
click at [253, 293] on span "Advanced Settings" at bounding box center [222, 293] width 72 height 14
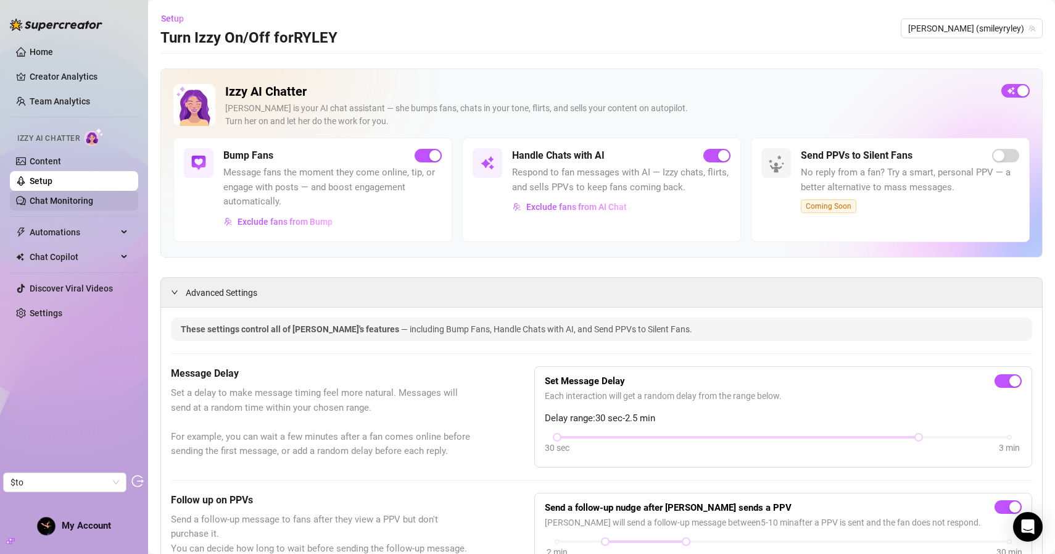
click at [83, 196] on link "Chat Monitoring" at bounding box center [62, 201] width 64 height 10
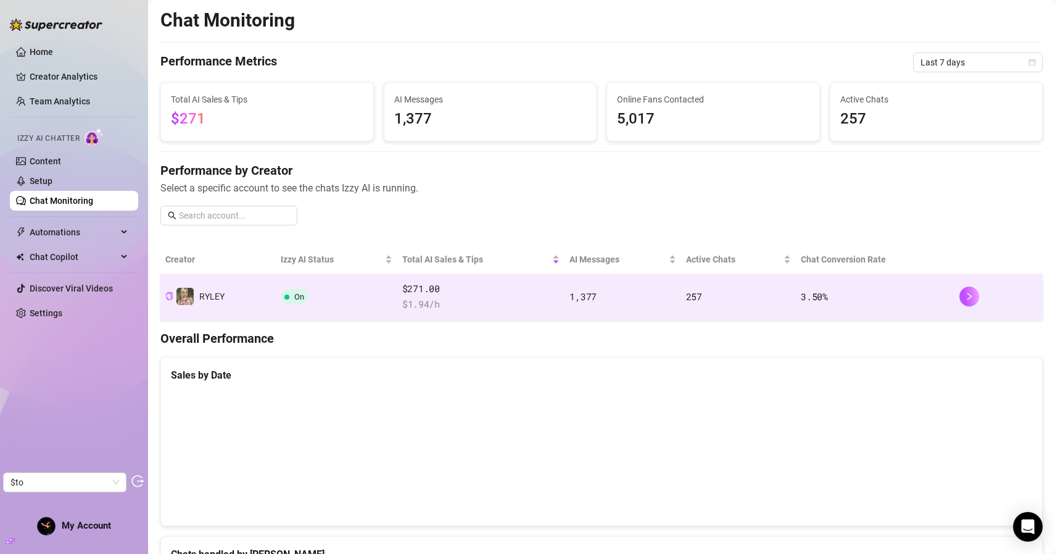
click at [373, 302] on td "On" at bounding box center [337, 297] width 122 height 46
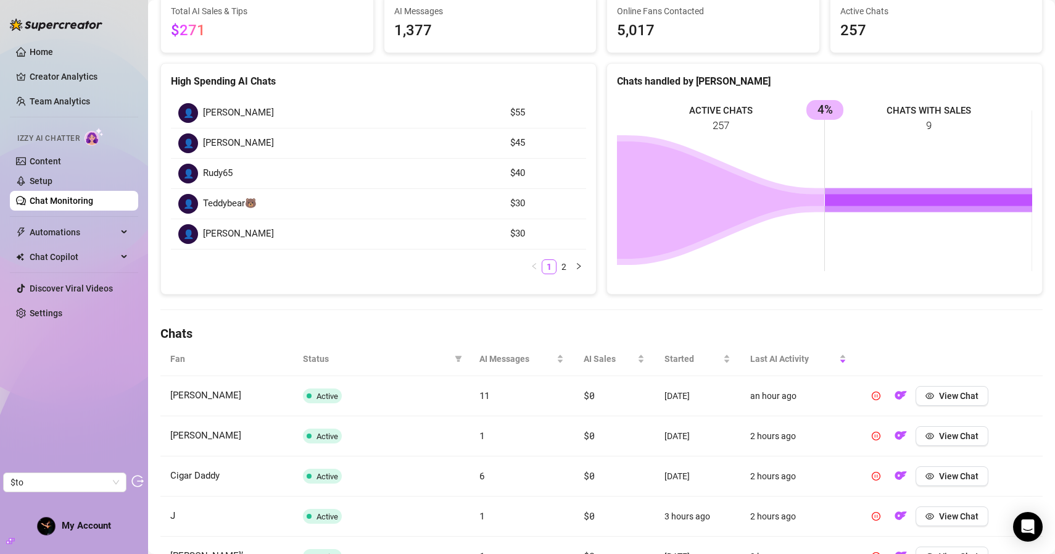
scroll to position [117, 0]
click at [455, 357] on icon "filter" at bounding box center [458, 358] width 7 height 7
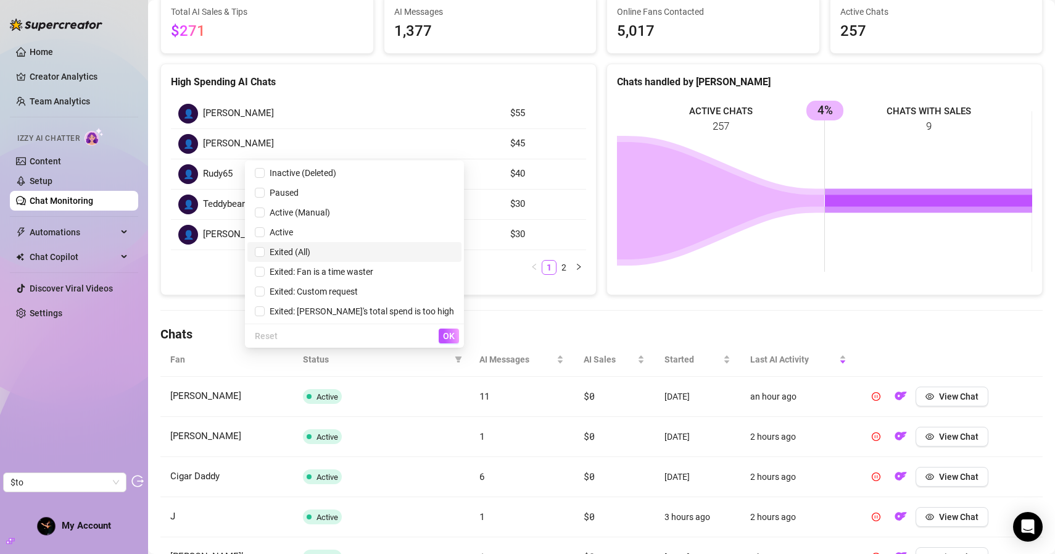
click at [310, 247] on span "Exited (All)" at bounding box center [288, 252] width 46 height 10
click at [454, 336] on span "OK" at bounding box center [449, 336] width 12 height 10
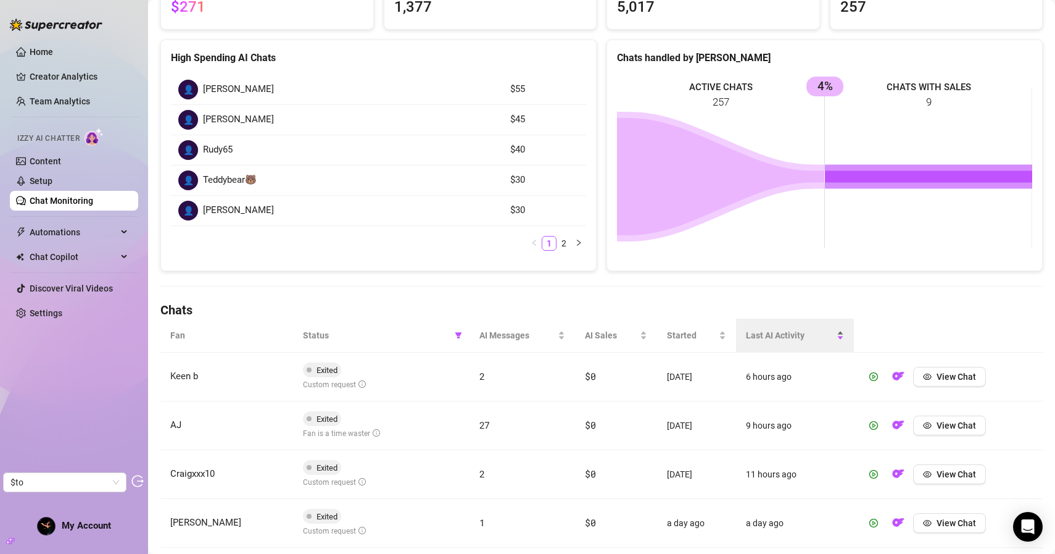
scroll to position [143, 0]
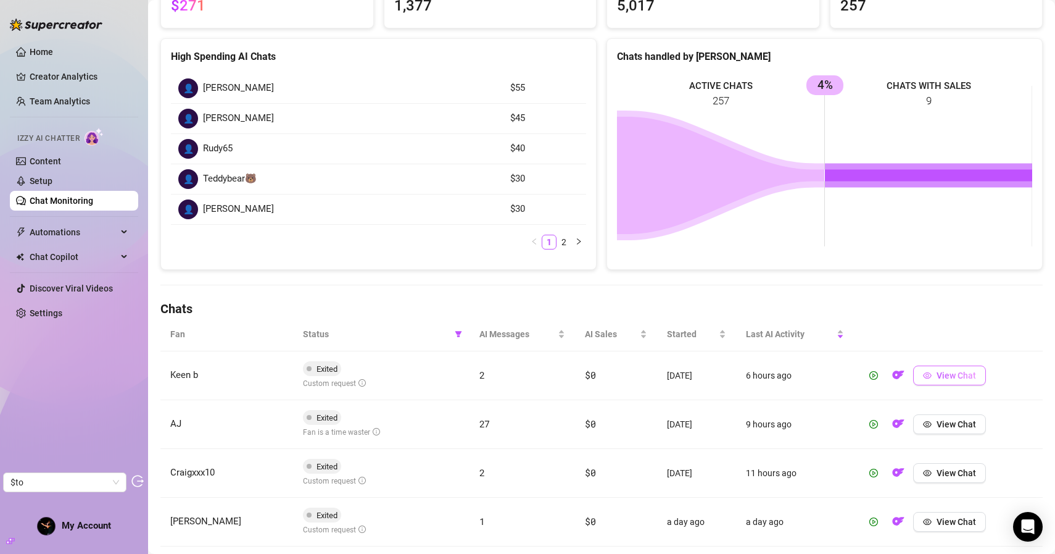
click at [957, 370] on span "View Chat" at bounding box center [956, 375] width 39 height 10
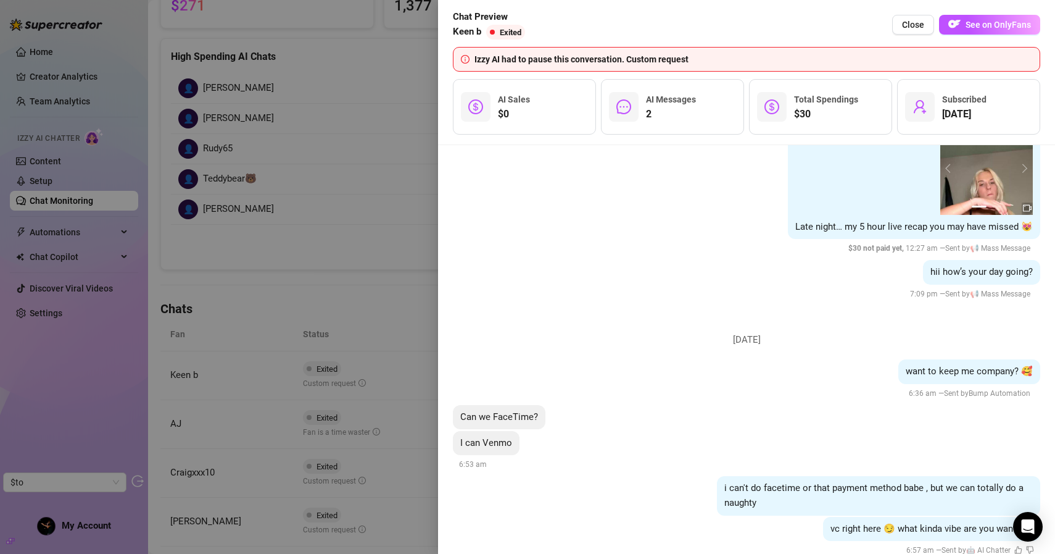
scroll to position [892, 0]
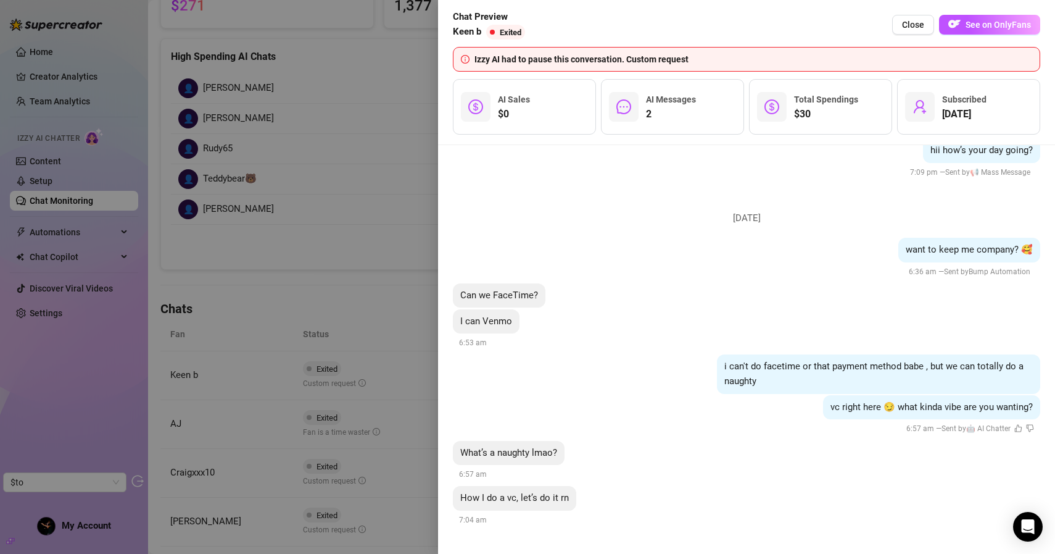
click at [348, 163] on div at bounding box center [527, 277] width 1055 height 554
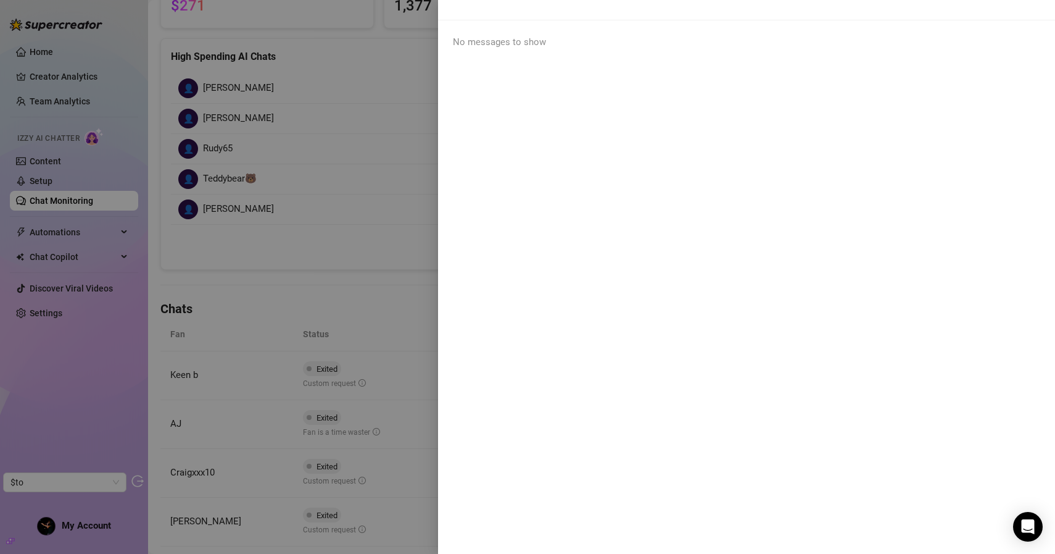
scroll to position [0, 0]
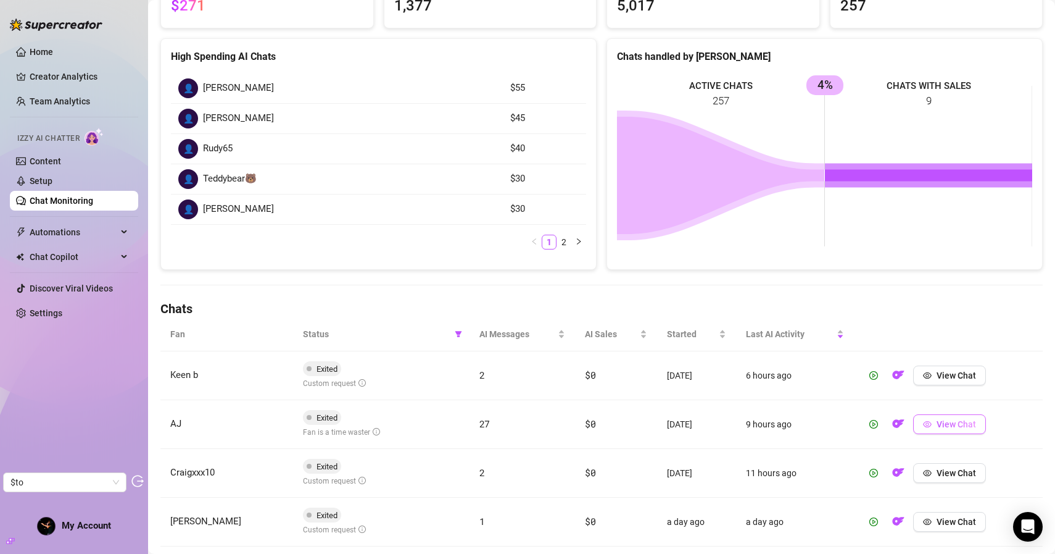
click at [947, 423] on span "View Chat" at bounding box center [956, 424] width 39 height 10
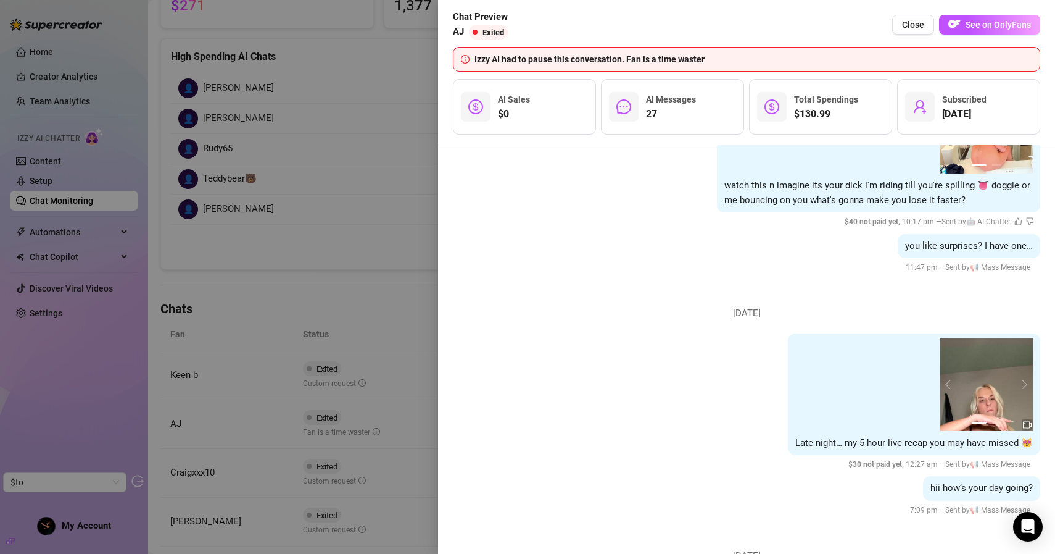
scroll to position [4087, 0]
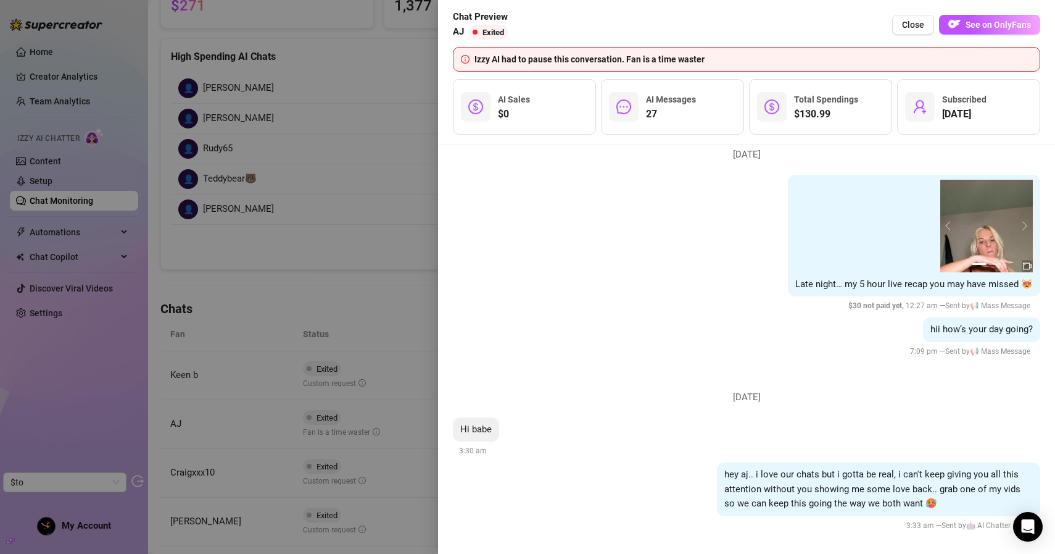
click at [399, 134] on div at bounding box center [527, 277] width 1055 height 554
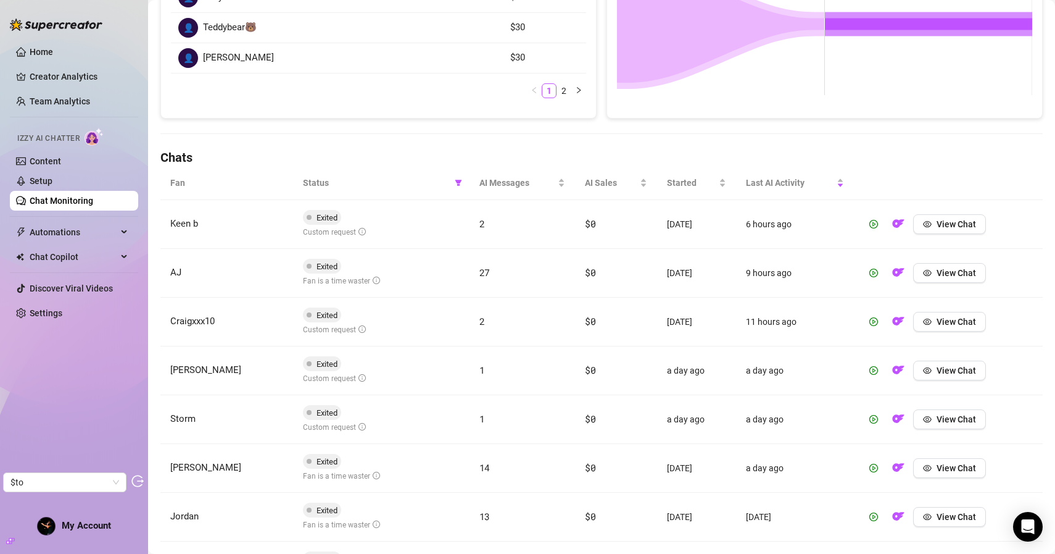
scroll to position [294, 0]
click at [588, 180] on span "AI Sales" at bounding box center [611, 182] width 52 height 14
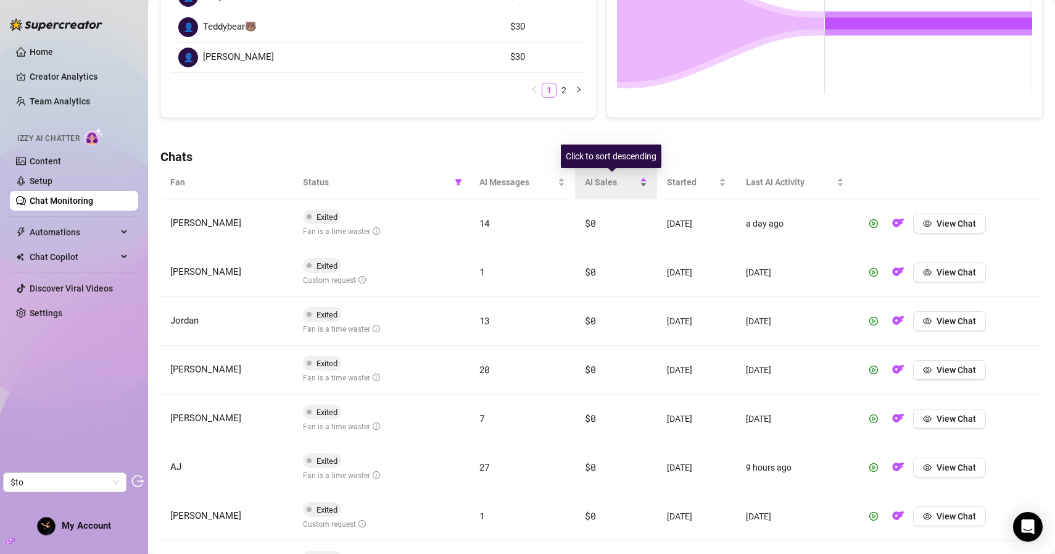
click at [615, 182] on span "AI Sales" at bounding box center [611, 182] width 52 height 14
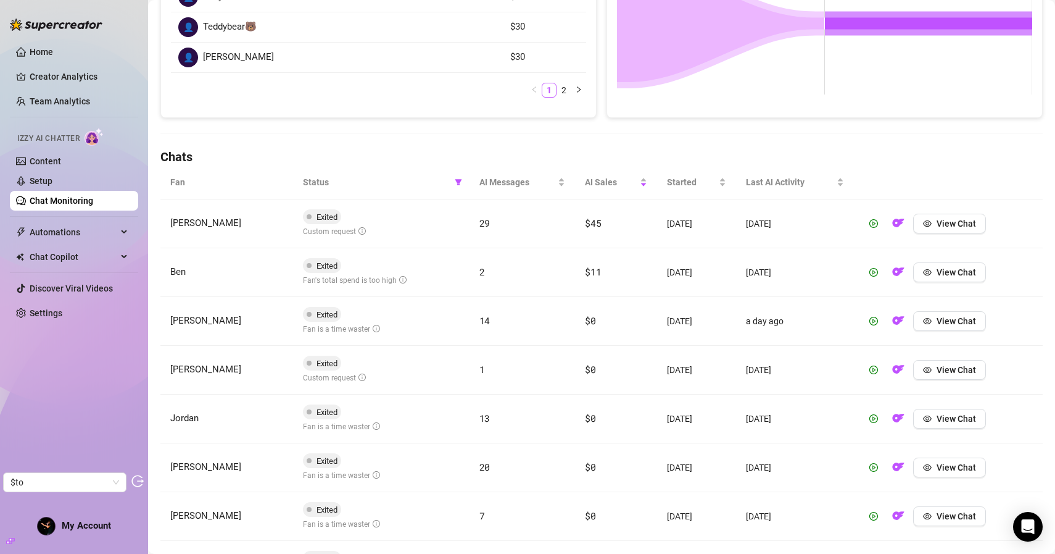
scroll to position [0, 0]
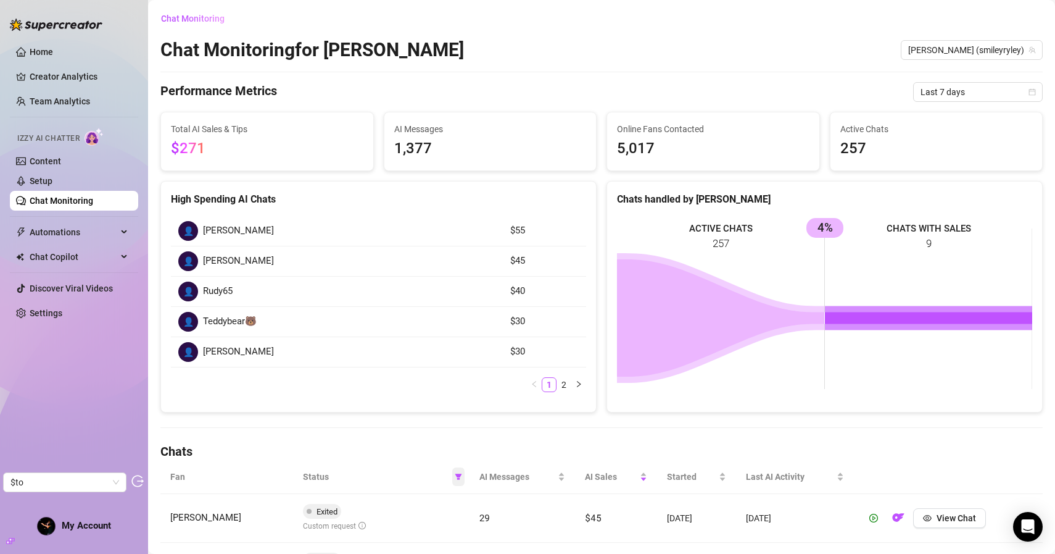
click at [454, 476] on span at bounding box center [458, 476] width 12 height 19
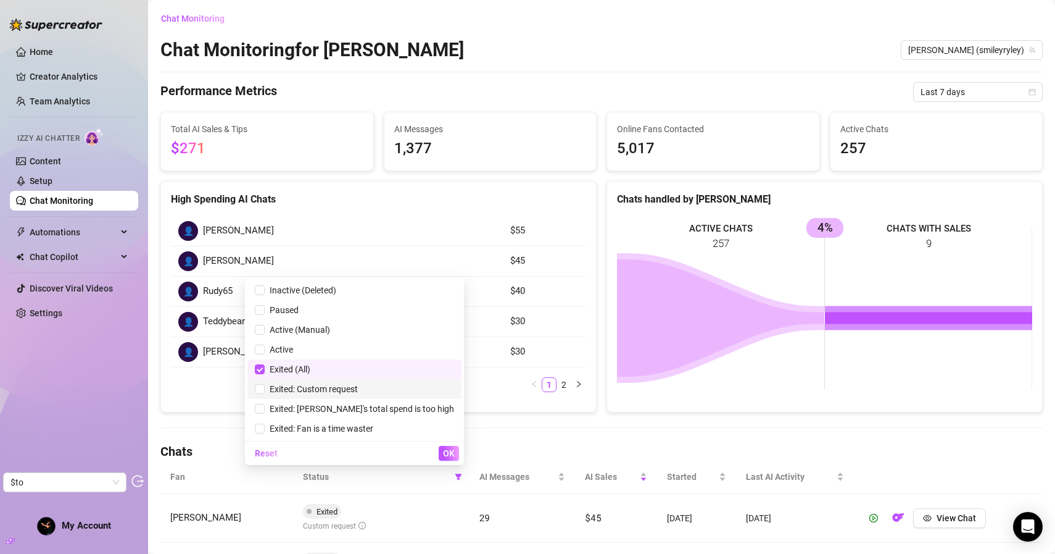
click at [310, 373] on span "Exited (All)" at bounding box center [288, 369] width 46 height 10
checkbox input "false"
click at [502, 454] on h4 "Chats" at bounding box center [601, 451] width 883 height 17
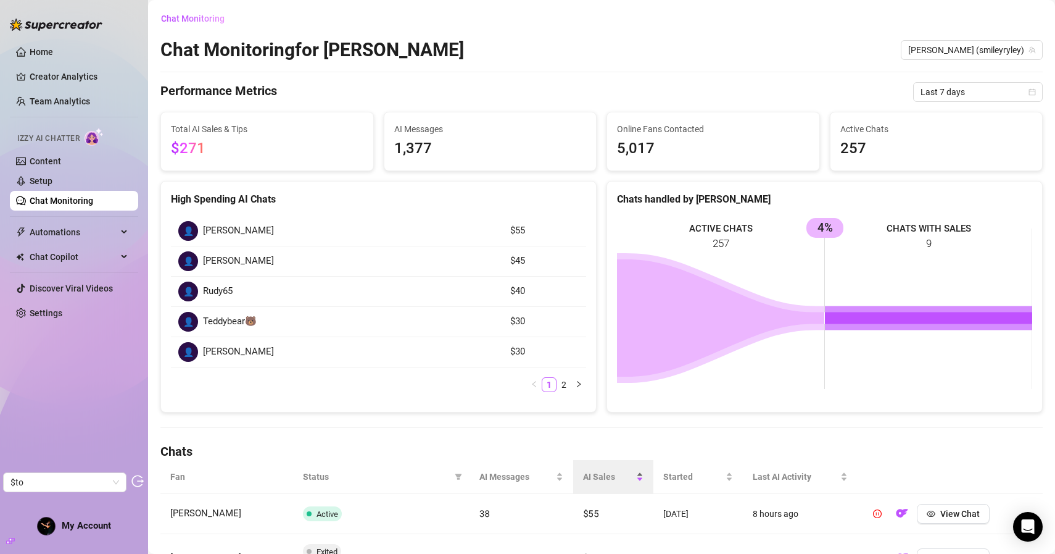
click at [600, 478] on span "AI Sales" at bounding box center [608, 477] width 51 height 14
click at [607, 470] on span "AI Sales" at bounding box center [608, 477] width 51 height 14
click at [606, 474] on span "AI Sales" at bounding box center [611, 477] width 52 height 14
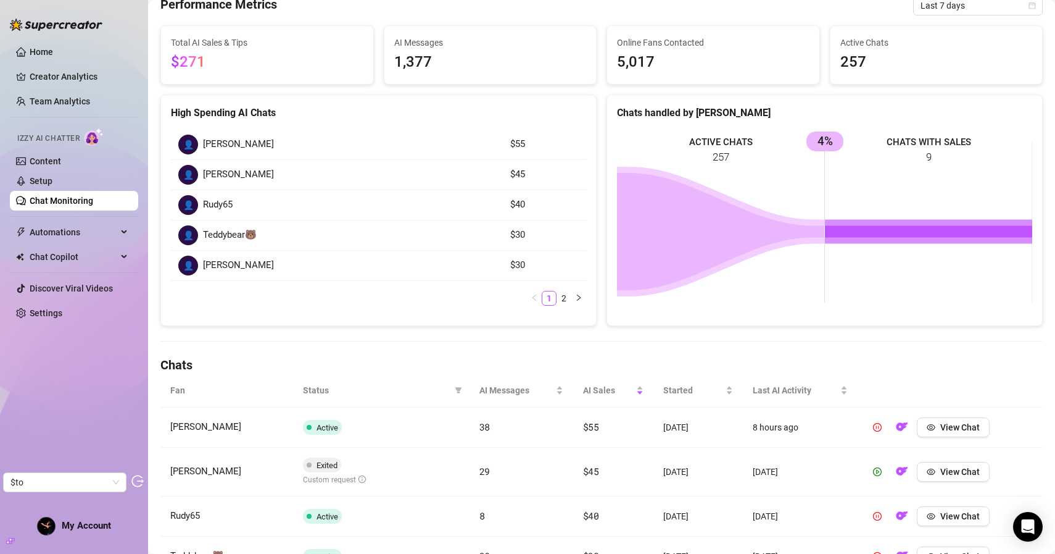
scroll to position [87, 0]
click at [965, 433] on button "View Chat" at bounding box center [953, 427] width 73 height 20
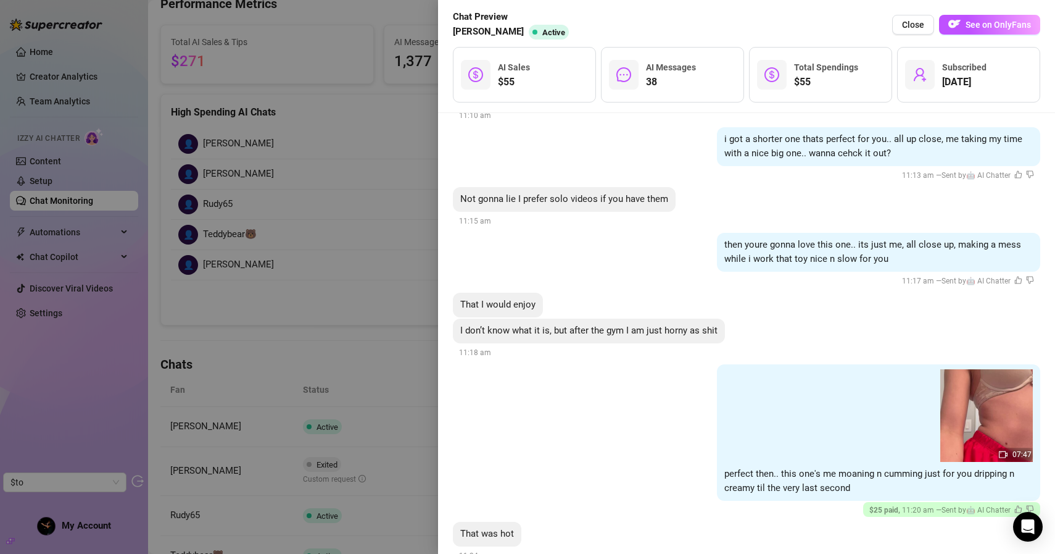
scroll to position [5815, 0]
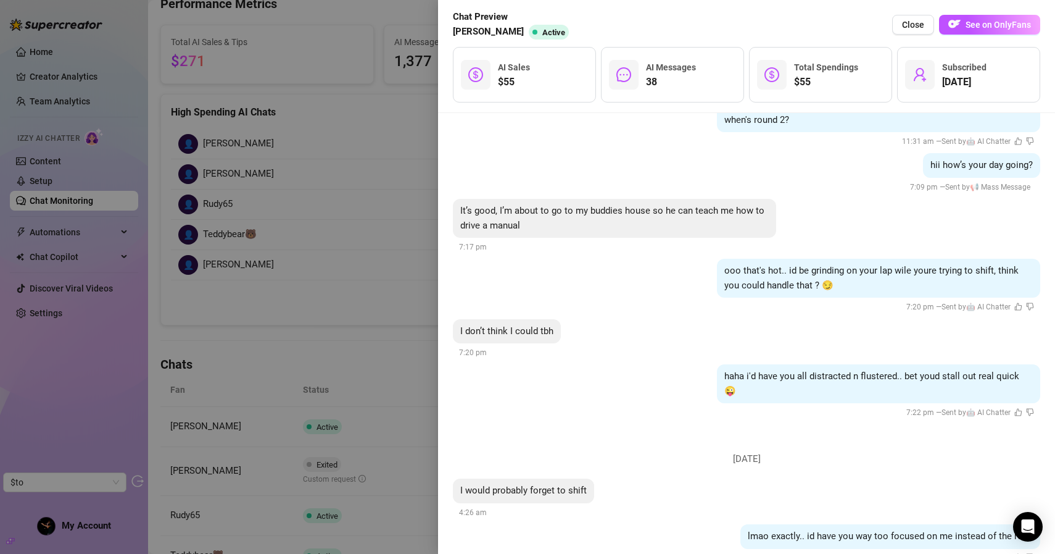
click at [251, 329] on div at bounding box center [527, 277] width 1055 height 554
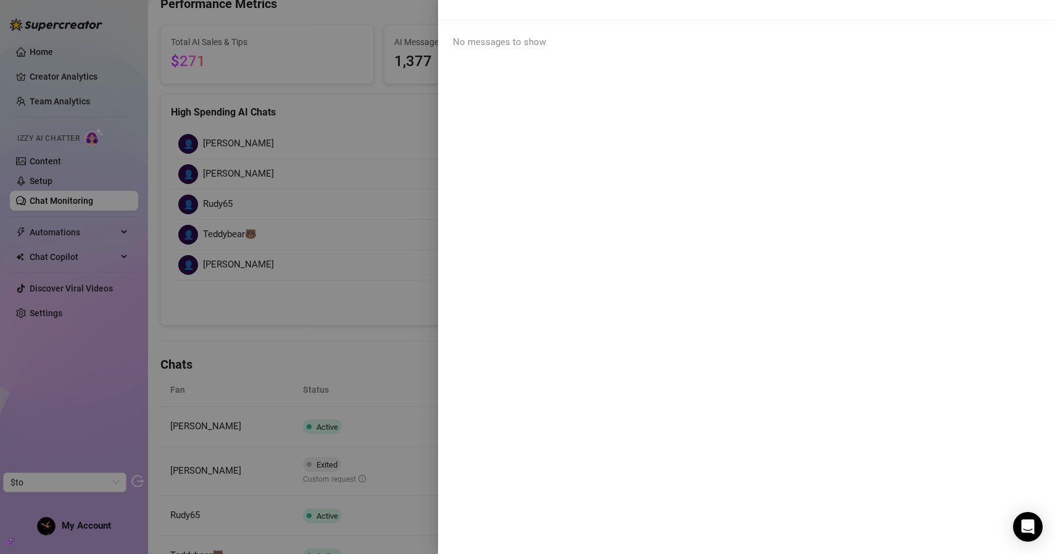
scroll to position [0, 0]
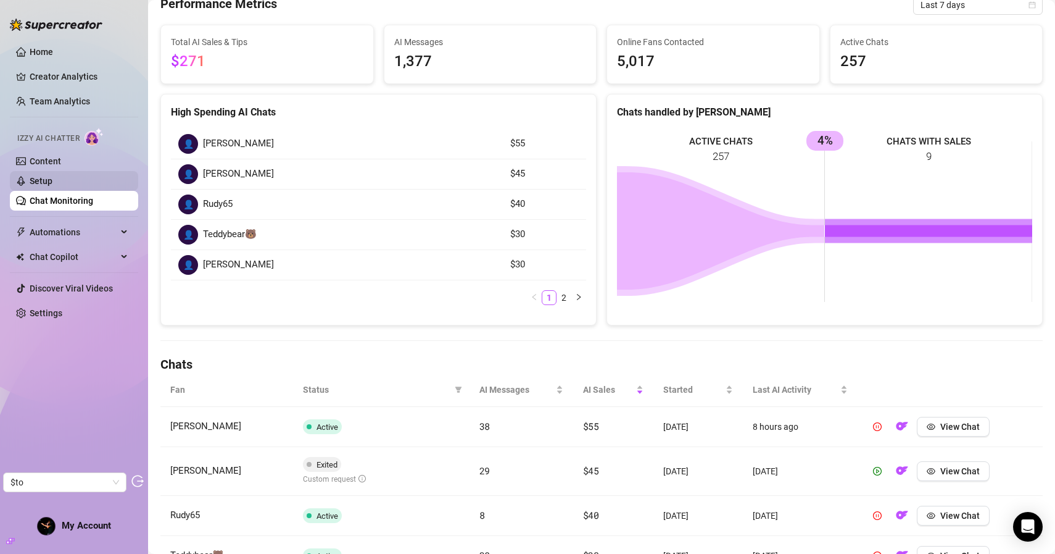
click at [49, 176] on link "Setup" at bounding box center [41, 181] width 23 height 10
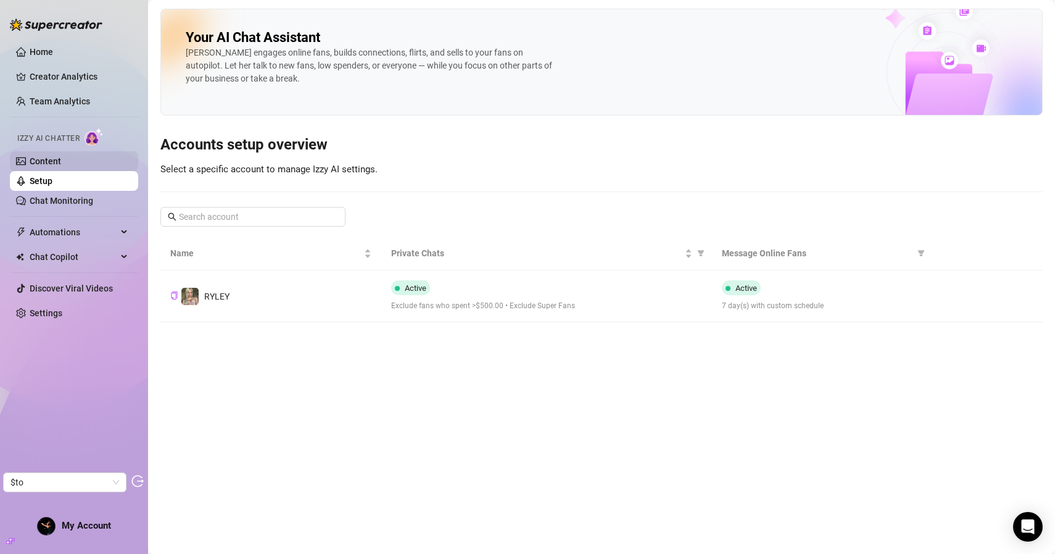
click at [53, 165] on link "Content" at bounding box center [45, 161] width 31 height 10
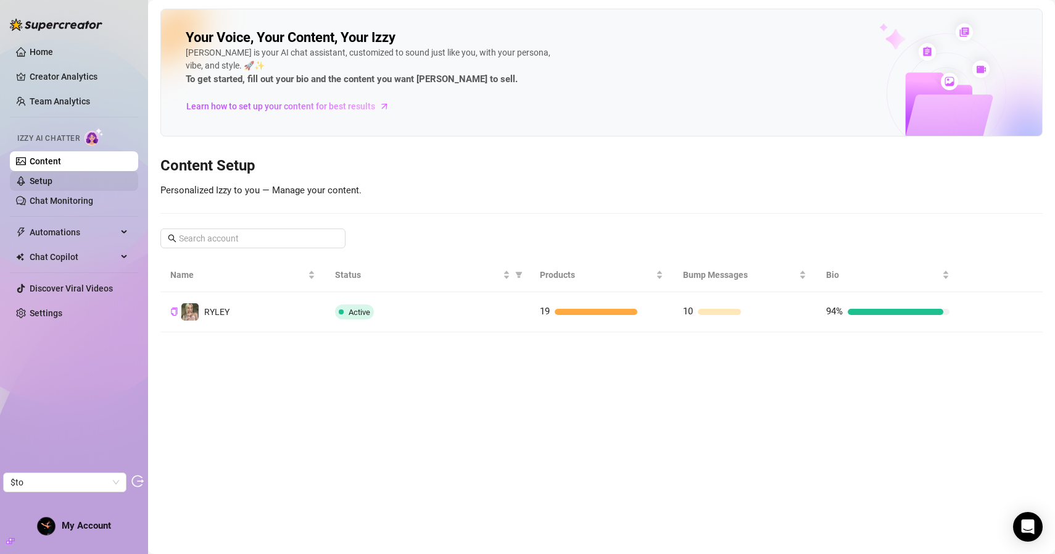
click at [41, 177] on link "Setup" at bounding box center [41, 181] width 23 height 10
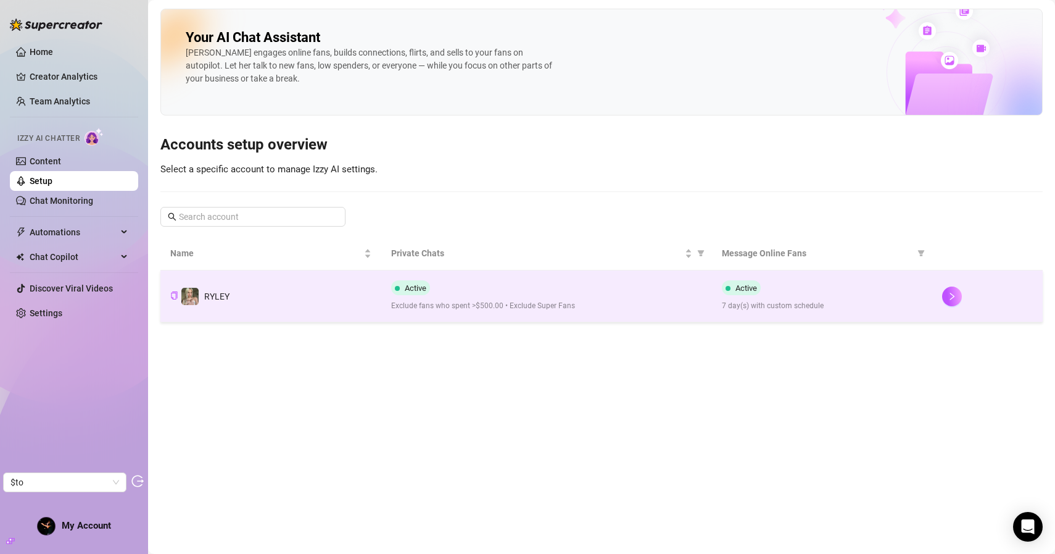
click at [263, 304] on td "RYLEY" at bounding box center [270, 296] width 221 height 52
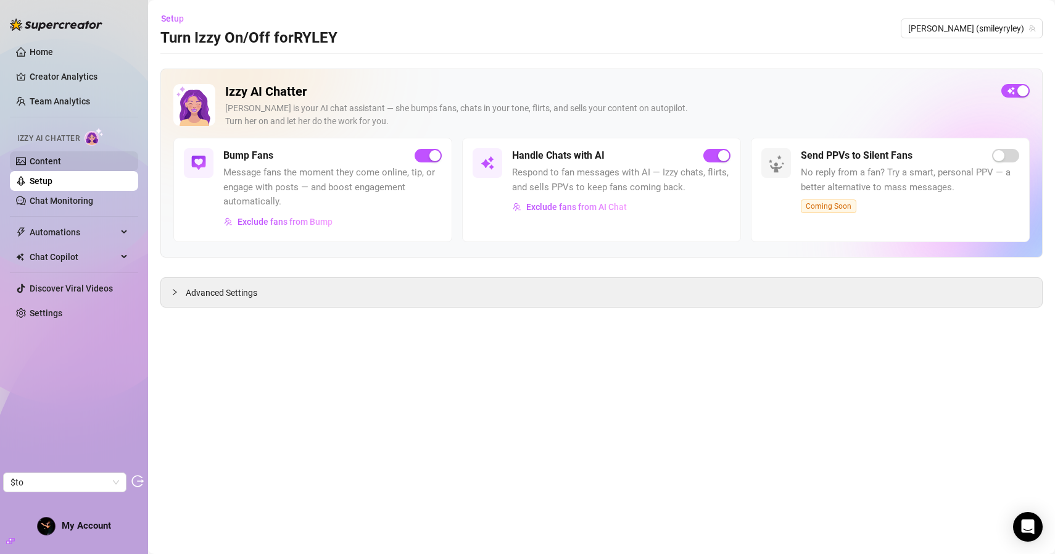
click at [61, 166] on link "Content" at bounding box center [45, 161] width 31 height 10
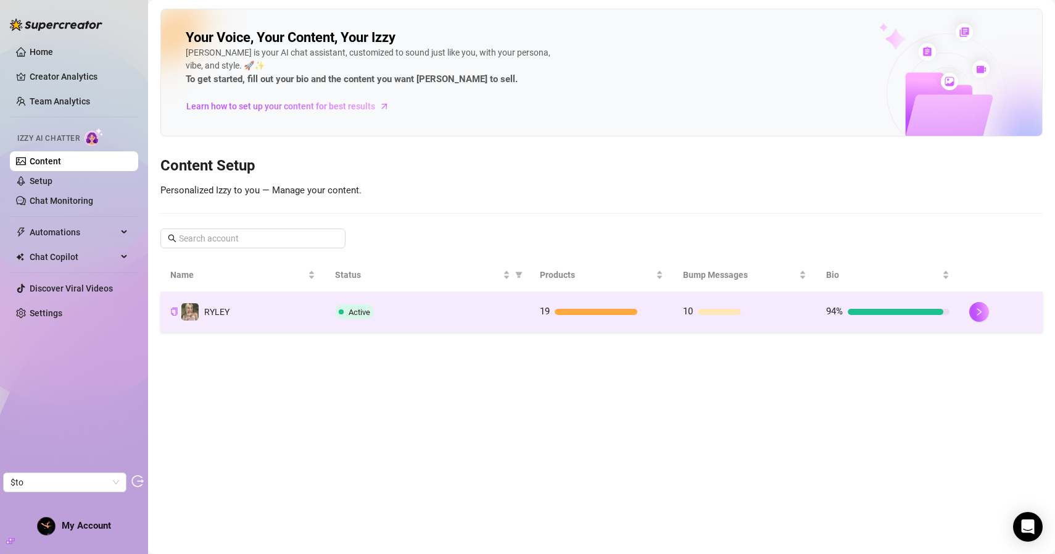
click at [263, 304] on td "RYLEY" at bounding box center [242, 312] width 165 height 40
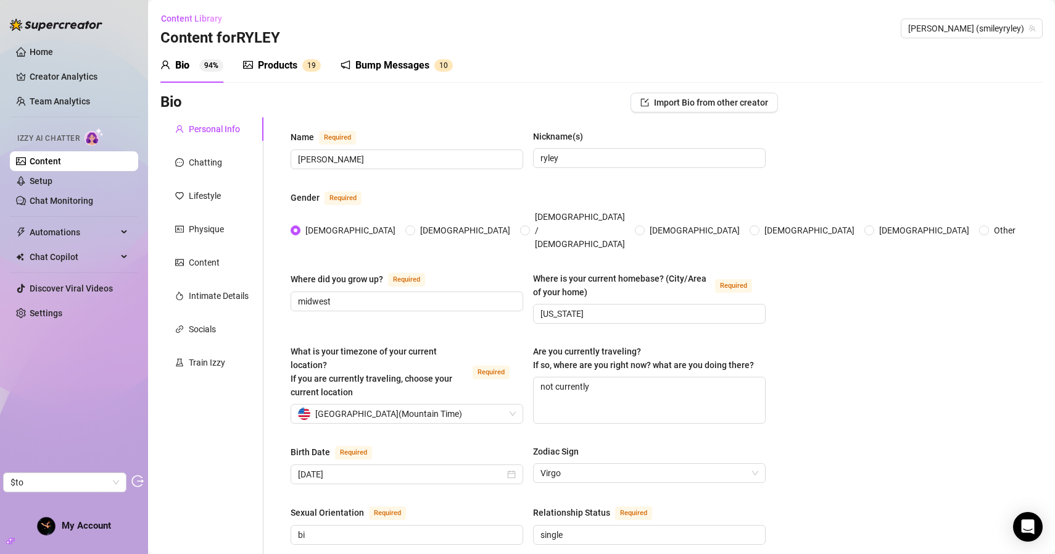
click at [279, 65] on div "Products" at bounding box center [277, 65] width 39 height 15
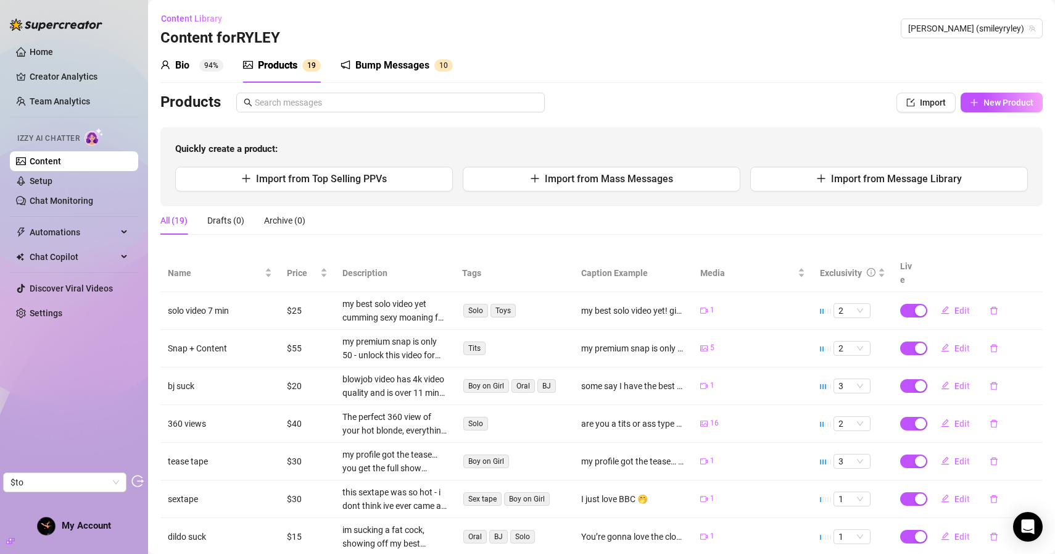
click at [363, 67] on div "Bump Messages" at bounding box center [392, 65] width 74 height 15
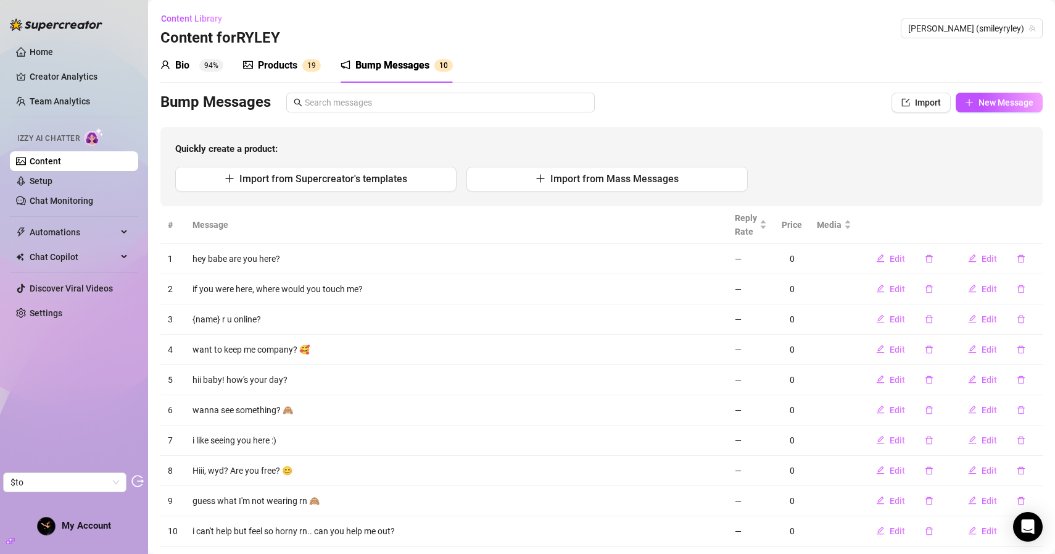
click at [286, 58] on div "Products" at bounding box center [277, 65] width 39 height 15
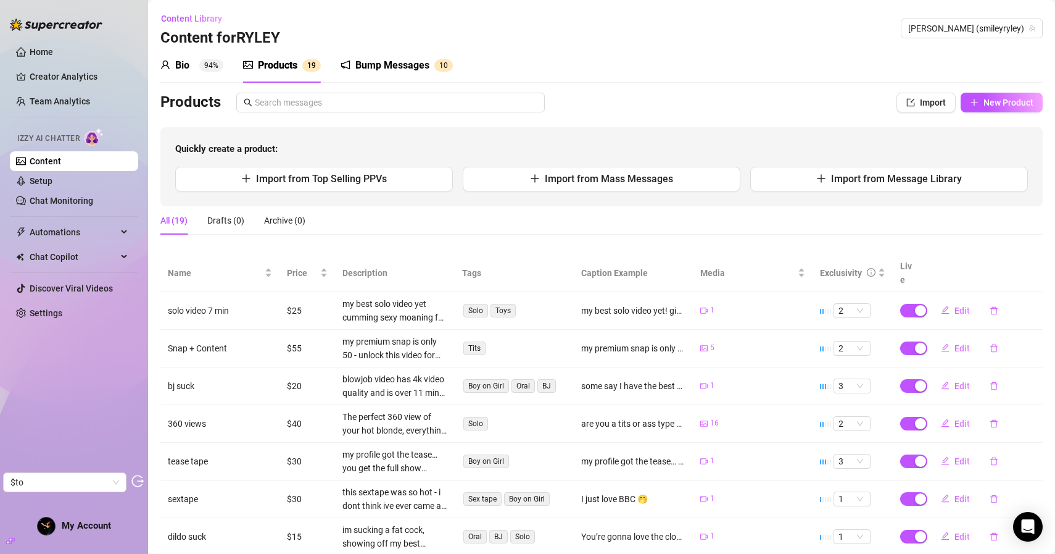
click at [225, 300] on td "solo video 7 min" at bounding box center [219, 311] width 119 height 38
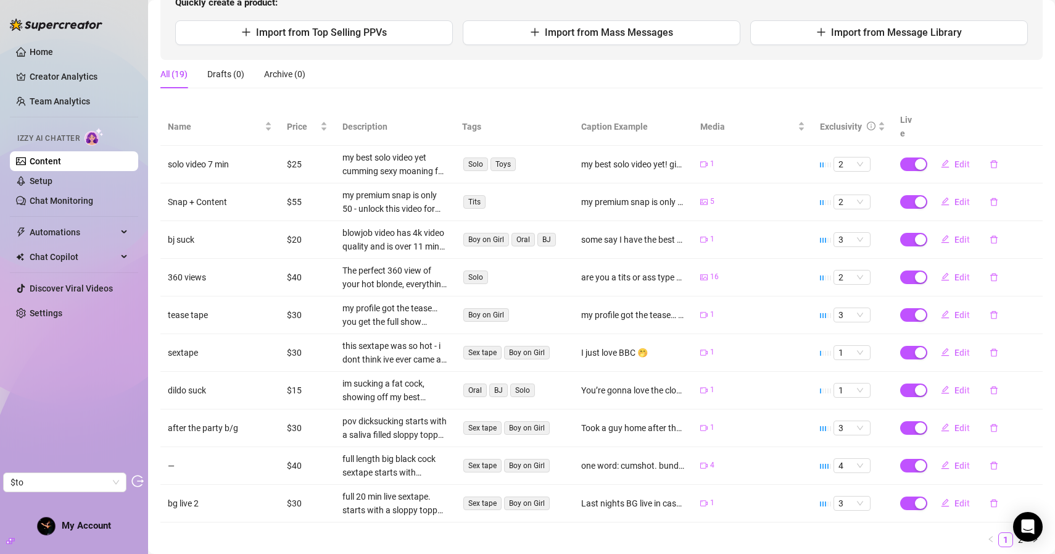
scroll to position [172, 0]
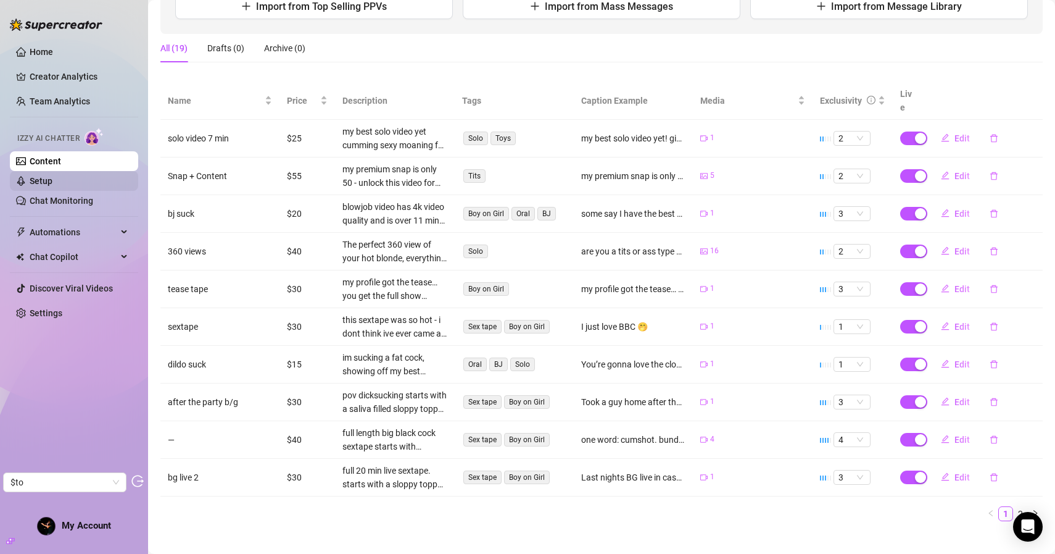
click at [51, 176] on link "Setup" at bounding box center [41, 181] width 23 height 10
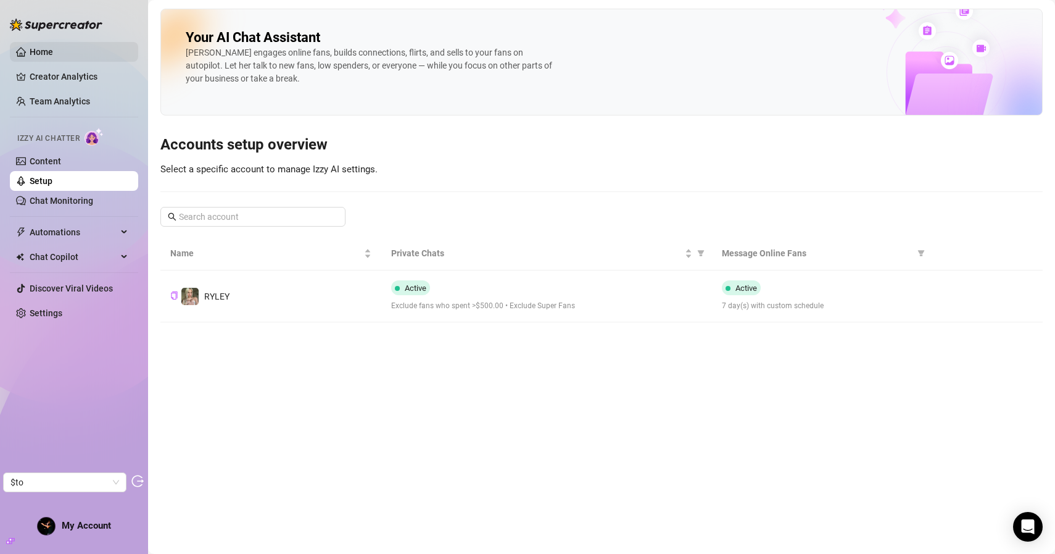
click at [52, 57] on link "Home" at bounding box center [41, 52] width 23 height 10
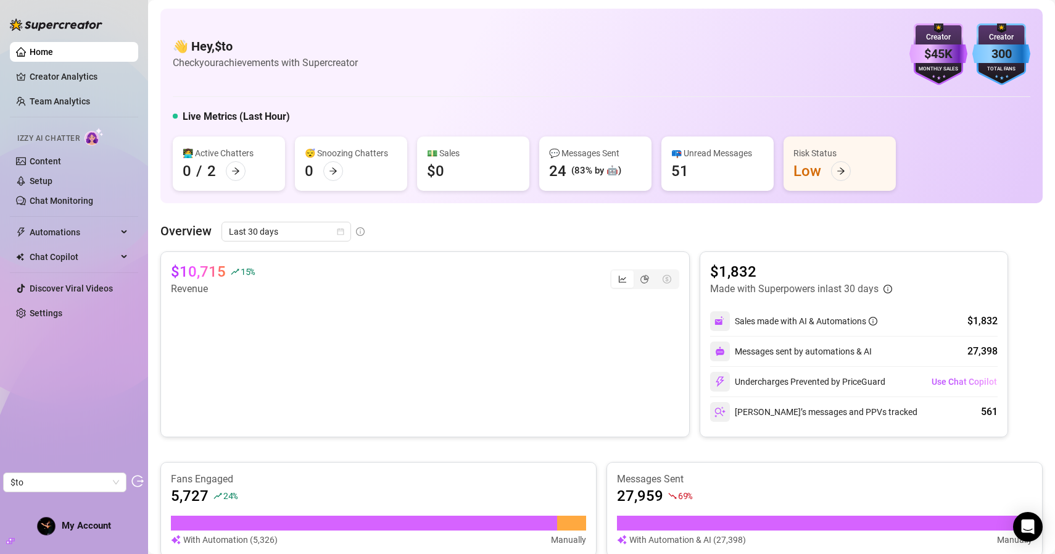
click at [81, 524] on span "My Account" at bounding box center [86, 525] width 49 height 11
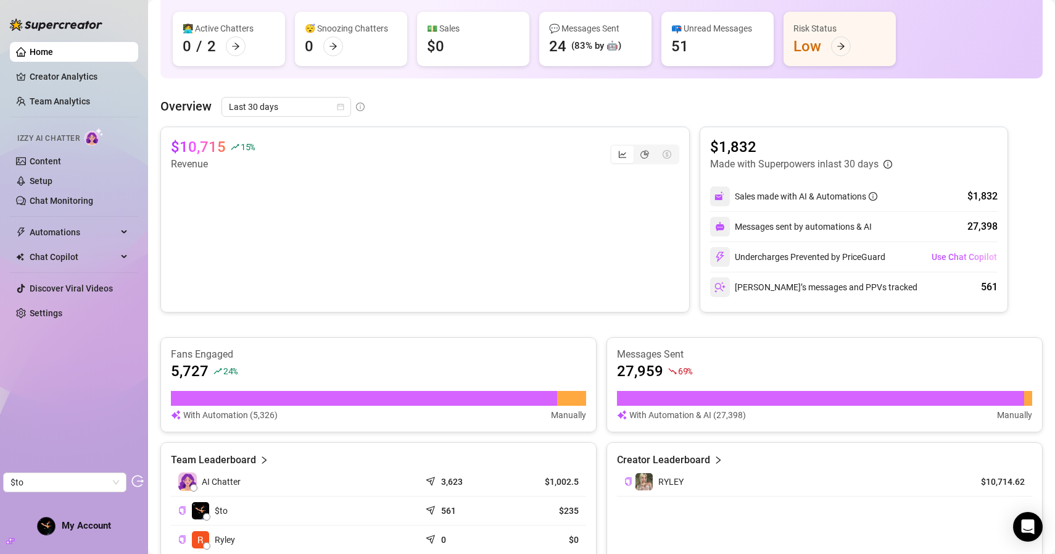
scroll to position [122, 0]
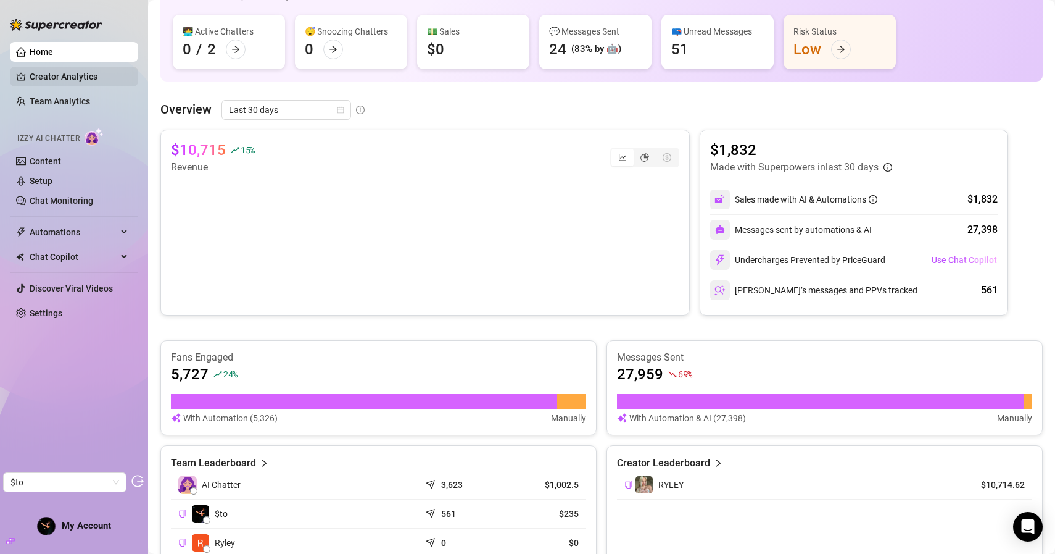
click at [85, 78] on link "Creator Analytics" at bounding box center [79, 77] width 99 height 20
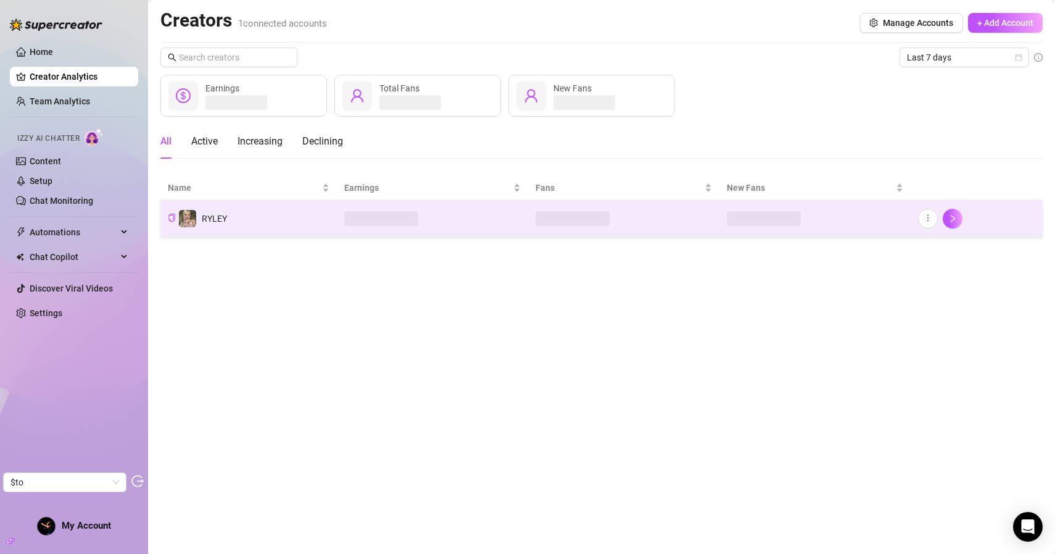
click at [283, 220] on td "RYLEY" at bounding box center [248, 218] width 177 height 37
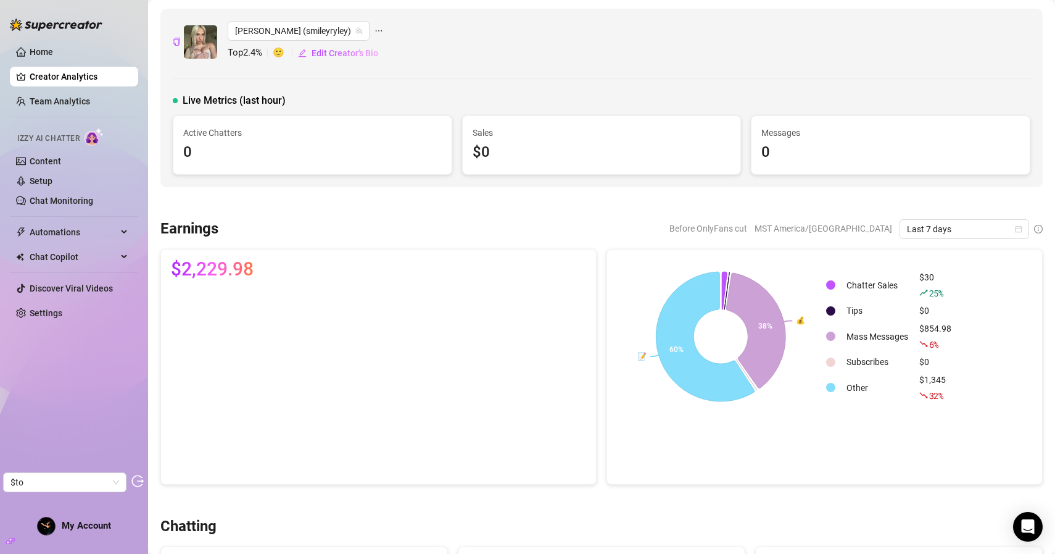
click at [529, 236] on div "Before OnlyFans cut MST America/[GEOGRAPHIC_DATA] Last 7 days" at bounding box center [635, 229] width 815 height 20
click at [923, 223] on span "Last 7 days" at bounding box center [964, 229] width 115 height 19
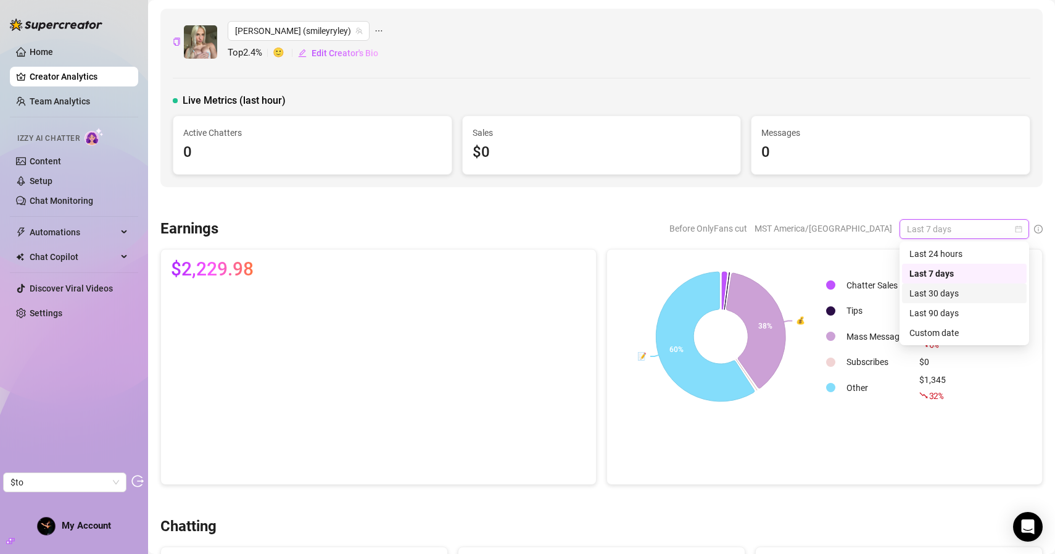
click at [930, 289] on div "Last 30 days" at bounding box center [965, 293] width 110 height 14
